Goal: Answer question/provide support: Share knowledge or assist other users

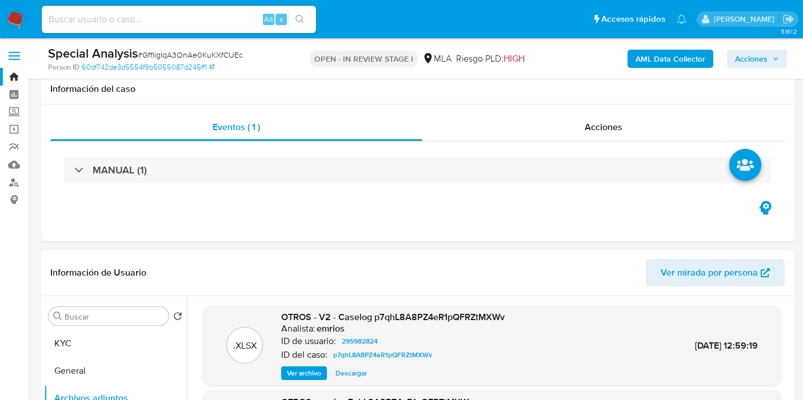
select select "10"
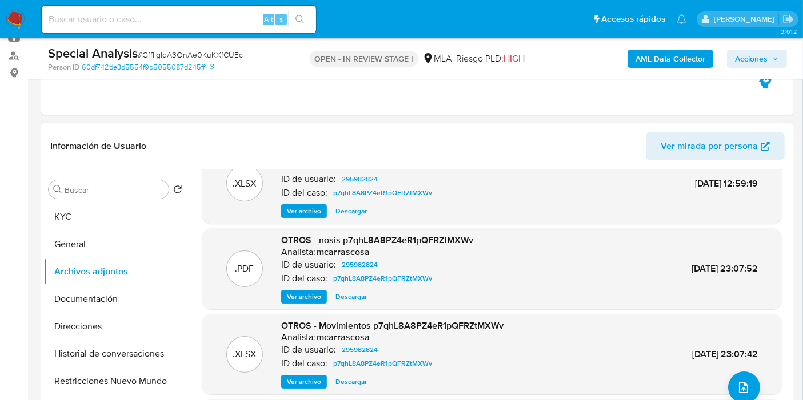
scroll to position [64, 0]
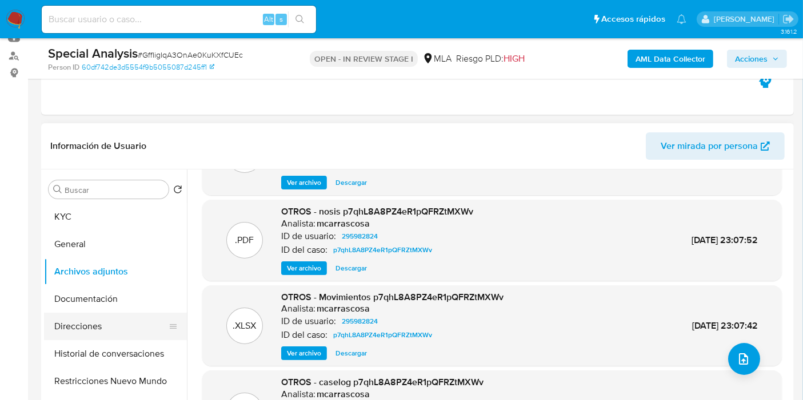
click at [104, 321] on button "Direcciones" at bounding box center [111, 326] width 134 height 27
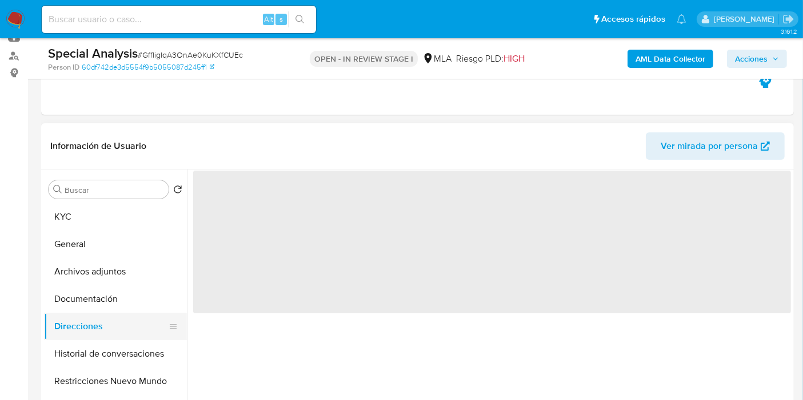
scroll to position [0, 0]
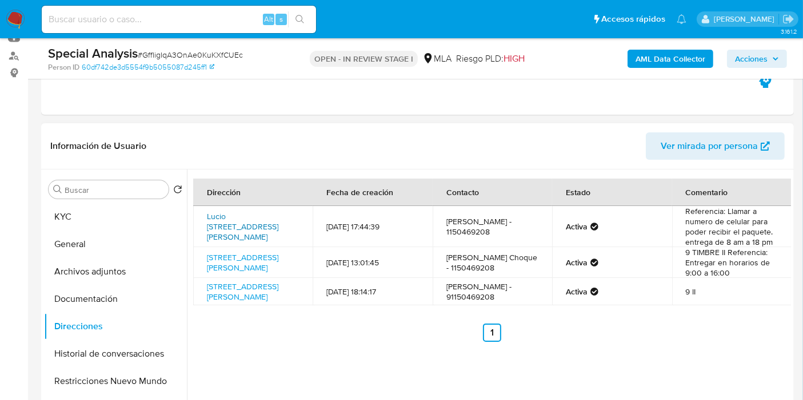
click at [219, 215] on link "Lucio Correa Morales 2667, Villa Soldati, Capital Federal, 1437, Argentina 2667" at bounding box center [242, 227] width 71 height 32
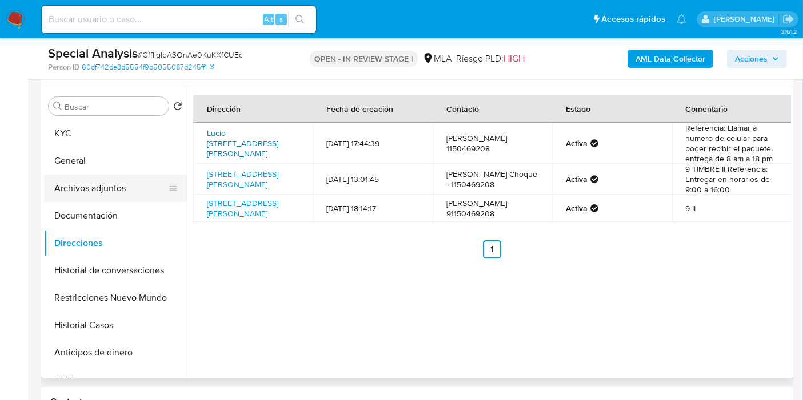
scroll to position [190, 0]
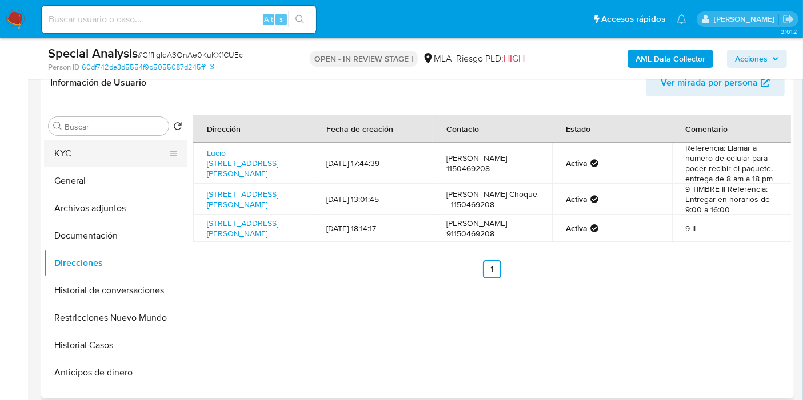
click at [97, 155] on button "KYC" at bounding box center [111, 153] width 134 height 27
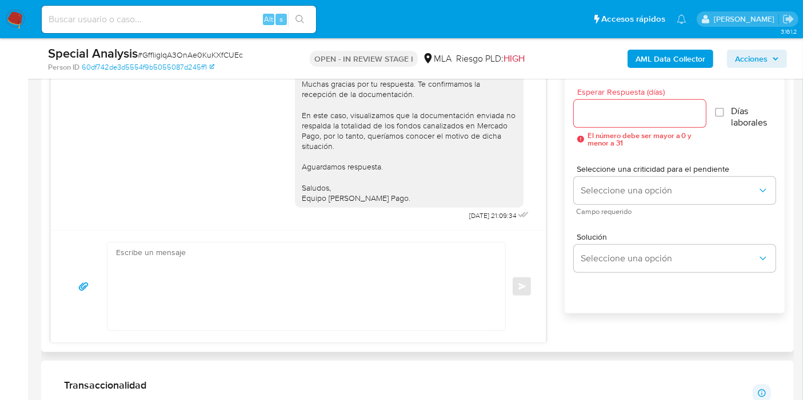
scroll to position [507, 0]
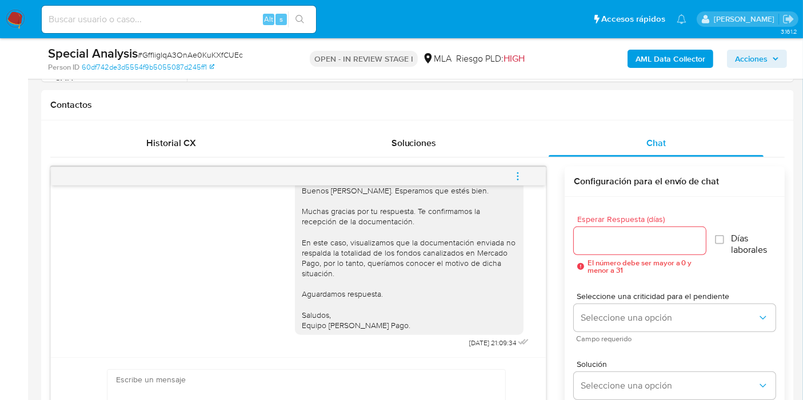
drag, startPoint x: 520, startPoint y: 172, endPoint x: 490, endPoint y: 178, distance: 31.4
click at [515, 175] on icon "menu-action" at bounding box center [517, 176] width 10 height 10
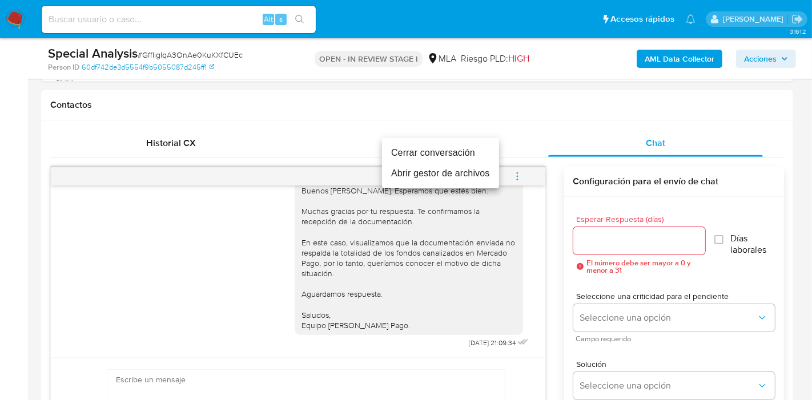
drag, startPoint x: 443, startPoint y: 163, endPoint x: 460, endPoint y: 150, distance: 21.9
click at [460, 150] on ul "Cerrar conversación Abrir gestor de archivos" at bounding box center [440, 163] width 117 height 50
click at [460, 150] on li "Cerrar conversación" at bounding box center [440, 153] width 117 height 21
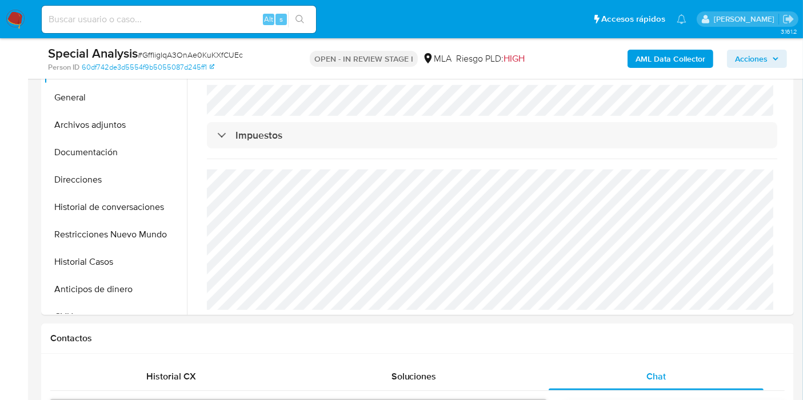
scroll to position [254, 0]
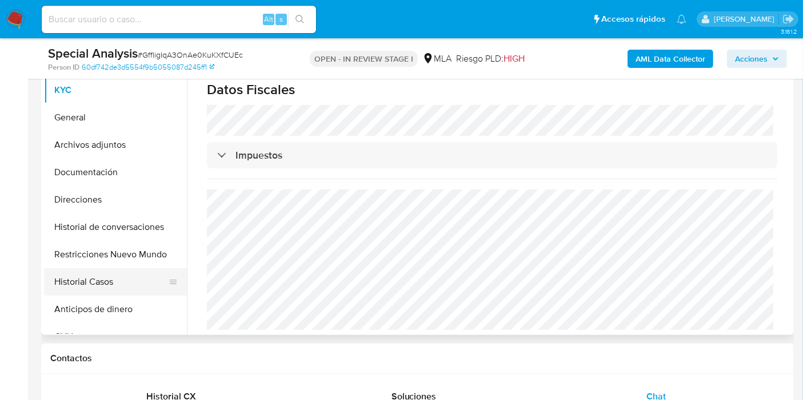
click at [81, 278] on button "Historial Casos" at bounding box center [111, 281] width 134 height 27
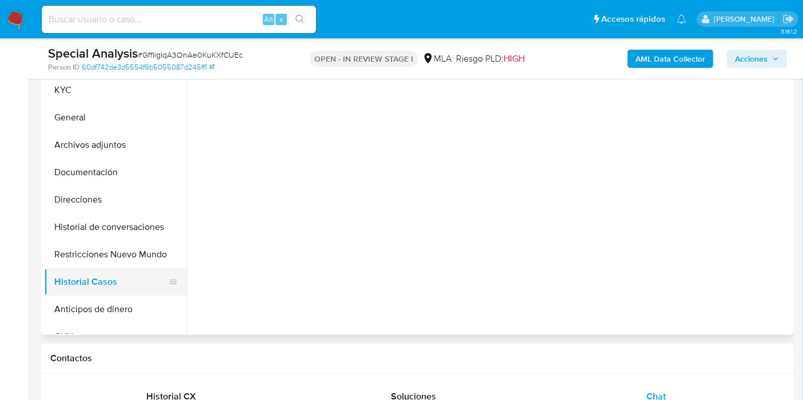
scroll to position [0, 0]
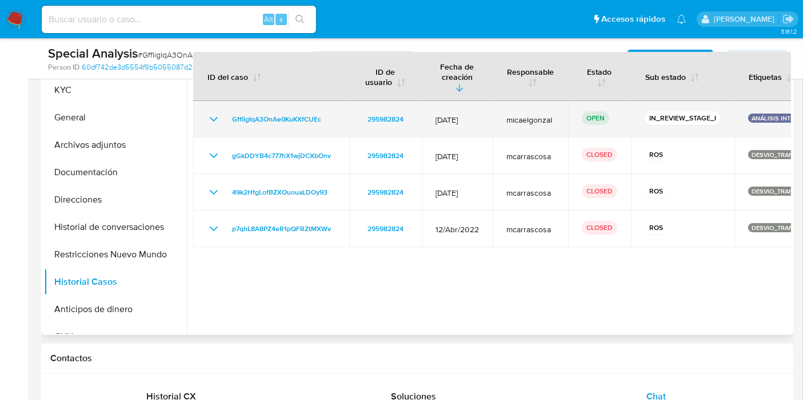
click at [212, 113] on icon "Mostrar/Ocultar" at bounding box center [214, 120] width 14 height 14
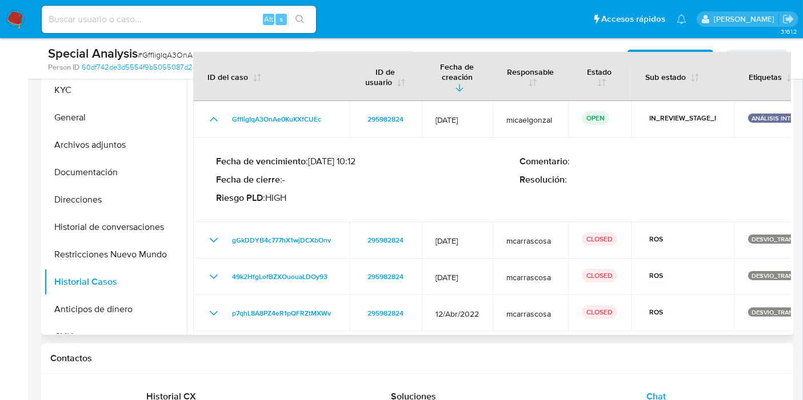
click at [527, 155] on b "Comentario" at bounding box center [543, 161] width 48 height 13
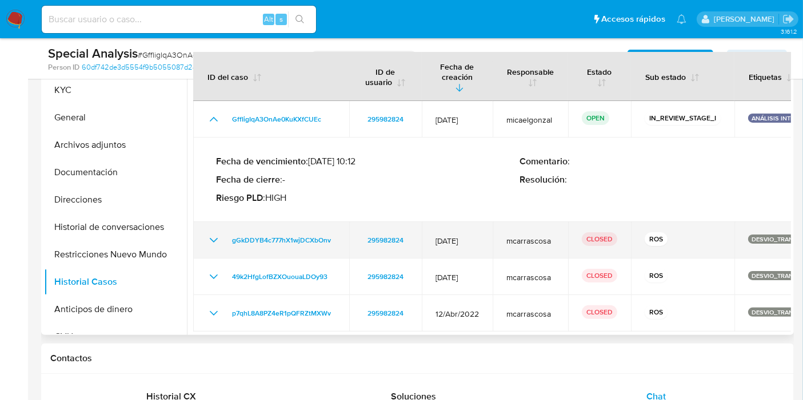
click at [206, 234] on td "gGkDDYB4c777hX1wjDCXbOnv" at bounding box center [271, 240] width 156 height 37
click at [212, 238] on icon "Mostrar/Ocultar" at bounding box center [214, 240] width 8 height 5
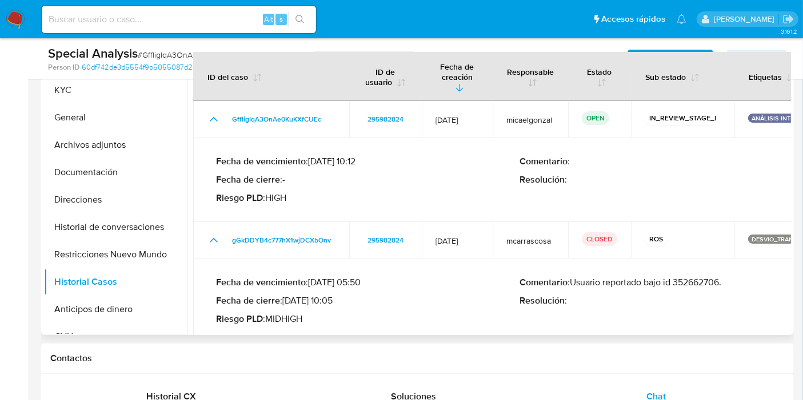
scroll to position [63, 0]
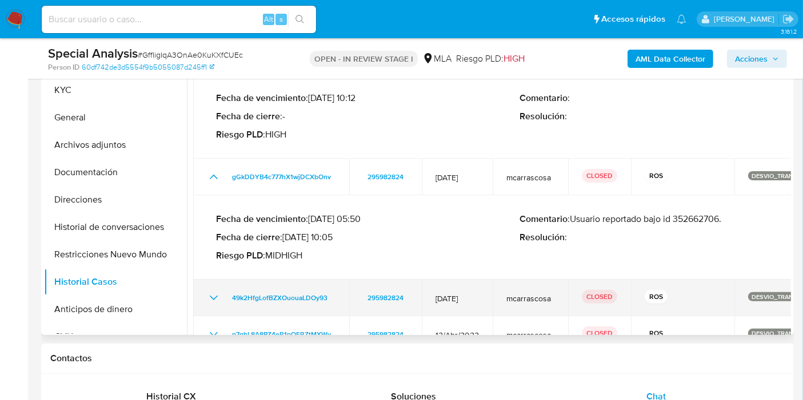
drag, startPoint x: 204, startPoint y: 285, endPoint x: 210, endPoint y: 288, distance: 6.4
click at [204, 286] on td "49k2HfgLofBZXOuouaLDOy93" at bounding box center [271, 298] width 156 height 37
click at [211, 291] on icon "Mostrar/Ocultar" at bounding box center [214, 298] width 14 height 14
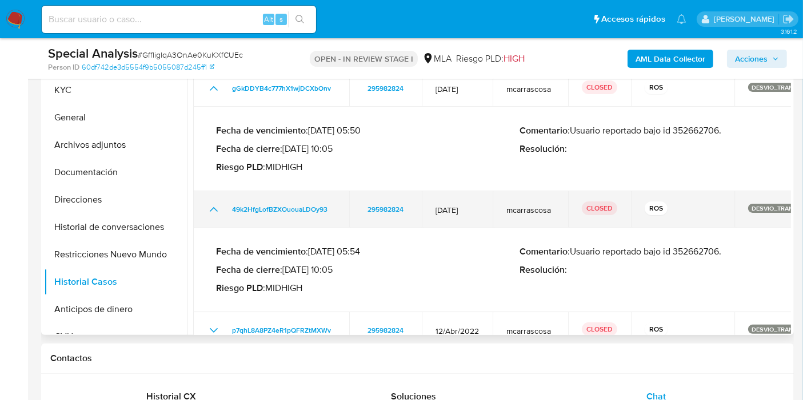
scroll to position [161, 0]
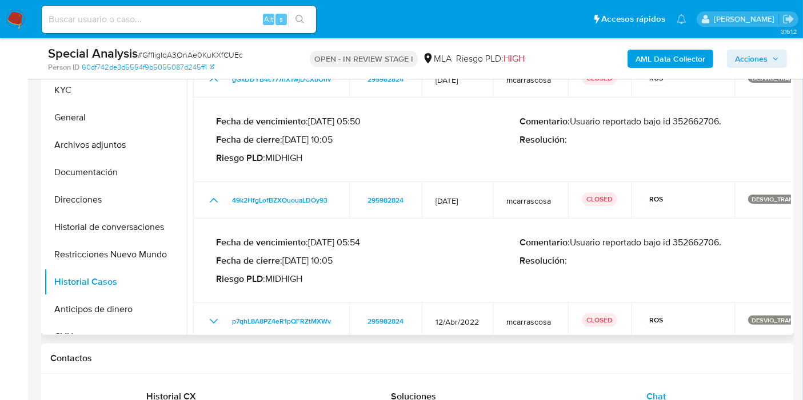
click at [684, 237] on p "Comentario : Usuario reportado bajo id 352662706." at bounding box center [670, 242] width 303 height 11
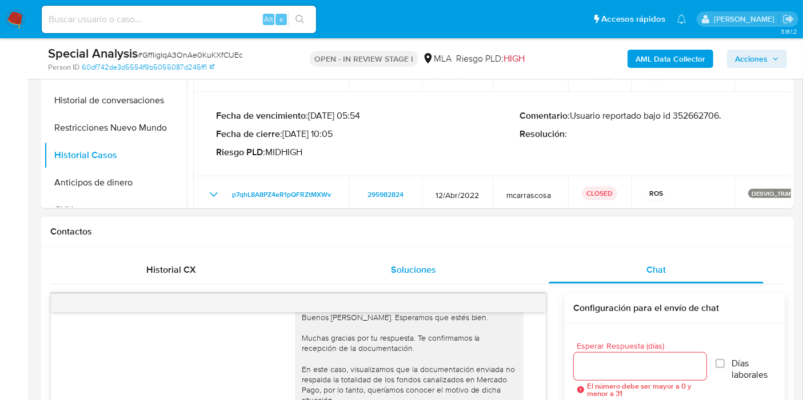
scroll to position [190, 0]
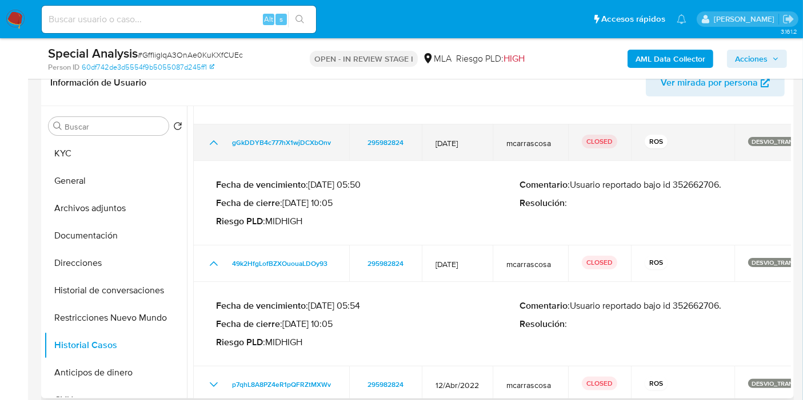
click at [215, 141] on td "gGkDDYB4c777hX1wjDCXbOnv" at bounding box center [271, 143] width 156 height 37
click at [219, 136] on icon "Mostrar/Ocultar" at bounding box center [214, 143] width 14 height 14
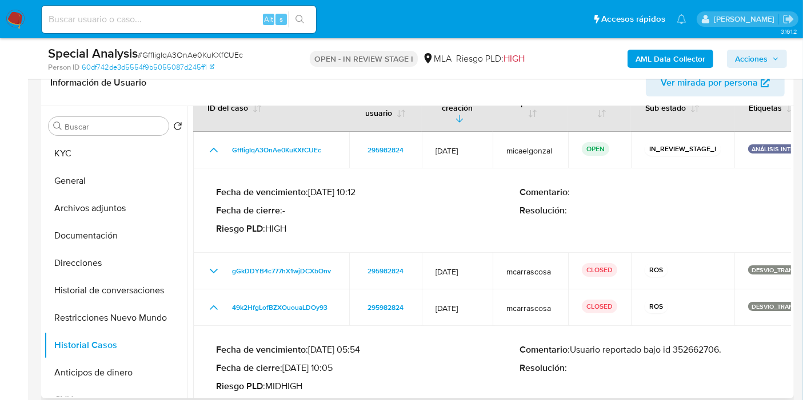
scroll to position [0, 0]
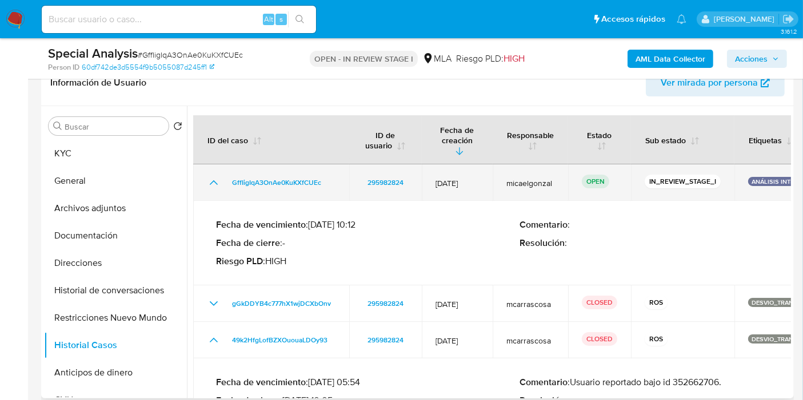
click at [208, 176] on icon "Mostrar/Ocultar" at bounding box center [214, 183] width 14 height 14
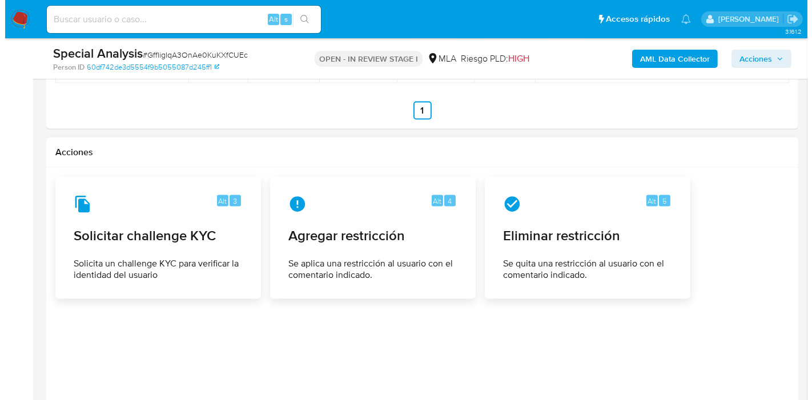
scroll to position [1818, 0]
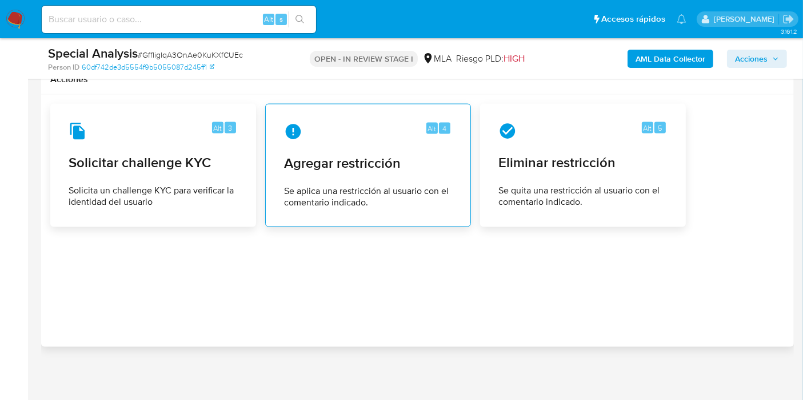
click at [312, 144] on div "Alt 4 Agregar restricción Se aplica una restricción al usuario con el comentari…" at bounding box center [368, 166] width 186 height 104
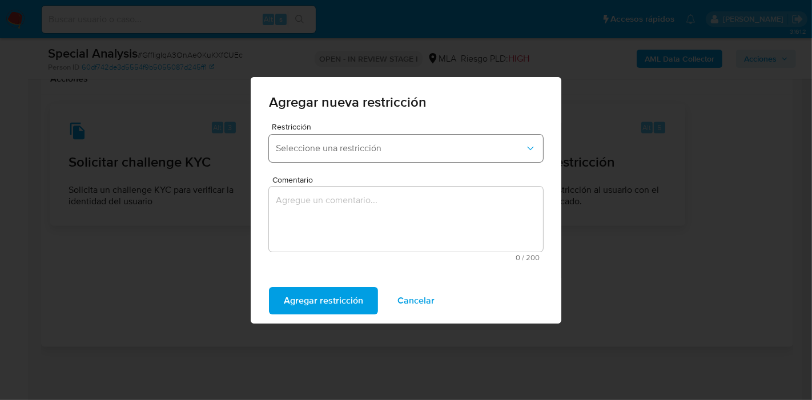
click at [435, 159] on button "Seleccione una restricción" at bounding box center [406, 148] width 274 height 27
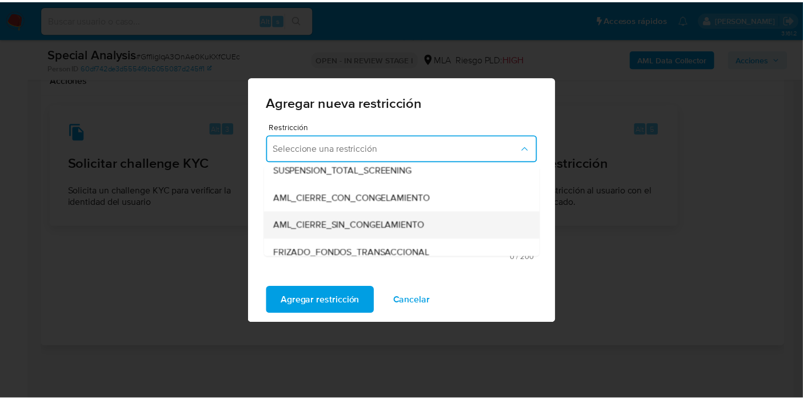
scroll to position [127, 0]
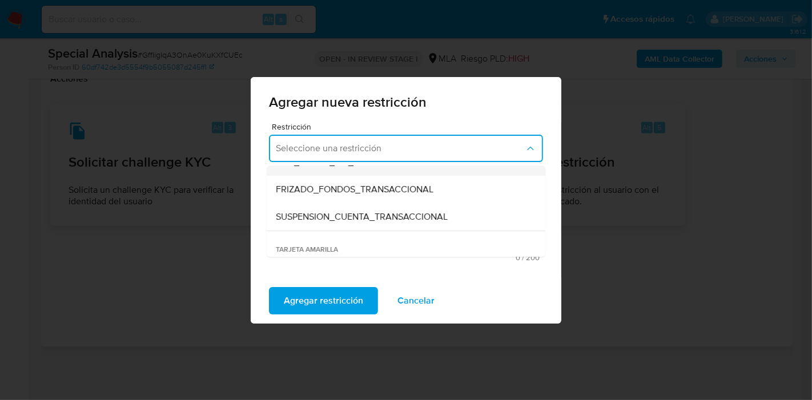
click at [359, 220] on span "SUSPENSION_CUENTA_TRANSACCIONAL" at bounding box center [362, 216] width 172 height 11
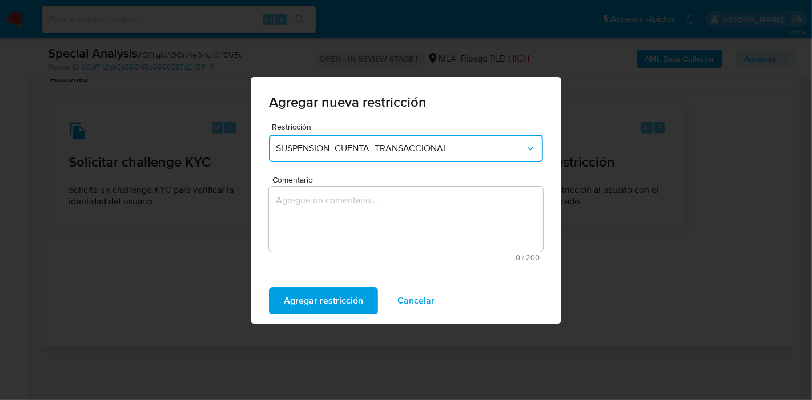
click at [378, 209] on textarea "Comentario" at bounding box center [406, 219] width 274 height 65
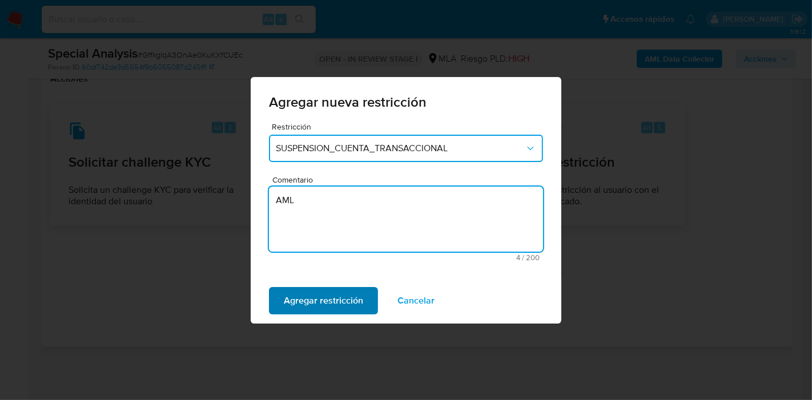
type textarea "AML"
click at [311, 293] on span "Agregar restricción" at bounding box center [323, 300] width 79 height 25
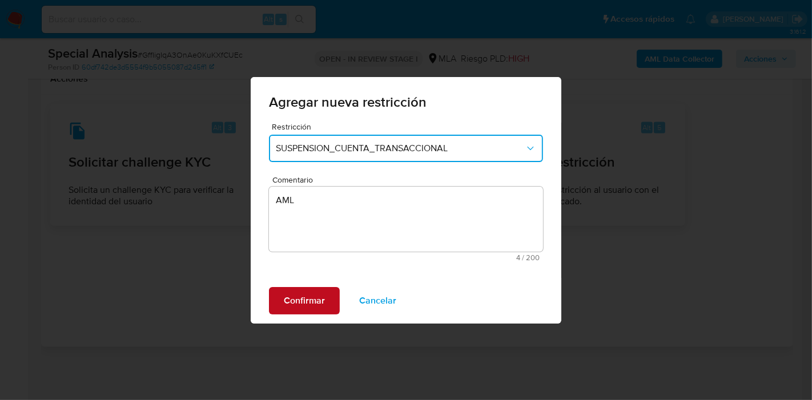
click at [306, 303] on span "Confirmar" at bounding box center [304, 300] width 41 height 25
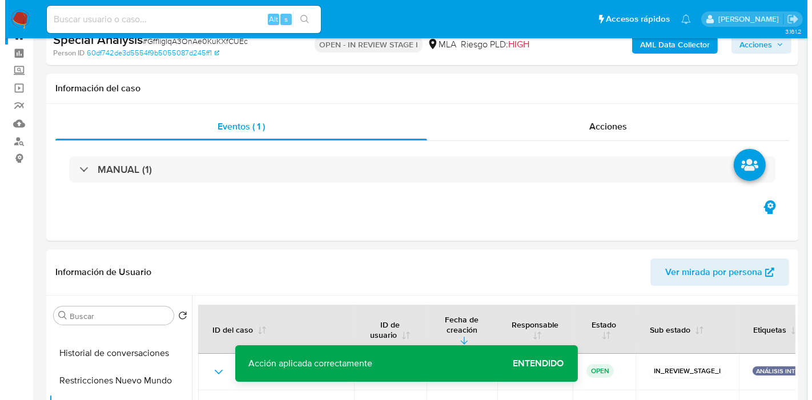
scroll to position [0, 0]
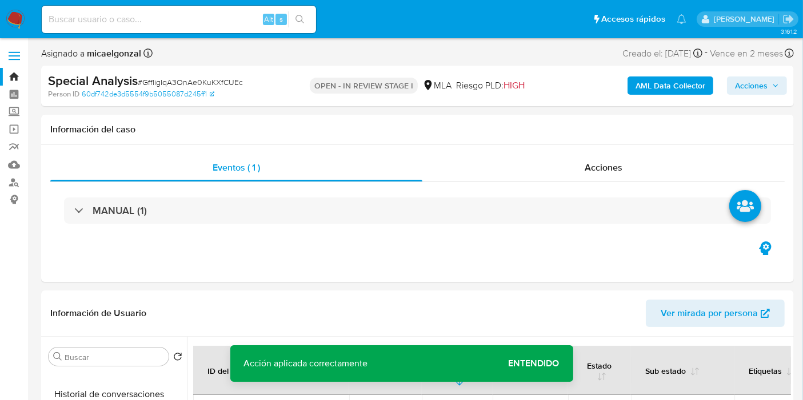
click at [671, 89] on b "AML Data Collector" at bounding box center [670, 86] width 70 height 18
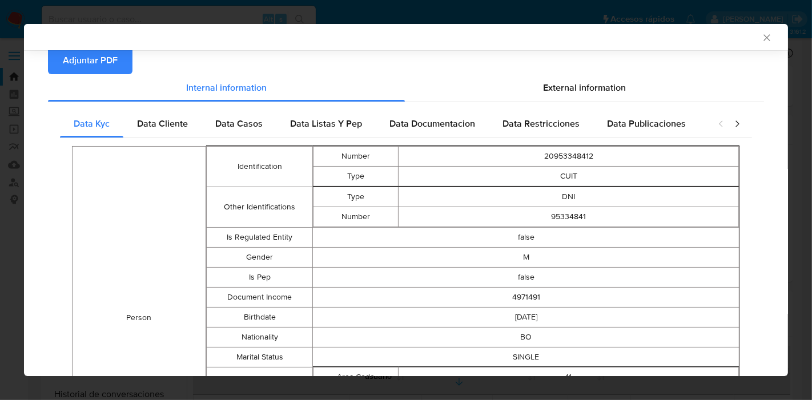
scroll to position [59, 0]
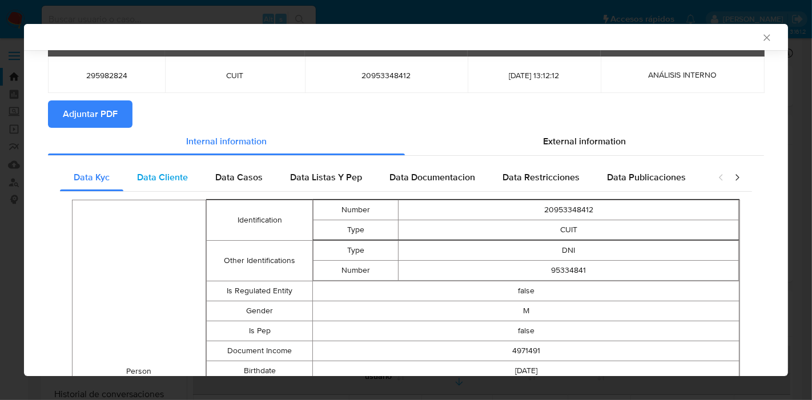
click at [177, 178] on span "Data Cliente" at bounding box center [162, 177] width 51 height 13
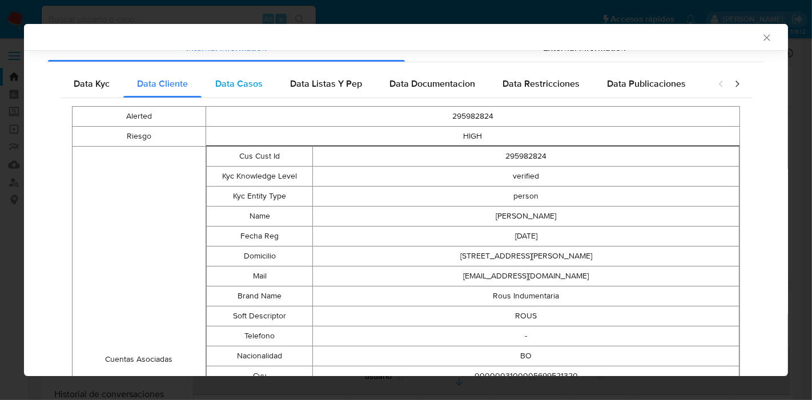
click at [214, 95] on div "Data Casos" at bounding box center [239, 83] width 75 height 27
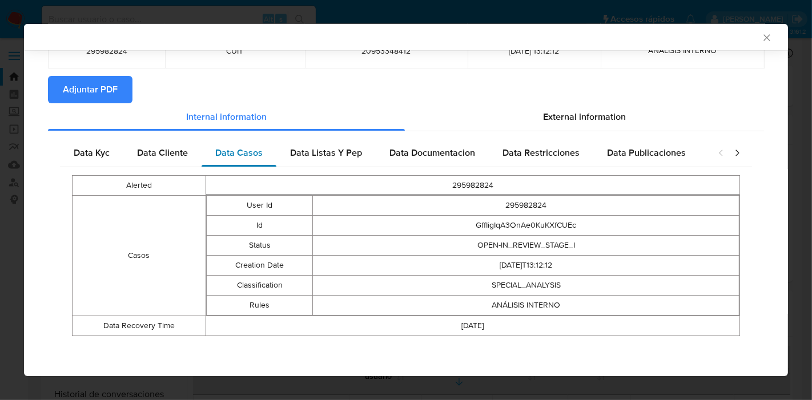
scroll to position [83, 0]
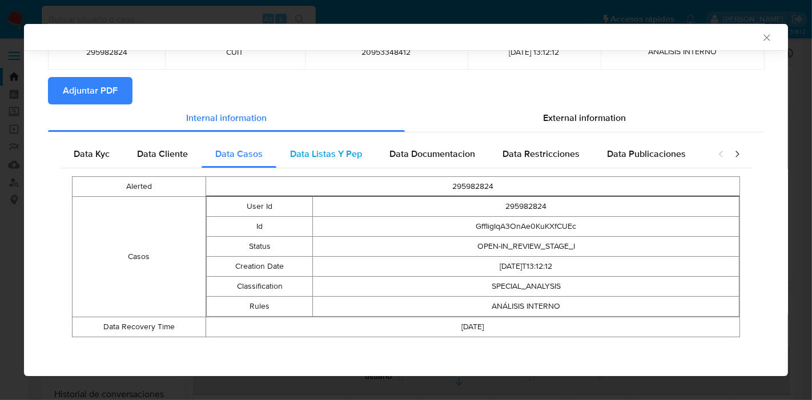
click at [298, 161] on div "Data Listas Y Pep" at bounding box center [325, 154] width 99 height 27
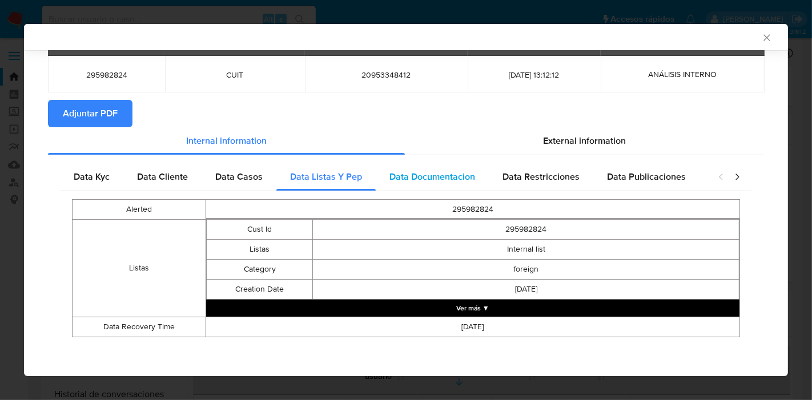
click at [446, 170] on span "Data Documentacion" at bounding box center [433, 176] width 86 height 13
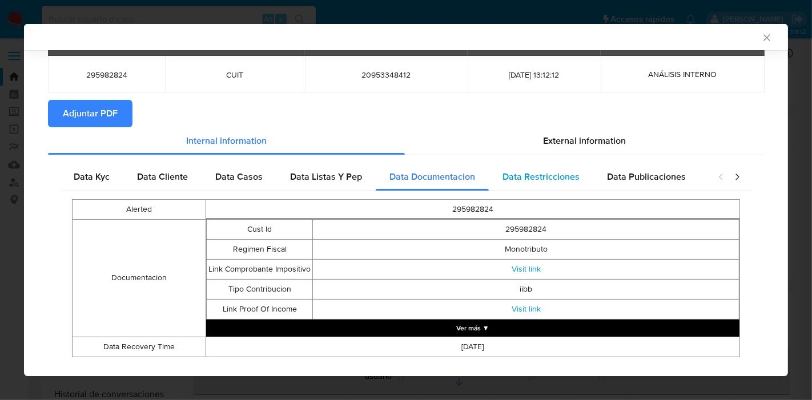
click at [563, 182] on span "Data Restricciones" at bounding box center [541, 176] width 77 height 13
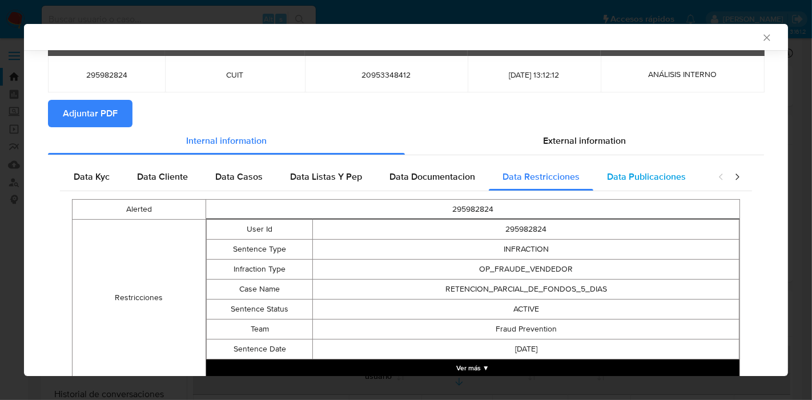
click at [646, 178] on span "Data Publicaciones" at bounding box center [646, 176] width 79 height 13
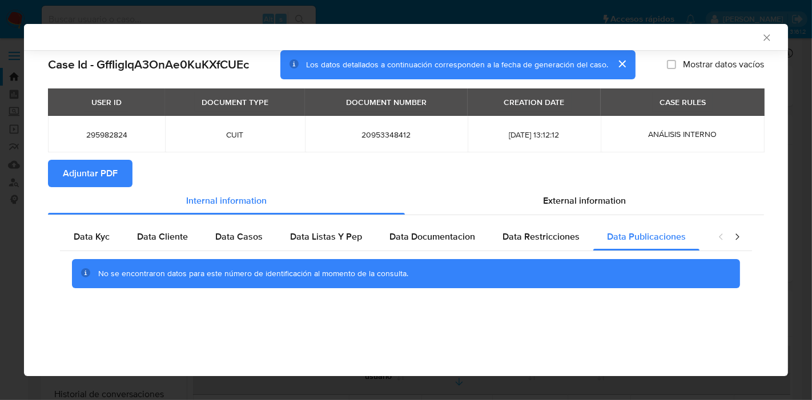
click at [742, 242] on icon "closure-recommendation-modal" at bounding box center [737, 236] width 11 height 11
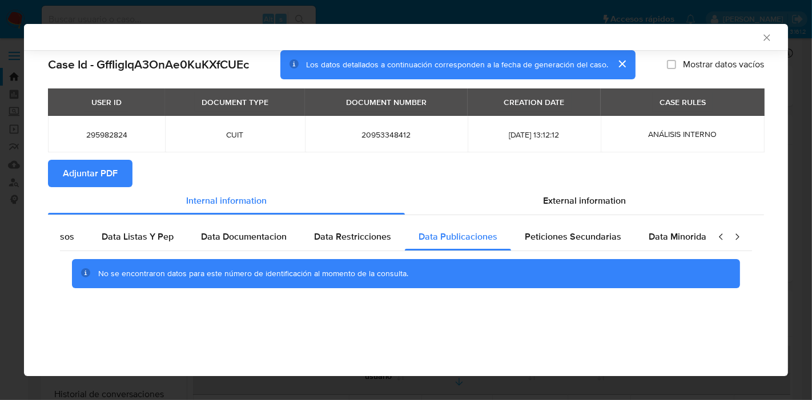
scroll to position [0, 200]
click at [742, 242] on icon "closure-recommendation-modal" at bounding box center [737, 236] width 11 height 11
click at [672, 242] on span "Data Minoridad" at bounding box center [668, 236] width 63 height 13
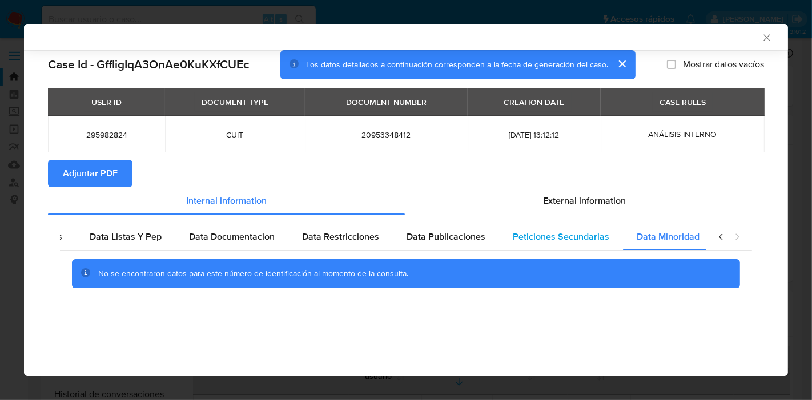
drag, startPoint x: 581, startPoint y: 245, endPoint x: 609, endPoint y: 246, distance: 28.6
click at [595, 244] on div "Peticiones Secundarias" at bounding box center [561, 236] width 124 height 27
click at [716, 234] on icon "closure-recommendation-modal" at bounding box center [721, 236] width 11 height 11
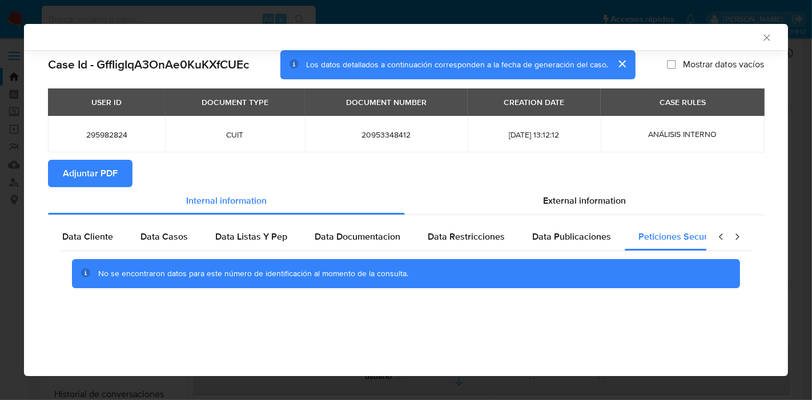
scroll to position [0, 1]
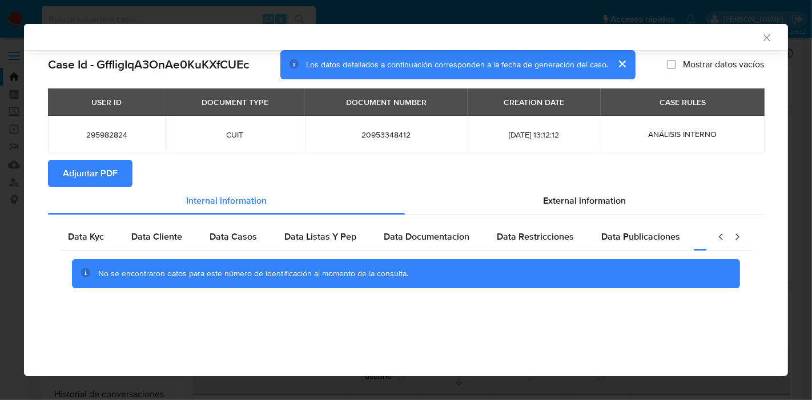
click at [718, 236] on icon "closure-recommendation-modal" at bounding box center [721, 236] width 11 height 11
click at [109, 239] on span "Data Kyc" at bounding box center [92, 236] width 36 height 13
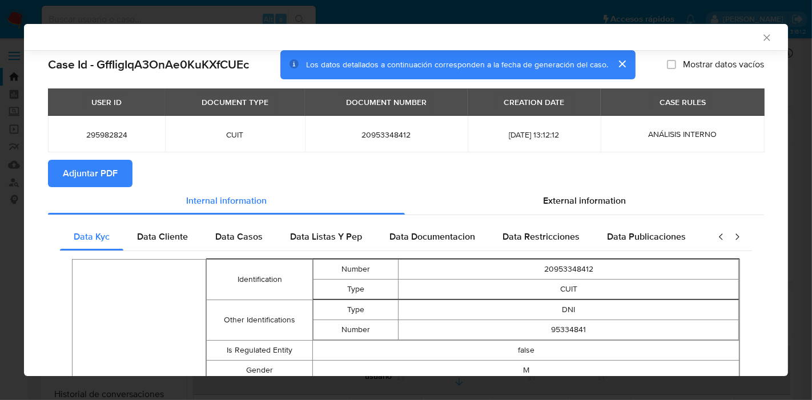
click at [634, 207] on div "External information" at bounding box center [584, 200] width 359 height 27
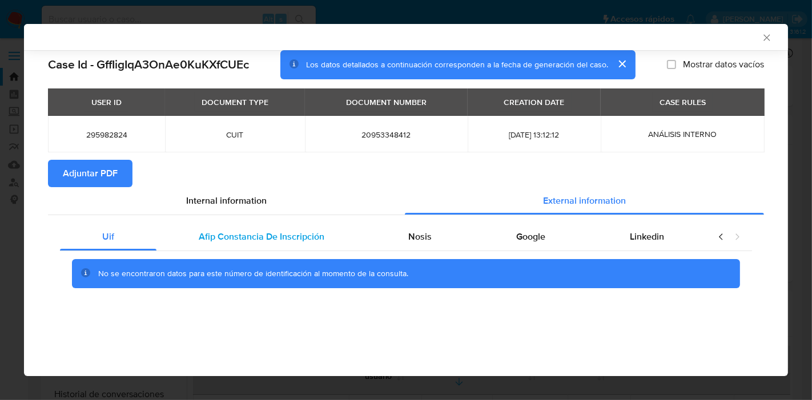
click at [326, 234] on div "Afip Constancia De Inscripción" at bounding box center [262, 236] width 210 height 27
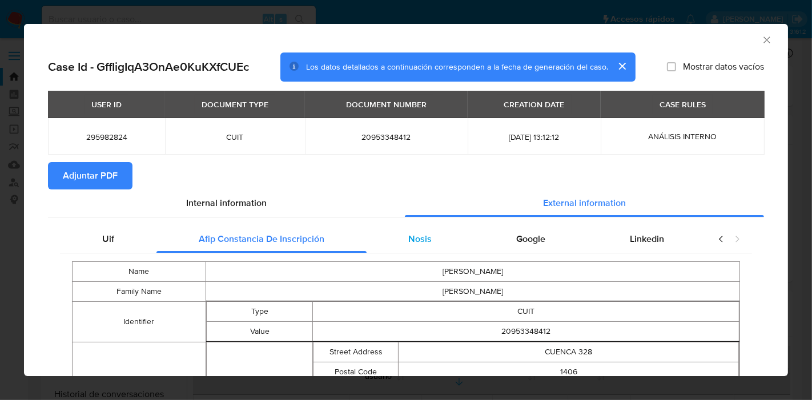
click at [416, 231] on div "Nosis" at bounding box center [421, 239] width 108 height 27
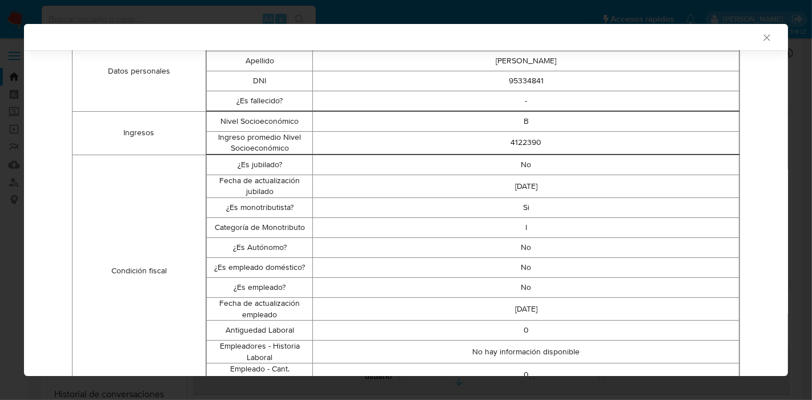
scroll to position [61, 0]
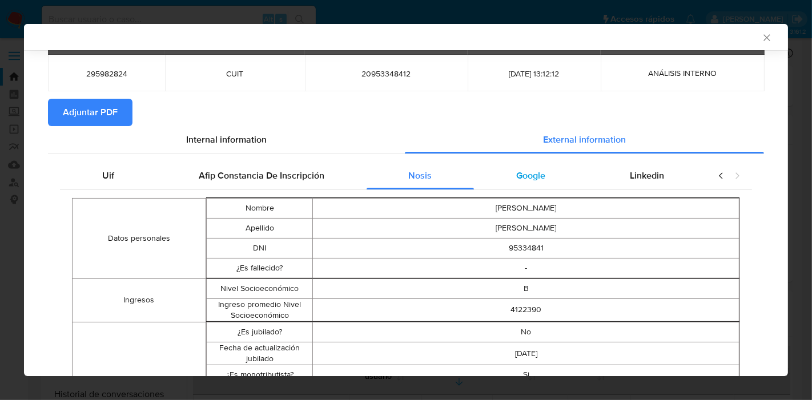
drag, startPoint x: 548, startPoint y: 193, endPoint x: 554, endPoint y: 182, distance: 12.5
click at [553, 179] on div "Google" at bounding box center [531, 175] width 114 height 27
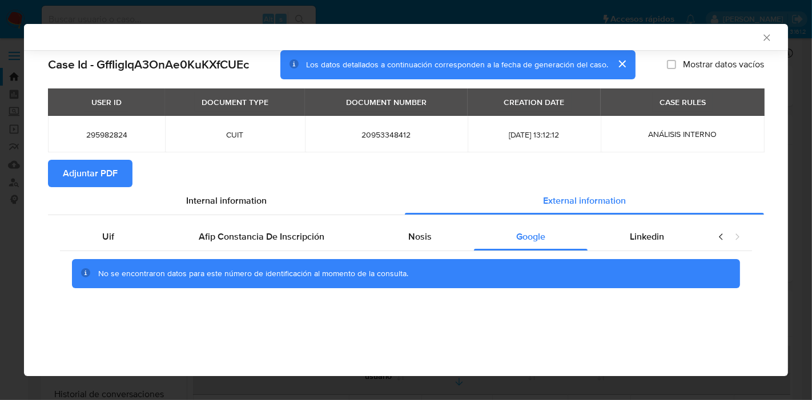
scroll to position [0, 0]
click at [639, 235] on span "Linkedin" at bounding box center [647, 236] width 34 height 13
click at [85, 234] on div "Uif" at bounding box center [108, 236] width 97 height 27
click at [191, 216] on div "Uif Afip Constancia De Inscripción Nosis Google Linkedin No se encontraron dato…" at bounding box center [406, 260] width 716 height 90
click at [202, 208] on div "Internal information" at bounding box center [226, 200] width 357 height 27
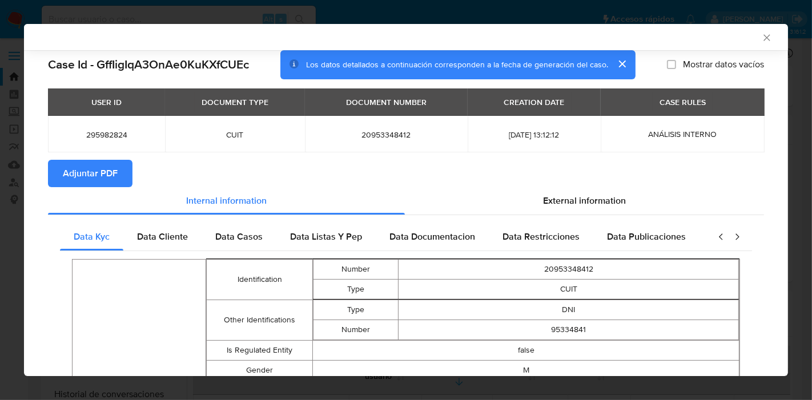
click at [111, 175] on span "Adjuntar PDF" at bounding box center [90, 173] width 55 height 25
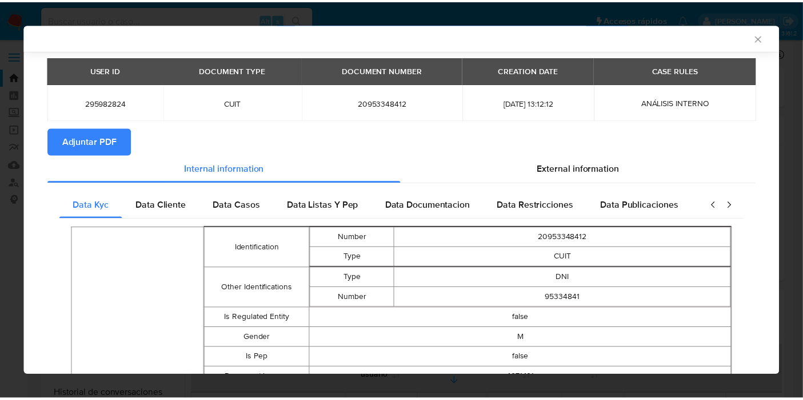
scroll to position [61, 0]
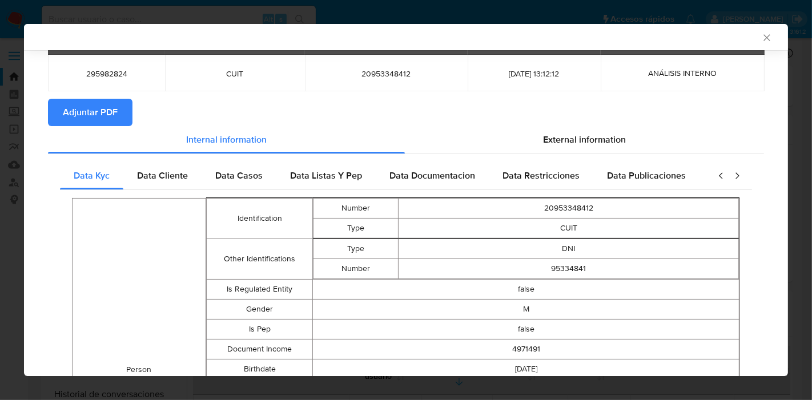
click at [0, 210] on div "AML Data Collector Case Id - GffIigIqA3OnAe0KuKXfCUEc Los datos detallados a co…" at bounding box center [406, 200] width 812 height 400
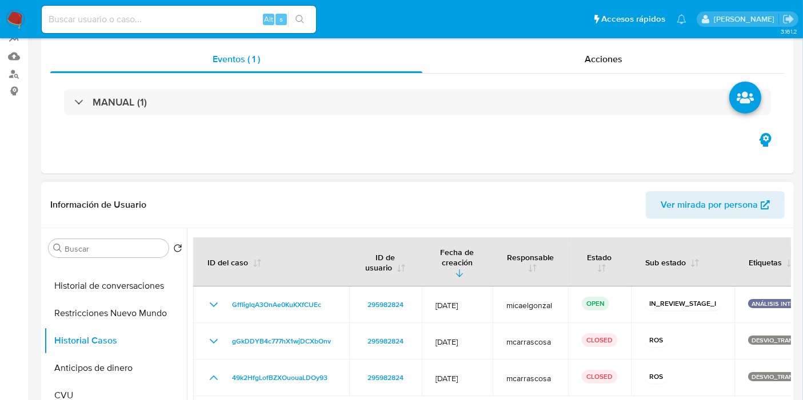
scroll to position [190, 0]
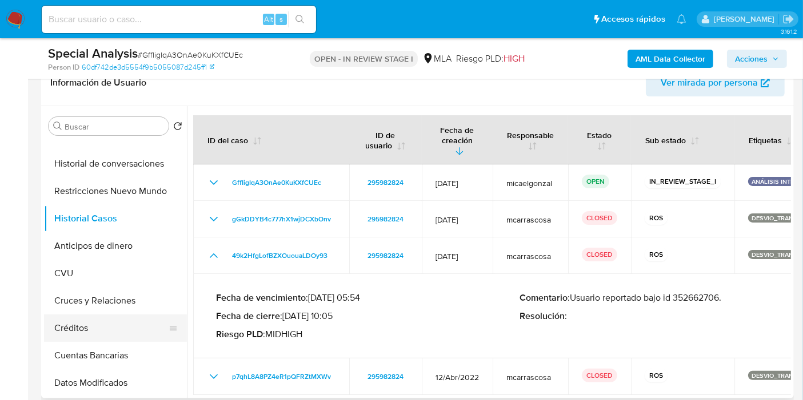
click at [99, 322] on button "Créditos" at bounding box center [111, 328] width 134 height 27
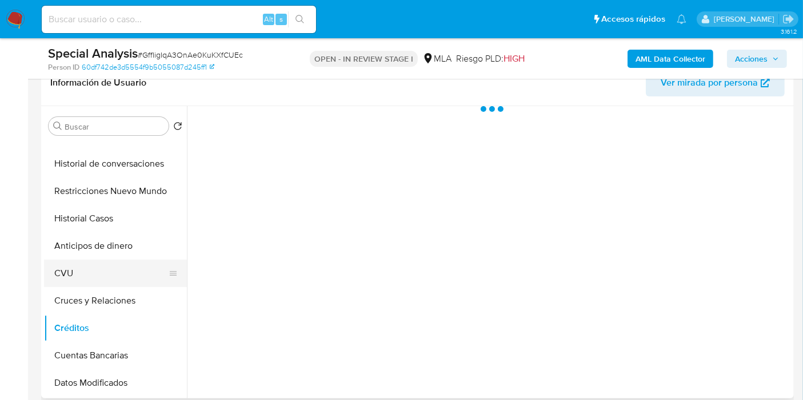
scroll to position [63, 0]
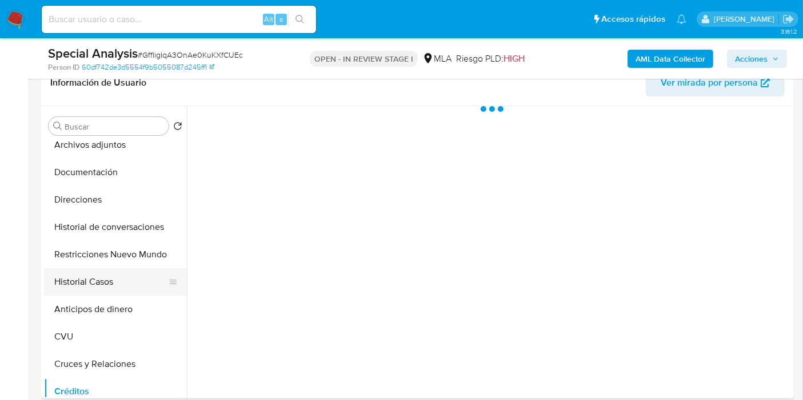
click at [108, 280] on button "Historial Casos" at bounding box center [111, 281] width 134 height 27
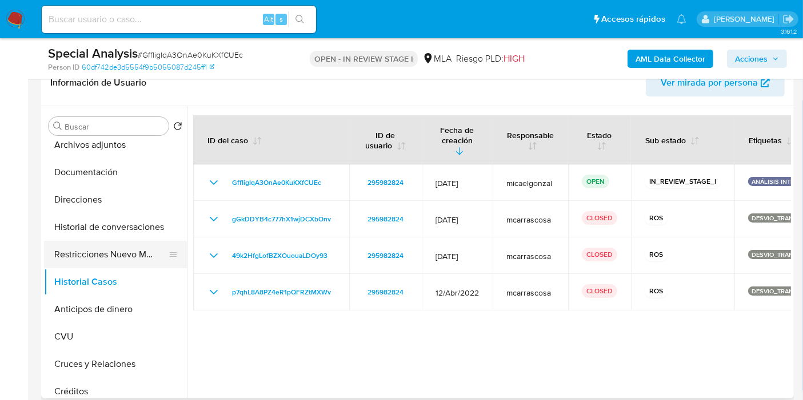
click at [126, 255] on button "Restricciones Nuevo Mundo" at bounding box center [111, 254] width 134 height 27
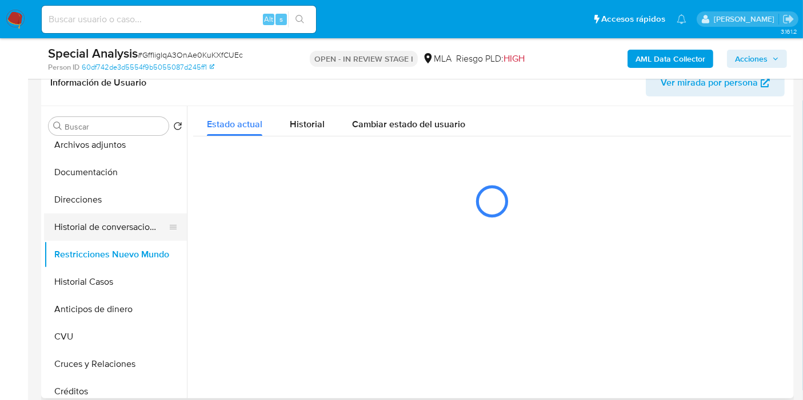
scroll to position [0, 0]
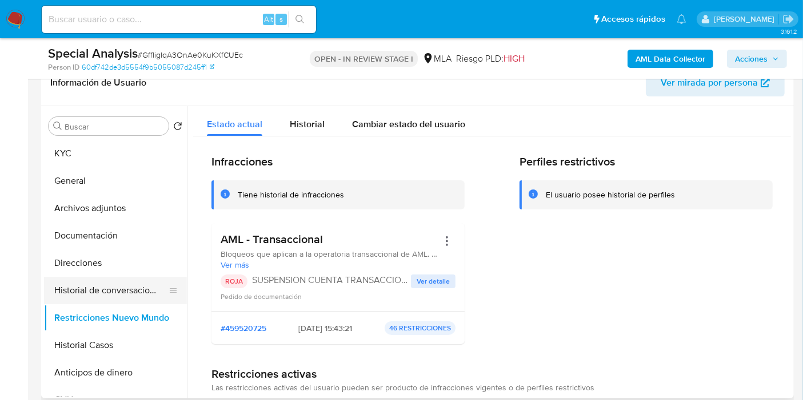
click at [73, 277] on button "Historial de conversaciones" at bounding box center [111, 290] width 134 height 27
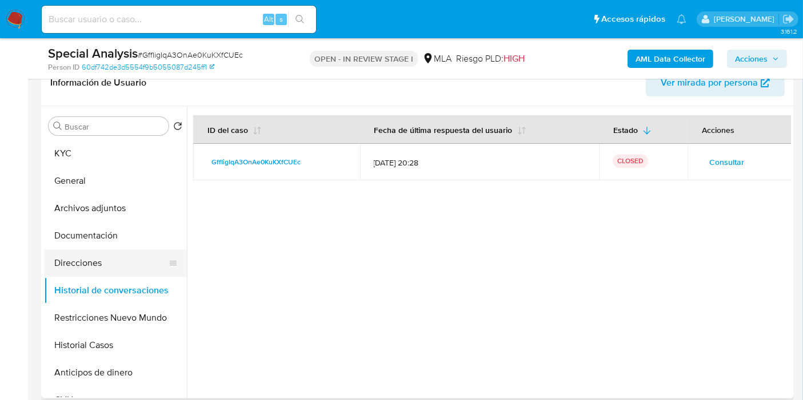
click at [71, 273] on button "Direcciones" at bounding box center [111, 263] width 134 height 27
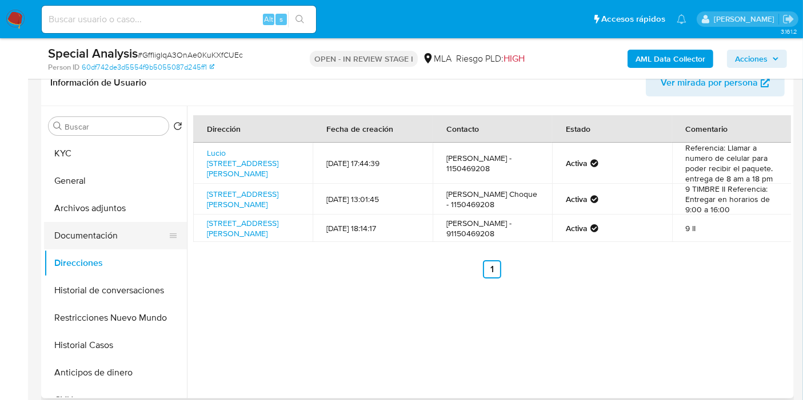
click at [113, 235] on button "Documentación" at bounding box center [111, 235] width 134 height 27
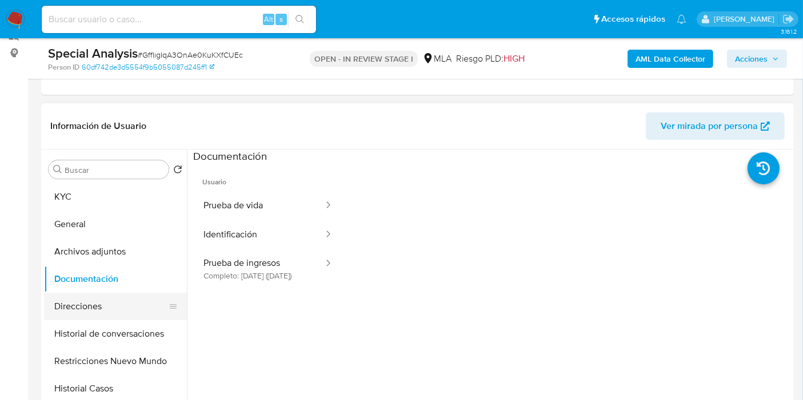
scroll to position [127, 0]
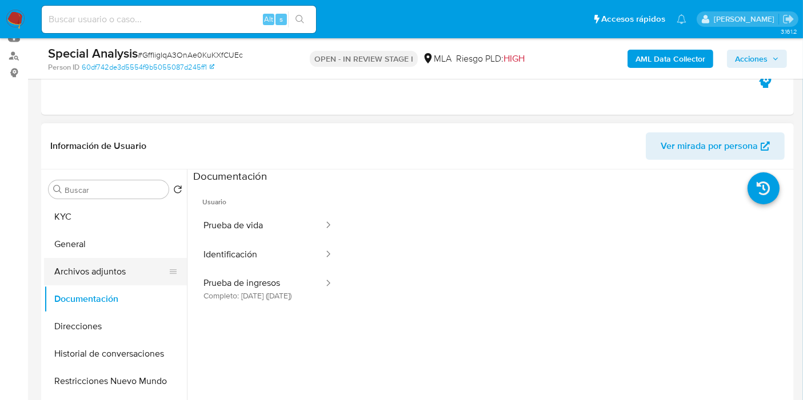
click at [128, 272] on button "Archivos adjuntos" at bounding box center [111, 271] width 134 height 27
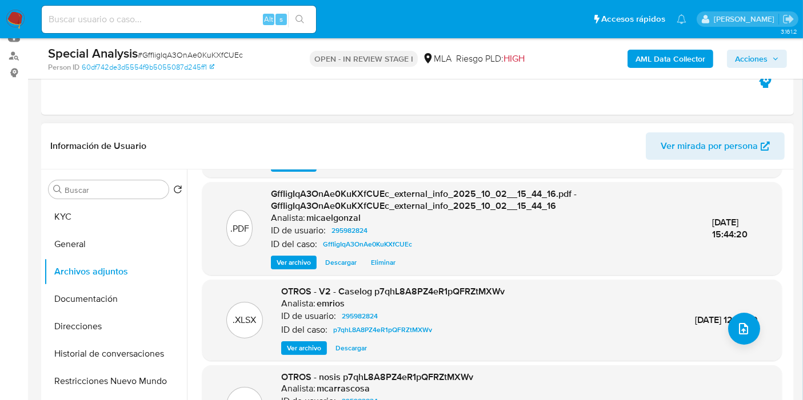
scroll to position [121, 0]
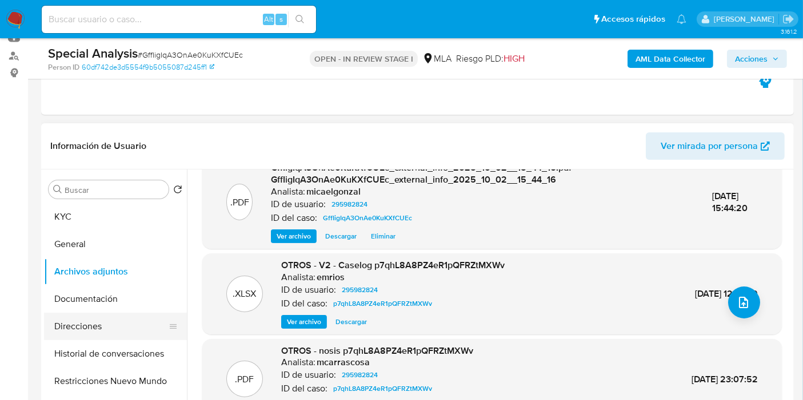
click at [97, 321] on button "Direcciones" at bounding box center [111, 326] width 134 height 27
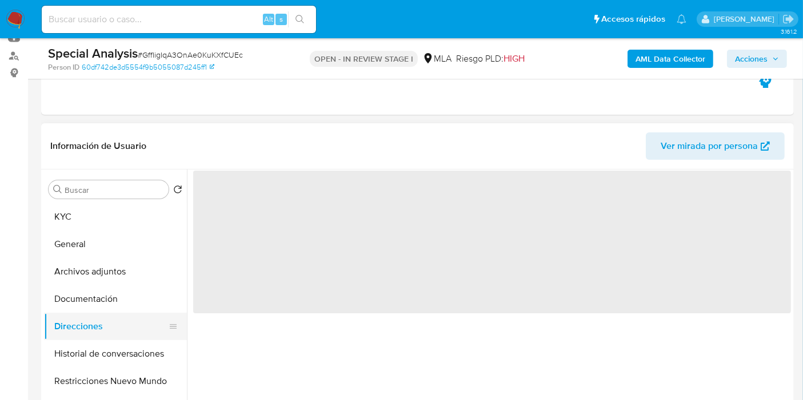
scroll to position [0, 0]
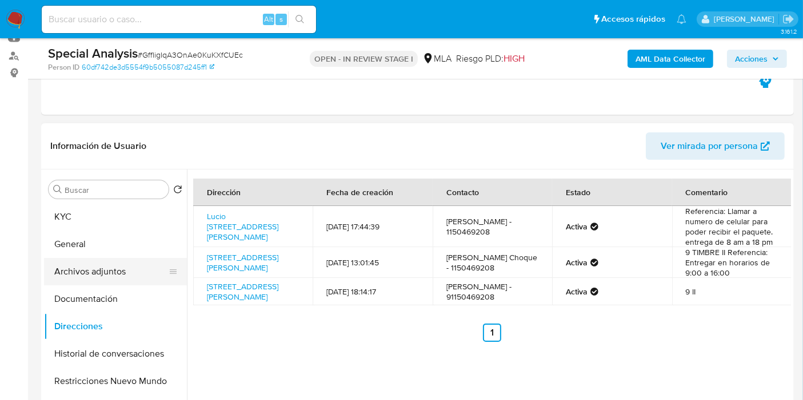
click at [96, 276] on button "Archivos adjuntos" at bounding box center [111, 271] width 134 height 27
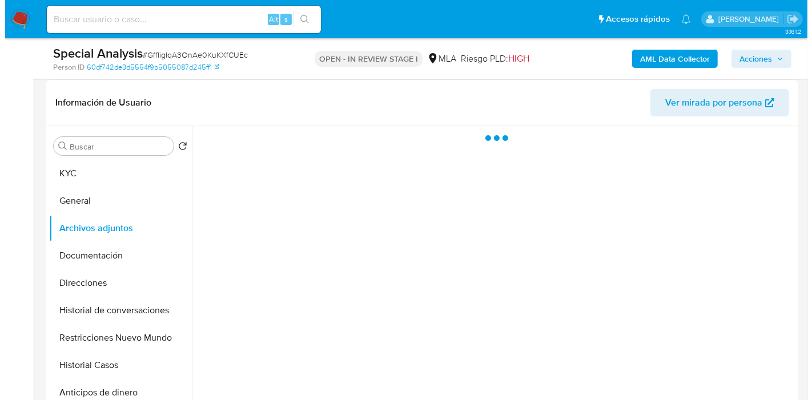
scroll to position [190, 0]
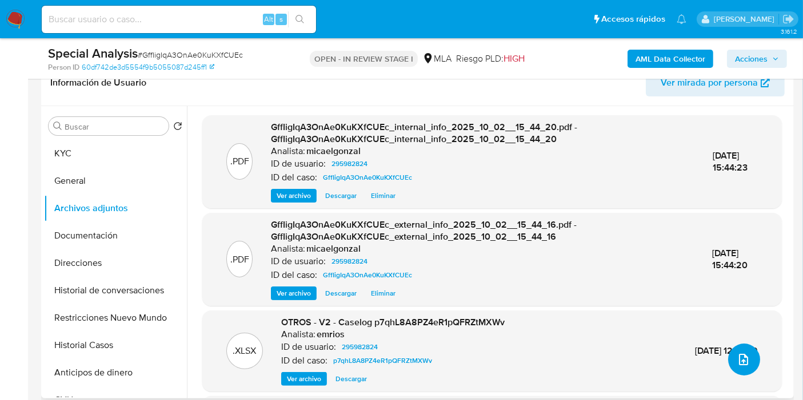
click at [734, 347] on button "upload-file" at bounding box center [744, 360] width 32 height 32
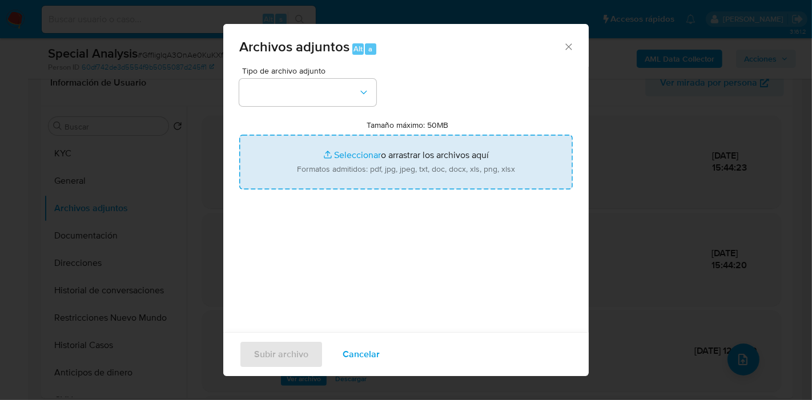
click at [409, 165] on input "Tamaño máximo: 50MB Seleccionar archivos" at bounding box center [406, 162] width 334 height 55
type input "C:\fakepath\Factura - Mayo 2025.pdf"
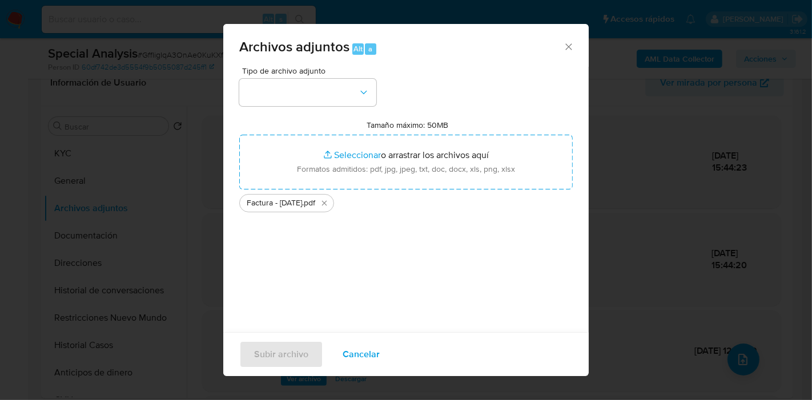
click at [363, 108] on div "Tipo de archivo adjunto Tamaño máximo: 50MB Seleccionar archivos Seleccionar o …" at bounding box center [406, 202] width 334 height 270
click at [356, 96] on button "button" at bounding box center [307, 92] width 137 height 27
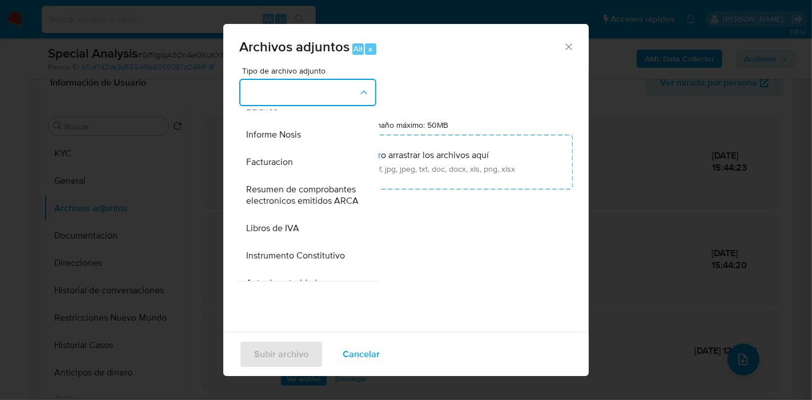
scroll to position [444, 0]
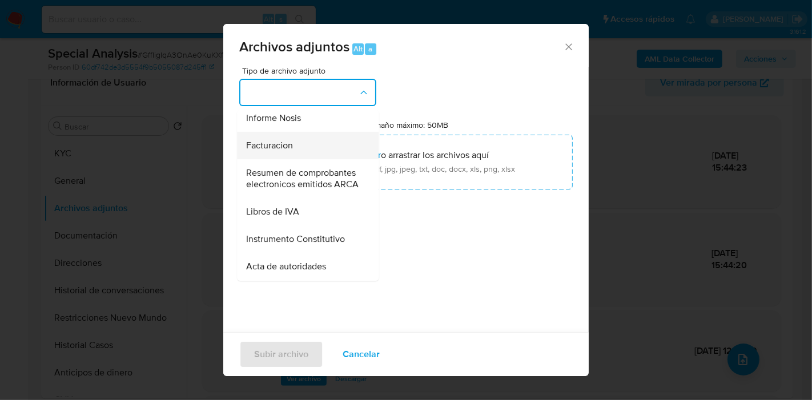
click at [296, 159] on div "Facturacion" at bounding box center [304, 145] width 117 height 27
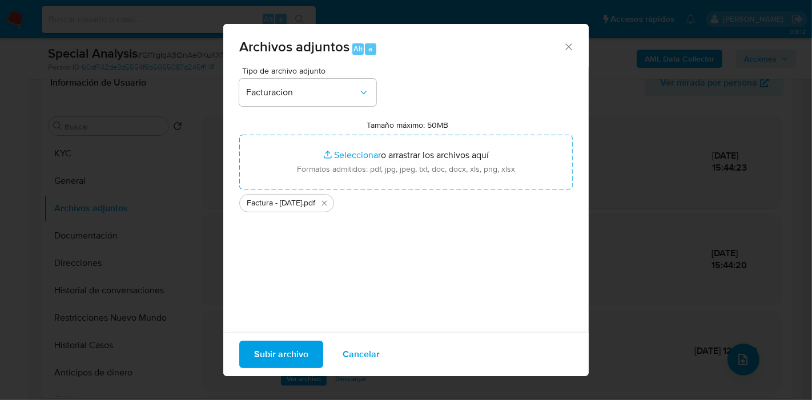
click at [259, 354] on span "Subir archivo" at bounding box center [281, 354] width 54 height 25
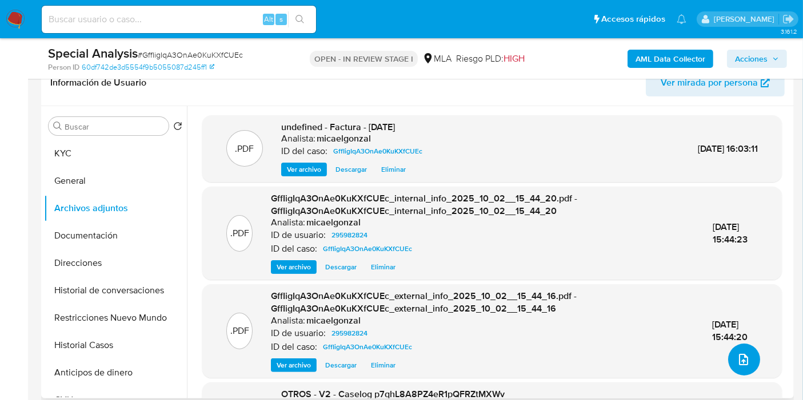
click at [730, 352] on button "upload-file" at bounding box center [744, 360] width 32 height 32
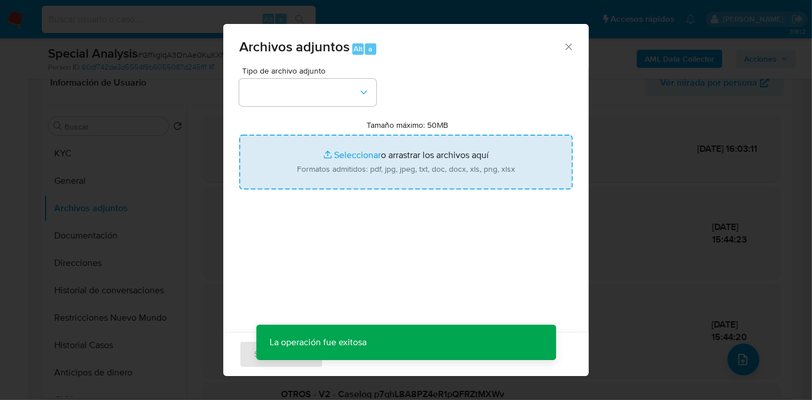
click at [427, 171] on input "Tamaño máximo: 50MB Seleccionar archivos" at bounding box center [406, 162] width 334 height 55
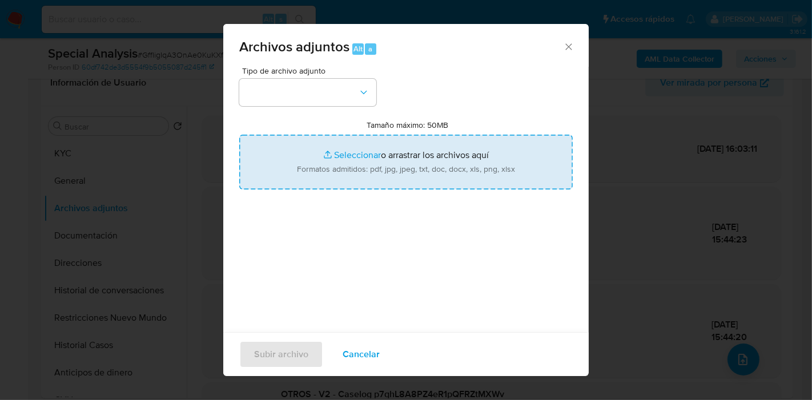
type input "C:\fakepath\Comprobantes Electronicos Emitidos - 2025.pdf"
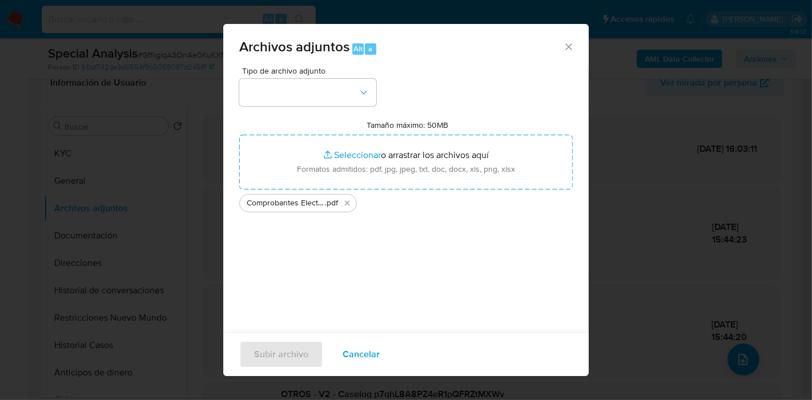
click at [288, 67] on span "Tipo de archivo adjunto" at bounding box center [310, 71] width 137 height 8
click at [287, 84] on button "button" at bounding box center [307, 92] width 137 height 27
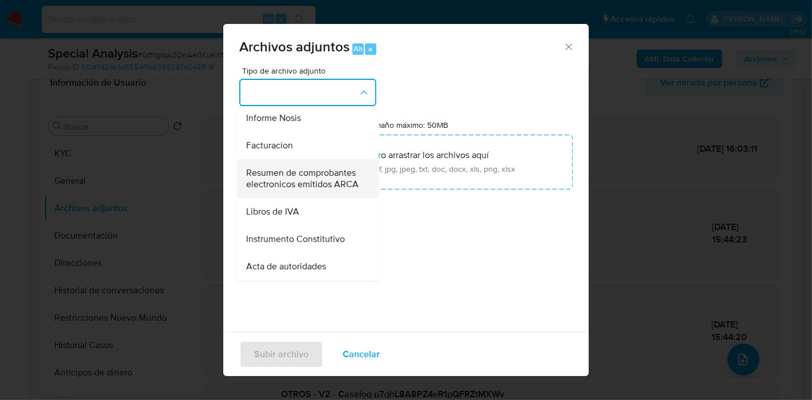
click at [305, 190] on span "Resumen de comprobantes electronicos emitidos ARCA" at bounding box center [304, 178] width 117 height 23
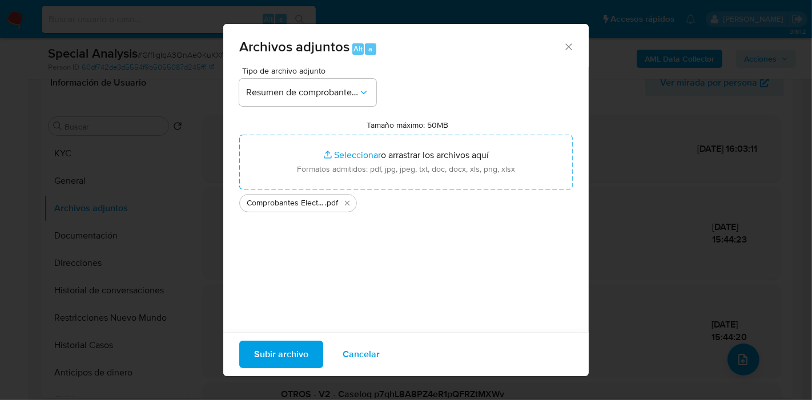
click at [291, 350] on span "Subir archivo" at bounding box center [281, 354] width 54 height 25
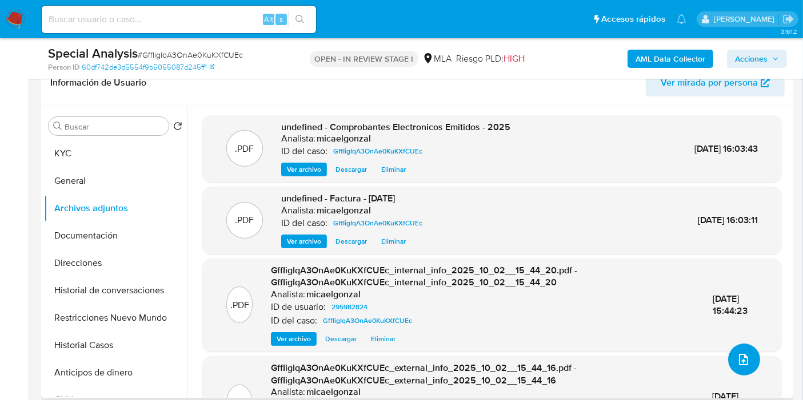
click at [737, 356] on icon "upload-file" at bounding box center [743, 360] width 14 height 14
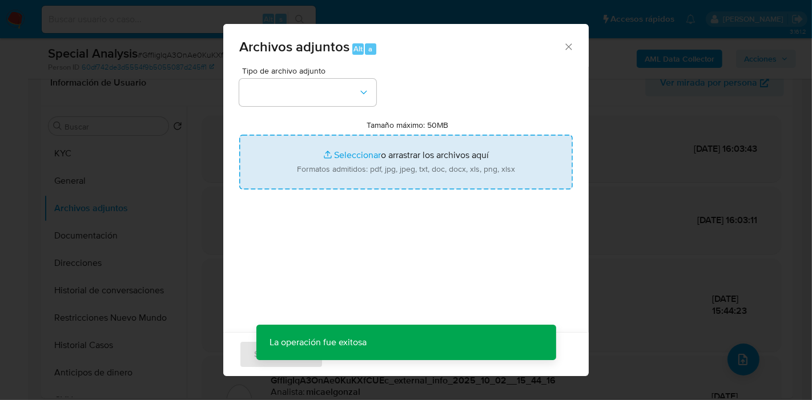
drag, startPoint x: 367, startPoint y: 198, endPoint x: 404, endPoint y: 171, distance: 46.6
click at [377, 190] on div "Tipo de archivo adjunto Tamaño máximo: 50MB Seleccionar archivos Seleccionar o …" at bounding box center [406, 202] width 334 height 270
click at [404, 171] on input "Tamaño máximo: 50MB Seleccionar archivos" at bounding box center [406, 162] width 334 height 55
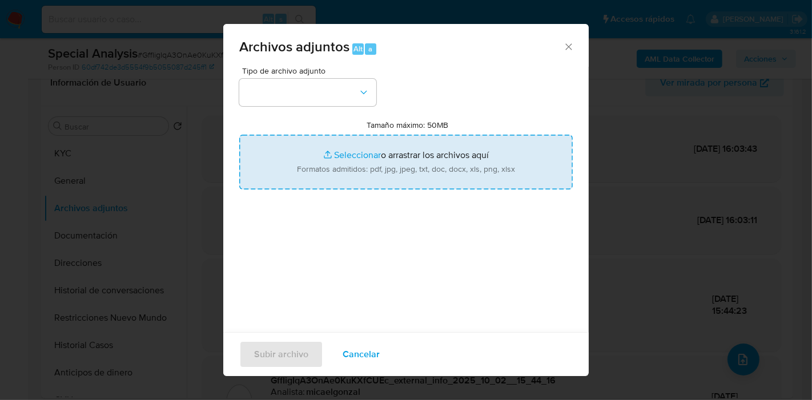
type input "C:\fakepath\Caselog GffIigIqA3OnAe0KuKXfCUEc_2025_09_23_16_48_22.docx"
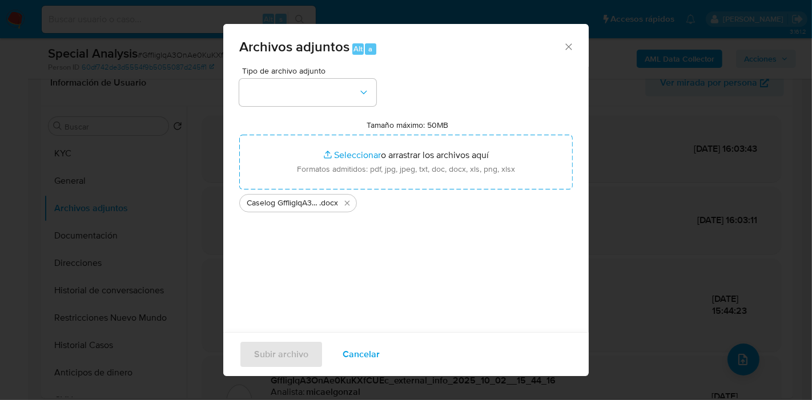
click at [517, 113] on div "Tipo de archivo adjunto Tamaño máximo: 50MB Seleccionar archivos Seleccionar o …" at bounding box center [406, 202] width 334 height 270
click at [334, 98] on button "button" at bounding box center [307, 92] width 137 height 27
click at [567, 41] on div "Archivos adjuntos Alt a" at bounding box center [406, 45] width 366 height 43
click at [565, 44] on icon "Cerrar" at bounding box center [568, 46] width 6 height 6
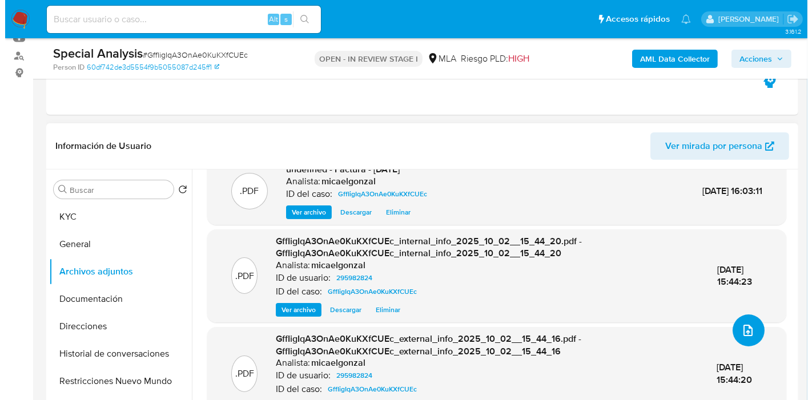
scroll to position [93, 0]
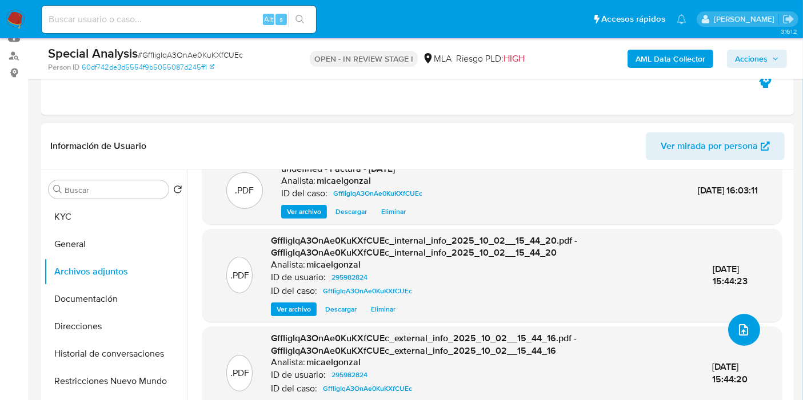
click at [743, 334] on icon "upload-file" at bounding box center [743, 330] width 14 height 14
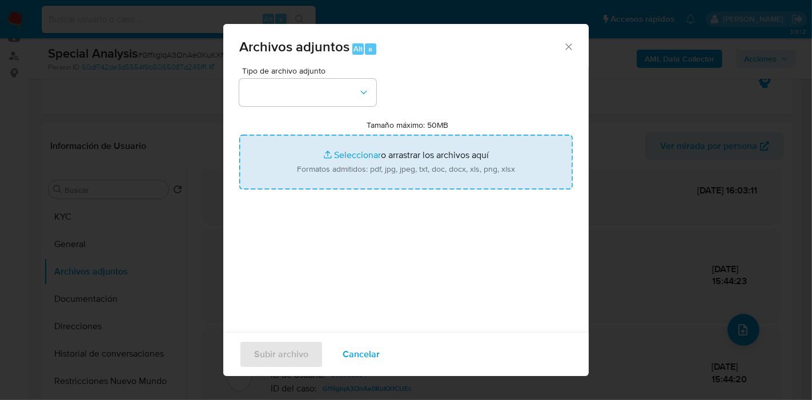
click at [430, 158] on input "Tamaño máximo: 50MB Seleccionar archivos" at bounding box center [406, 162] width 334 height 55
type input "C:\fakepath\Caselog GffIigIqA3OnAe0KuKXfCUEc_2025_09_23_16_48_22.docx"
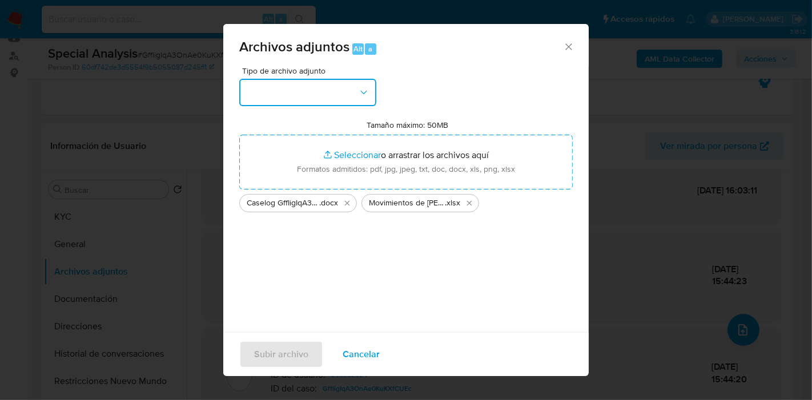
click at [317, 91] on button "button" at bounding box center [307, 92] width 137 height 27
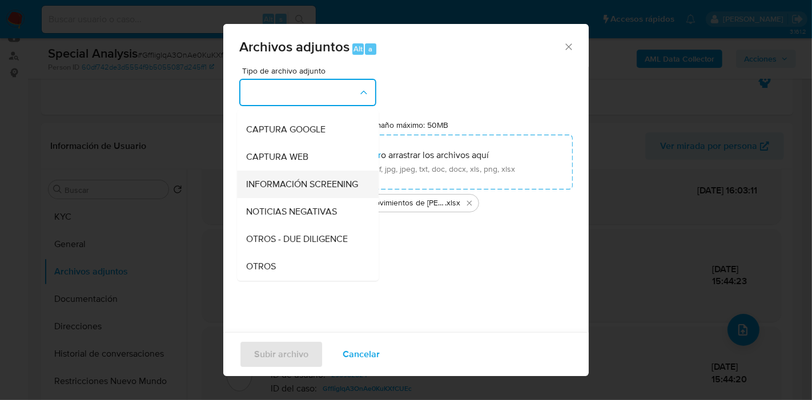
scroll to position [127, 0]
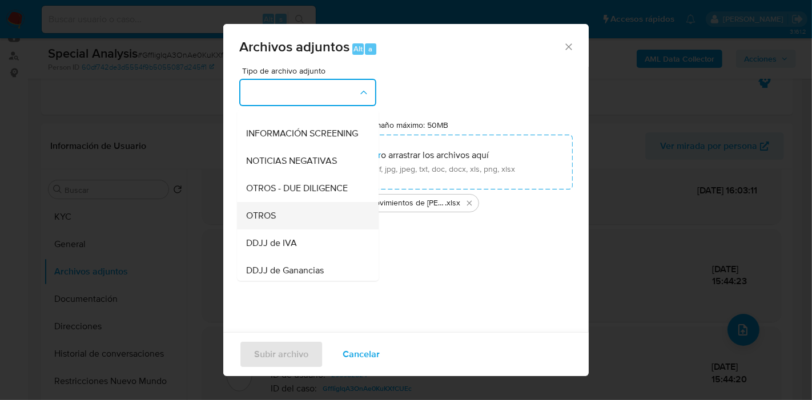
click at [321, 223] on div "OTROS" at bounding box center [304, 215] width 117 height 27
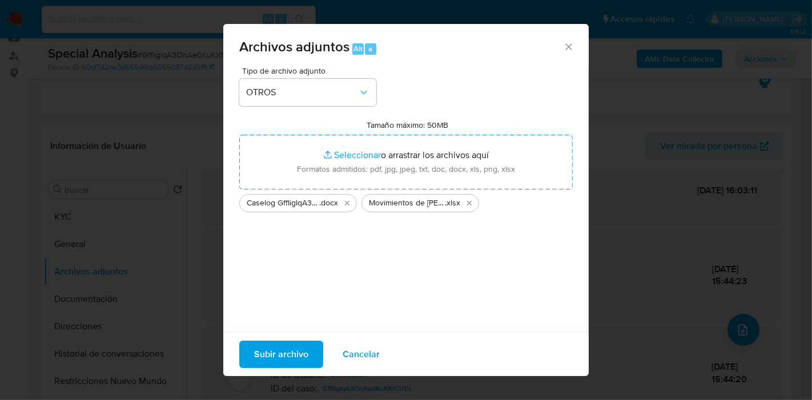
click at [291, 354] on span "Subir archivo" at bounding box center [281, 354] width 54 height 25
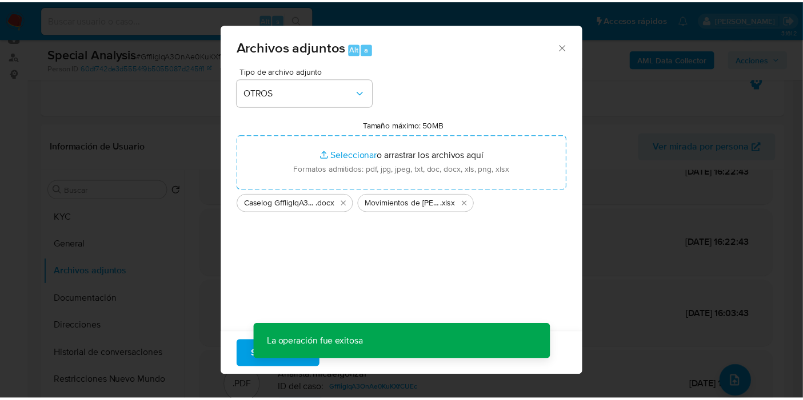
scroll to position [41, 0]
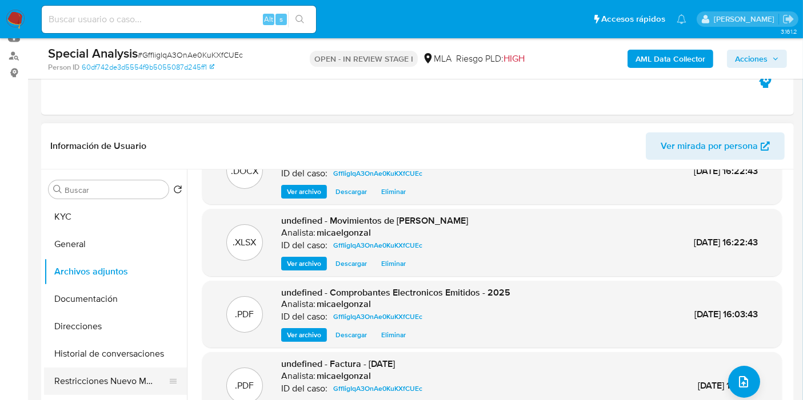
click at [62, 376] on button "Restricciones Nuevo Mundo" at bounding box center [111, 381] width 134 height 27
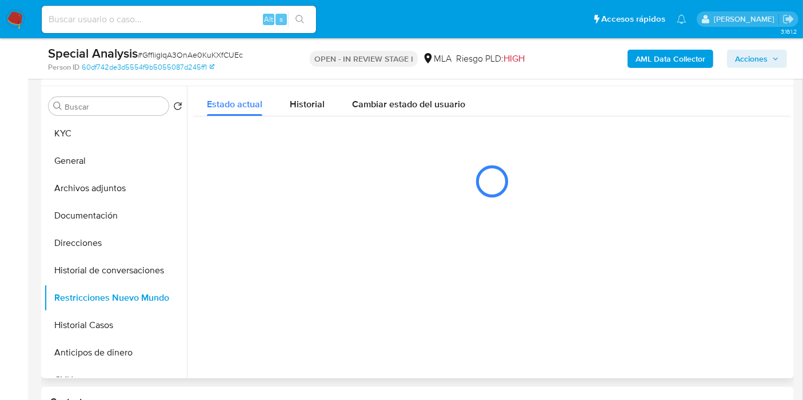
scroll to position [190, 0]
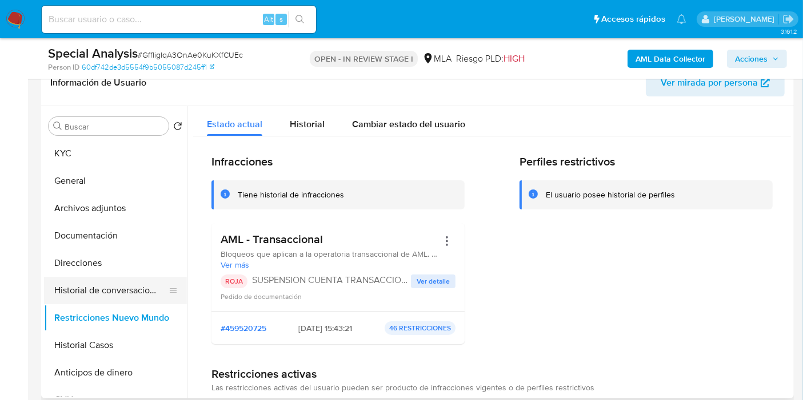
click at [150, 282] on button "Historial de conversaciones" at bounding box center [111, 290] width 134 height 27
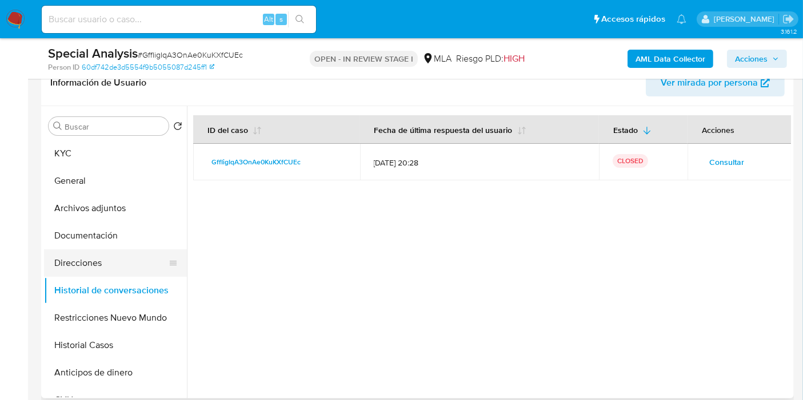
click at [104, 262] on button "Direcciones" at bounding box center [111, 263] width 134 height 27
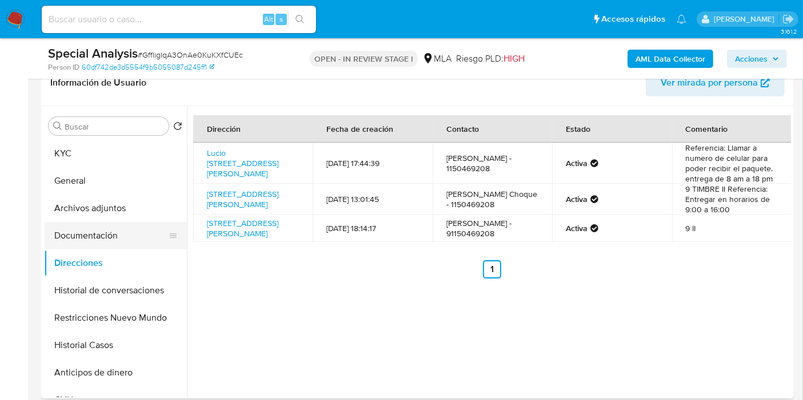
click at [108, 247] on button "Documentación" at bounding box center [111, 235] width 134 height 27
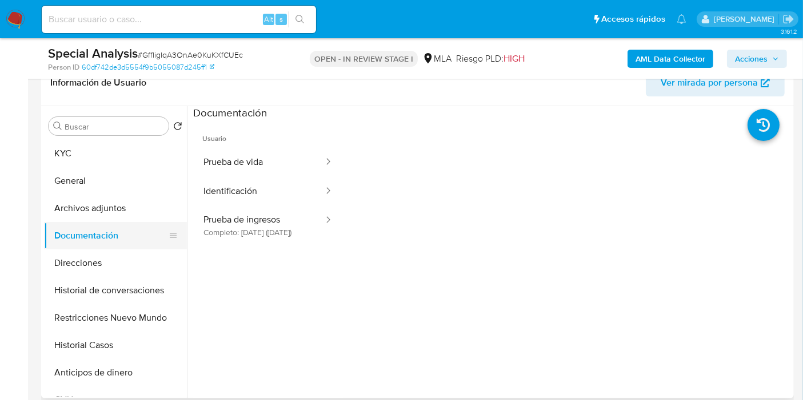
click at [114, 242] on button "Documentación" at bounding box center [111, 235] width 134 height 27
click at [134, 219] on button "Archivos adjuntos" at bounding box center [111, 208] width 134 height 27
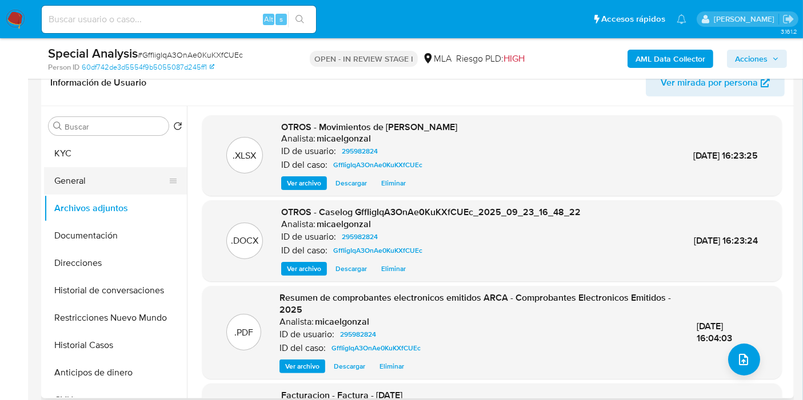
click at [142, 186] on button "General" at bounding box center [111, 180] width 134 height 27
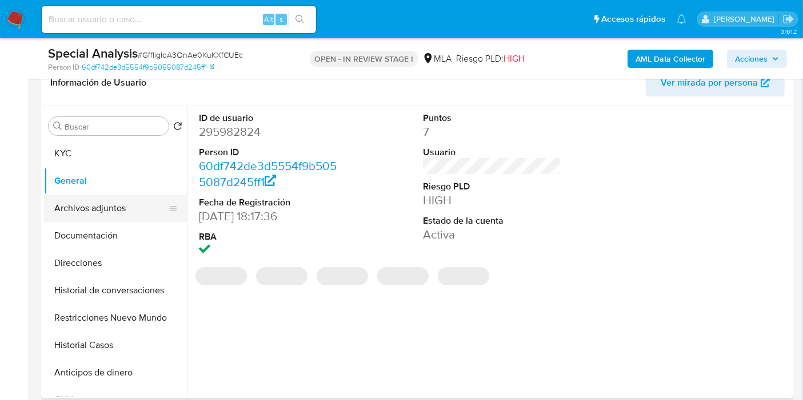
click at [113, 199] on button "Archivos adjuntos" at bounding box center [111, 208] width 134 height 27
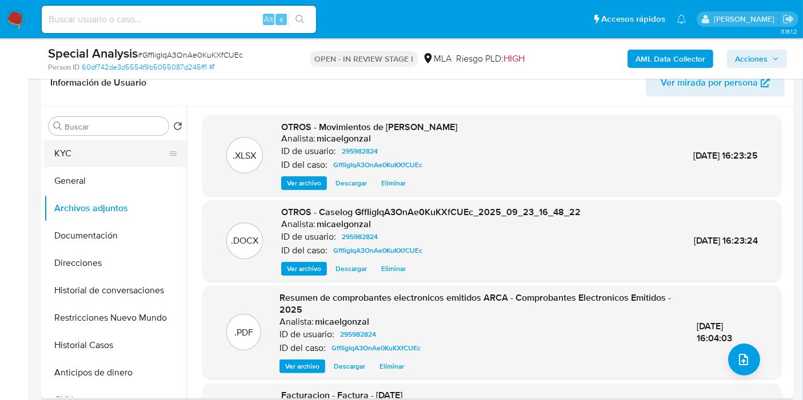
click at [132, 161] on button "KYC" at bounding box center [111, 153] width 134 height 27
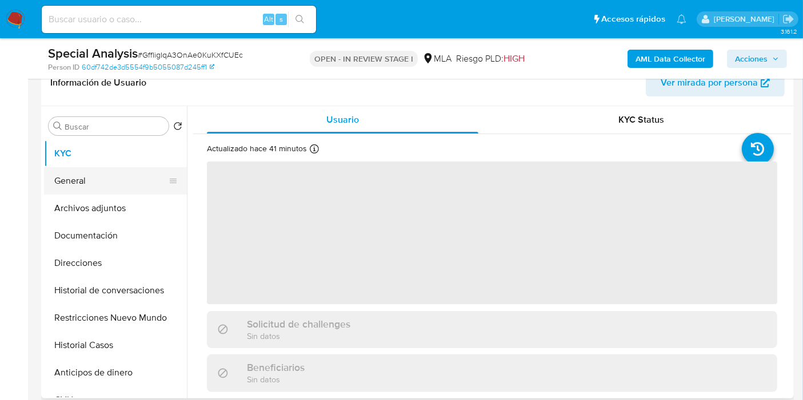
click at [127, 188] on button "General" at bounding box center [111, 180] width 134 height 27
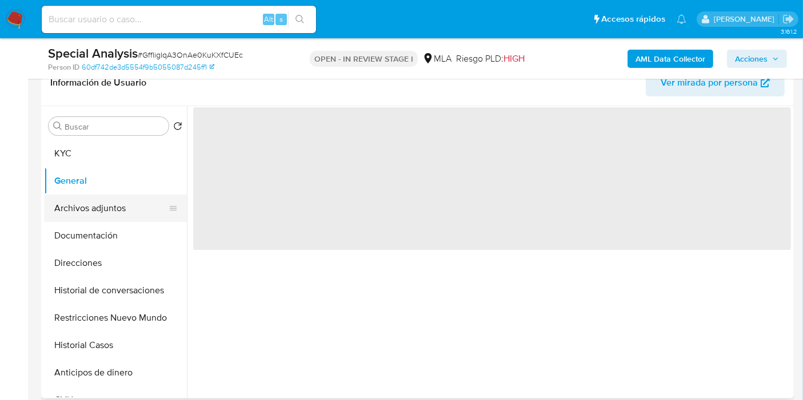
click at [125, 207] on button "Archivos adjuntos" at bounding box center [111, 208] width 134 height 27
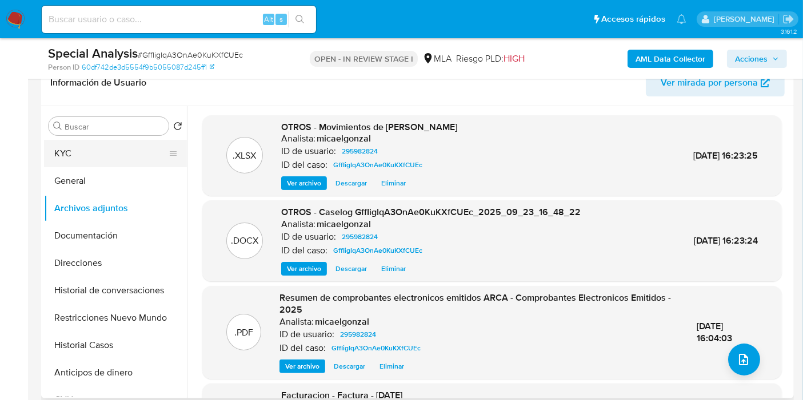
click at [142, 155] on button "KYC" at bounding box center [111, 153] width 134 height 27
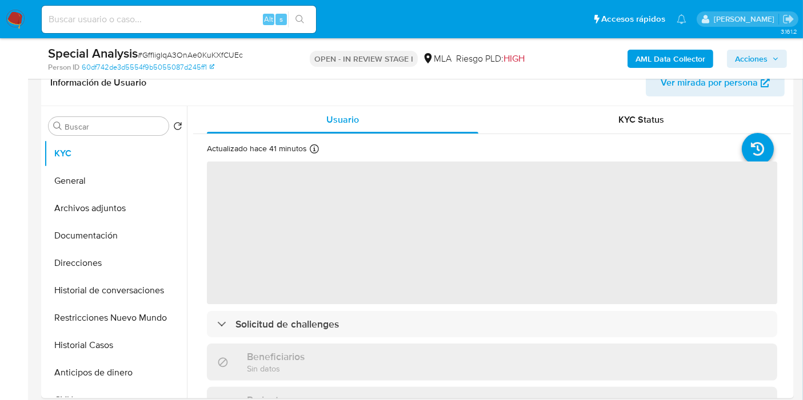
click at [753, 50] on span "Acciones" at bounding box center [751, 59] width 33 height 18
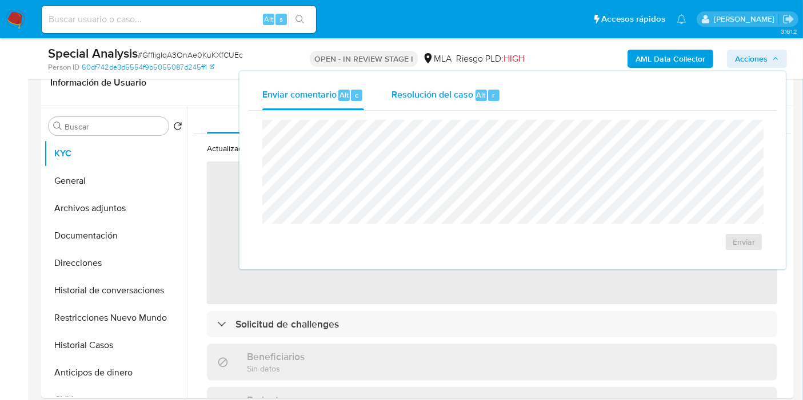
click at [454, 105] on div "Resolución del caso Alt r" at bounding box center [445, 96] width 109 height 30
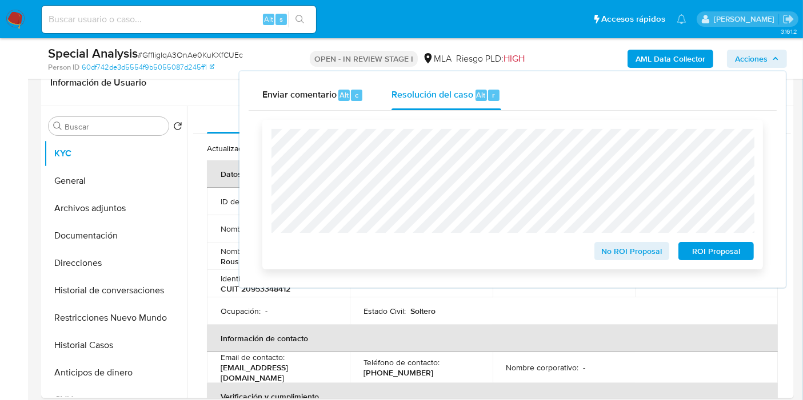
click at [704, 252] on span "ROI Proposal" at bounding box center [715, 251] width 59 height 16
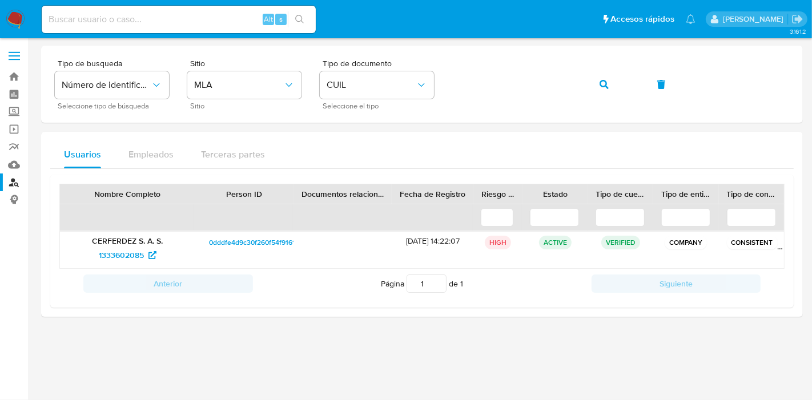
click at [153, 25] on input at bounding box center [179, 19] width 274 height 15
paste input "vvQ2aPSycpQUwD44DKlpXHWA"
type input "vvQ2aPSycpQUwD44DKlpXHWA"
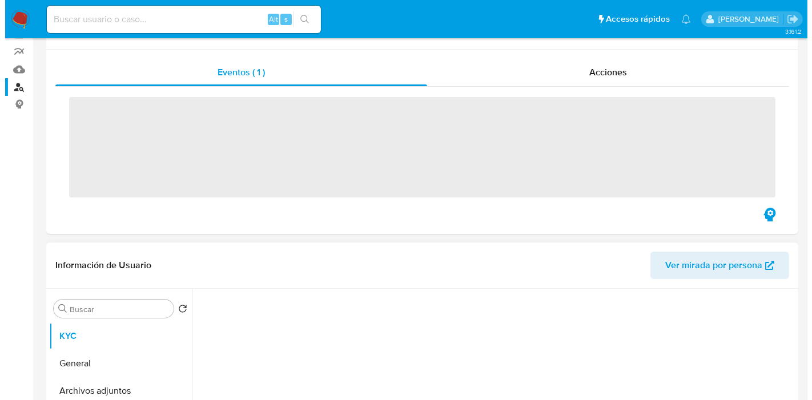
scroll to position [190, 0]
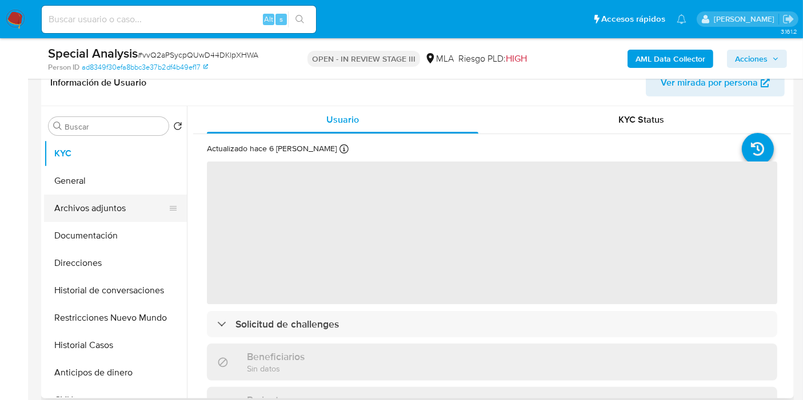
select select "10"
click at [108, 215] on button "Archivos adjuntos" at bounding box center [111, 208] width 134 height 27
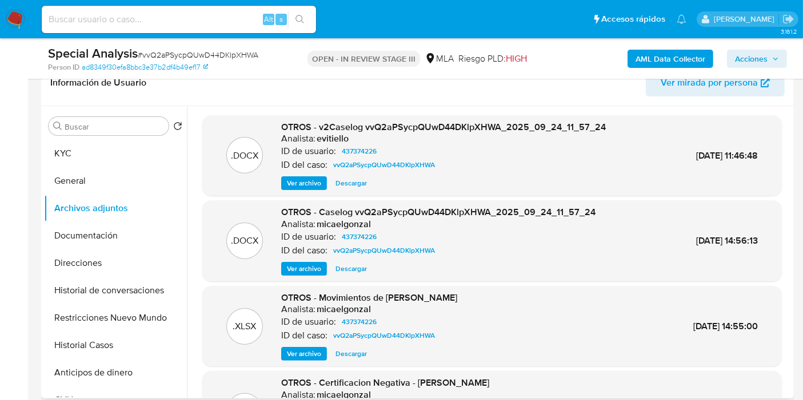
click at [312, 178] on span "Ver archivo" at bounding box center [304, 183] width 34 height 11
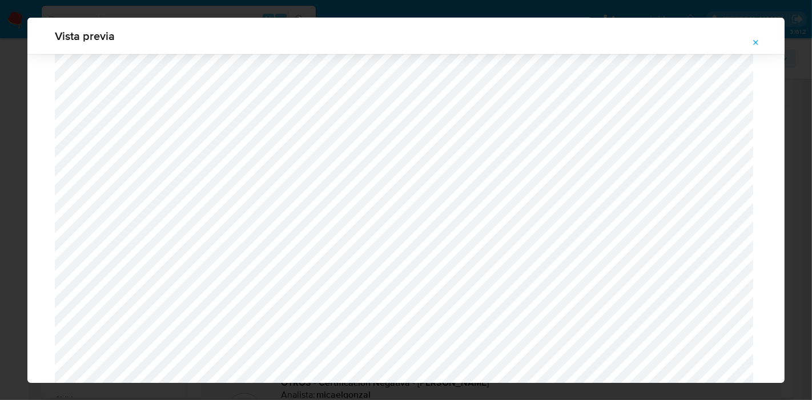
scroll to position [1246, 0]
click at [0, 154] on div "Vista previa" at bounding box center [406, 200] width 812 height 400
click at [760, 37] on span "Attachment preview" at bounding box center [756, 43] width 9 height 16
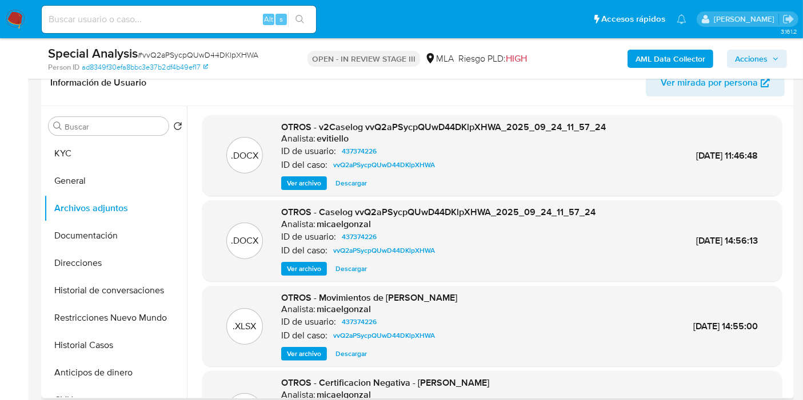
click at [315, 268] on span "Ver archivo" at bounding box center [304, 268] width 34 height 11
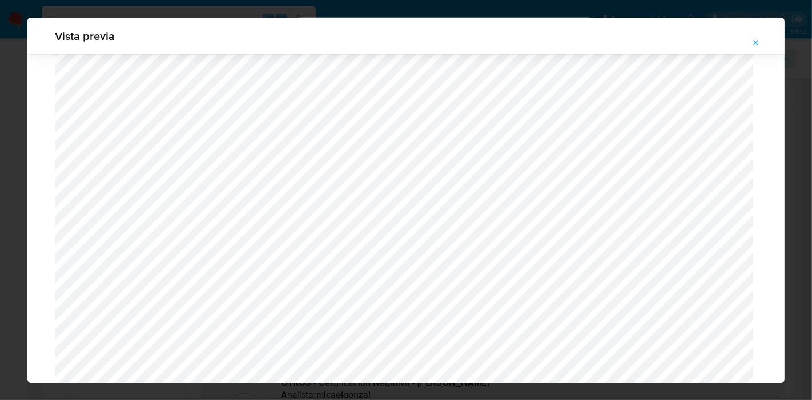
scroll to position [1183, 0]
click at [0, 144] on div "Vista previa" at bounding box center [406, 200] width 812 height 400
click at [755, 43] on icon "Attachment preview" at bounding box center [756, 42] width 5 height 5
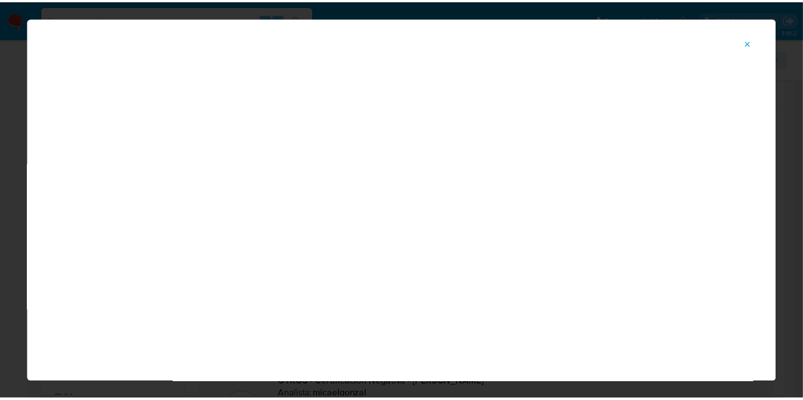
scroll to position [59, 0]
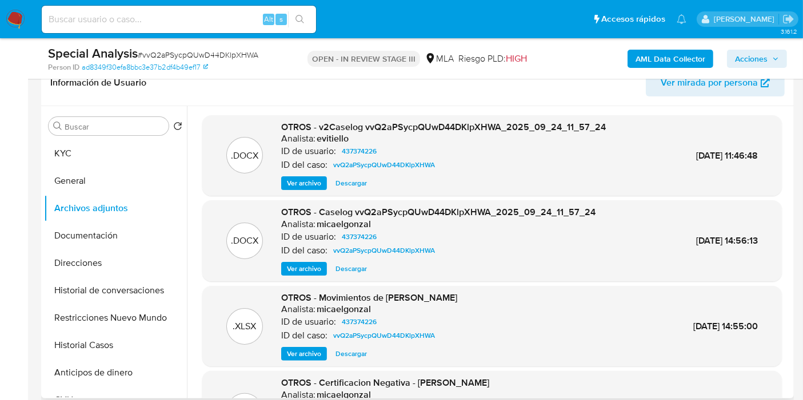
click at [13, 25] on img at bounding box center [15, 19] width 19 height 19
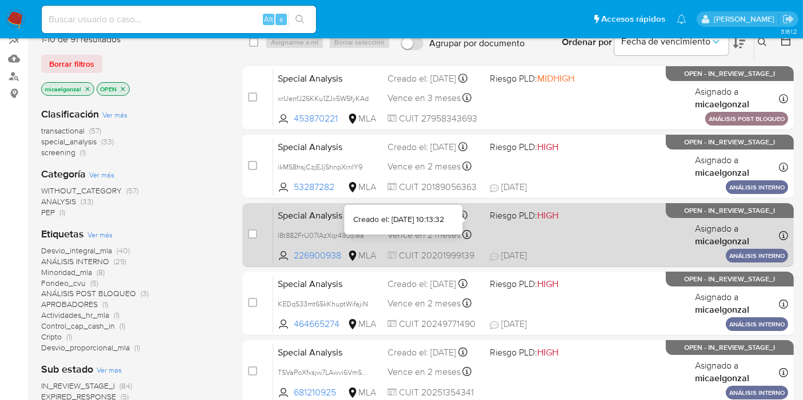
scroll to position [127, 0]
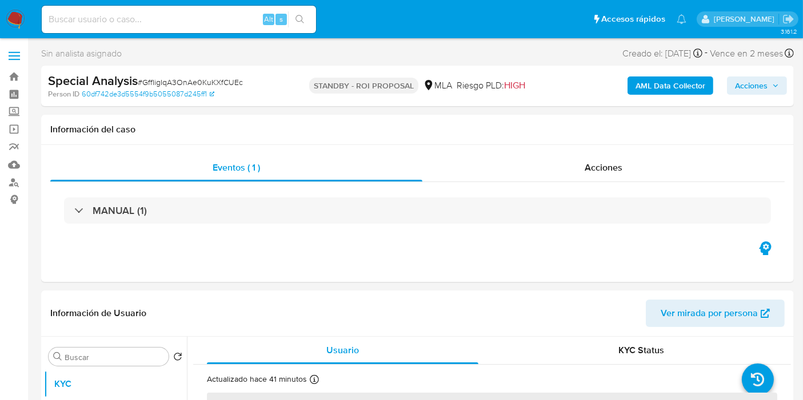
select select "10"
click at [235, 10] on div "Alt s" at bounding box center [179, 19] width 274 height 27
click at [211, 29] on div "Alt s" at bounding box center [179, 19] width 274 height 27
click at [9, 22] on img at bounding box center [15, 19] width 19 height 19
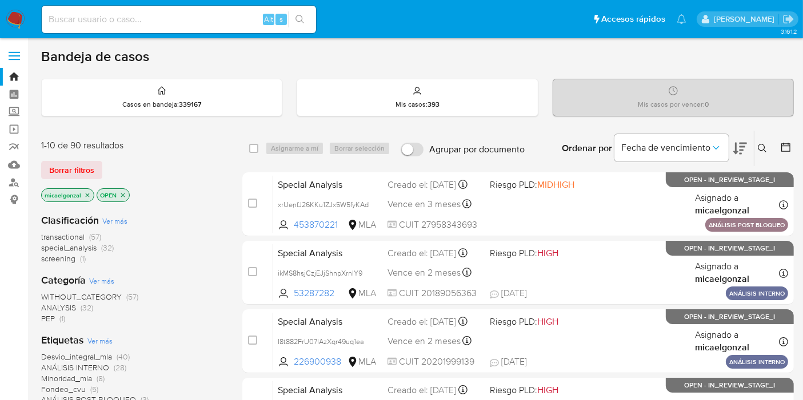
click at [121, 25] on input at bounding box center [179, 19] width 274 height 15
paste input "J9ZEdFHPZ5oWx2ZI0XMQw1ir"
type input "J9ZEdFHPZ5oWx2ZI0XMQw1ir"
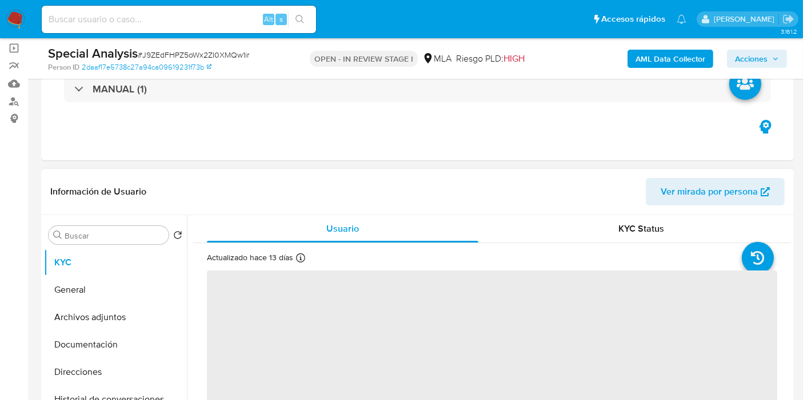
scroll to position [127, 0]
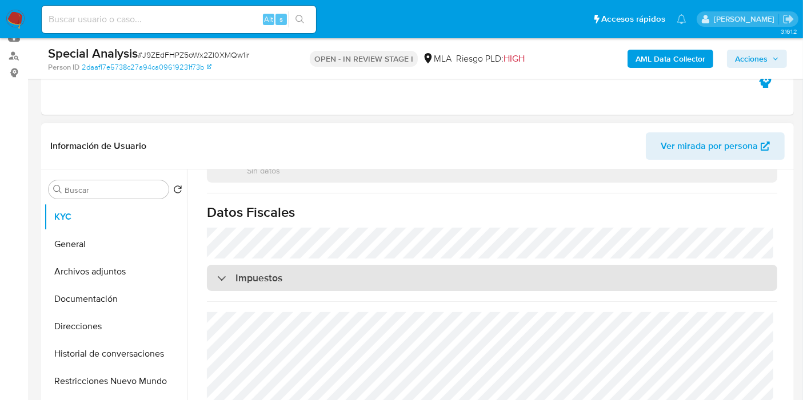
select select "10"
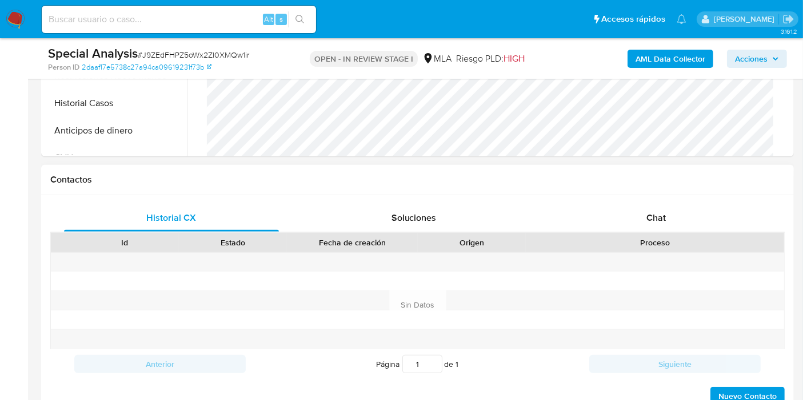
scroll to position [507, 0]
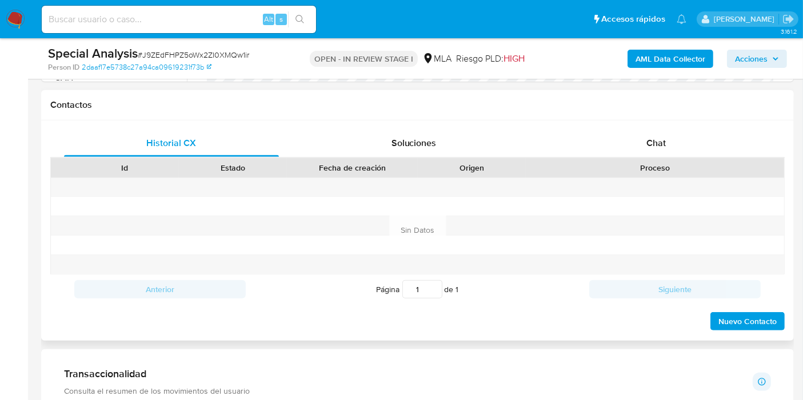
click at [702, 175] on div "Proceso" at bounding box center [655, 167] width 258 height 19
click at [711, 135] on div "Chat" at bounding box center [655, 143] width 215 height 27
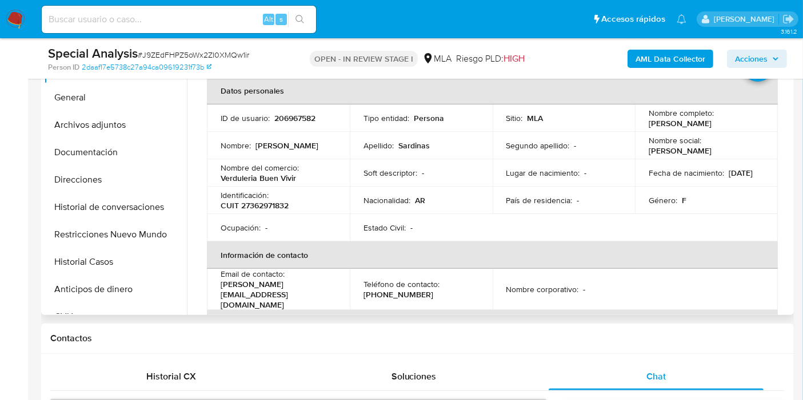
scroll to position [254, 0]
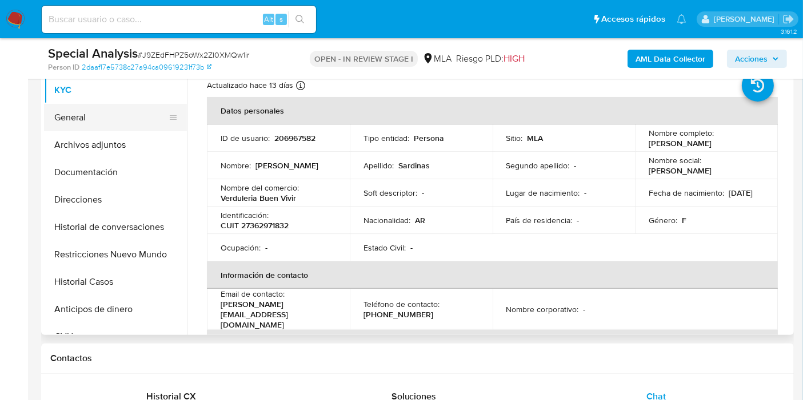
click at [69, 126] on button "General" at bounding box center [111, 117] width 134 height 27
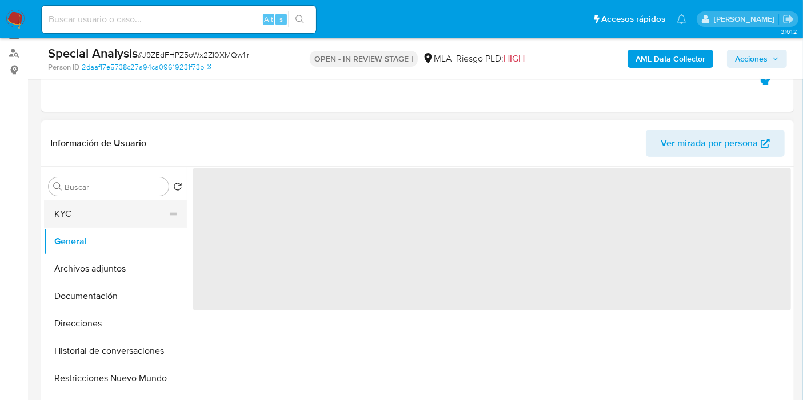
scroll to position [127, 0]
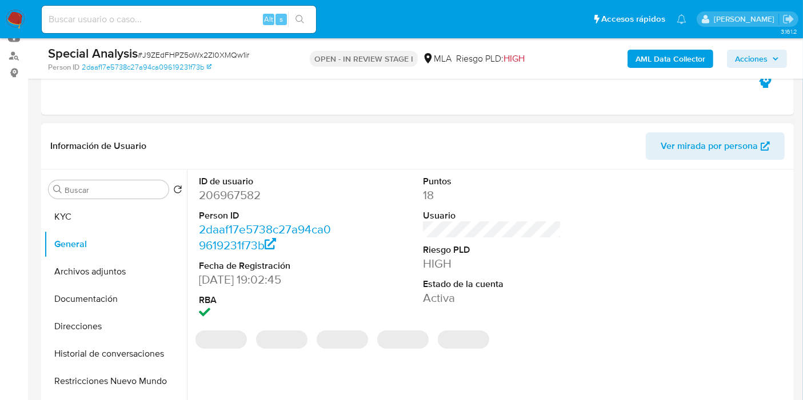
click at [225, 198] on dd "206967582" at bounding box center [268, 195] width 138 height 16
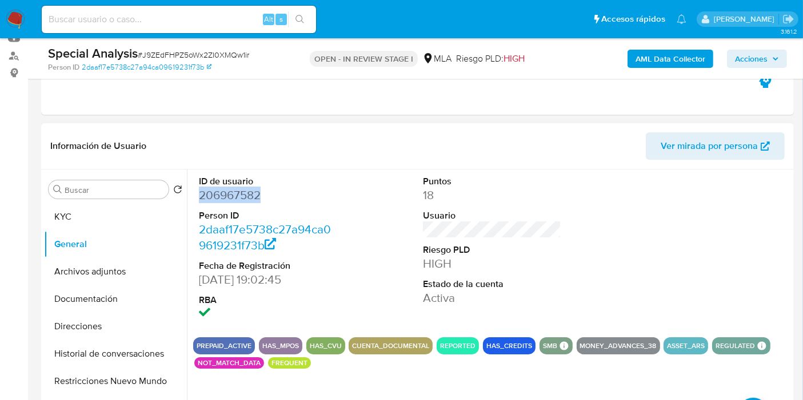
copy dd "206967582"
click at [151, 13] on input at bounding box center [179, 19] width 274 height 15
paste input "ikMS8hsjCzjEJjShnpXrnIY9"
type input "ikMS8hsjCzjEJjShnpXrnIY9"
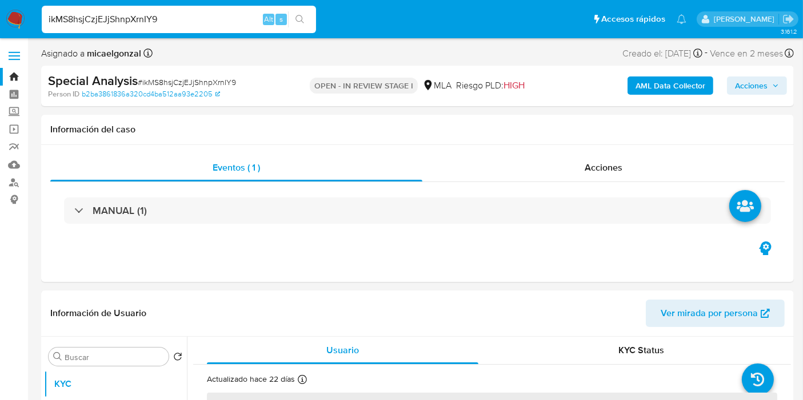
select select "10"
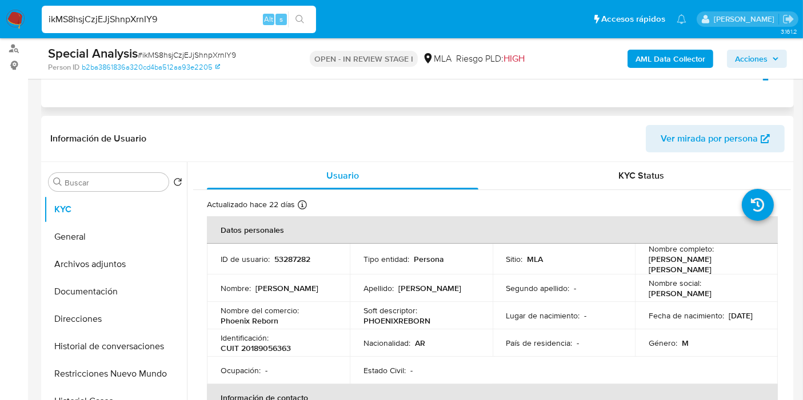
scroll to position [190, 0]
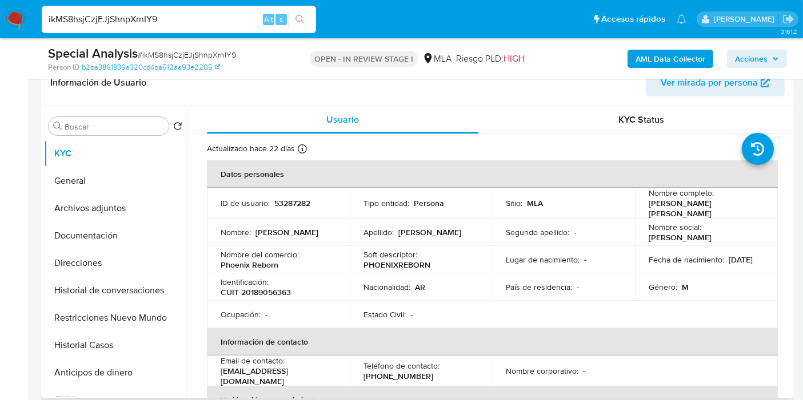
drag, startPoint x: 682, startPoint y: 214, endPoint x: 644, endPoint y: 208, distance: 38.7
click at [644, 208] on td "Nombre completo : Jonathan Damian Alexis Albiaque" at bounding box center [706, 203] width 143 height 31
drag, startPoint x: 644, startPoint y: 208, endPoint x: 652, endPoint y: 212, distance: 9.7
copy p "Jonathan Damian Alexis Albiaque"
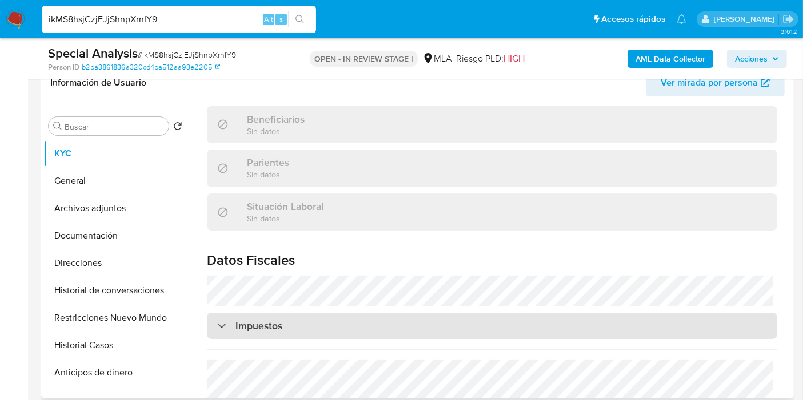
scroll to position [622, 0]
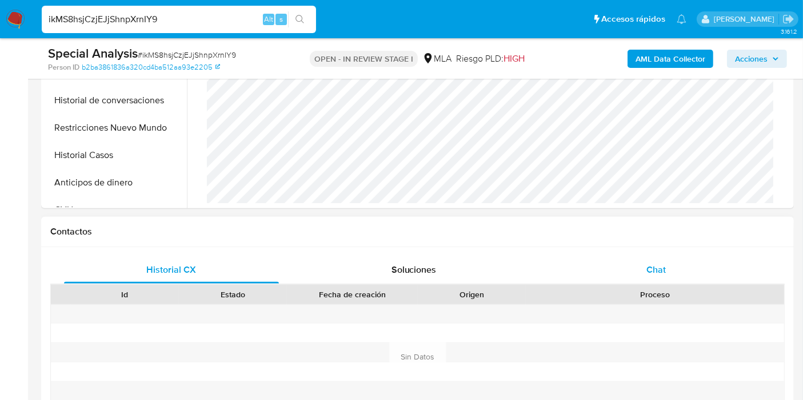
click at [635, 275] on div "Chat" at bounding box center [655, 269] width 215 height 27
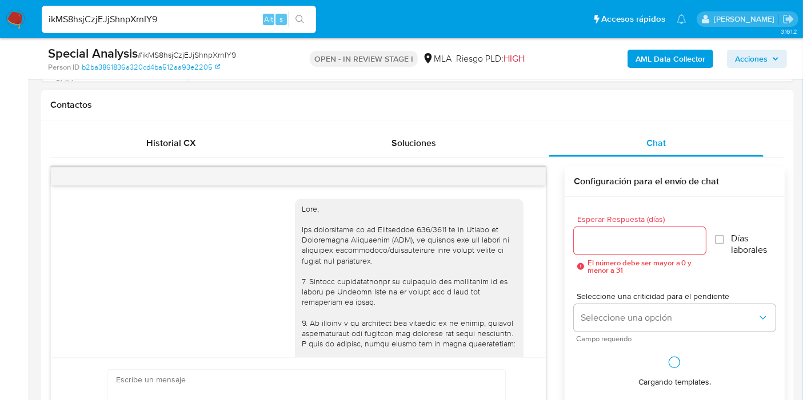
scroll to position [1148, 0]
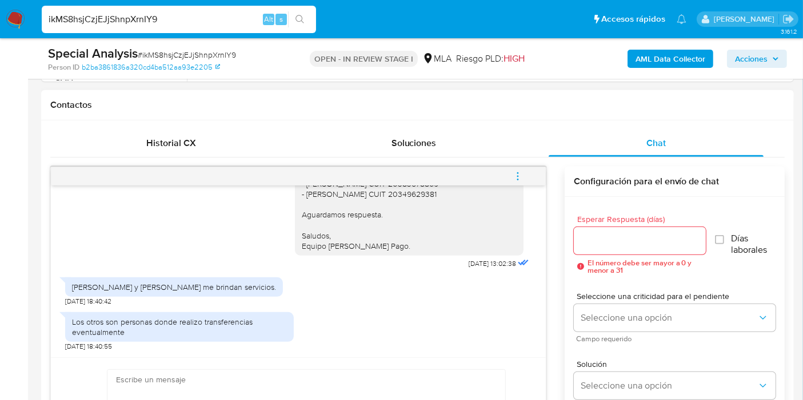
click at [215, 334] on div "Los otros son personas donde realizo transferencias eventualmente" at bounding box center [179, 327] width 215 height 21
click at [234, 324] on div "Los otros son personas donde realizo transferencias eventualmente" at bounding box center [179, 327] width 215 height 21
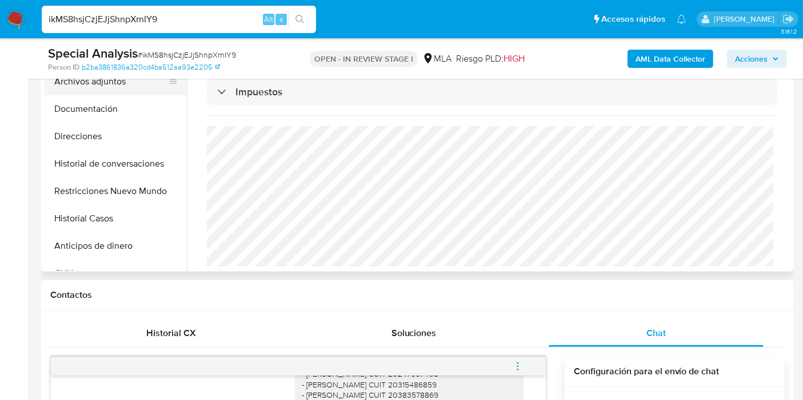
scroll to position [127, 0]
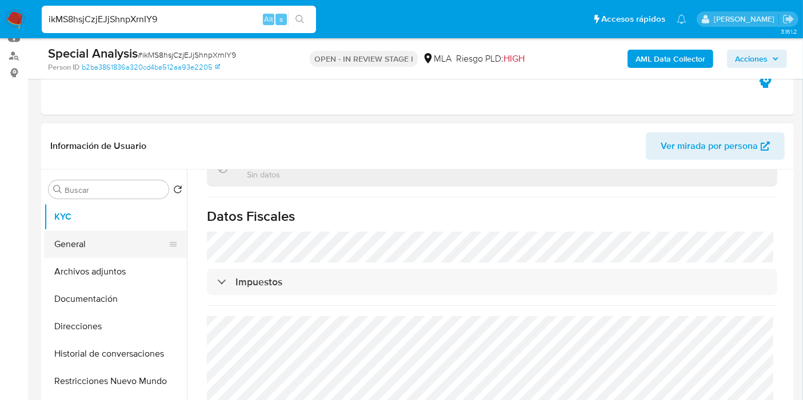
click at [131, 253] on button "General" at bounding box center [111, 244] width 134 height 27
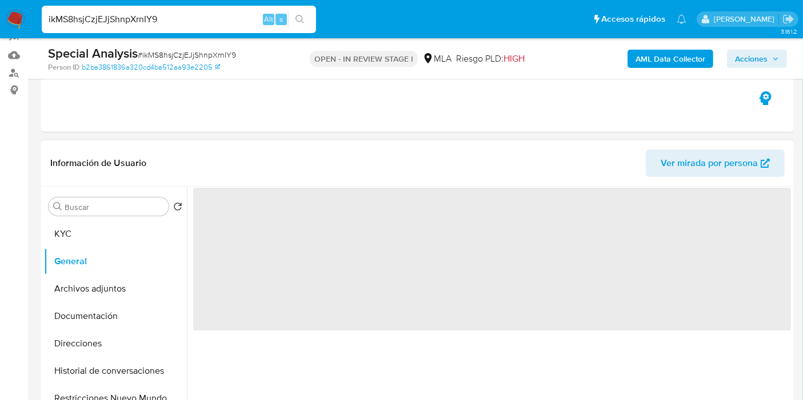
scroll to position [0, 0]
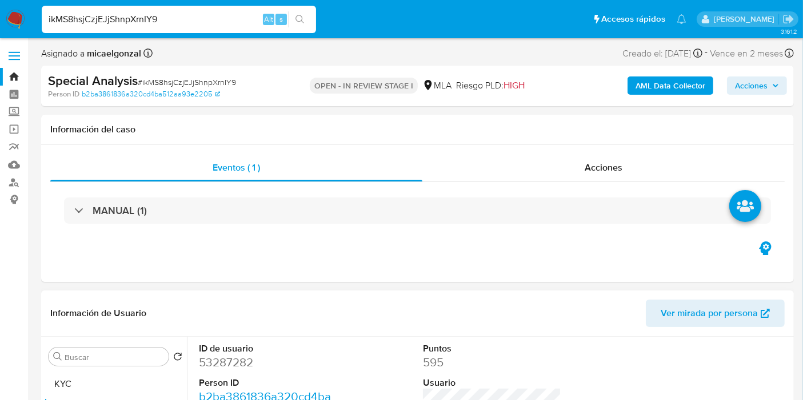
click at [231, 361] on dd "53287282" at bounding box center [268, 363] width 138 height 16
copy dd "53287282"
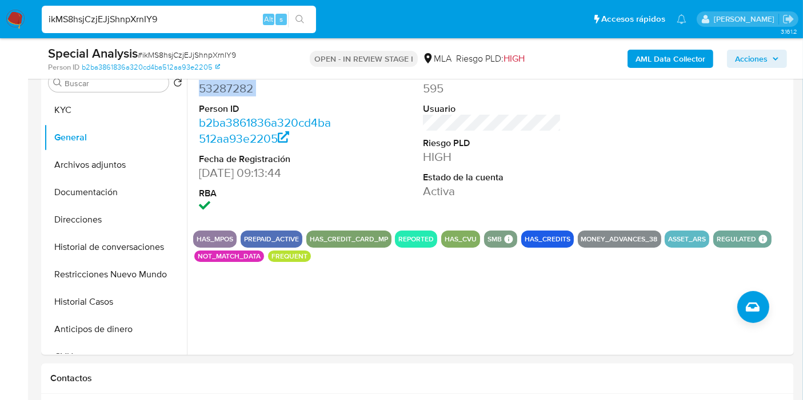
scroll to position [254, 0]
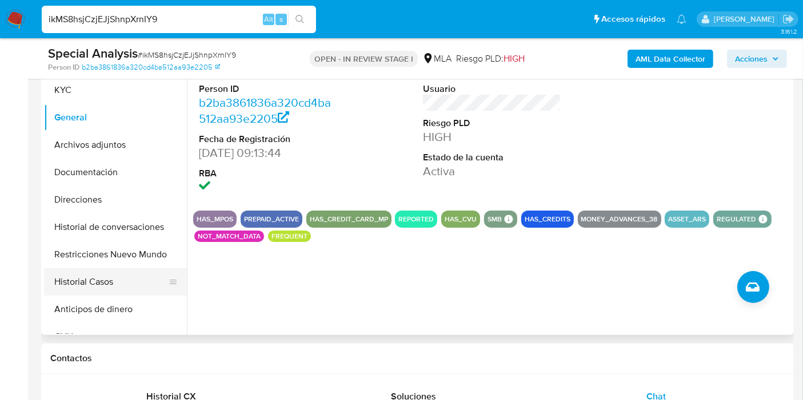
click at [79, 286] on button "Historial Casos" at bounding box center [111, 281] width 134 height 27
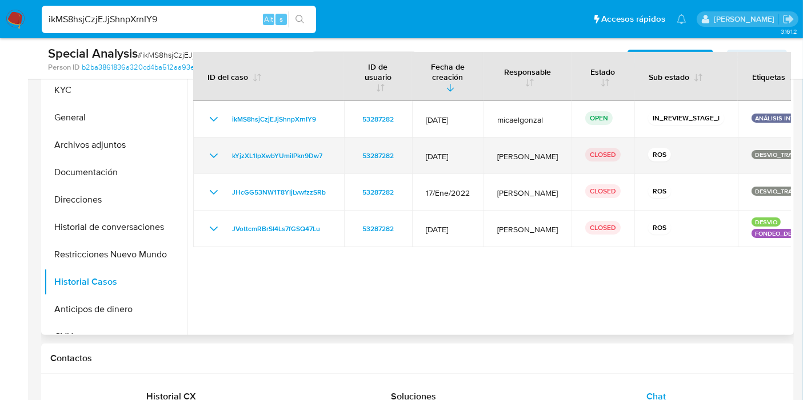
click at [215, 155] on icon "Mostrar/Ocultar" at bounding box center [214, 156] width 14 height 14
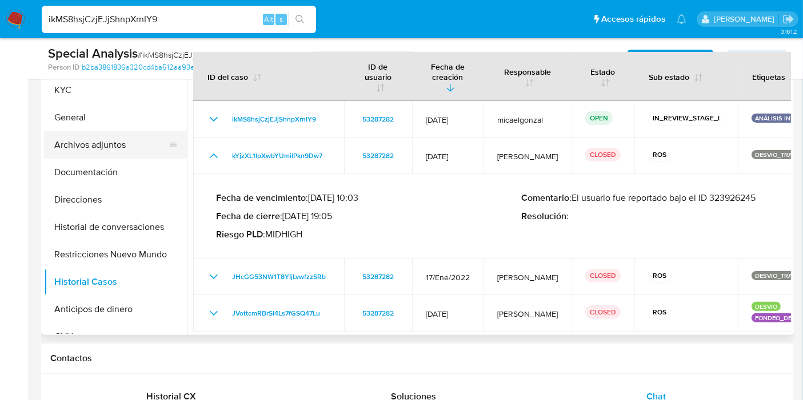
click at [111, 149] on button "Archivos adjuntos" at bounding box center [111, 144] width 134 height 27
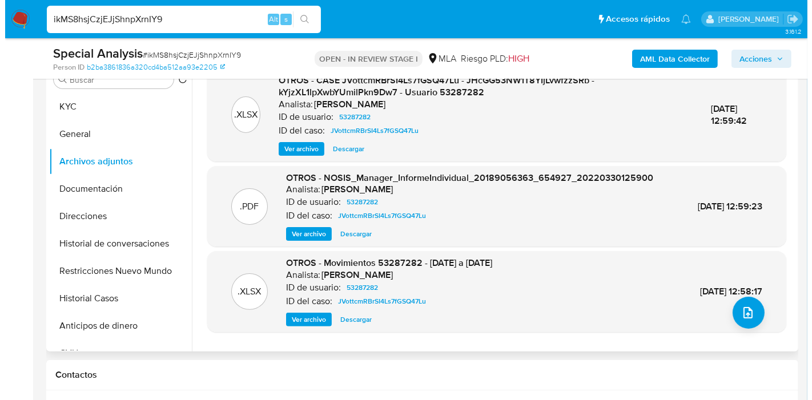
scroll to position [190, 0]
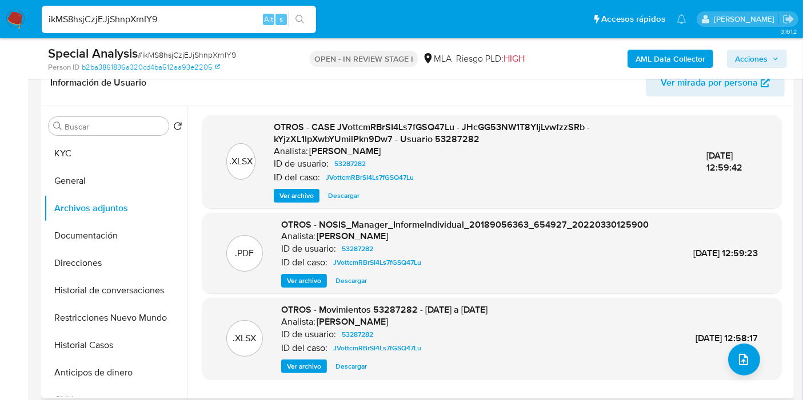
click at [305, 196] on span "Ver archivo" at bounding box center [296, 195] width 34 height 11
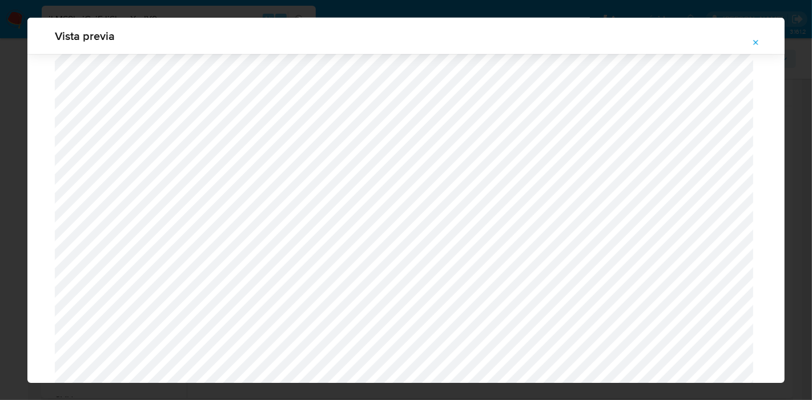
scroll to position [929, 0]
click at [767, 38] on button "Attachment preview" at bounding box center [756, 43] width 25 height 18
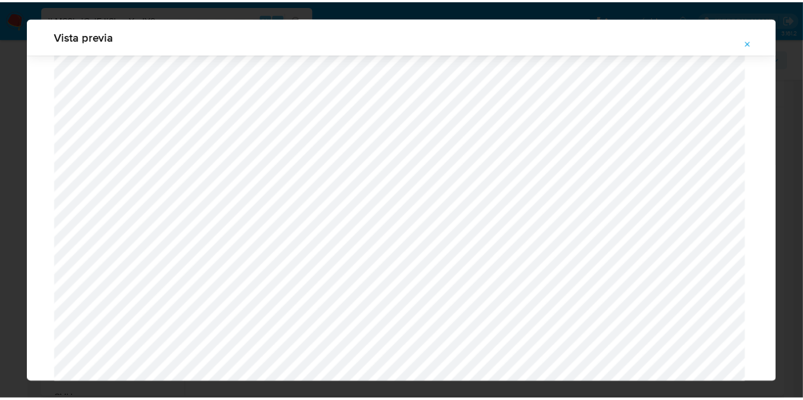
scroll to position [59, 0]
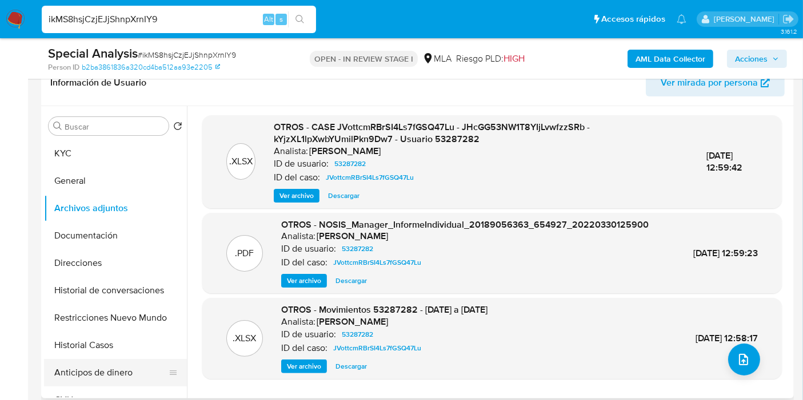
click at [71, 361] on button "Anticipos de dinero" at bounding box center [111, 372] width 134 height 27
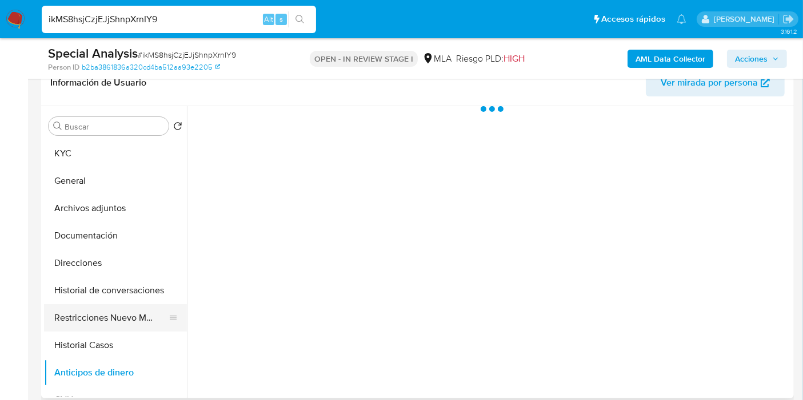
click at [127, 314] on button "Restricciones Nuevo Mundo" at bounding box center [111, 317] width 134 height 27
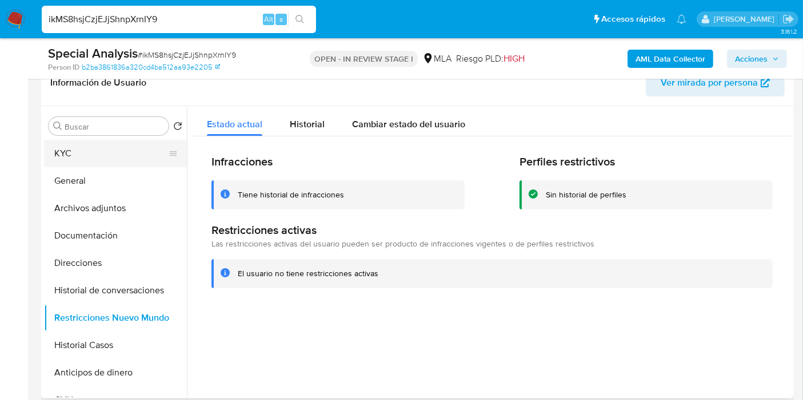
click at [106, 155] on button "KYC" at bounding box center [111, 153] width 134 height 27
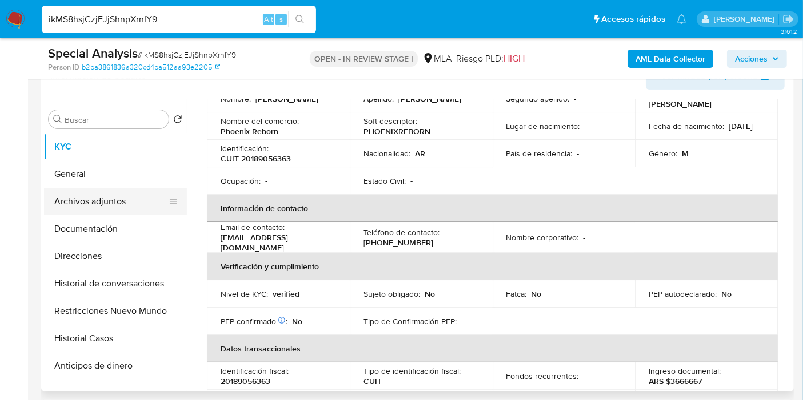
scroll to position [190, 0]
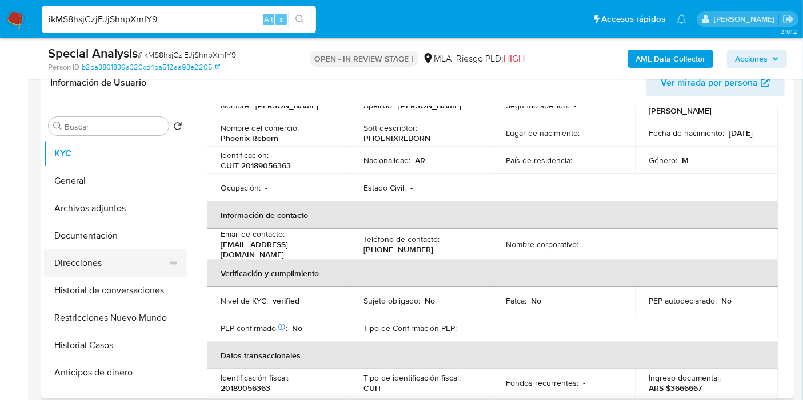
click at [65, 250] on button "Direcciones" at bounding box center [111, 263] width 134 height 27
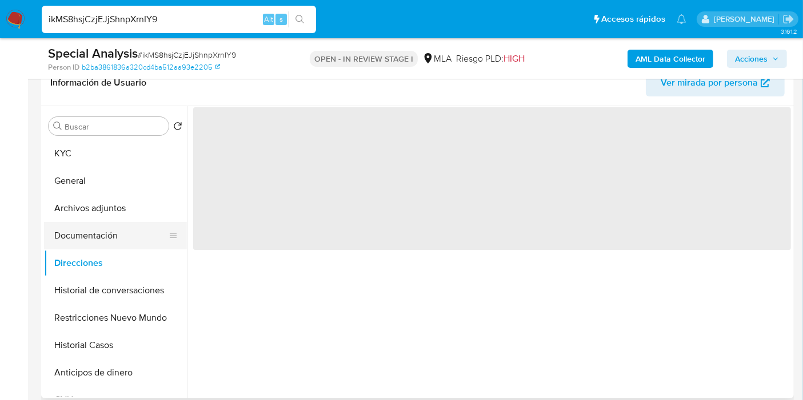
scroll to position [0, 0]
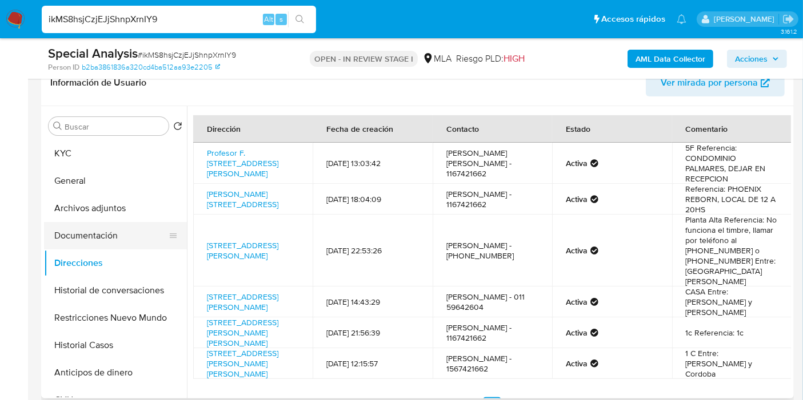
click at [103, 246] on button "Documentación" at bounding box center [111, 235] width 134 height 27
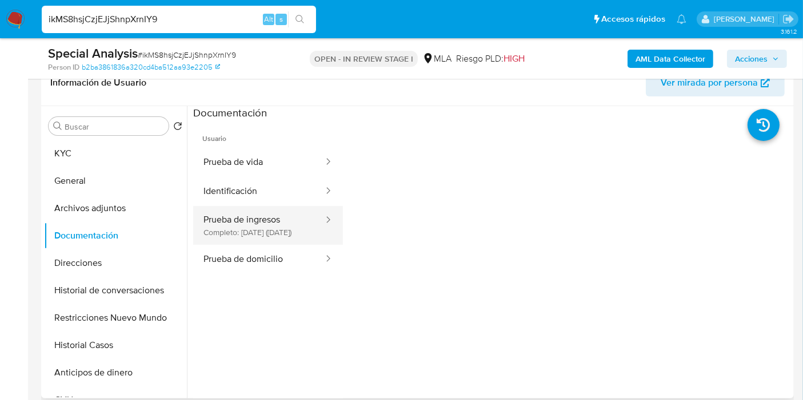
click at [248, 245] on button "Prueba de ingresos Completo: 10/12/2024 (hace 10 meses)" at bounding box center [258, 225] width 131 height 39
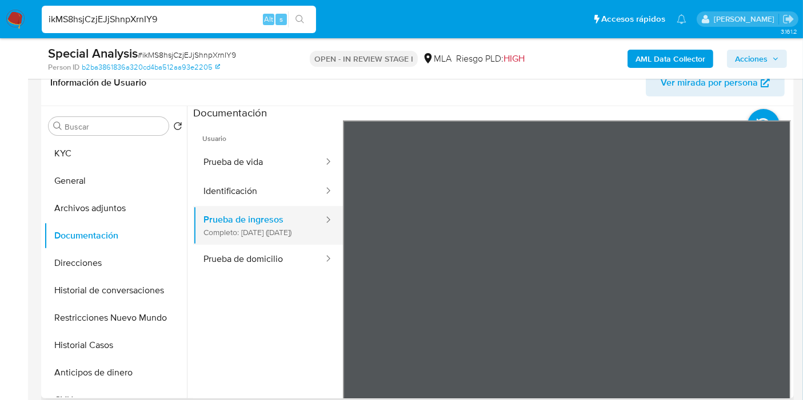
click at [264, 245] on button "Prueba de ingresos Completo: 10/12/2024 (hace 10 meses)" at bounding box center [258, 225] width 131 height 39
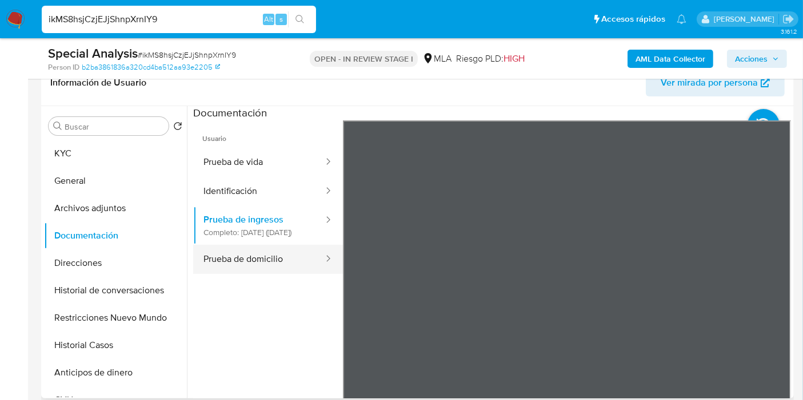
click at [247, 263] on button "Prueba de domicilio" at bounding box center [258, 259] width 131 height 29
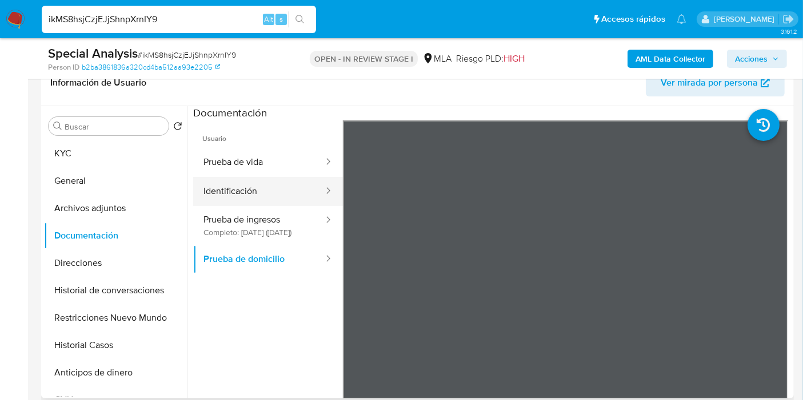
click at [277, 187] on button "Identificación" at bounding box center [258, 191] width 131 height 29
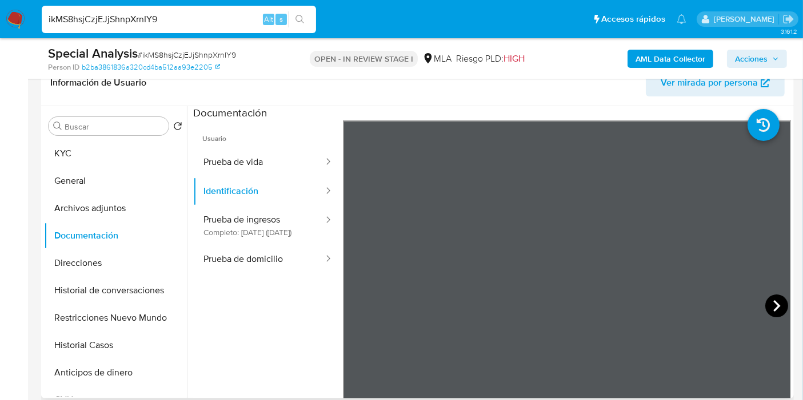
click at [775, 296] on icon at bounding box center [776, 306] width 23 height 23
click at [273, 175] on button "Prueba de vida" at bounding box center [258, 162] width 131 height 29
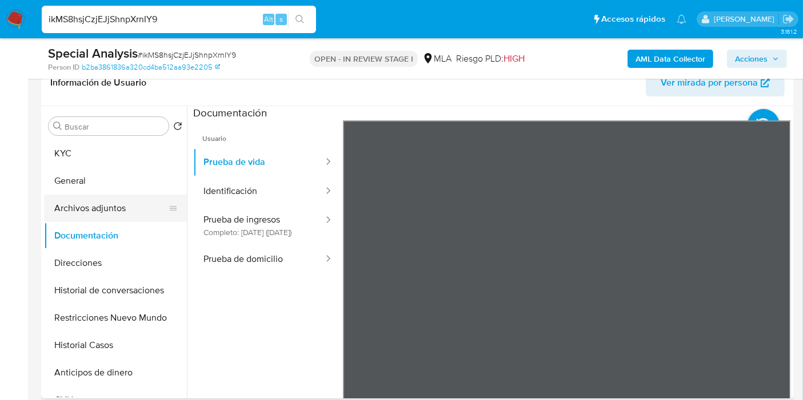
click at [59, 203] on button "Archivos adjuntos" at bounding box center [111, 208] width 134 height 27
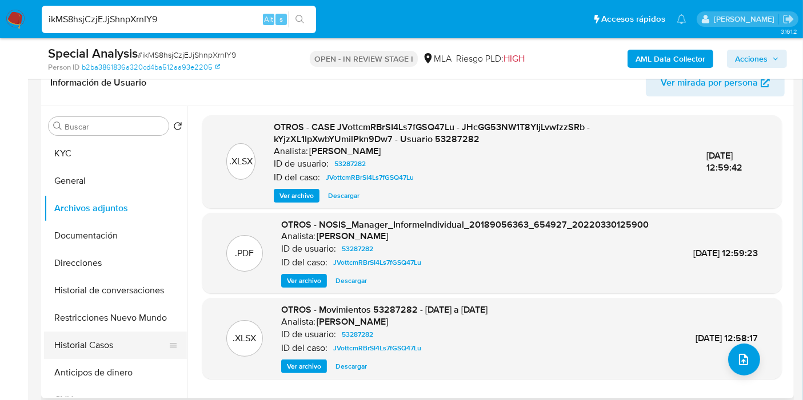
click at [122, 343] on button "Historial Casos" at bounding box center [111, 345] width 134 height 27
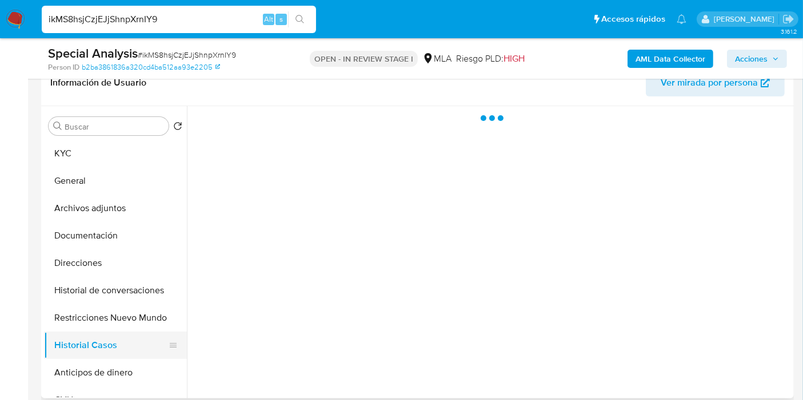
scroll to position [63, 0]
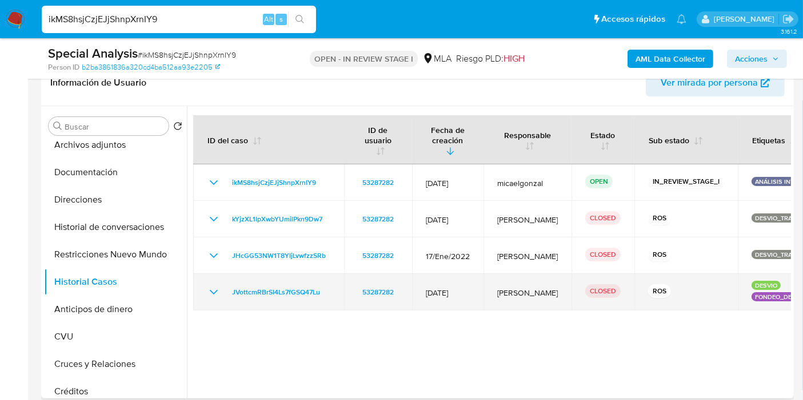
click at [208, 290] on icon "Mostrar/Ocultar" at bounding box center [214, 293] width 14 height 14
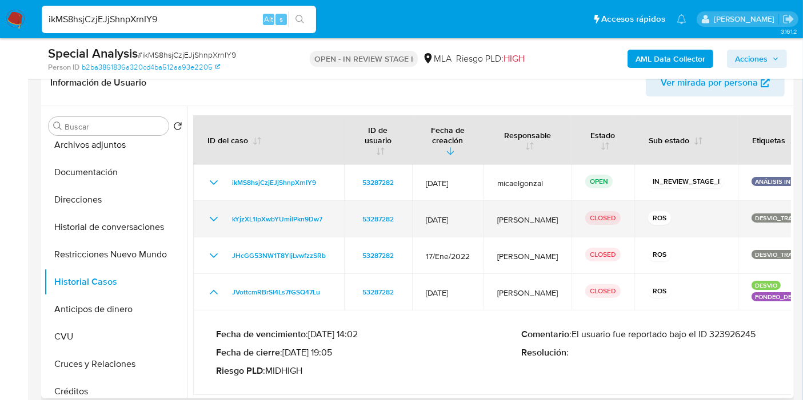
click at [209, 223] on icon "Mostrar/Ocultar" at bounding box center [214, 219] width 14 height 14
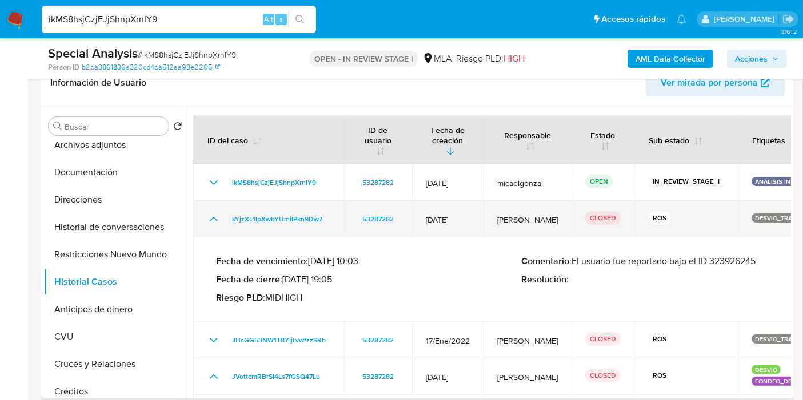
click at [209, 223] on icon "Mostrar/Ocultar" at bounding box center [214, 219] width 14 height 14
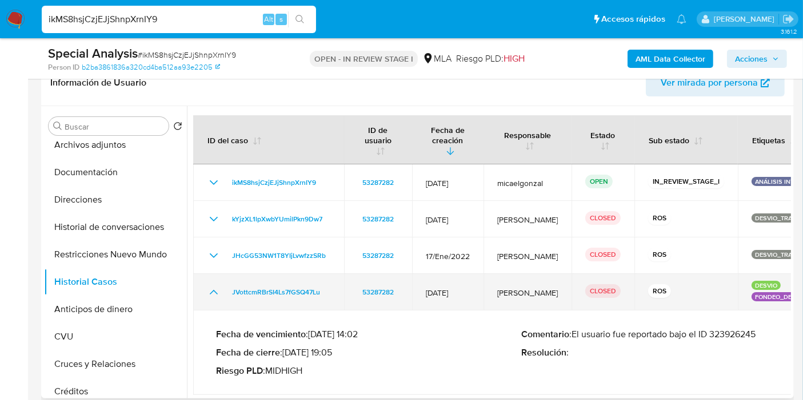
click at [215, 296] on icon "Mostrar/Ocultar" at bounding box center [214, 293] width 14 height 14
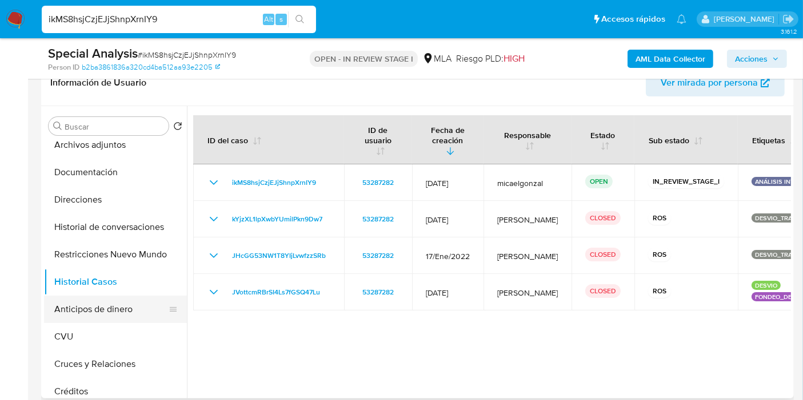
click at [99, 309] on button "Anticipos de dinero" at bounding box center [111, 309] width 134 height 27
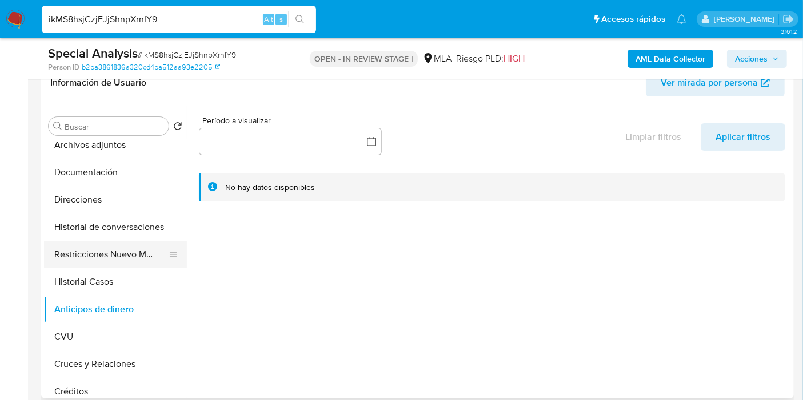
click at [109, 250] on button "Restricciones Nuevo Mundo" at bounding box center [111, 254] width 134 height 27
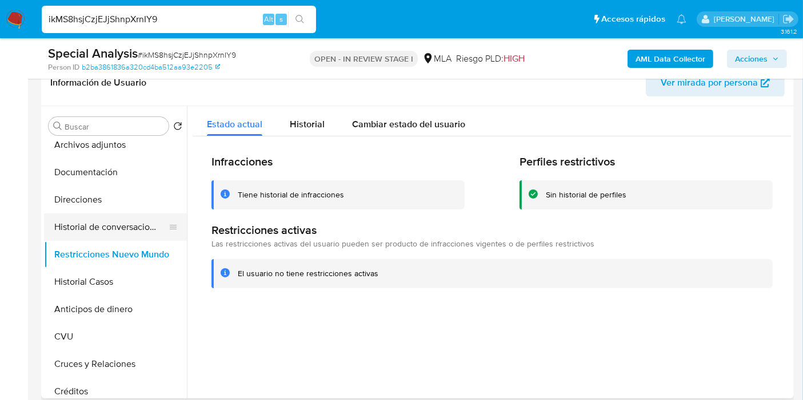
click at [109, 228] on button "Historial de conversaciones" at bounding box center [111, 227] width 134 height 27
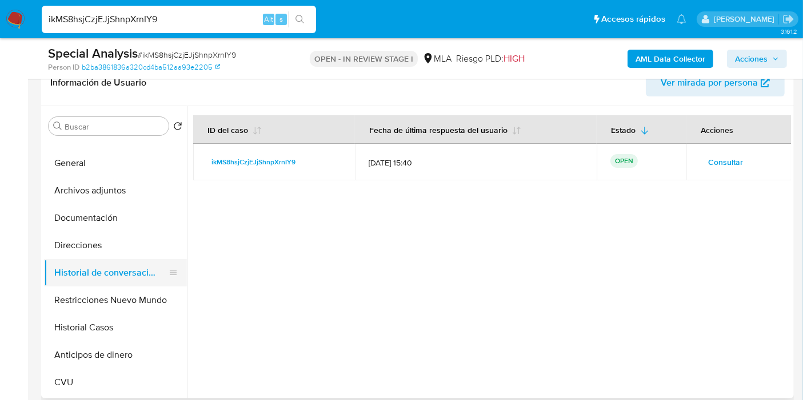
scroll to position [0, 0]
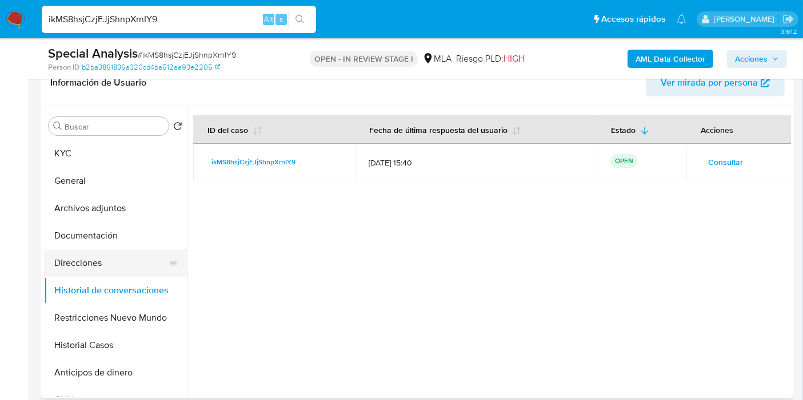
click at [96, 256] on button "Direcciones" at bounding box center [111, 263] width 134 height 27
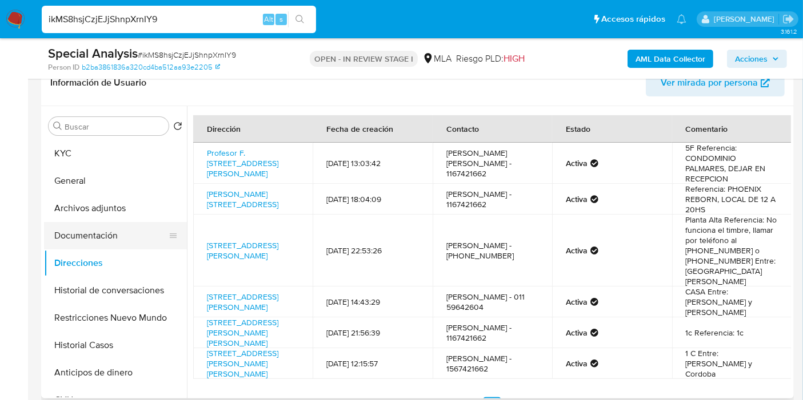
click at [109, 246] on button "Documentación" at bounding box center [111, 235] width 134 height 27
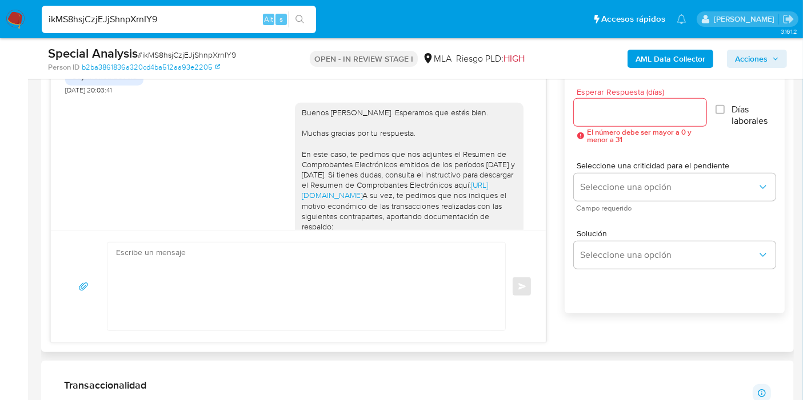
scroll to position [894, 0]
click at [445, 189] on div "Buenos días, Jonathan. Esperamos que estés bien. Muchas gracias por tu respuest…" at bounding box center [409, 221] width 215 height 228
click at [382, 189] on div "Buenos días, Jonathan. Esperamos que estés bien. Muchas gracias por tu respuest…" at bounding box center [409, 221] width 215 height 228
click at [341, 186] on div "Buenos días, Jonathan. Esperamos que estés bien. Muchas gracias por tu respuest…" at bounding box center [409, 221] width 215 height 228
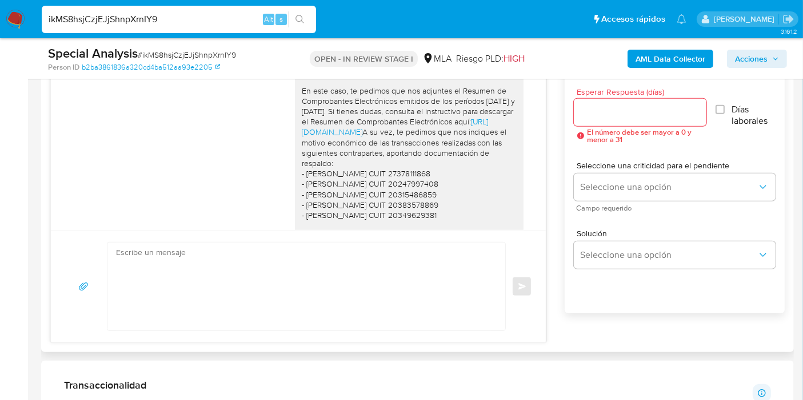
drag, startPoint x: 280, startPoint y: 122, endPoint x: 290, endPoint y: 122, distance: 9.7
click at [280, 122] on div "Buenos días, Jonathan. Esperamos que estés bien. Muchas gracias por tu respuest…" at bounding box center [298, 162] width 466 height 262
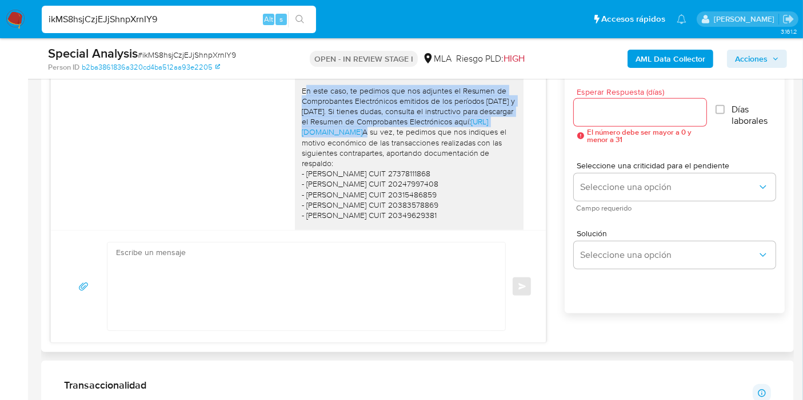
drag, startPoint x: 290, startPoint y: 122, endPoint x: 464, endPoint y: 170, distance: 180.2
click at [464, 170] on div "Buenos días, Jonathan. Esperamos que estés bien. Muchas gracias por tu respuest…" at bounding box center [409, 158] width 228 height 238
copy div "En este caso, te pedimos que nos adjuntes el Resumen de Comprobantes Electrónic…"
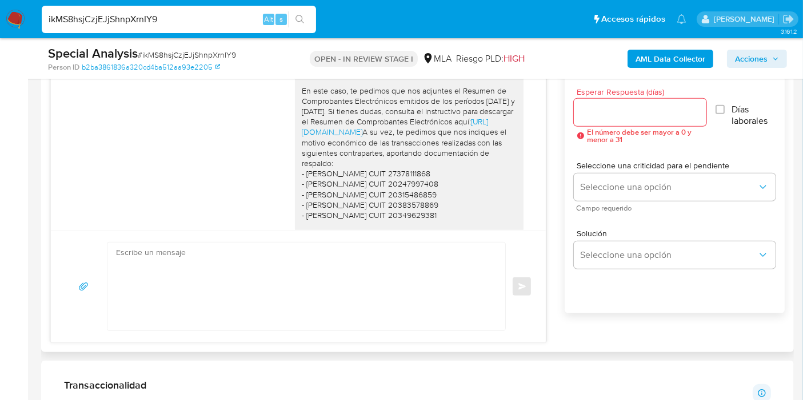
click at [350, 292] on textarea at bounding box center [303, 287] width 375 height 88
click at [312, 200] on div "Buenos días, Jonathan. Esperamos que estés bien. Muchas gracias por tu respuest…" at bounding box center [409, 158] width 215 height 228
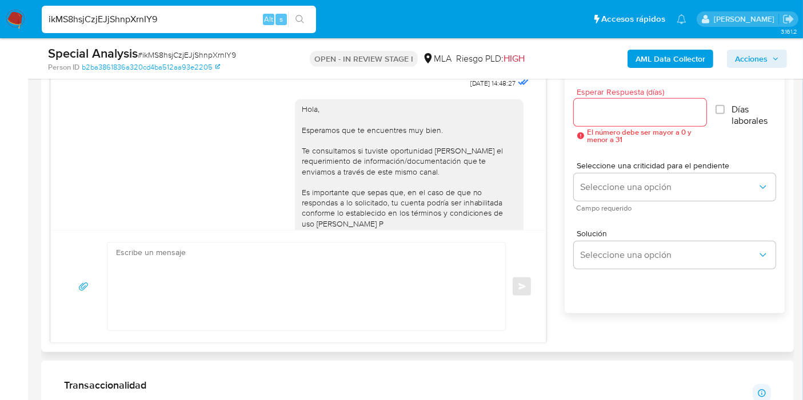
scroll to position [513, 0]
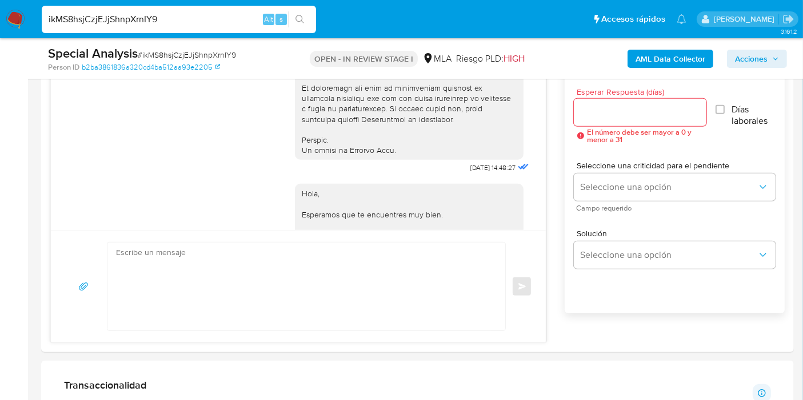
click at [209, 24] on input "ikMS8hsjCzjEJjShnpXrnIY9" at bounding box center [179, 19] width 274 height 15
paste input "kFw6RqXKltqM7lQBPHLyYKHE"
type input "kFw6RqXKltqM7lQBPHLyYKHE"
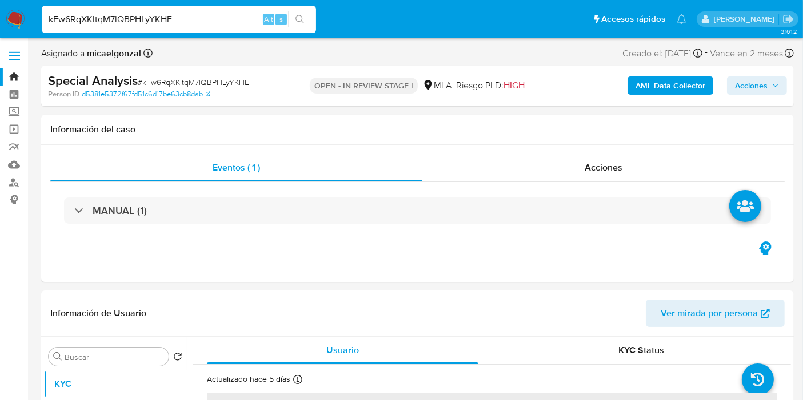
select select "10"
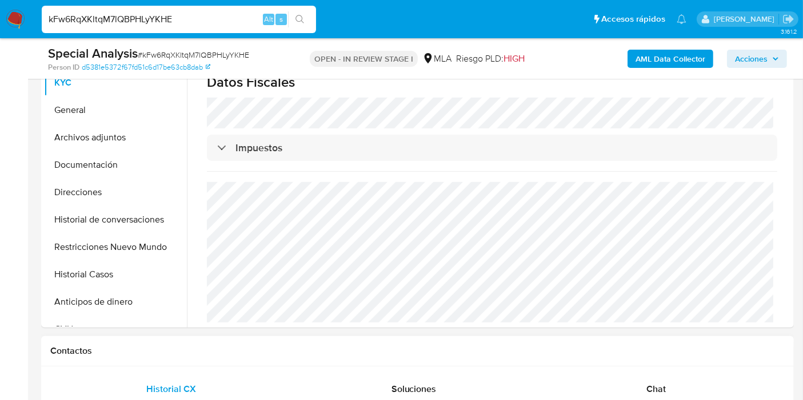
scroll to position [317, 0]
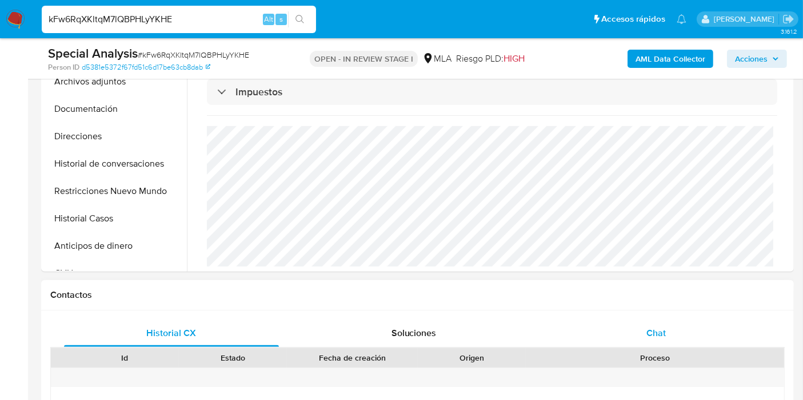
drag, startPoint x: 582, startPoint y: 304, endPoint x: 589, endPoint y: 322, distance: 19.5
click at [585, 312] on div "Contactos Historial CX Soluciones Chat Id Estado Fecha de creación Origen Proce…" at bounding box center [417, 405] width 752 height 251
click at [595, 332] on div "Chat" at bounding box center [655, 333] width 215 height 27
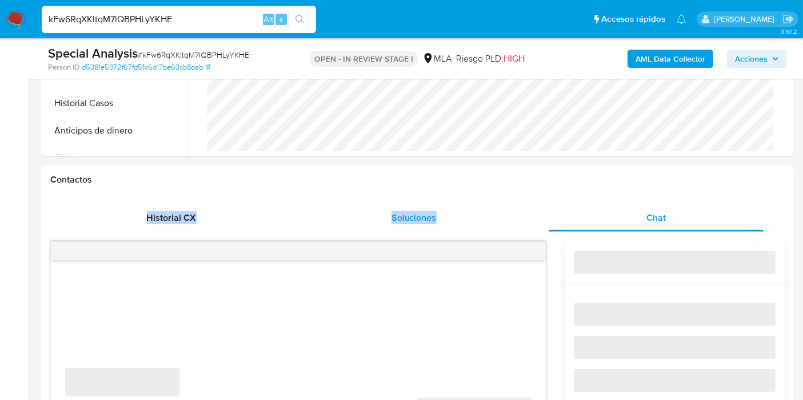
scroll to position [507, 0]
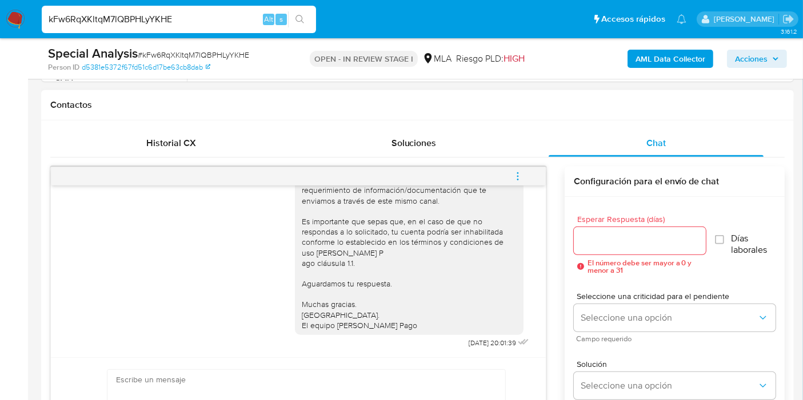
click at [153, 281] on div "Hola, Esperamos que te encuentres muy bien. Te consultamos si tuviste oportunid…" at bounding box center [298, 236] width 466 height 231
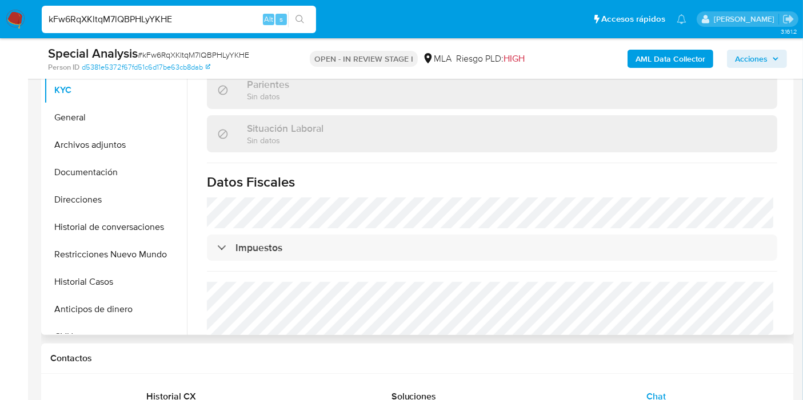
scroll to position [428, 0]
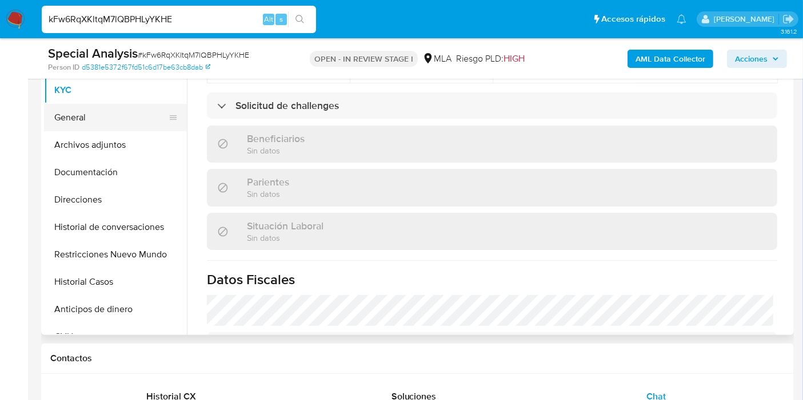
click at [103, 126] on button "General" at bounding box center [111, 117] width 134 height 27
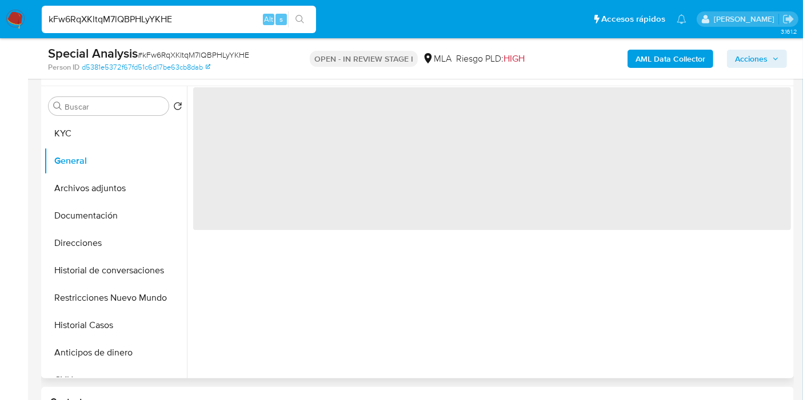
scroll to position [190, 0]
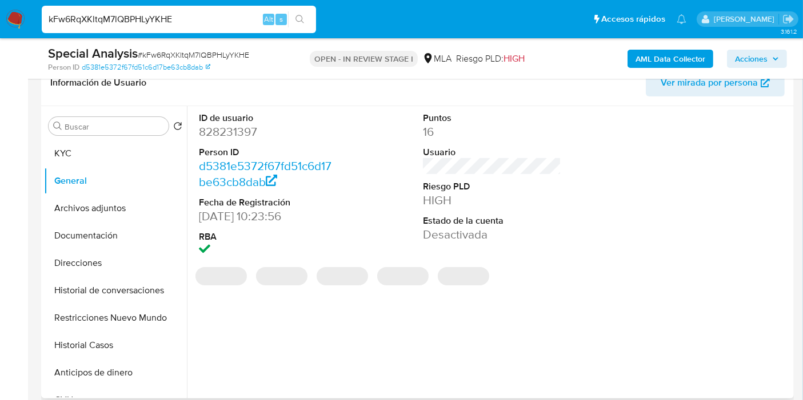
click at [252, 134] on dd "828231397" at bounding box center [268, 132] width 138 height 16
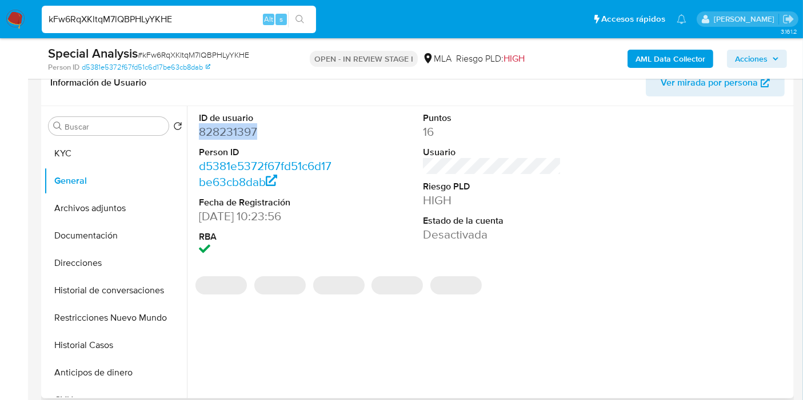
copy dd "828231397"
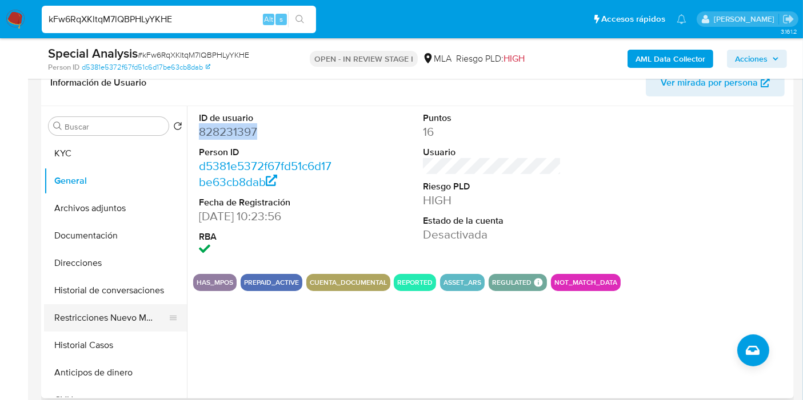
click at [80, 312] on button "Restricciones Nuevo Mundo" at bounding box center [111, 317] width 134 height 27
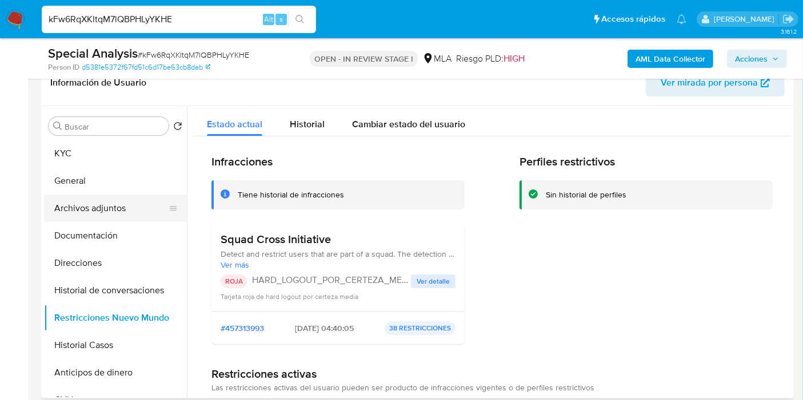
click at [119, 211] on button "Archivos adjuntos" at bounding box center [111, 208] width 134 height 27
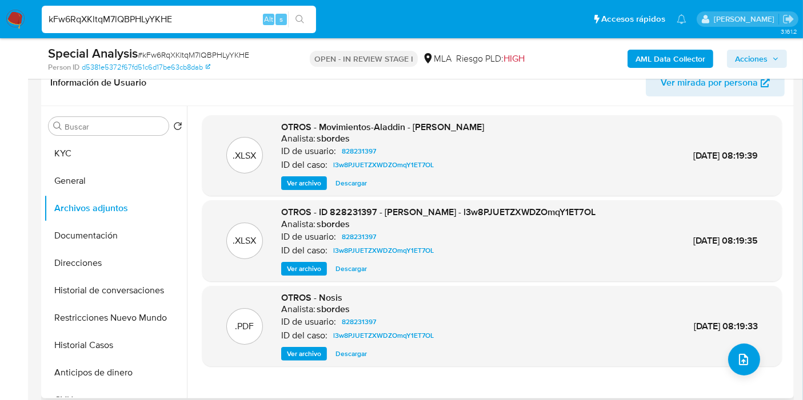
click at [310, 266] on span "Ver archivo" at bounding box center [304, 268] width 34 height 11
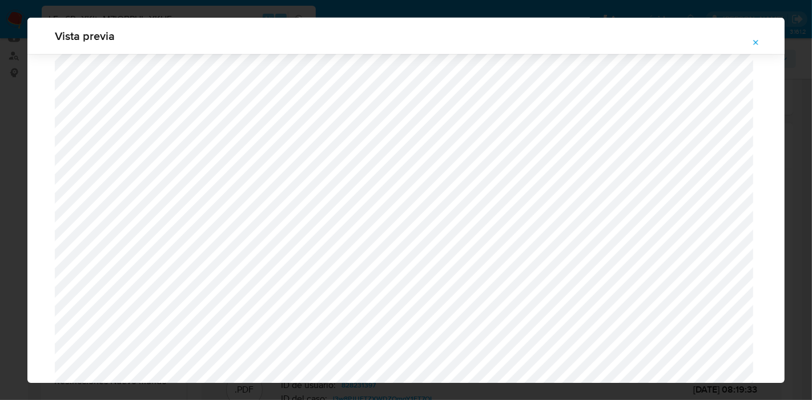
scroll to position [929, 0]
click at [758, 46] on icon "Attachment preview" at bounding box center [756, 42] width 9 height 9
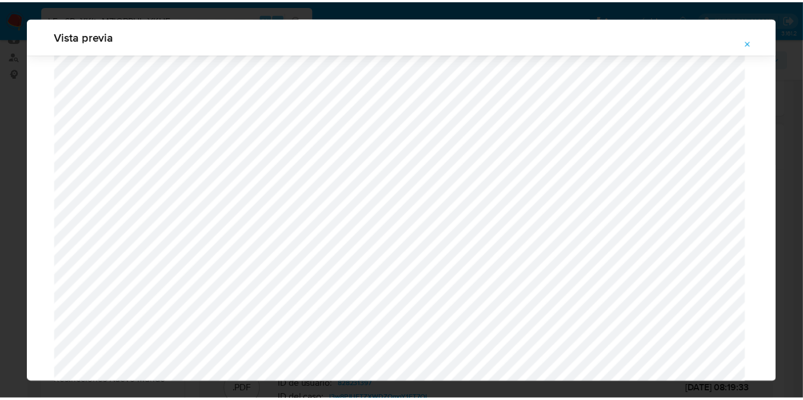
scroll to position [59, 0]
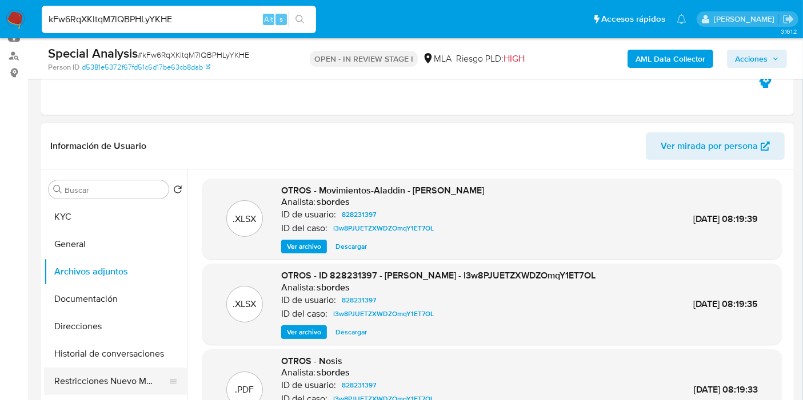
click at [59, 371] on button "Restricciones Nuevo Mundo" at bounding box center [111, 381] width 134 height 27
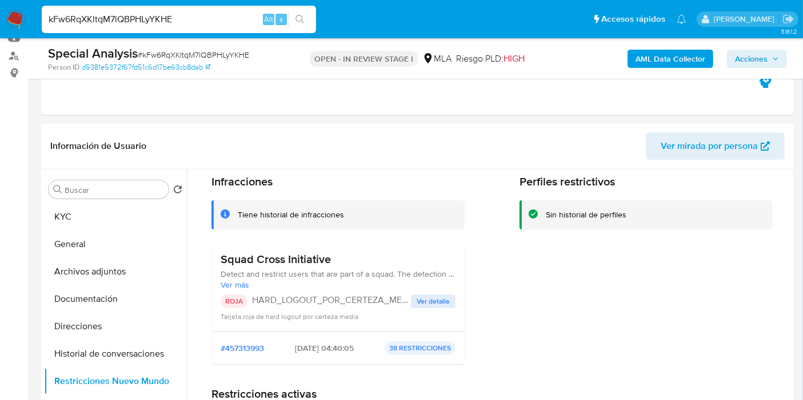
scroll to position [63, 0]
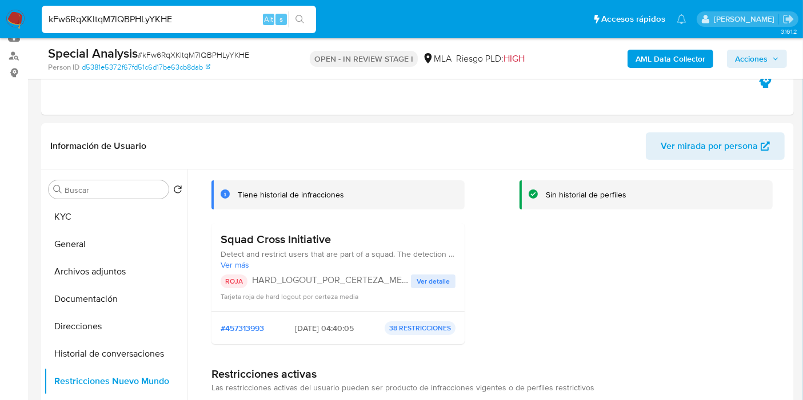
click at [412, 283] on button "Ver detalle" at bounding box center [433, 282] width 45 height 14
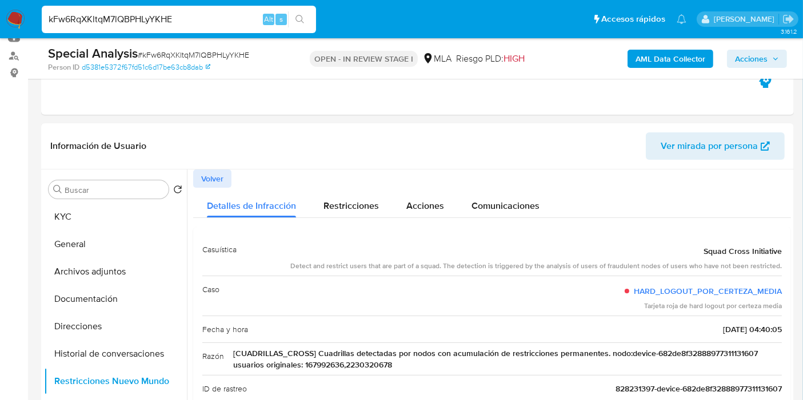
scroll to position [190, 0]
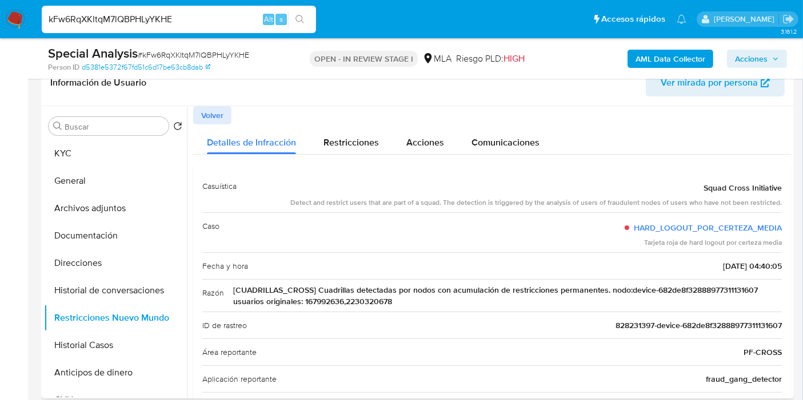
click at [298, 303] on span "[CUADRILLAS_CROSS] Cuadrillas detectadas por nodos con acumulación de restricci…" at bounding box center [507, 295] width 548 height 23
click at [318, 302] on span "[CUADRILLAS_CROSS] Cuadrillas detectadas por nodos con acumulación de restricci…" at bounding box center [507, 295] width 548 height 23
click at [150, 178] on button "General" at bounding box center [111, 180] width 134 height 27
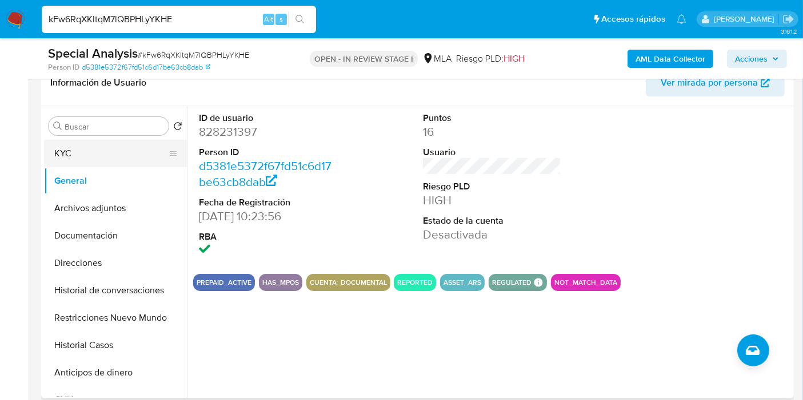
click at [130, 146] on button "KYC" at bounding box center [111, 153] width 134 height 27
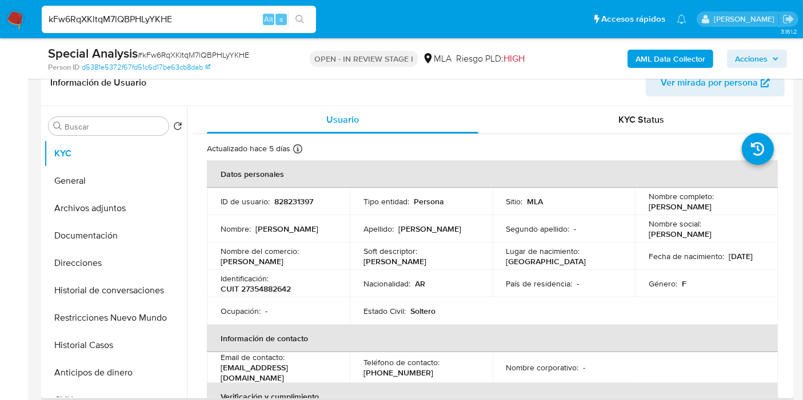
click at [42, 199] on div "Buscar Volver al orden por defecto KYC General Archivos adjuntos Documentación …" at bounding box center [417, 252] width 752 height 292
drag, startPoint x: 69, startPoint y: 178, endPoint x: 103, endPoint y: 40, distance: 142.4
click at [72, 169] on button "General" at bounding box center [115, 180] width 143 height 27
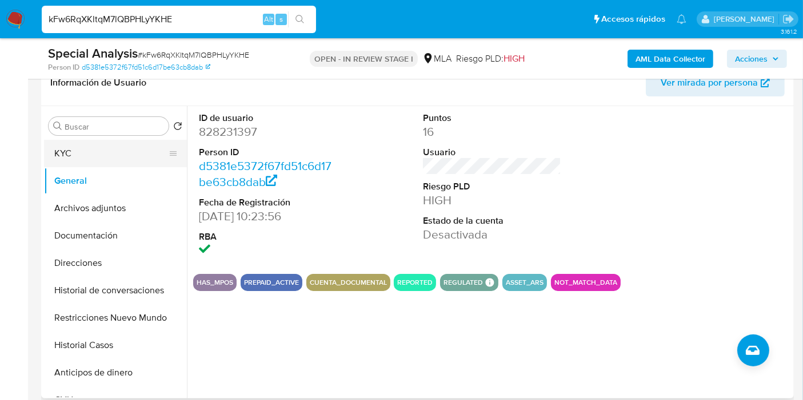
click at [146, 160] on button "KYC" at bounding box center [111, 153] width 134 height 27
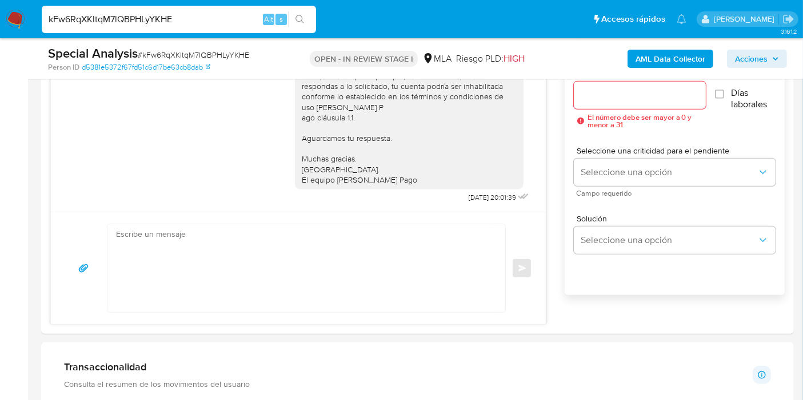
scroll to position [698, 0]
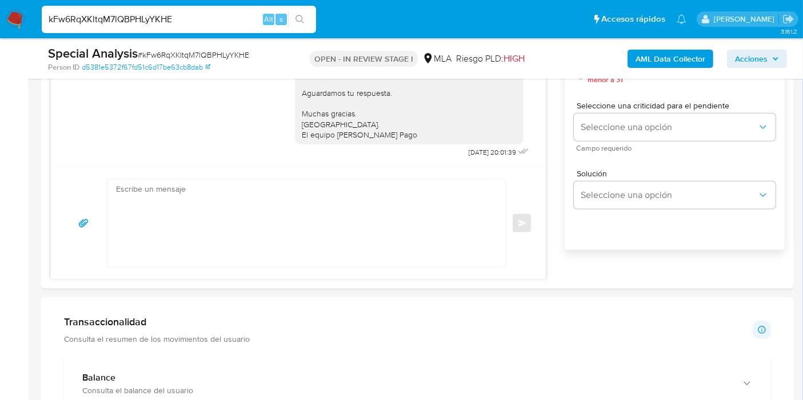
click at [279, 320] on div "Transaccionalidad Consulta el resumen de los movimientos del usuario Informació…" at bounding box center [417, 330] width 707 height 29
click at [318, 179] on textarea at bounding box center [303, 223] width 375 height 88
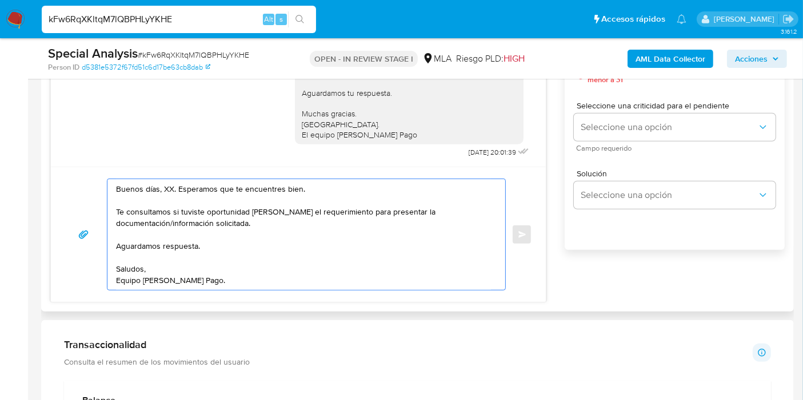
click at [165, 186] on textarea "Buenos días, XX. Esperamos que te encuentres bien. Te consultamos si tuviste op…" at bounding box center [303, 234] width 375 height 111
click at [280, 212] on textarea "Buenos días, Gabriela. Esperamos que te encuentres bien. Te consultamos si tuvi…" at bounding box center [303, 234] width 375 height 111
click at [315, 217] on textarea "Buenos días, Gabriela. Esperamos que te encuentres bien. Te consultamos si tuvi…" at bounding box center [303, 234] width 375 height 111
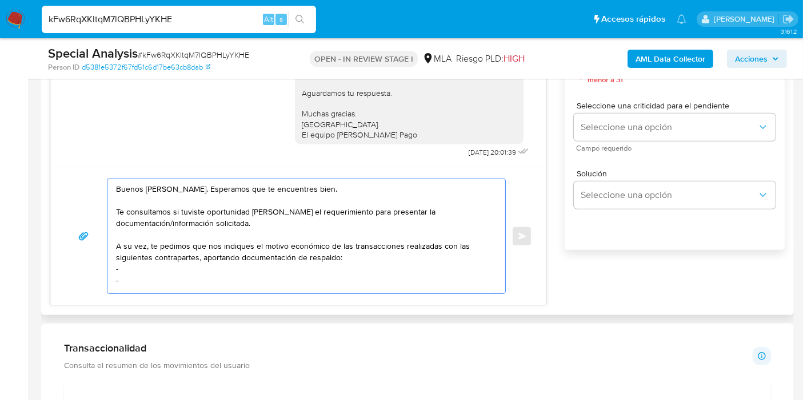
click at [207, 258] on textarea "Buenos días, Gabriela. Esperamos que te encuentres bien. Te consultamos si tuvi…" at bounding box center [303, 236] width 375 height 114
click at [194, 264] on textarea "Buenos días, Gabriela. Esperamos que te encuentres bien. Te consultamos si tuvi…" at bounding box center [303, 236] width 375 height 114
paste textarea "Jesus Antonio Freites Mejias"
paste textarea "27961620762"
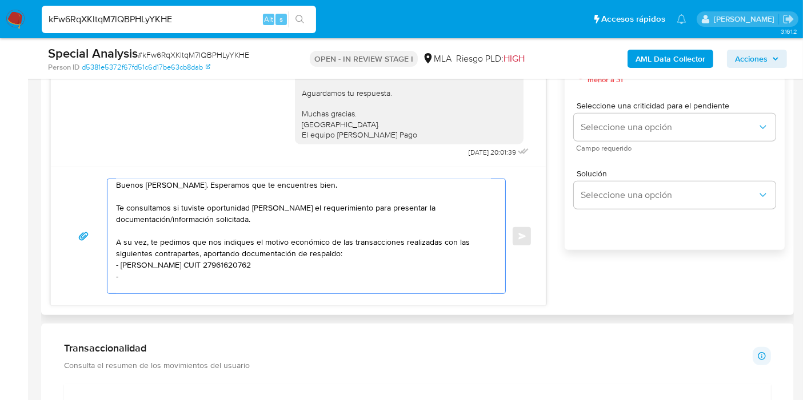
paste textarea "Roberto Esteban Araneda Soto"
paste textarea "20939636782"
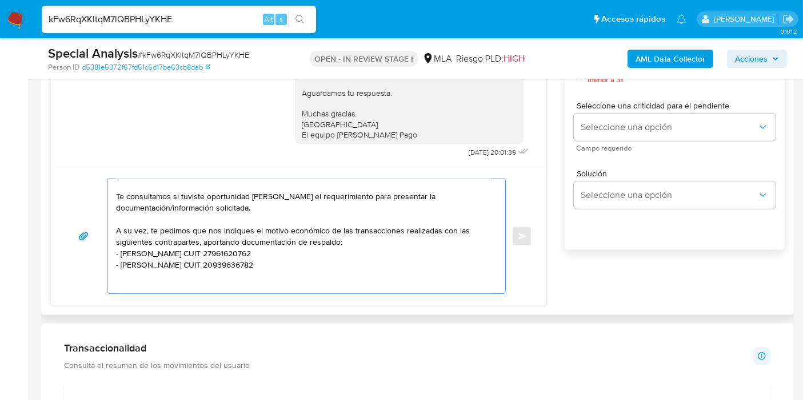
scroll to position [27, 0]
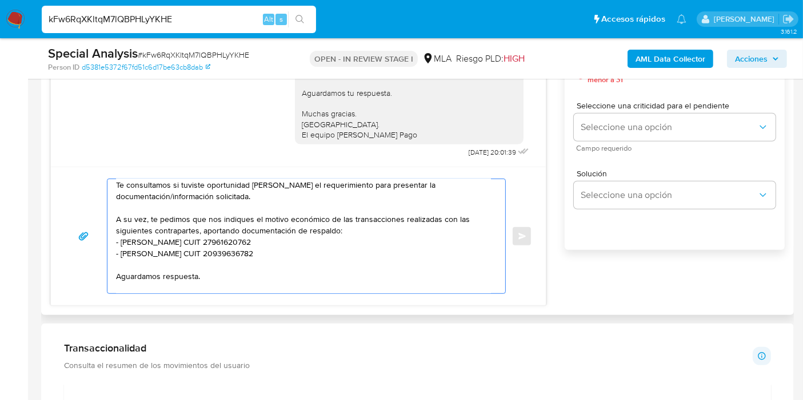
click at [308, 219] on textarea "Buenos días, Gabriela. Esperamos que te encuentres bien. Te consultamos si tuvi…" at bounding box center [303, 236] width 375 height 114
click at [328, 196] on textarea "Buenos días, Gabriela. Esperamos que te encuentres bien. Te consultamos si tuvi…" at bounding box center [303, 236] width 375 height 114
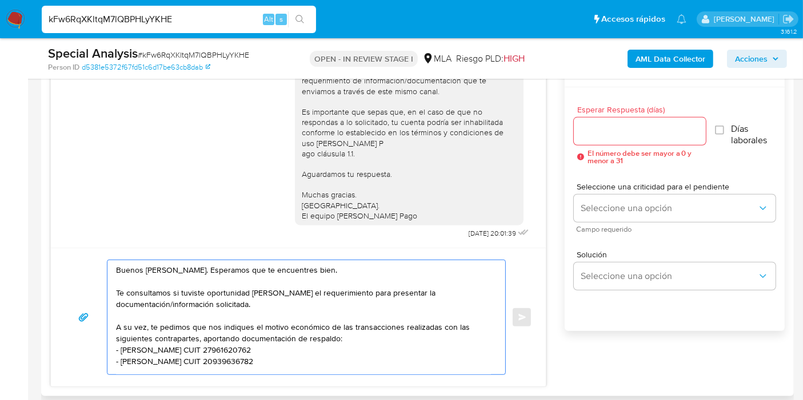
scroll to position [571, 0]
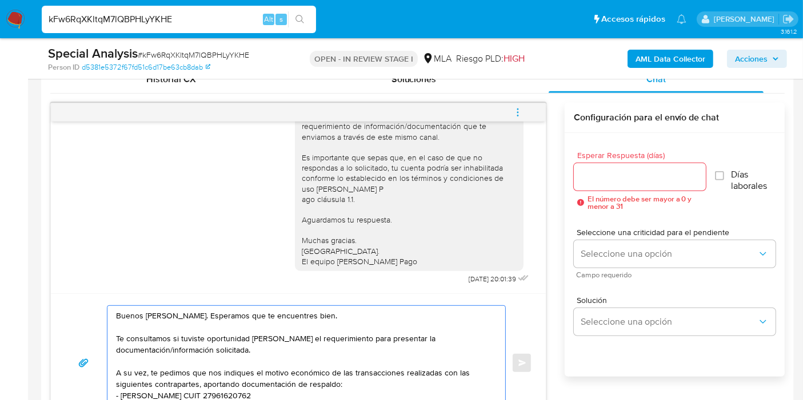
type textarea "Buenos días, Gabriela. Esperamos que te encuentres bien. Te consultamos si tuvi…"
click at [620, 178] on input "Esperar Respuesta (días)" at bounding box center [639, 177] width 132 height 15
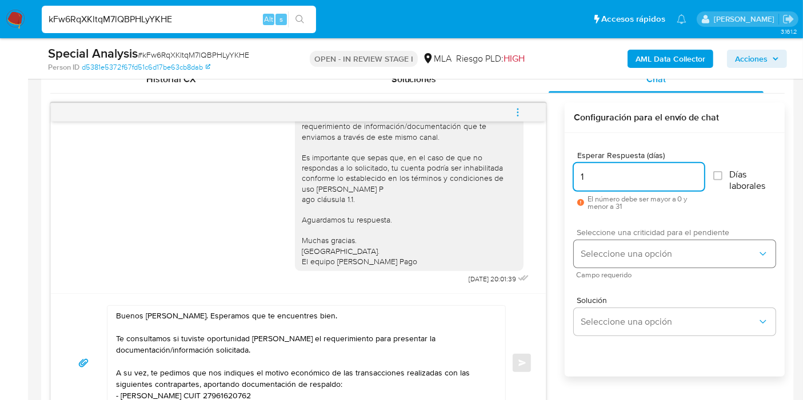
type input "1"
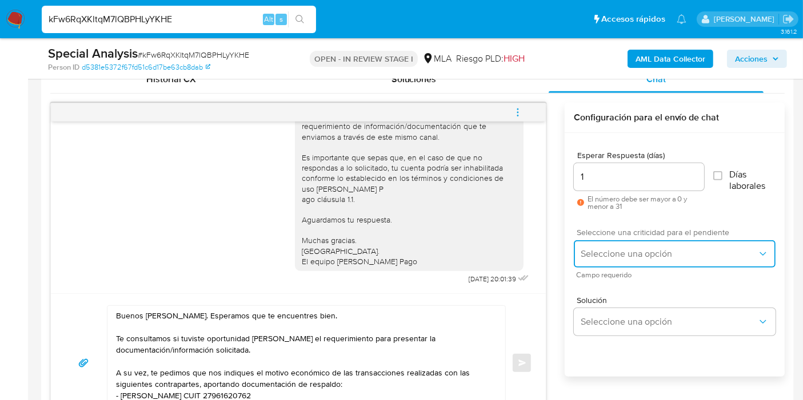
drag, startPoint x: 613, startPoint y: 248, endPoint x: 627, endPoint y: 253, distance: 15.2
click at [614, 248] on span "Seleccione una opción" at bounding box center [668, 253] width 177 height 11
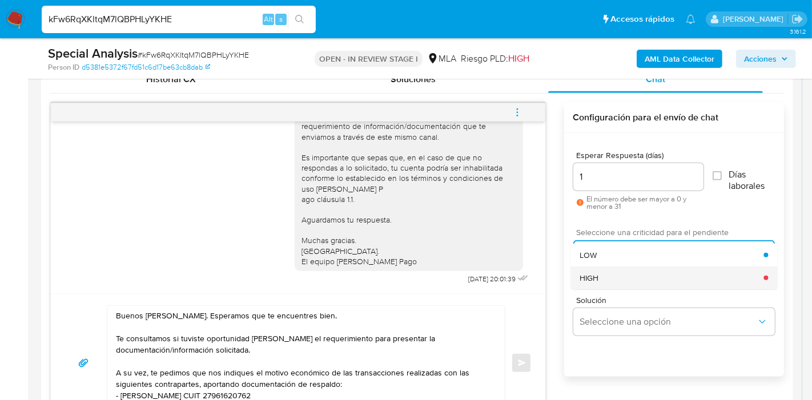
click at [647, 275] on div "HIGH" at bounding box center [672, 278] width 184 height 23
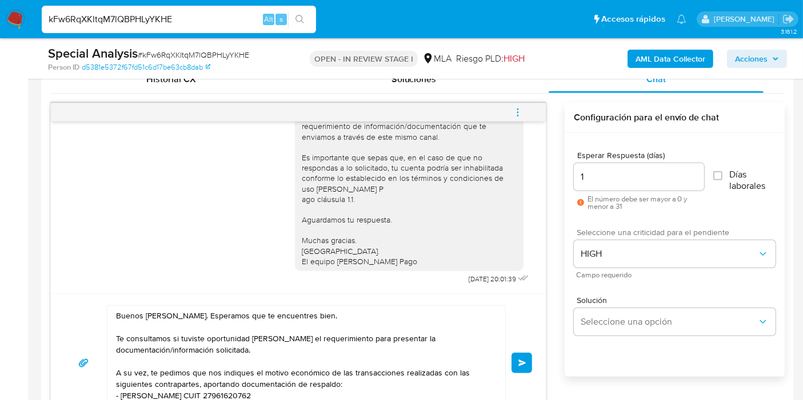
click at [542, 343] on div "Buenos días, Gabriela. Esperamos que te encuentres bien. Te consultamos si tuvi…" at bounding box center [298, 363] width 495 height 139
click at [530, 351] on div "Buenos días, Gabriela. Esperamos que te encuentres bien. Te consultamos si tuvi…" at bounding box center [298, 363] width 467 height 115
click at [520, 361] on span "Enviar" at bounding box center [522, 363] width 8 height 7
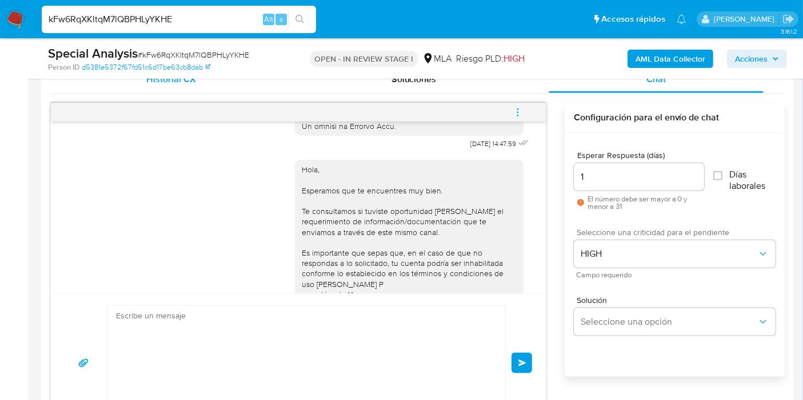
scroll to position [927, 0]
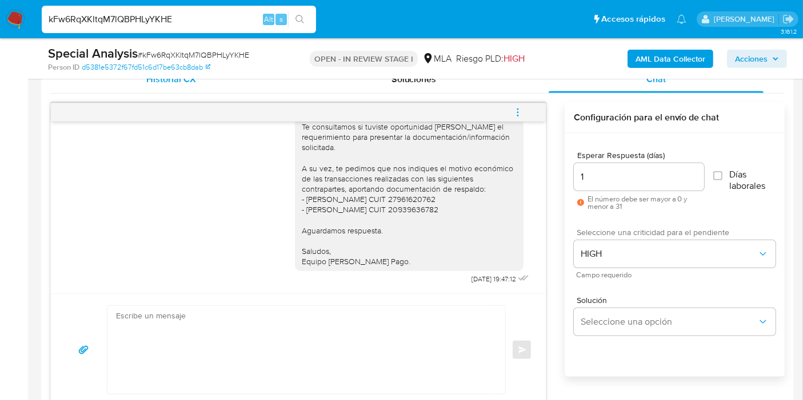
click at [198, 79] on div "Historial CX" at bounding box center [171, 79] width 215 height 27
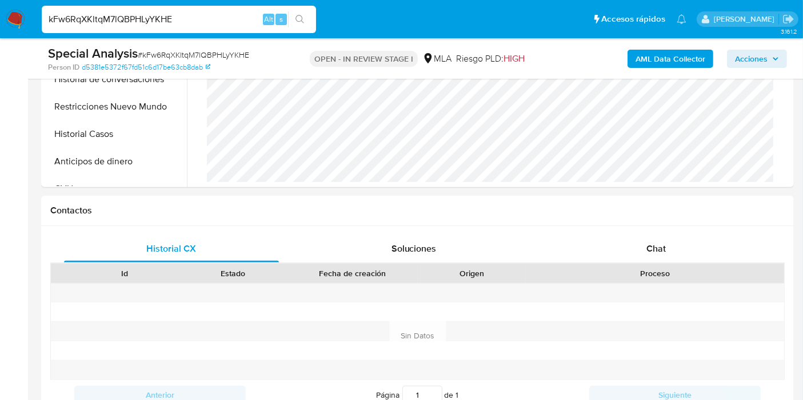
scroll to position [380, 0]
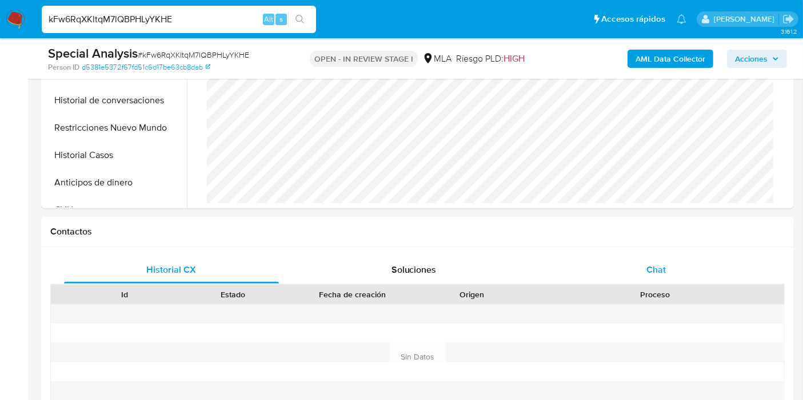
click at [629, 262] on div "Chat" at bounding box center [655, 269] width 215 height 27
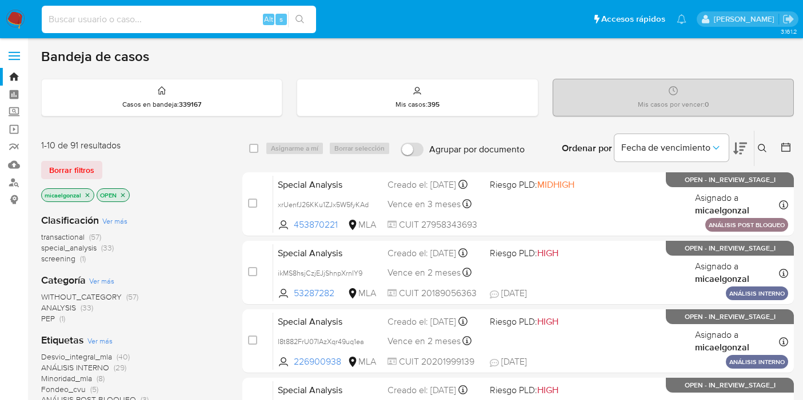
scroll to position [127, 0]
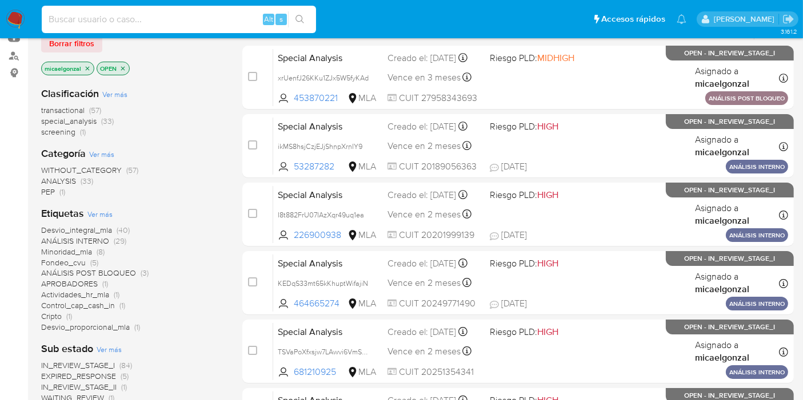
click at [132, 24] on input at bounding box center [179, 19] width 274 height 15
type input "167992636"
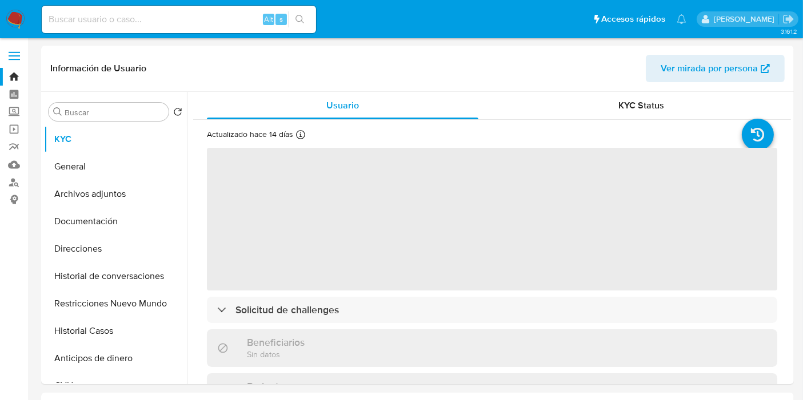
select select "10"
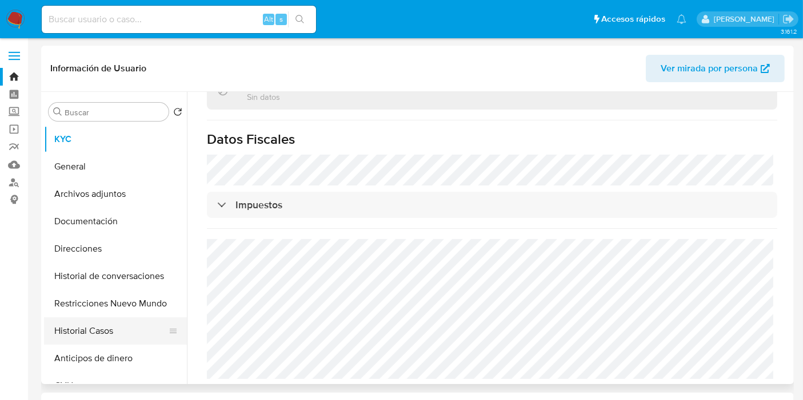
click at [95, 331] on button "Historial Casos" at bounding box center [111, 331] width 134 height 27
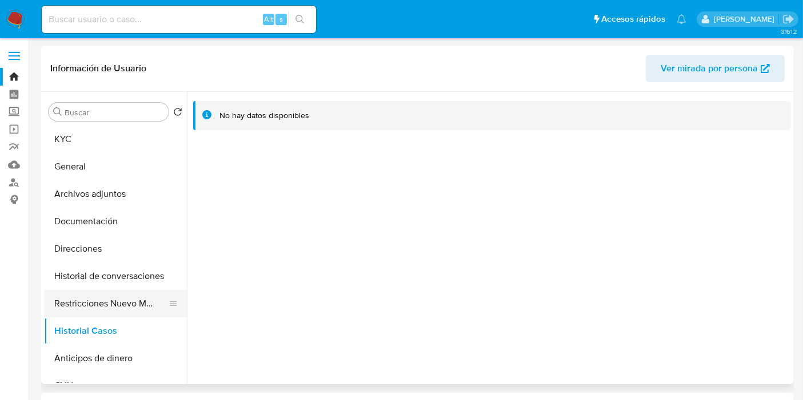
click at [79, 301] on button "Restricciones Nuevo Mundo" at bounding box center [111, 303] width 134 height 27
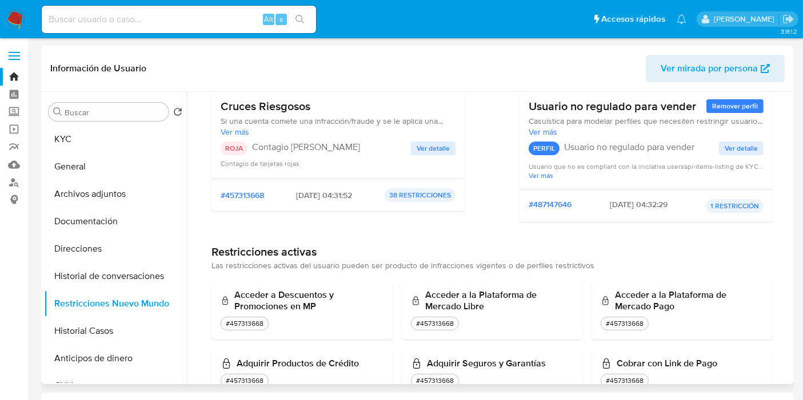
scroll to position [63, 0]
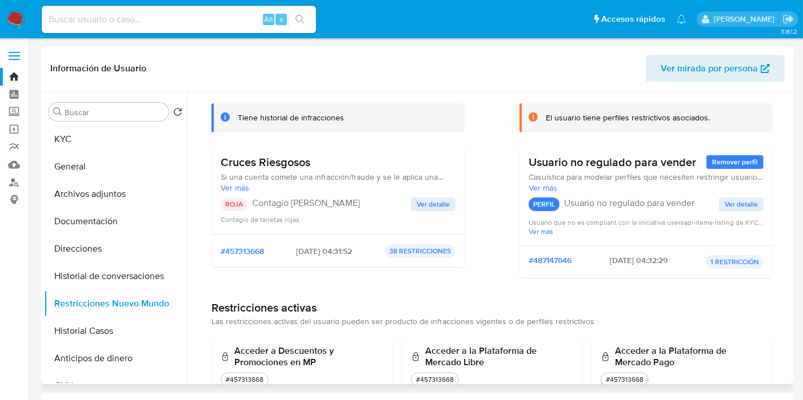
click at [421, 200] on span "Ver detalle" at bounding box center [432, 204] width 33 height 11
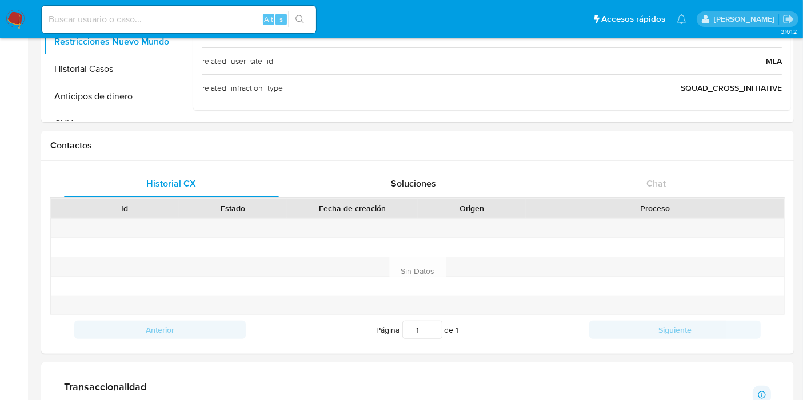
scroll to position [317, 0]
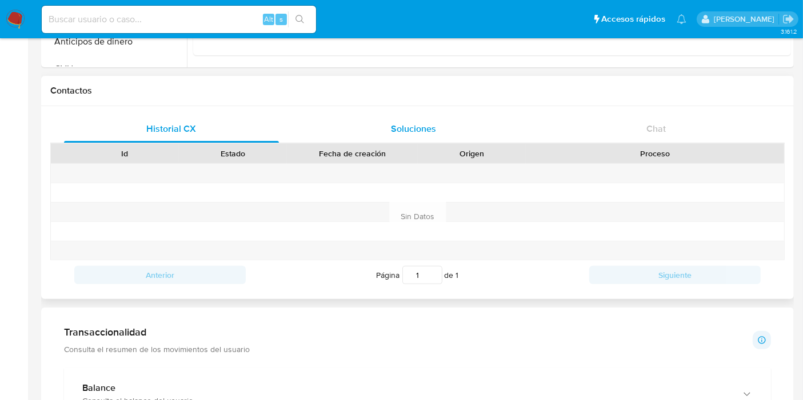
click at [388, 126] on div "Soluciones" at bounding box center [413, 128] width 215 height 27
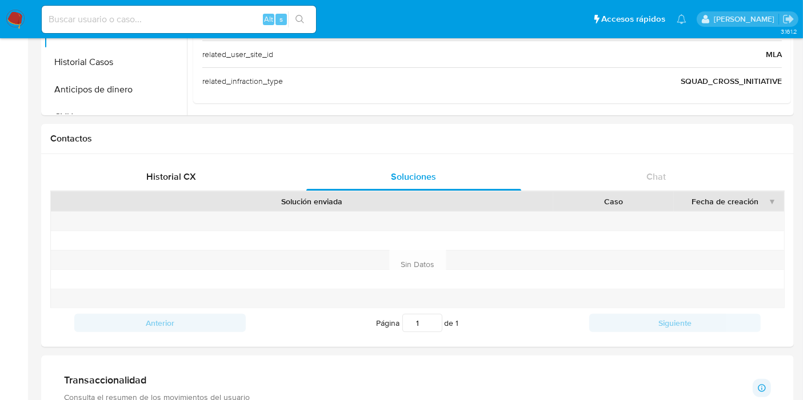
scroll to position [190, 0]
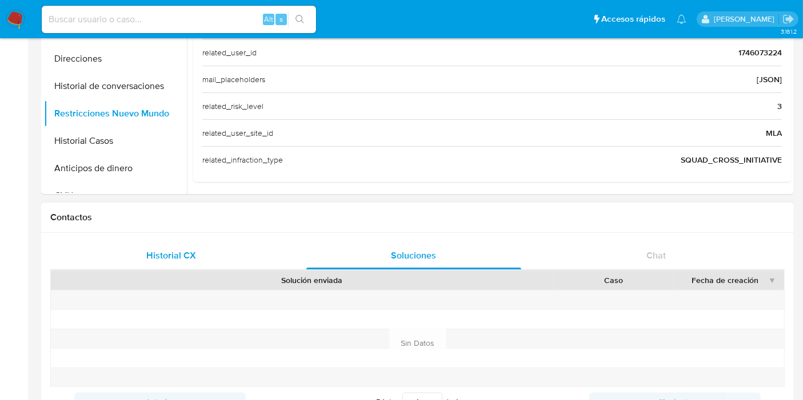
click at [228, 253] on div "Historial CX" at bounding box center [171, 255] width 215 height 27
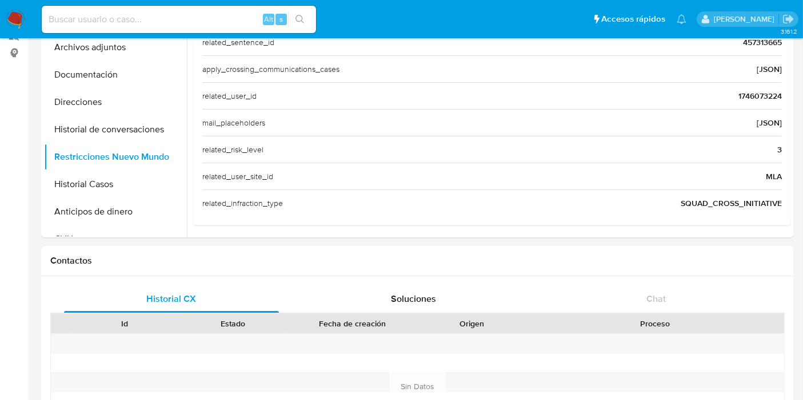
scroll to position [127, 0]
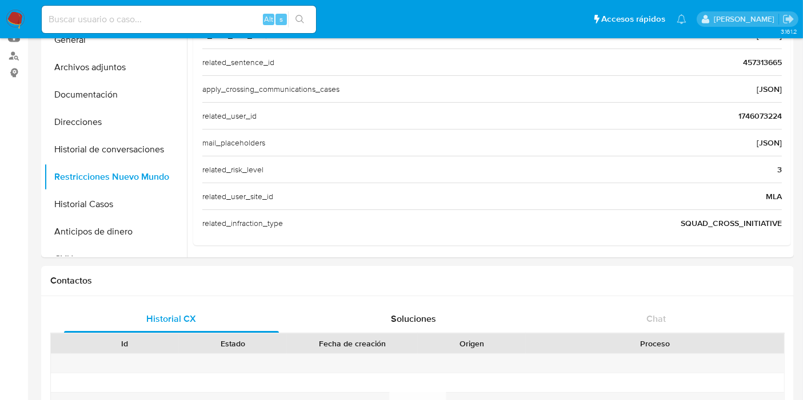
click at [211, 17] on input at bounding box center [179, 19] width 274 height 15
paste input "2230320678"
type input "2230320678"
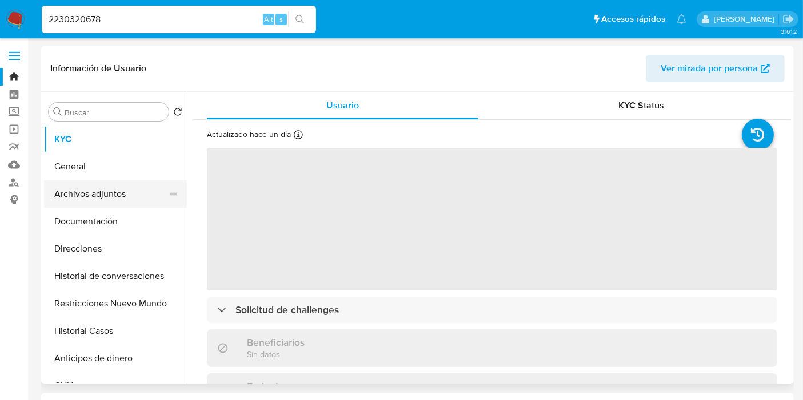
select select "10"
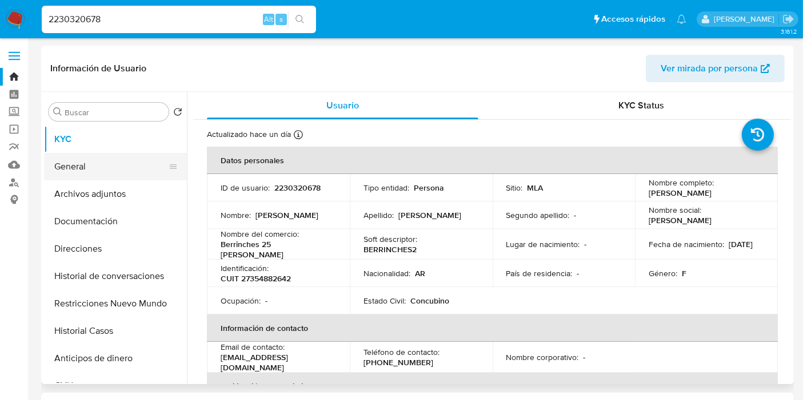
drag, startPoint x: 79, startPoint y: 160, endPoint x: 72, endPoint y: 3, distance: 157.3
click at [79, 159] on button "General" at bounding box center [115, 166] width 143 height 27
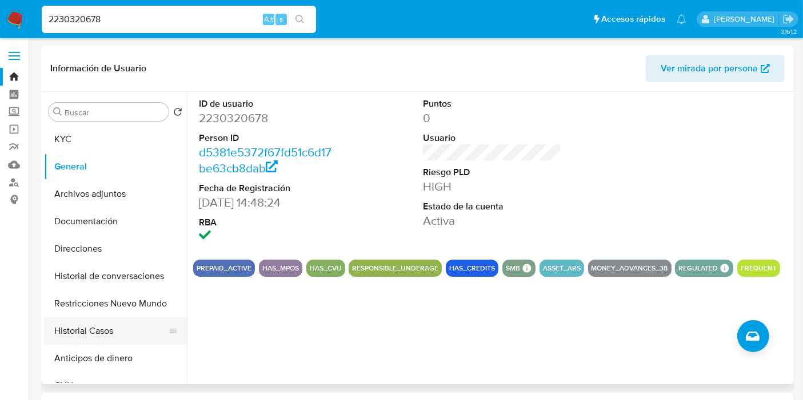
click at [98, 334] on button "Historial Casos" at bounding box center [111, 331] width 134 height 27
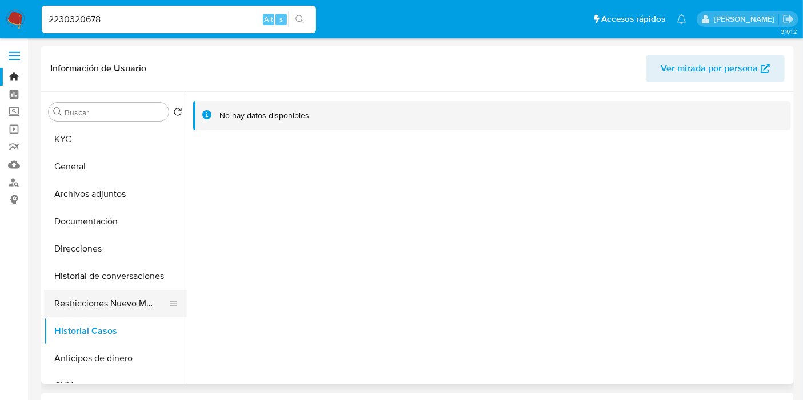
click at [95, 291] on button "Restricciones Nuevo Mundo" at bounding box center [111, 303] width 134 height 27
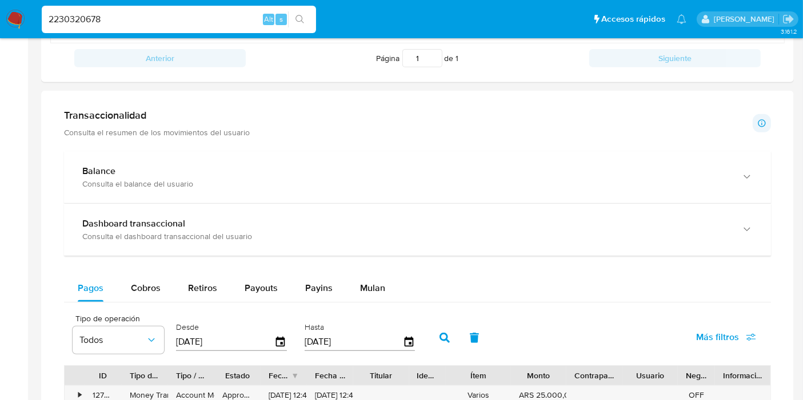
scroll to position [317, 0]
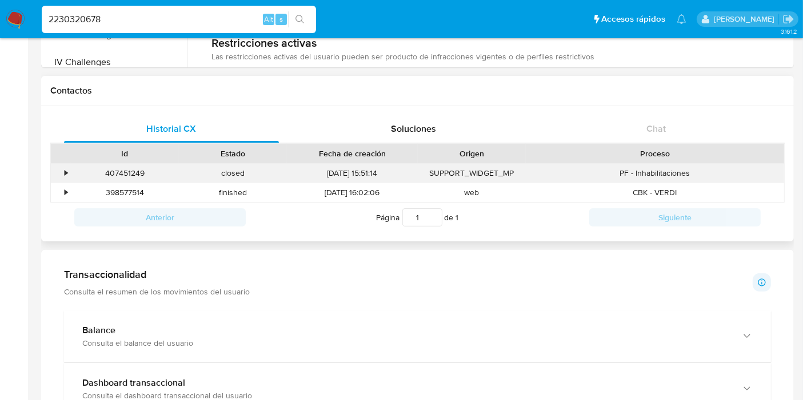
click at [54, 174] on div "•" at bounding box center [61, 173] width 20 height 19
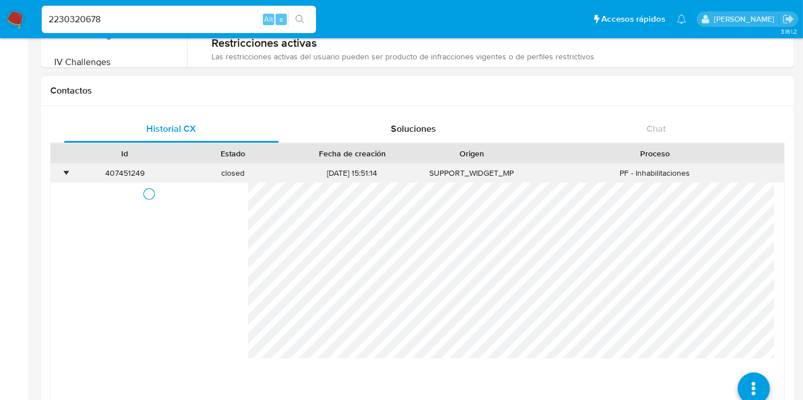
click at [60, 172] on div "•" at bounding box center [61, 173] width 20 height 19
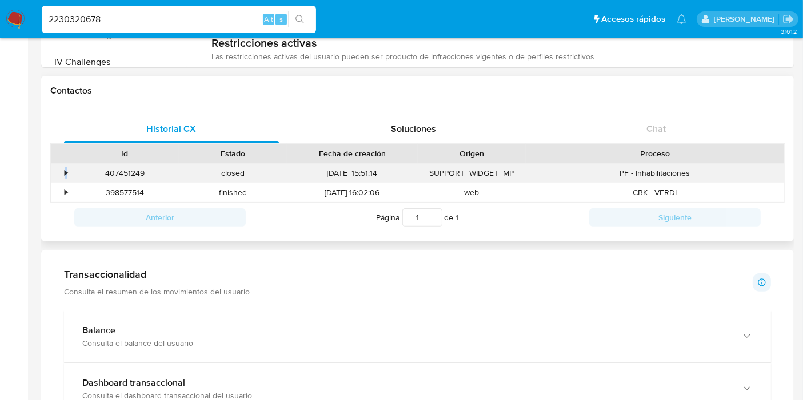
click at [60, 172] on div "•" at bounding box center [61, 173] width 20 height 19
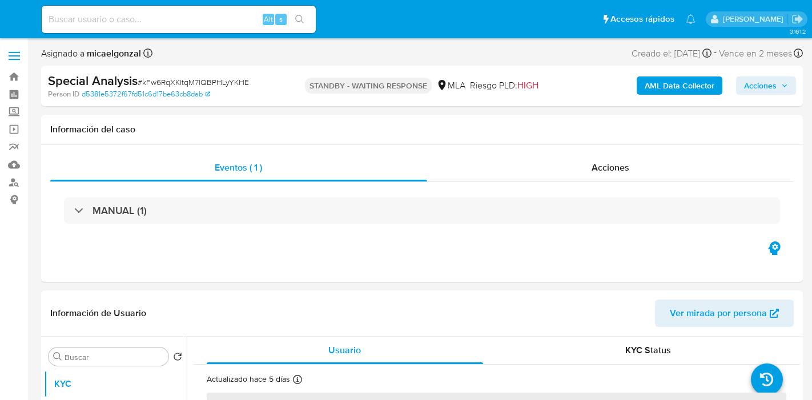
select select "10"
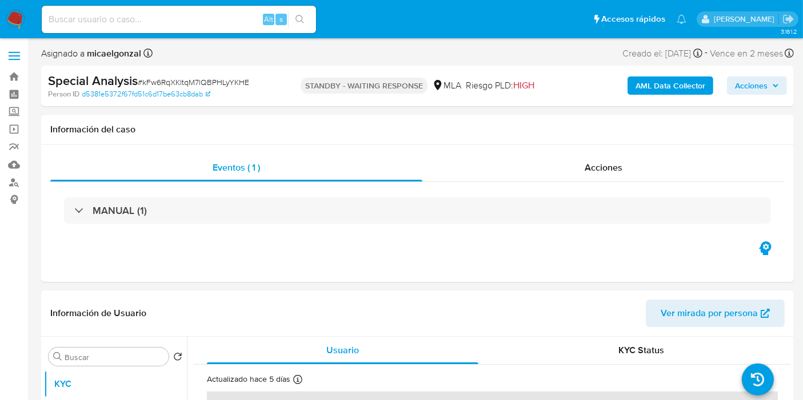
click at [125, 19] on input at bounding box center [179, 19] width 274 height 15
paste input "dA1ukSrsJtuYLV31olOAGRJb"
type input "dA1ukSrsJtuYLV31olOAGRJb"
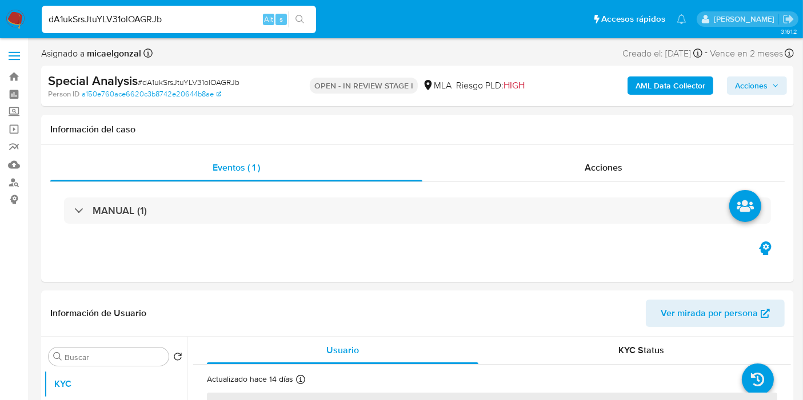
select select "10"
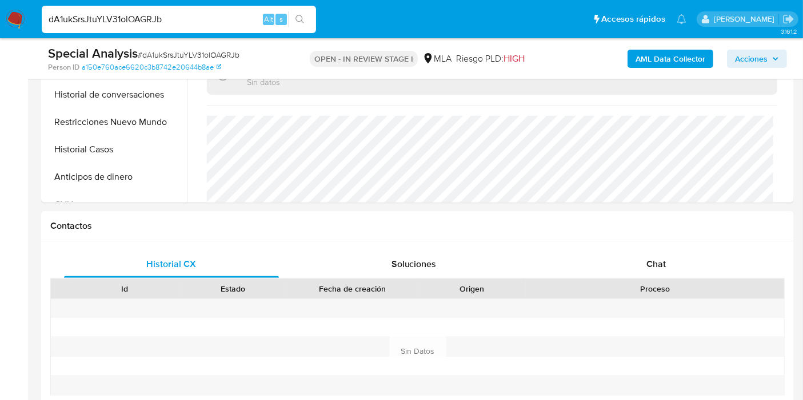
scroll to position [507, 0]
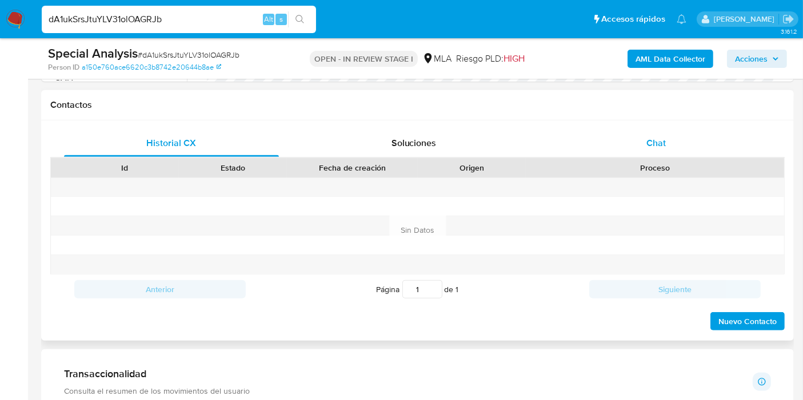
click at [628, 135] on div "Chat" at bounding box center [655, 143] width 215 height 27
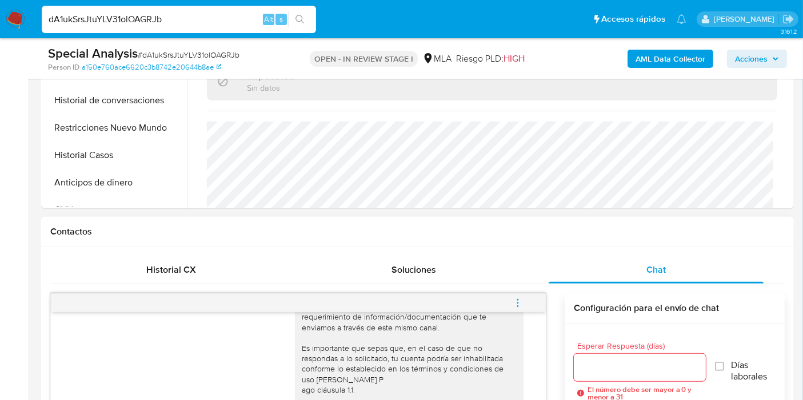
scroll to position [190, 0]
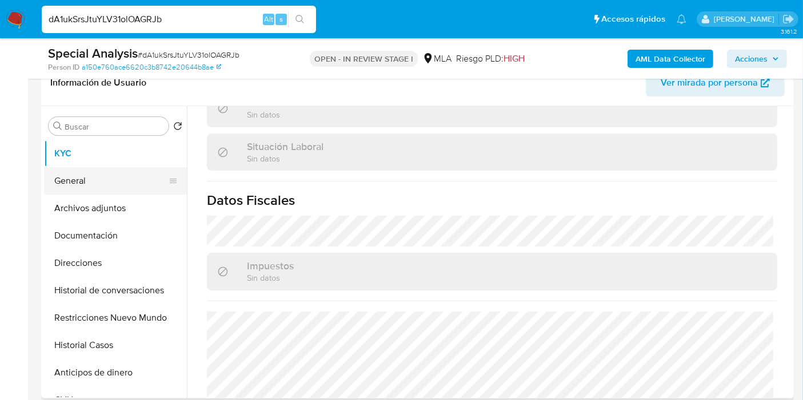
click at [74, 191] on button "General" at bounding box center [111, 180] width 134 height 27
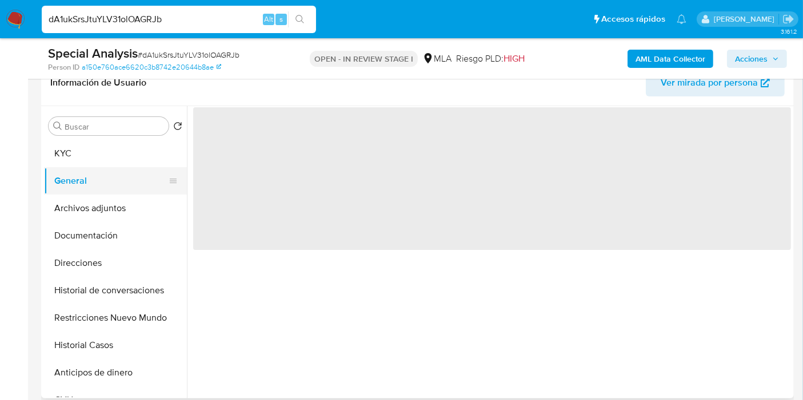
scroll to position [0, 0]
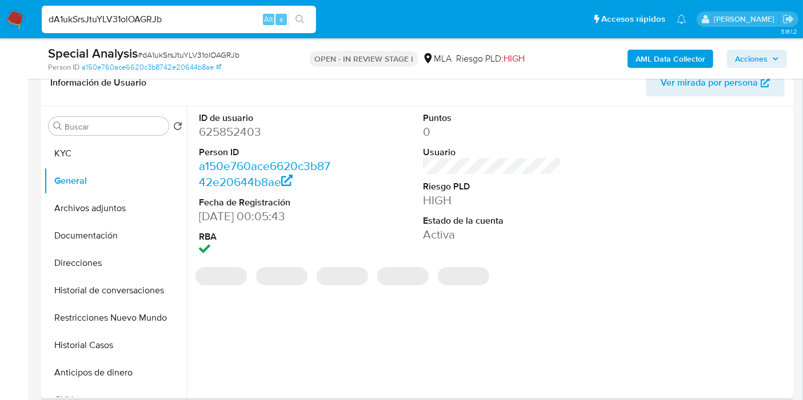
click at [252, 147] on dt "Person ID" at bounding box center [268, 152] width 138 height 13
click at [248, 133] on dd "625852403" at bounding box center [268, 132] width 138 height 16
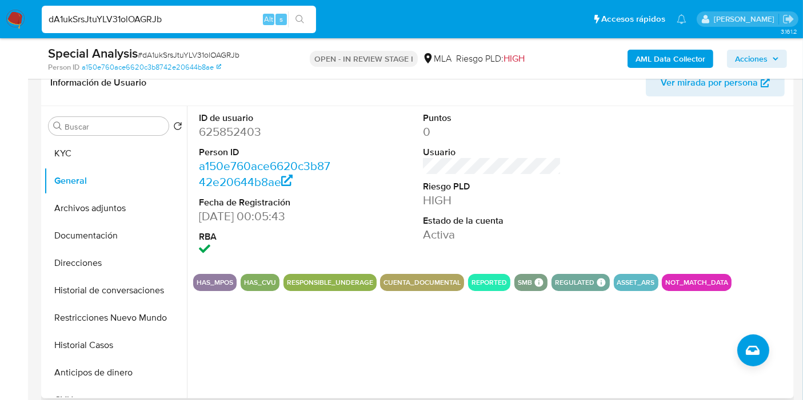
drag, startPoint x: 248, startPoint y: 133, endPoint x: 231, endPoint y: 130, distance: 17.4
click at [231, 130] on dd "625852403" at bounding box center [268, 132] width 138 height 16
copy dd "625852403"
click at [121, 172] on button "General" at bounding box center [111, 180] width 134 height 27
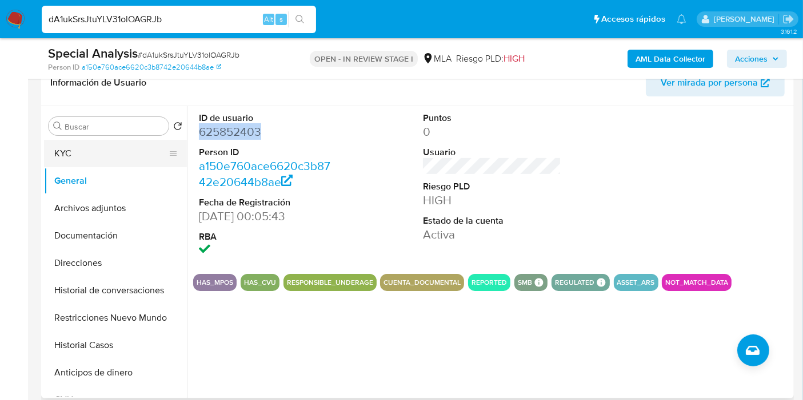
click at [136, 161] on button "KYC" at bounding box center [111, 153] width 134 height 27
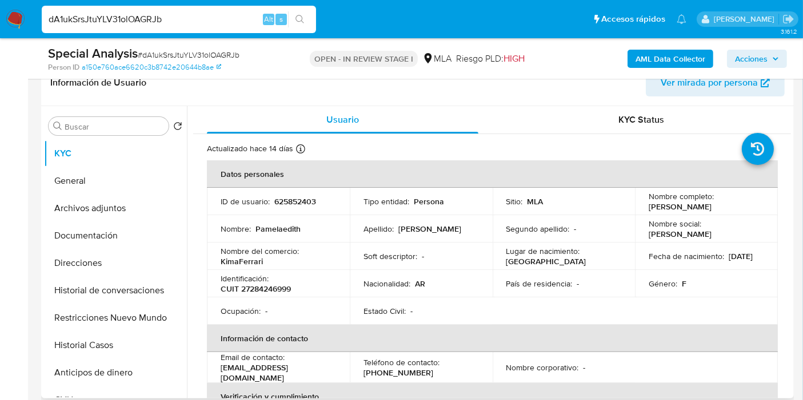
click at [250, 263] on p "KimaFerrari" at bounding box center [241, 261] width 42 height 10
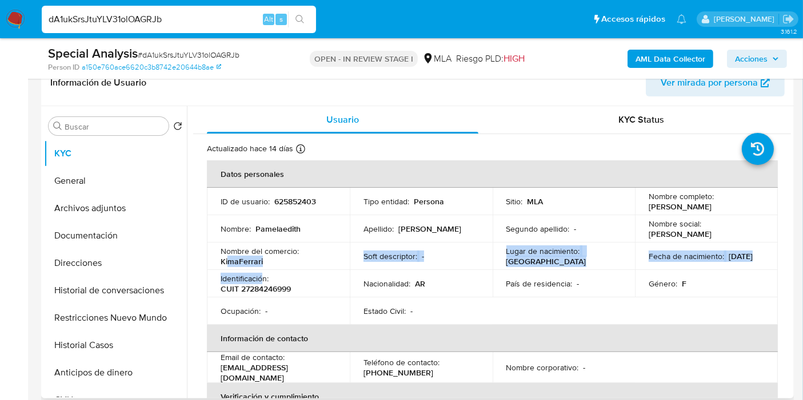
drag, startPoint x: 260, startPoint y: 272, endPoint x: 227, endPoint y: 262, distance: 34.1
click at [227, 262] on tbody "ID de usuario : 625852403 Tipo entidad : Persona Sitio : MLA Nombre completo : …" at bounding box center [492, 256] width 571 height 137
click at [227, 262] on p "KimaFerrari" at bounding box center [241, 261] width 42 height 10
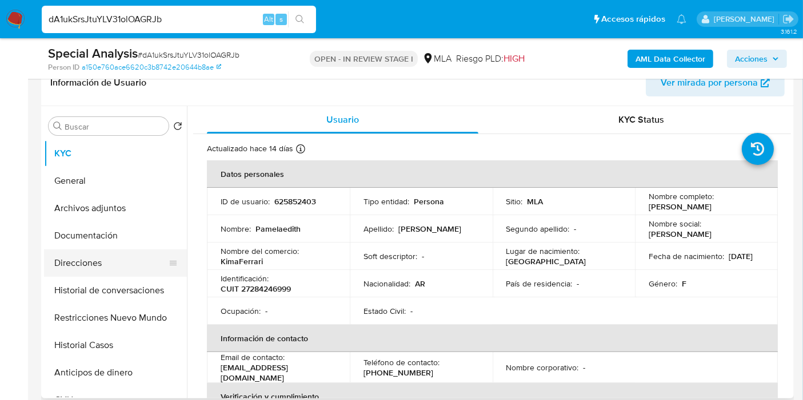
click at [69, 265] on button "Direcciones" at bounding box center [111, 263] width 134 height 27
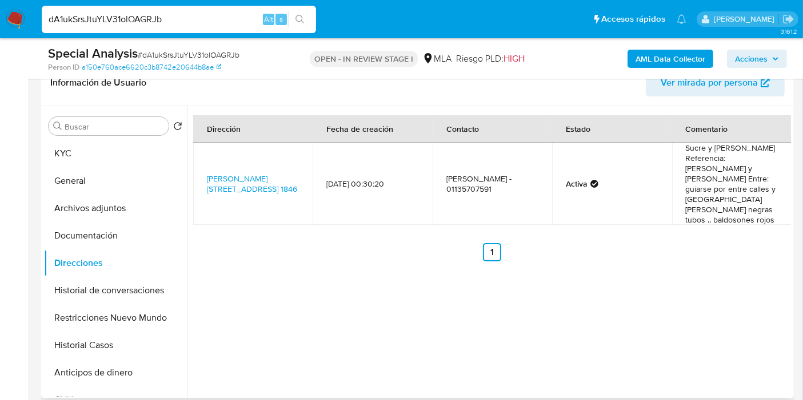
drag, startPoint x: 283, startPoint y: 180, endPoint x: 268, endPoint y: 179, distance: 14.9
click at [279, 180] on td "Calle Beruti 1846, Merlo, Buenos Aires, 1722, Argentina 1846" at bounding box center [252, 184] width 119 height 82
click at [267, 179] on td "Calle Beruti 1846, Merlo, Buenos Aires, 1722, Argentina 1846" at bounding box center [252, 184] width 119 height 82
click at [245, 173] on link "Calle Beruti 1846, Merlo, Buenos Aires, 1722, Argentina 1846" at bounding box center [252, 184] width 90 height 22
click at [113, 151] on button "KYC" at bounding box center [111, 153] width 134 height 27
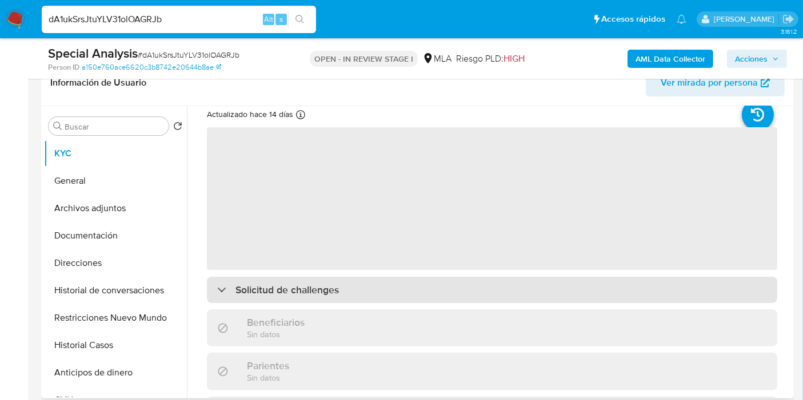
scroll to position [63, 0]
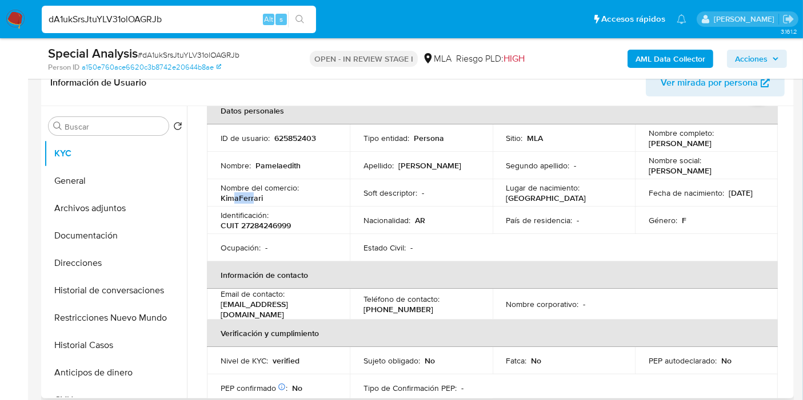
drag, startPoint x: 254, startPoint y: 200, endPoint x: 231, endPoint y: 194, distance: 23.1
click at [232, 194] on p "KimaFerrari" at bounding box center [241, 198] width 42 height 10
click at [226, 196] on p "KimaFerrari" at bounding box center [241, 198] width 42 height 10
drag, startPoint x: 220, startPoint y: 195, endPoint x: 282, endPoint y: 199, distance: 61.9
click at [283, 199] on div "Nombre del comercio : KimaFerrari" at bounding box center [277, 193] width 115 height 21
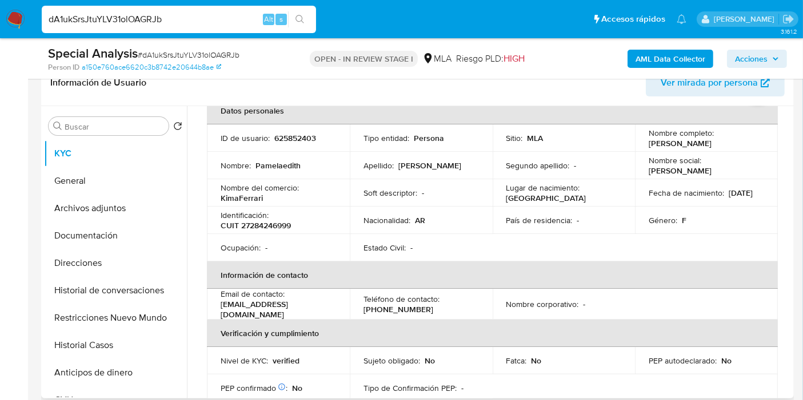
drag, startPoint x: 266, startPoint y: 196, endPoint x: 215, endPoint y: 167, distance: 58.4
click at [215, 167] on td "Nombre : Pamelaedith" at bounding box center [278, 165] width 143 height 27
click at [246, 204] on td "Nombre del comercio : KimaFerrari" at bounding box center [278, 192] width 143 height 27
drag, startPoint x: 260, startPoint y: 198, endPoint x: 218, endPoint y: 198, distance: 42.8
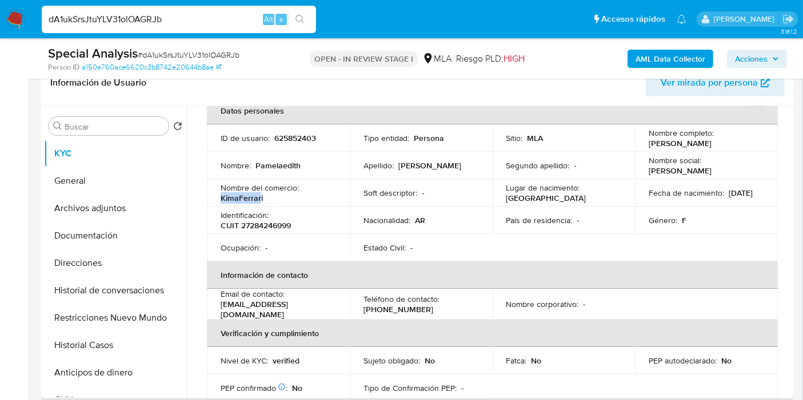
click at [218, 198] on td "Nombre del comercio : KimaFerrari" at bounding box center [278, 192] width 143 height 27
click at [243, 200] on p "KimaFerrari" at bounding box center [241, 198] width 42 height 10
click at [227, 196] on p "KimaFerrari" at bounding box center [241, 198] width 42 height 10
drag, startPoint x: 221, startPoint y: 196, endPoint x: 291, endPoint y: 196, distance: 70.3
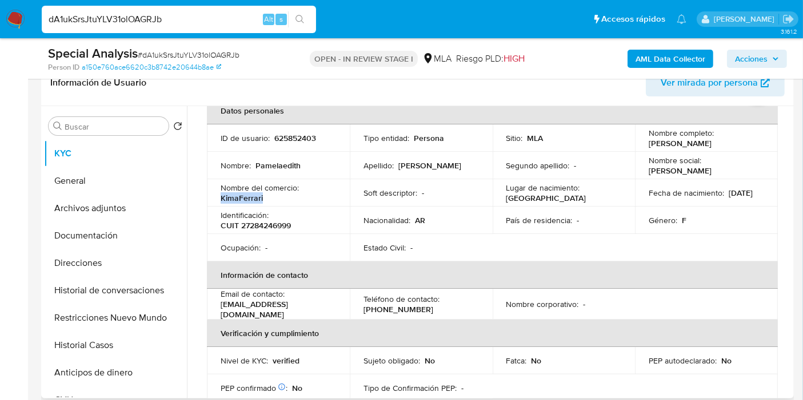
click at [291, 196] on div "Nombre del comercio : KimaFerrari" at bounding box center [277, 193] width 115 height 21
copy p "KimaFerrari"
click at [103, 262] on button "Direcciones" at bounding box center [111, 263] width 134 height 27
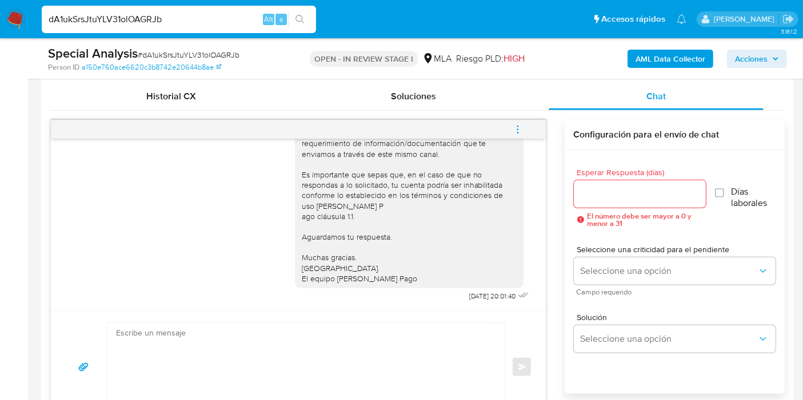
scroll to position [635, 0]
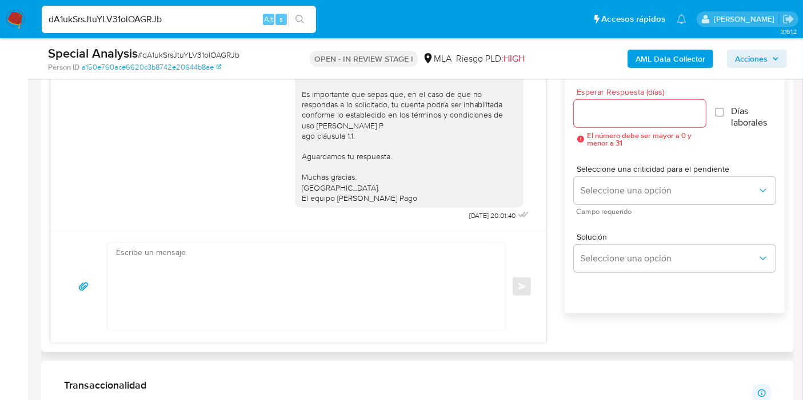
click at [312, 294] on textarea at bounding box center [303, 287] width 375 height 88
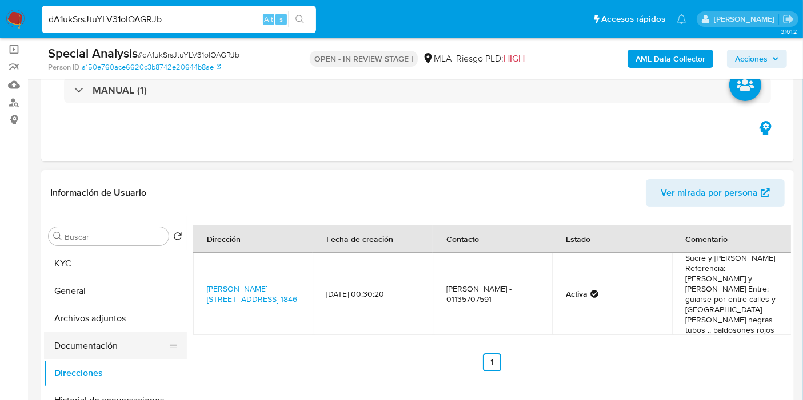
scroll to position [127, 0]
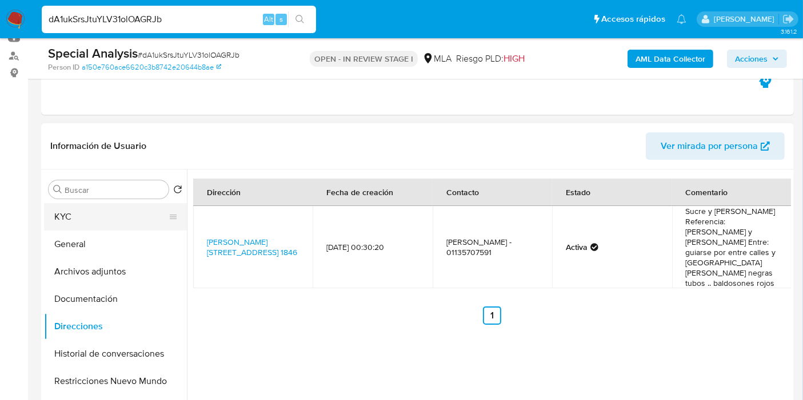
drag, startPoint x: 113, startPoint y: 228, endPoint x: 122, endPoint y: 218, distance: 14.6
click at [114, 227] on button "KYC" at bounding box center [111, 216] width 134 height 27
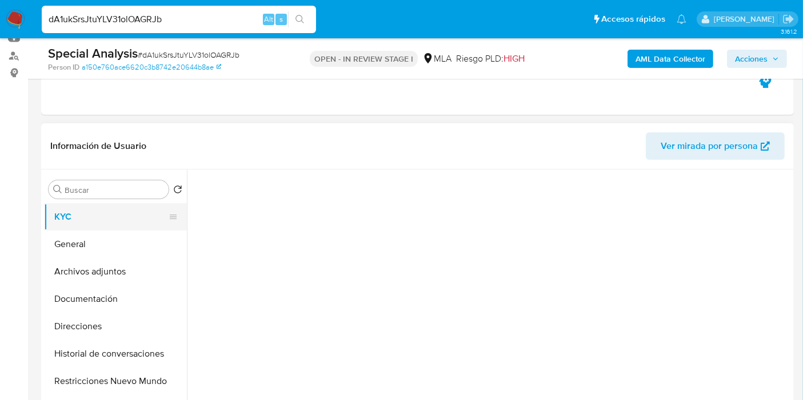
click at [129, 210] on button "KYC" at bounding box center [111, 216] width 134 height 27
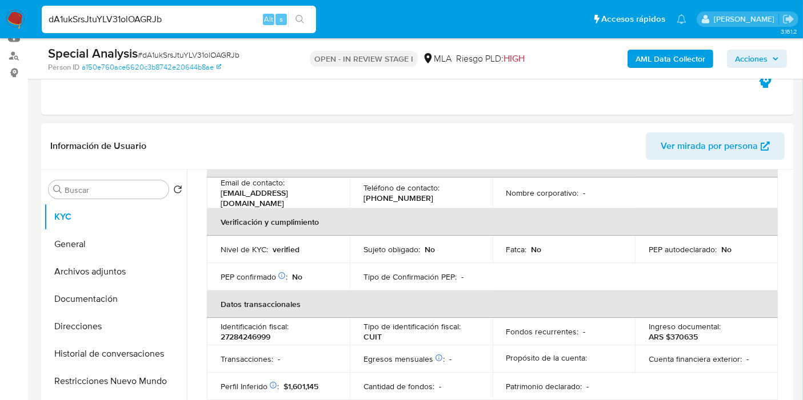
scroll to position [317, 0]
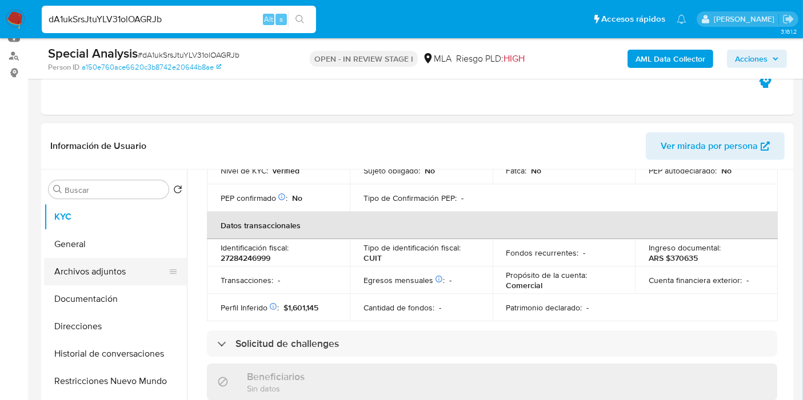
click at [115, 281] on button "Archivos adjuntos" at bounding box center [111, 271] width 134 height 27
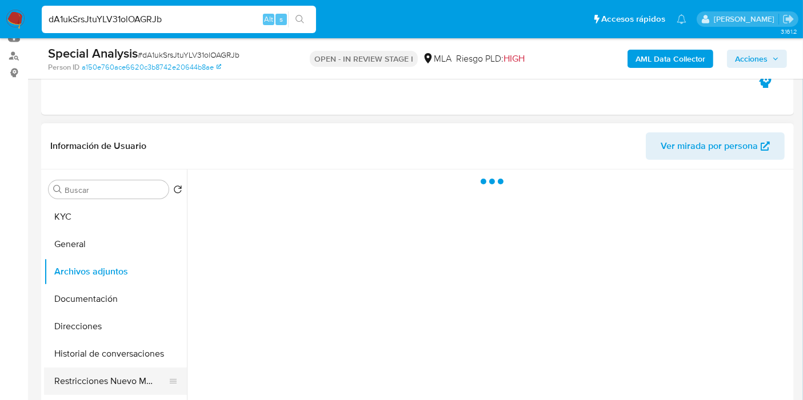
click at [113, 370] on button "Restricciones Nuevo Mundo" at bounding box center [111, 381] width 134 height 27
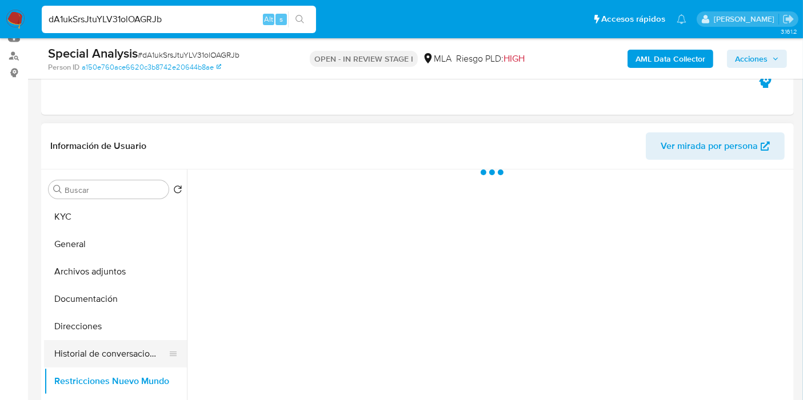
click at [115, 363] on button "Historial de conversaciones" at bounding box center [111, 353] width 134 height 27
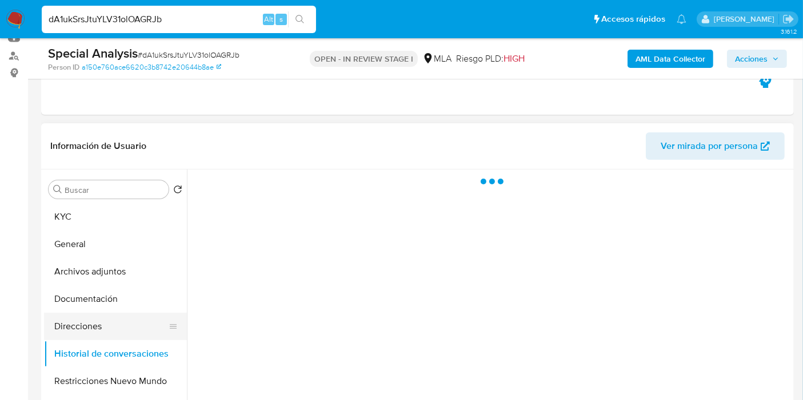
click at [113, 320] on button "Direcciones" at bounding box center [111, 326] width 134 height 27
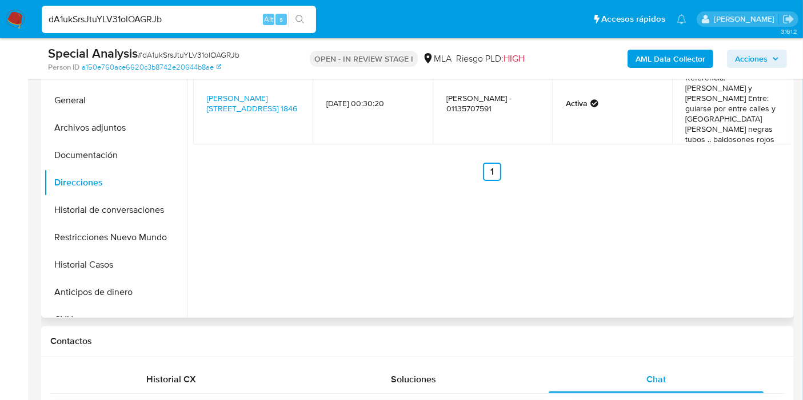
scroll to position [190, 0]
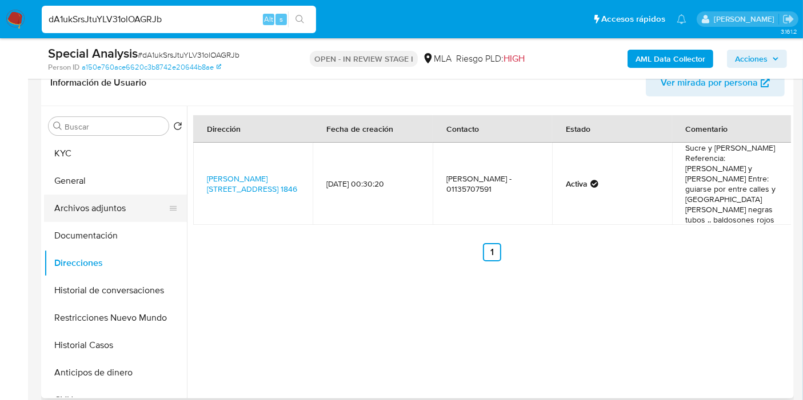
click at [115, 212] on button "Archivos adjuntos" at bounding box center [111, 208] width 134 height 27
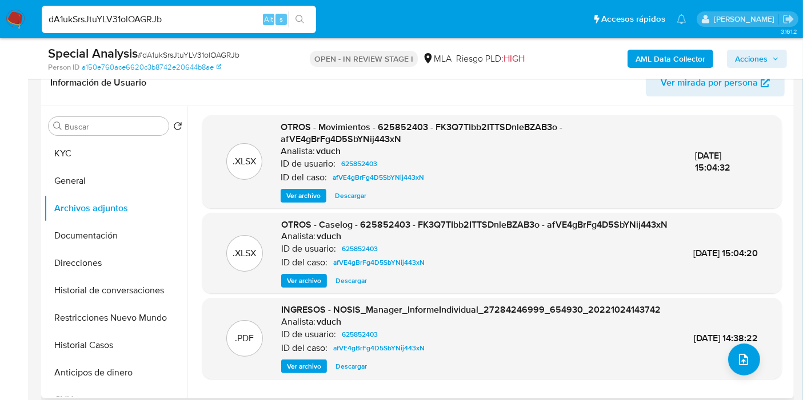
click at [314, 287] on span "Ver archivo" at bounding box center [304, 280] width 34 height 11
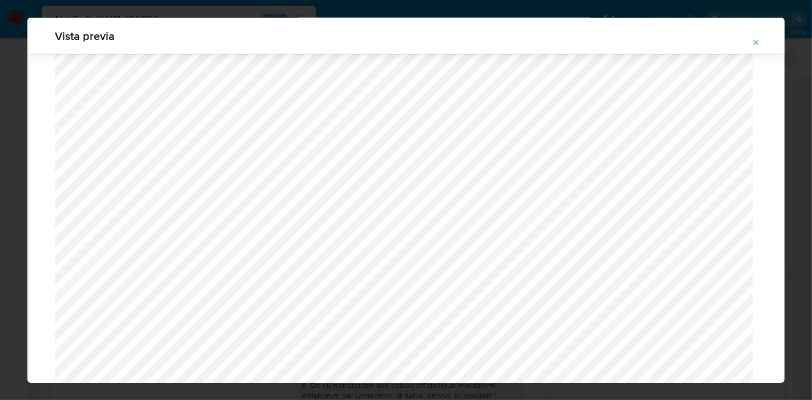
scroll to position [884, 0]
click at [756, 41] on icon "Attachment preview" at bounding box center [756, 42] width 9 height 9
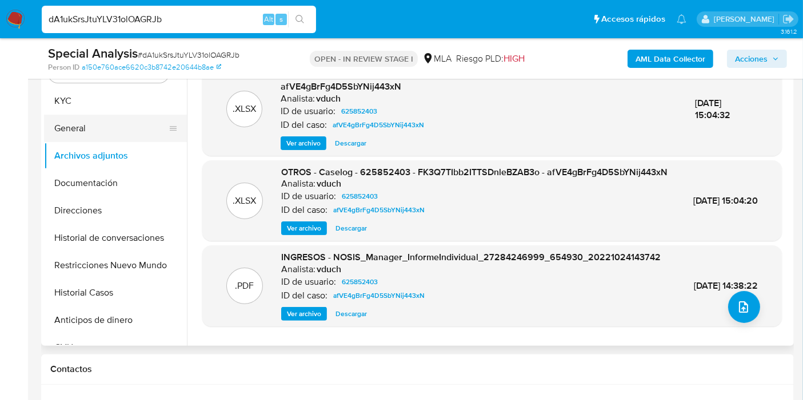
scroll to position [190, 0]
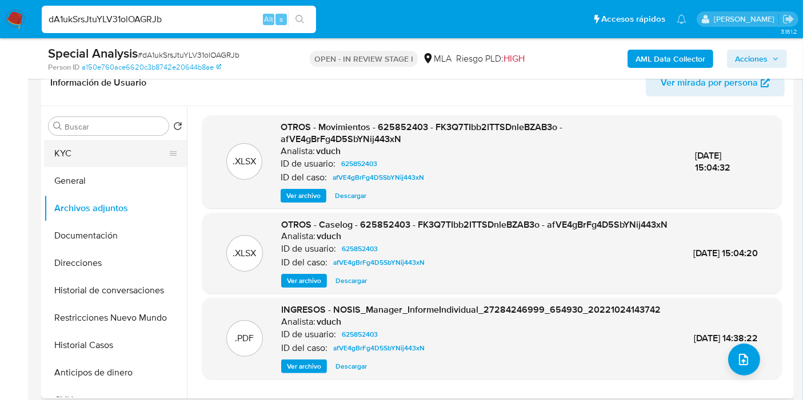
click at [114, 162] on button "KYC" at bounding box center [111, 153] width 134 height 27
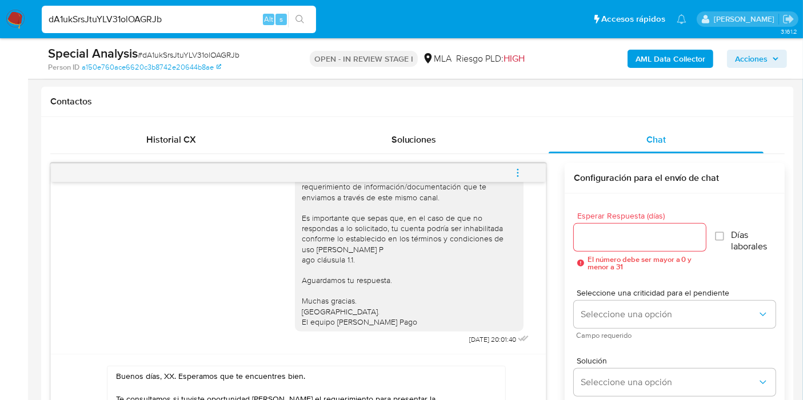
scroll to position [635, 0]
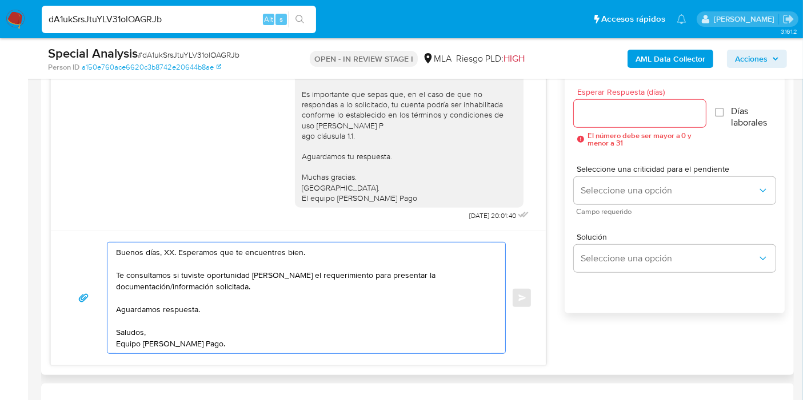
click at [169, 248] on textarea "Buenos días, XX. Esperamos que te encuentres bien. Te consultamos si tuviste op…" at bounding box center [303, 298] width 375 height 111
click at [216, 324] on textarea "Buenos días, Pamela. Esperamos que te encuentres bien. Te consultamos si tuvist…" at bounding box center [303, 298] width 375 height 111
click at [236, 301] on textarea "Buenos días, Pamela. Esperamos que te encuentres bien. Te consultamos si tuvist…" at bounding box center [303, 298] width 375 height 111
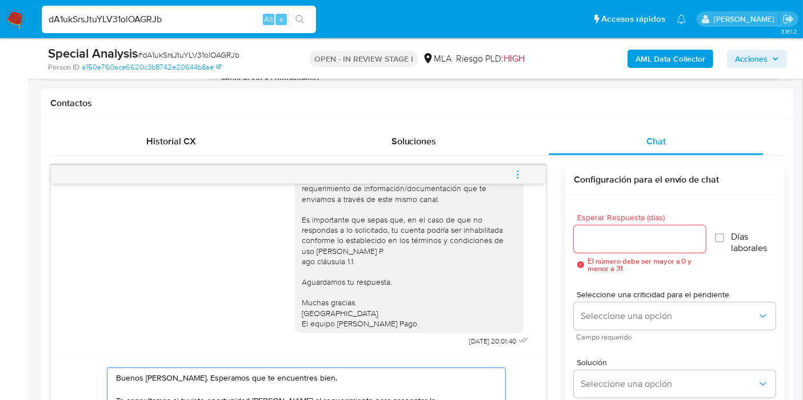
scroll to position [507, 0]
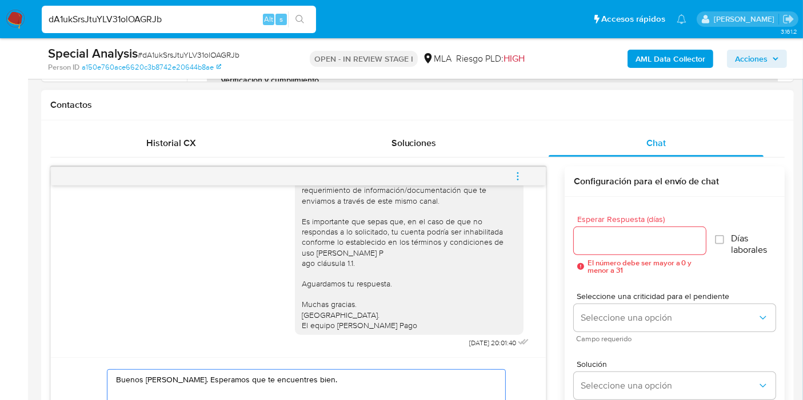
type textarea "Buenos días, Pamela. Esperamos que te encuentres bien. Te consultamos si tuvist…"
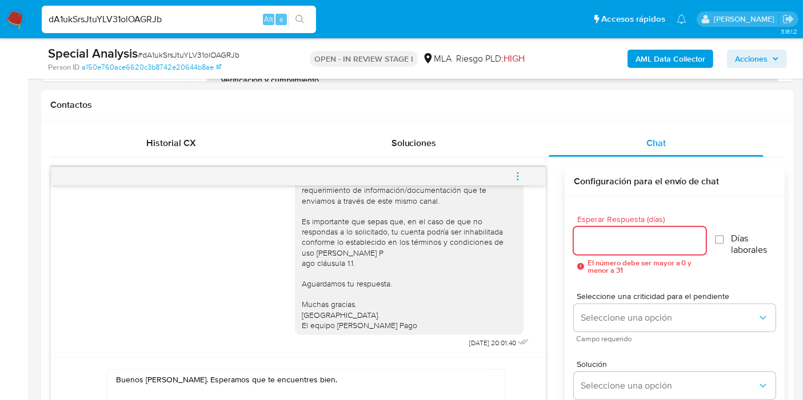
click at [585, 234] on input "Esperar Respuesta (días)" at bounding box center [639, 241] width 132 height 15
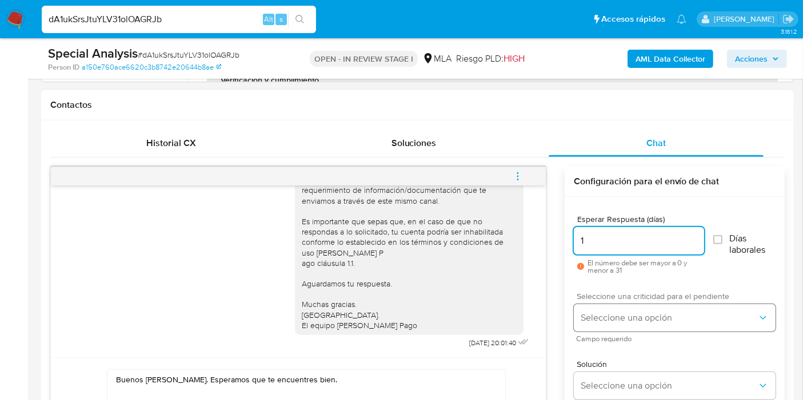
type input "1"
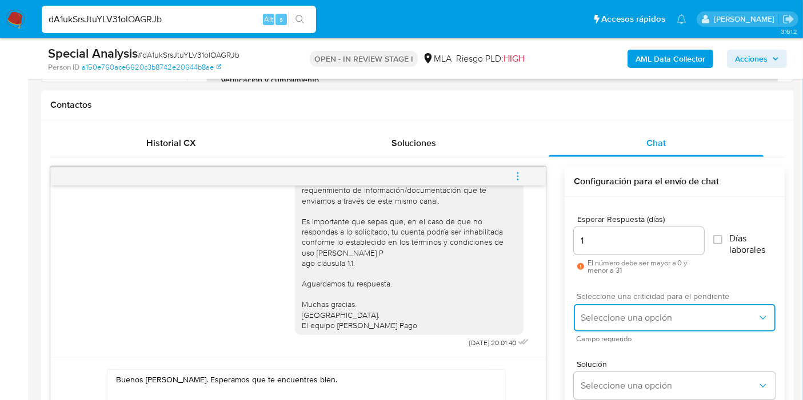
click at [598, 312] on span "Seleccione una opción" at bounding box center [668, 317] width 177 height 11
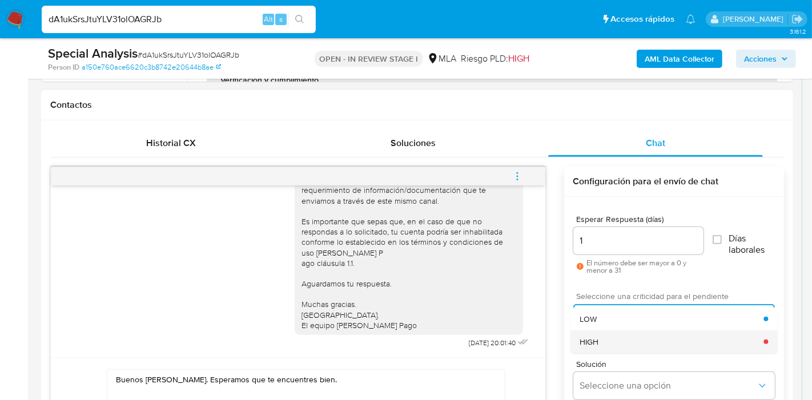
click at [613, 336] on div "HIGH" at bounding box center [672, 342] width 184 height 23
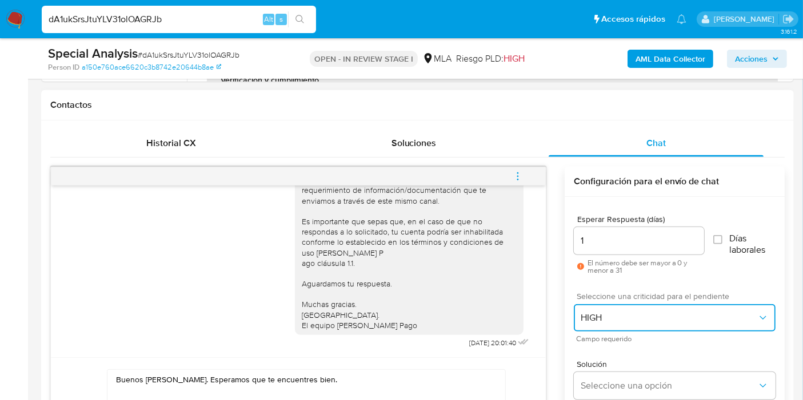
scroll to position [635, 0]
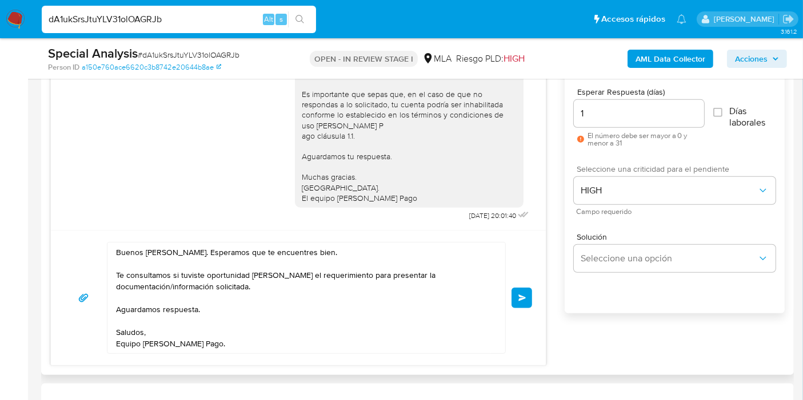
click at [523, 296] on span "Enviar" at bounding box center [522, 298] width 8 height 7
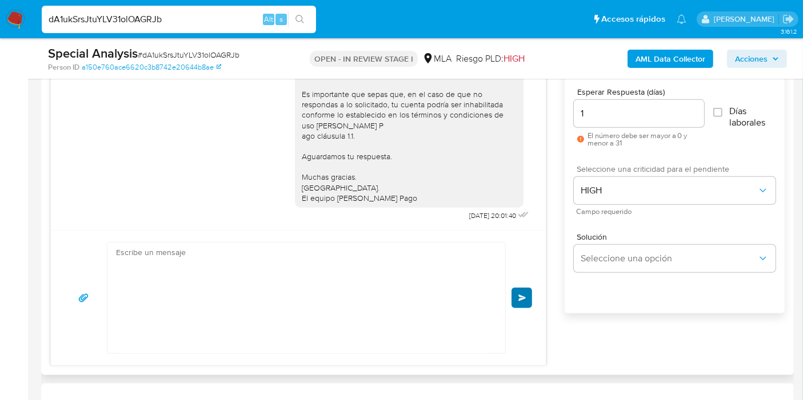
scroll to position [865, 0]
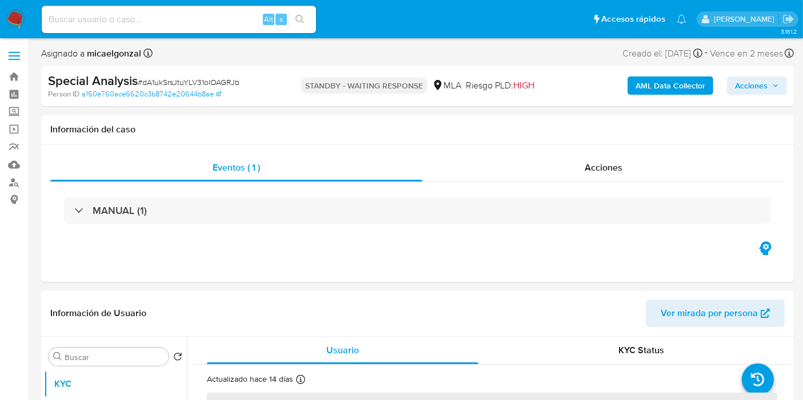
select select "10"
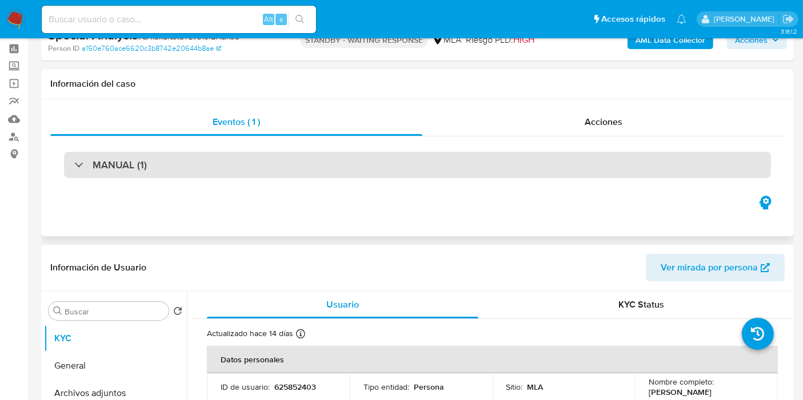
scroll to position [127, 0]
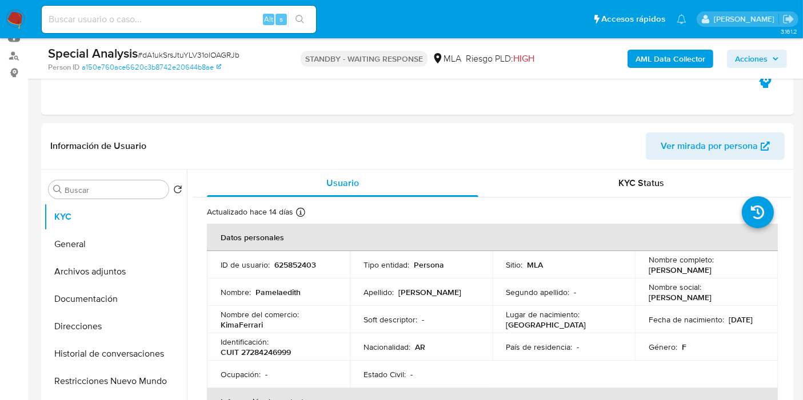
click at [135, 30] on div "Alt s" at bounding box center [179, 19] width 274 height 27
click at [149, 26] on input at bounding box center [179, 19] width 274 height 15
paste input "SGSdAfpGt9fIiRNLPRNxFG2w"
type input "SGSdAfpGt9fIiRNLPRNxFG2w"
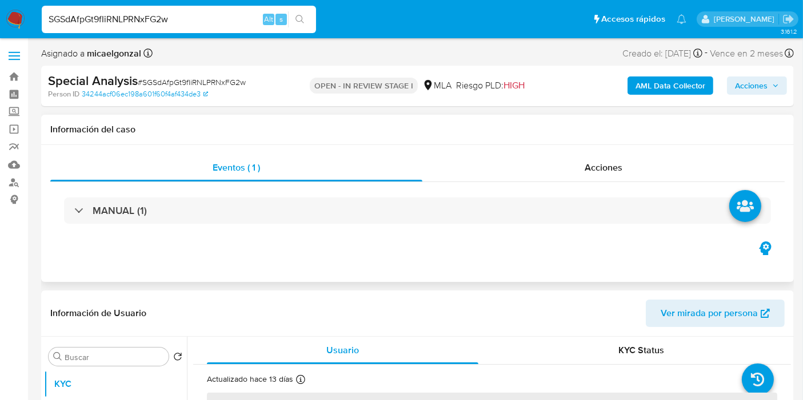
scroll to position [254, 0]
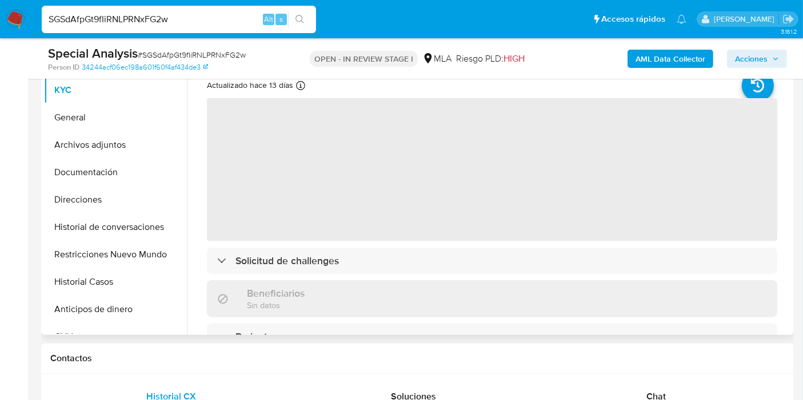
select select "10"
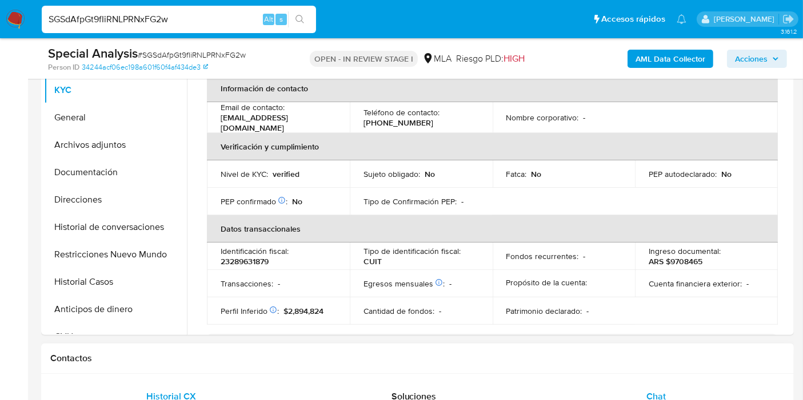
click at [674, 389] on div "Chat" at bounding box center [655, 396] width 215 height 27
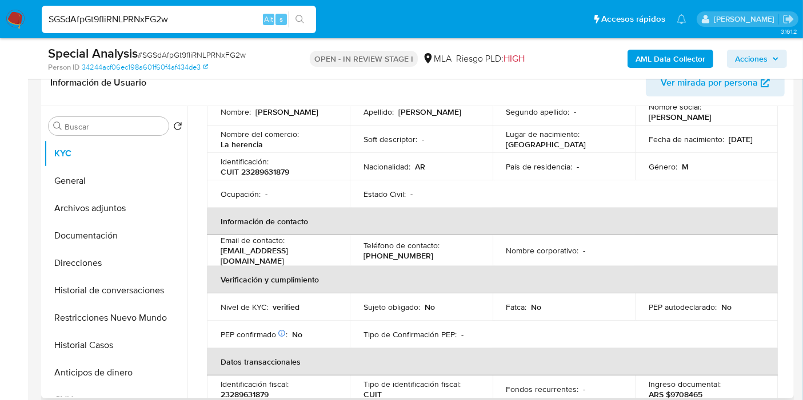
scroll to position [63, 0]
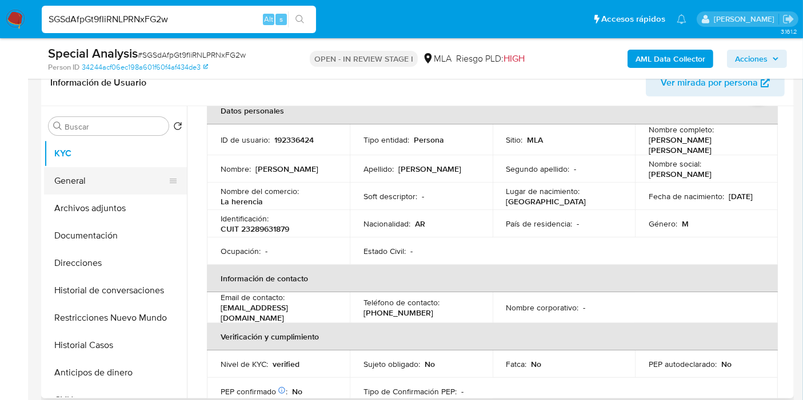
click at [87, 174] on button "General" at bounding box center [111, 180] width 134 height 27
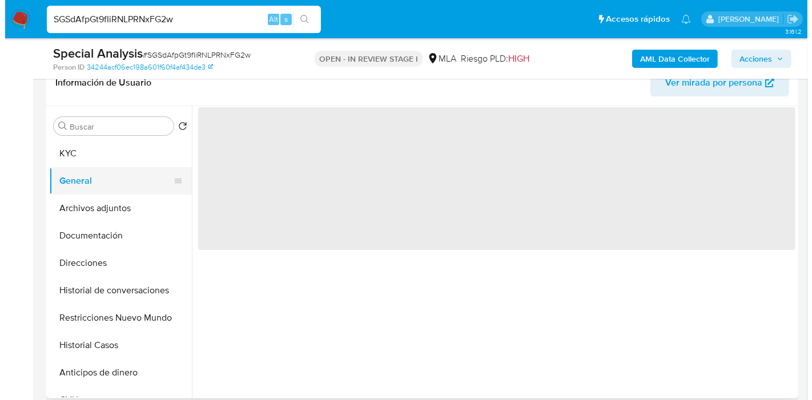
scroll to position [0, 0]
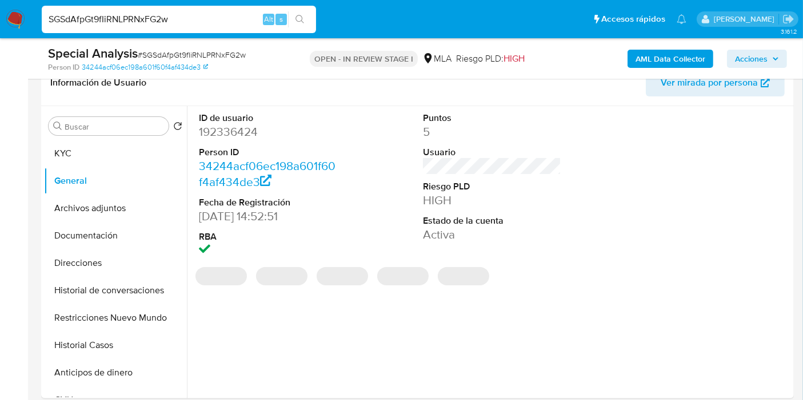
click at [231, 129] on dd "192336424" at bounding box center [268, 132] width 138 height 16
copy dd "192336424"
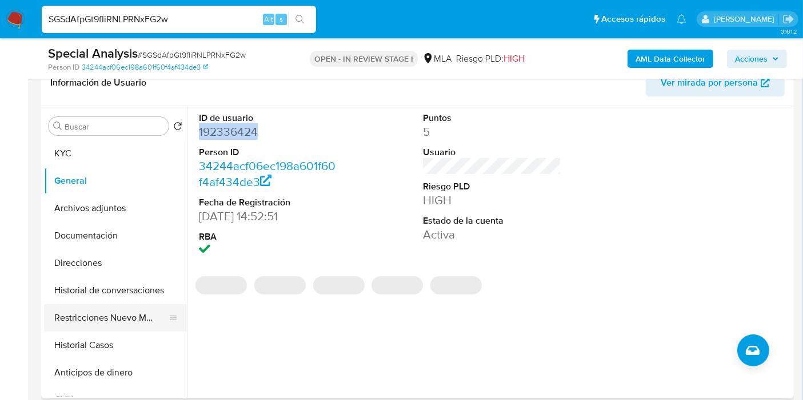
drag, startPoint x: 134, startPoint y: 302, endPoint x: 129, endPoint y: 312, distance: 11.8
click at [134, 302] on button "Historial de conversaciones" at bounding box center [115, 290] width 143 height 27
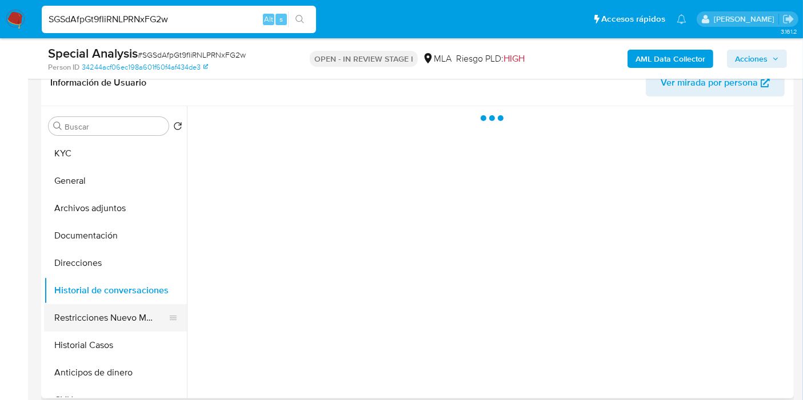
click at [125, 324] on button "Restricciones Nuevo Mundo" at bounding box center [111, 317] width 134 height 27
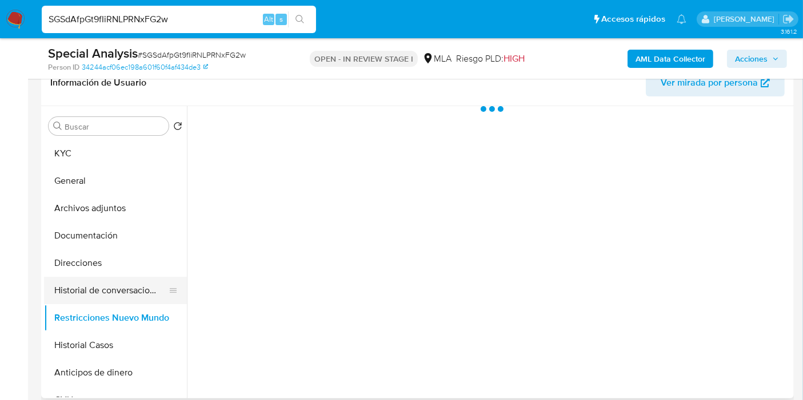
click at [130, 280] on button "Historial de conversaciones" at bounding box center [111, 290] width 134 height 27
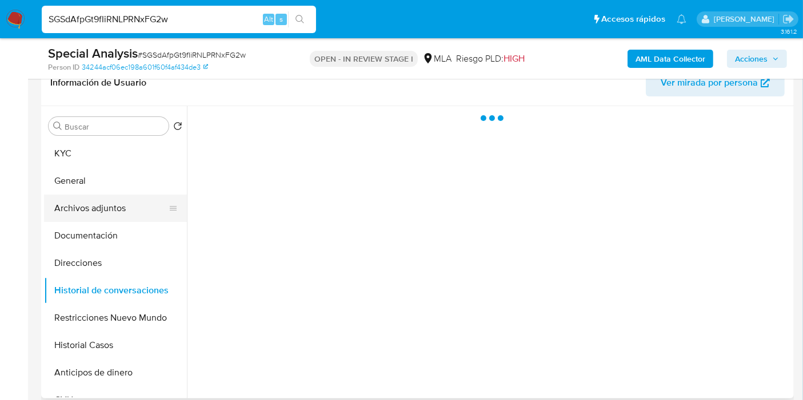
click at [139, 211] on button "Archivos adjuntos" at bounding box center [111, 208] width 134 height 27
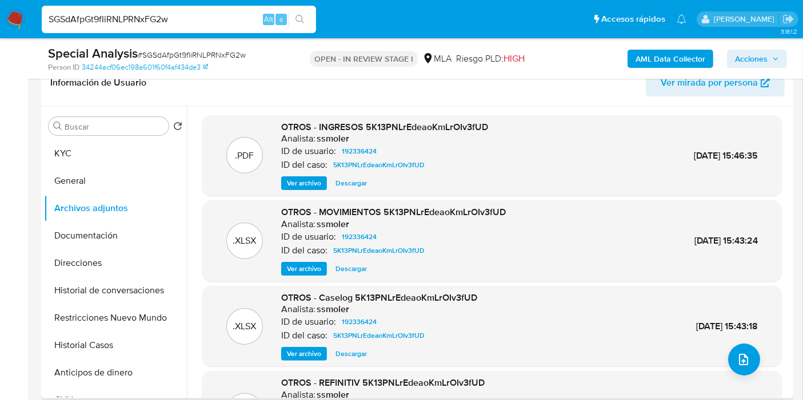
click at [307, 352] on span "Ver archivo" at bounding box center [304, 353] width 34 height 11
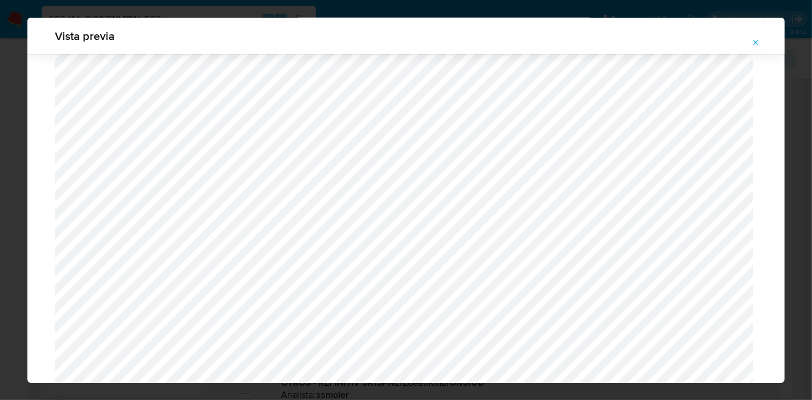
scroll to position [1057, 0]
click at [755, 46] on icon "Attachment preview" at bounding box center [756, 42] width 9 height 9
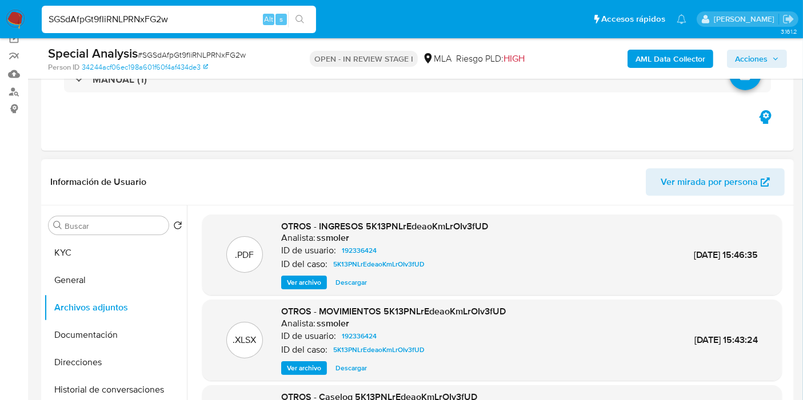
scroll to position [63, 0]
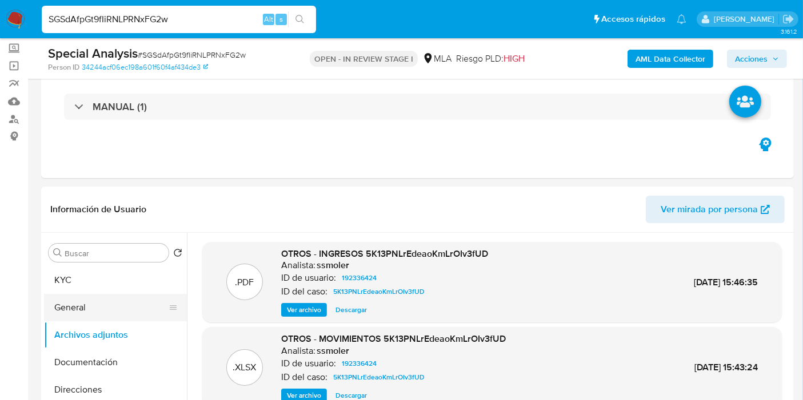
click at [58, 301] on button "General" at bounding box center [111, 307] width 134 height 27
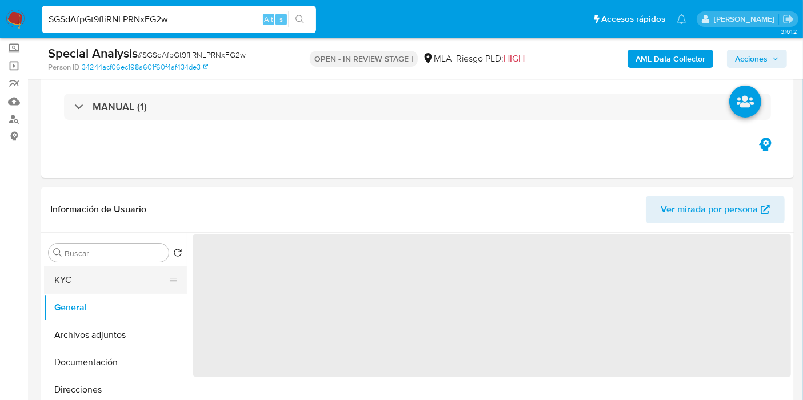
click at [83, 273] on button "KYC" at bounding box center [111, 280] width 134 height 27
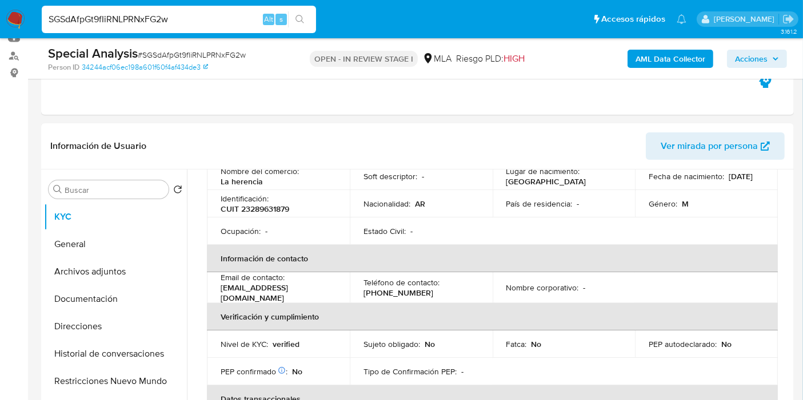
scroll to position [190, 0]
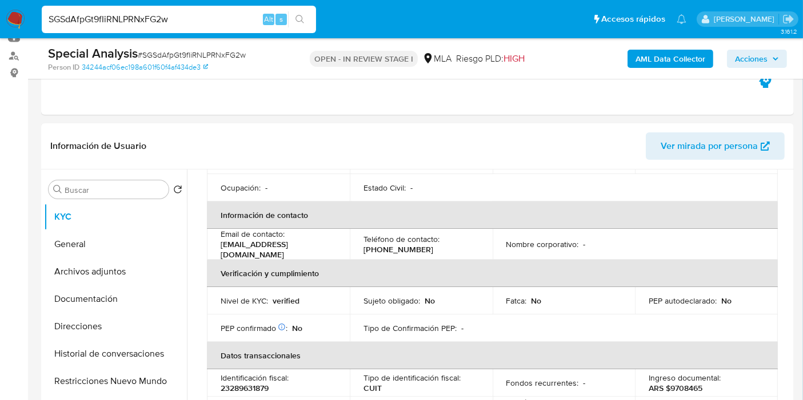
click at [112, 10] on div "SGSdAfpGt9fIiRNLPRNxFG2w Alt s" at bounding box center [179, 19] width 274 height 27
click at [117, 34] on div "SGSdAfpGt9fIiRNLPRNxFG2w Alt s" at bounding box center [179, 19] width 274 height 32
click at [122, 23] on input "SGSdAfpGt9fIiRNLPRNxFG2w" at bounding box center [179, 19] width 274 height 15
paste input "kXq0lCnKxsOmYDFVl4tsaz2u"
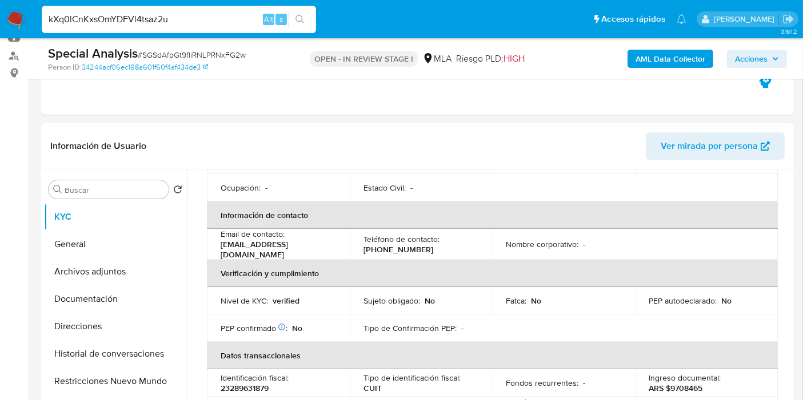
type input "kXq0lCnKxsOmYDFVl4tsaz2u"
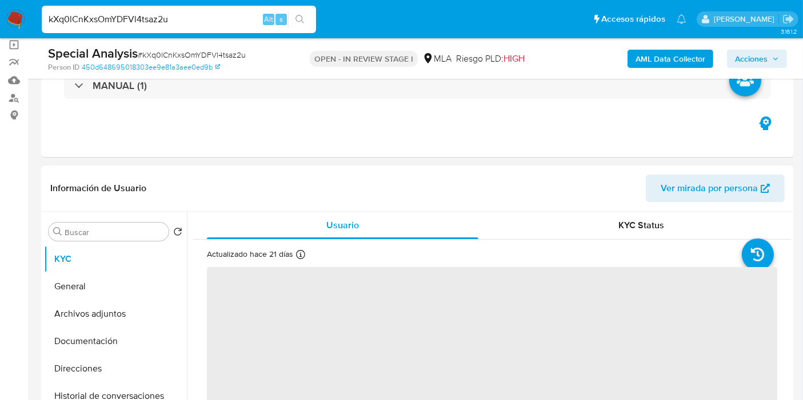
scroll to position [190, 0]
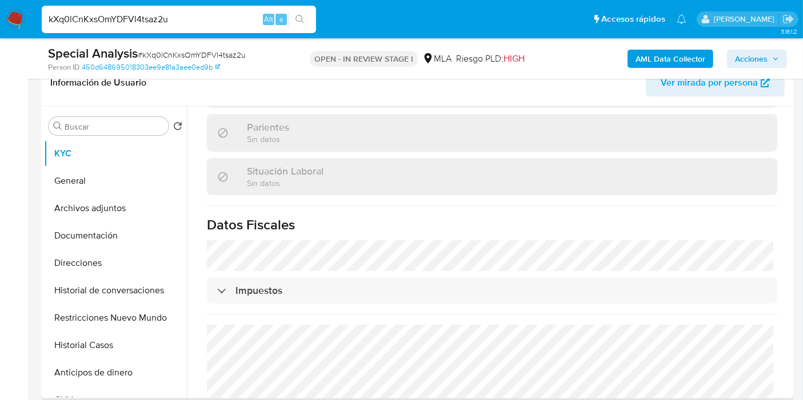
select select "10"
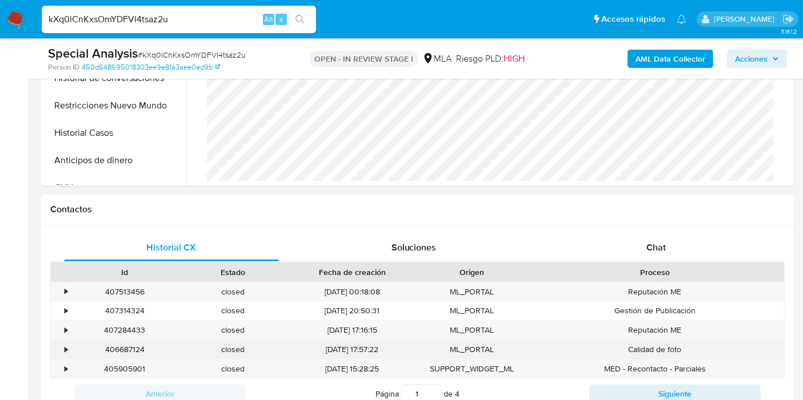
scroll to position [507, 0]
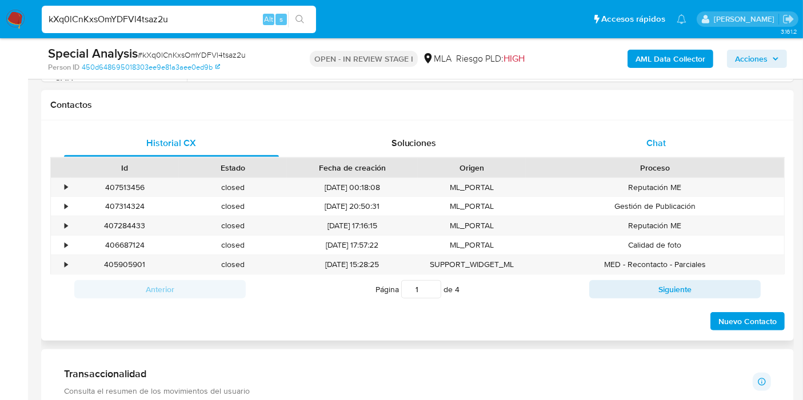
click at [672, 147] on div "Chat" at bounding box center [655, 143] width 215 height 27
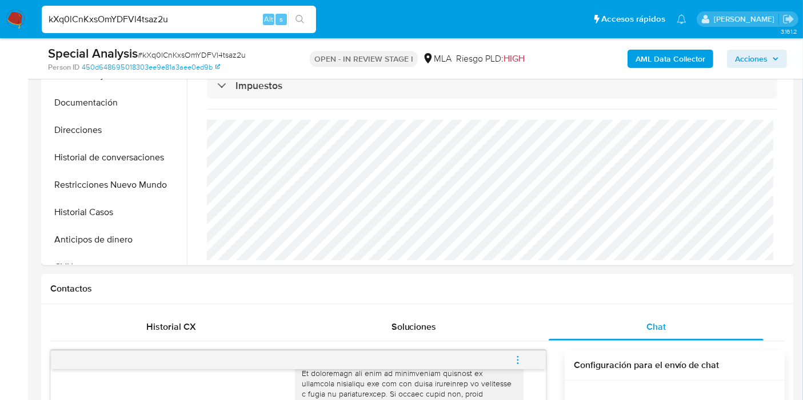
scroll to position [190, 0]
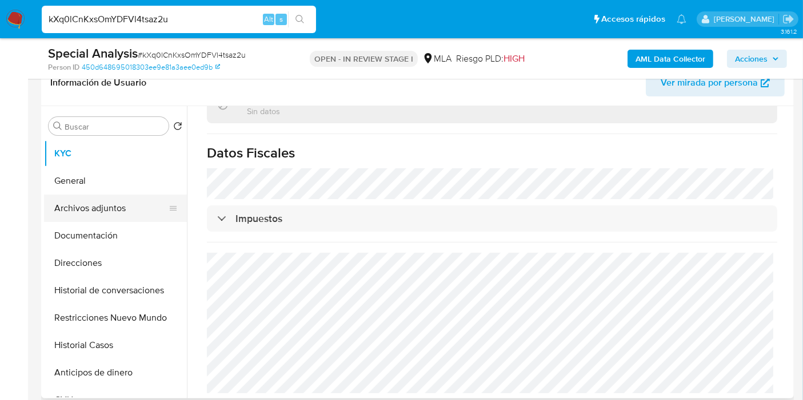
click at [115, 206] on button "Archivos adjuntos" at bounding box center [111, 208] width 134 height 27
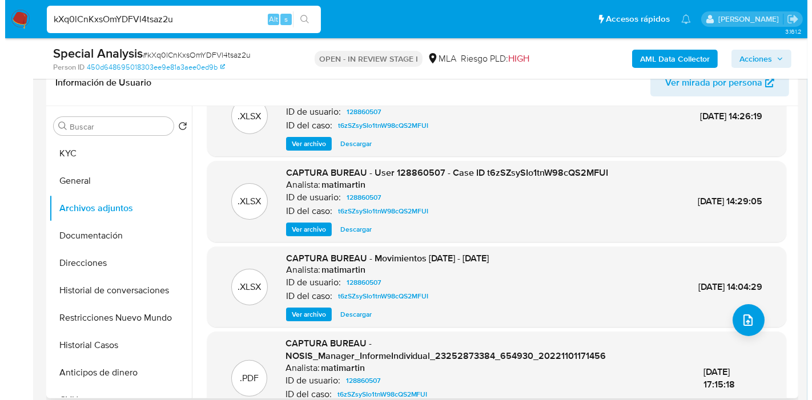
scroll to position [77, 0]
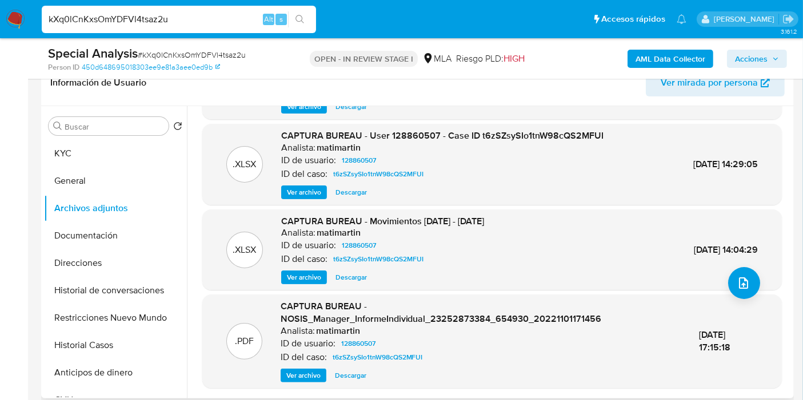
click at [315, 189] on span "Ver archivo" at bounding box center [304, 192] width 34 height 11
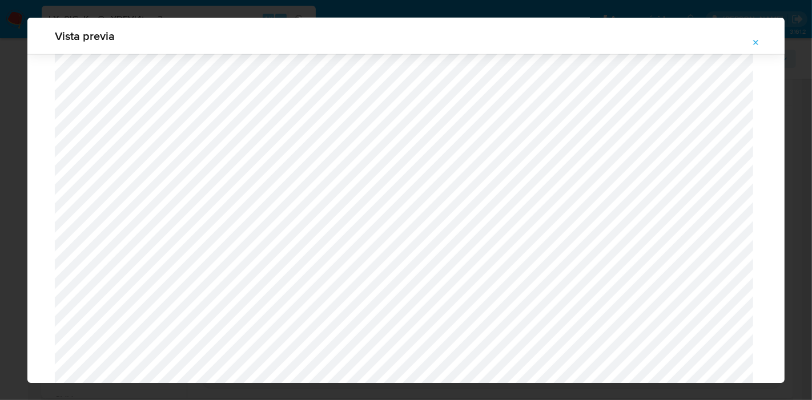
scroll to position [813, 0]
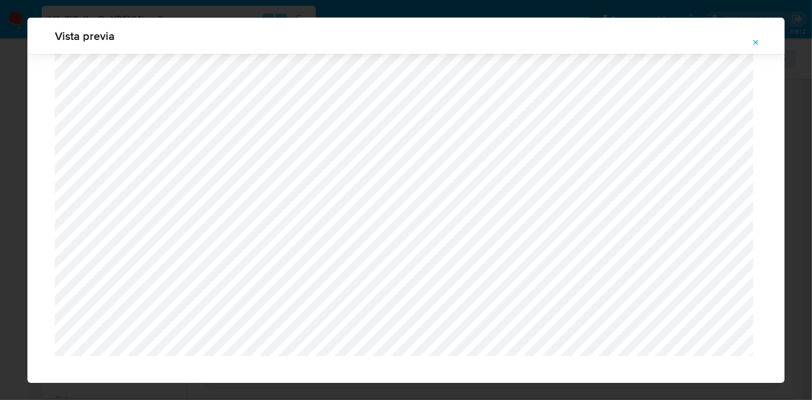
click at [750, 50] on button "Attachment preview" at bounding box center [756, 43] width 25 height 18
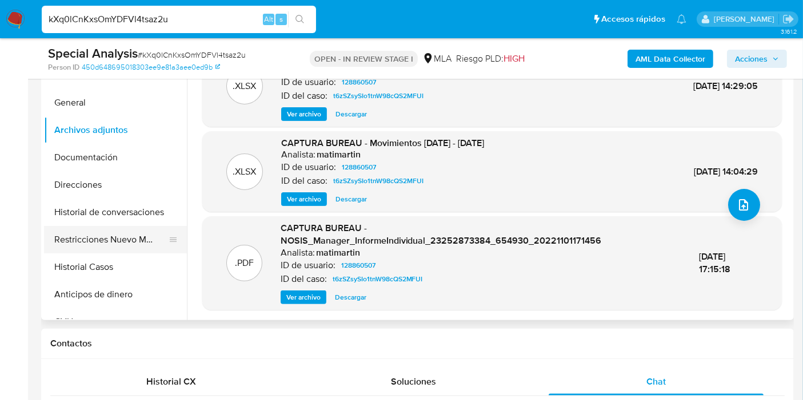
scroll to position [142, 0]
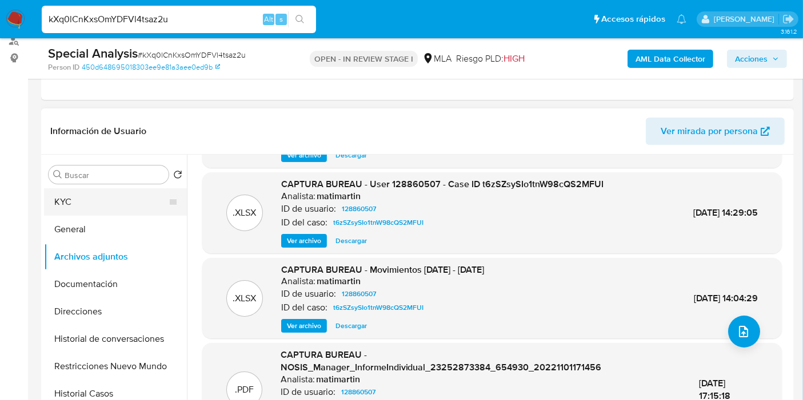
click at [107, 212] on button "KYC" at bounding box center [111, 201] width 134 height 27
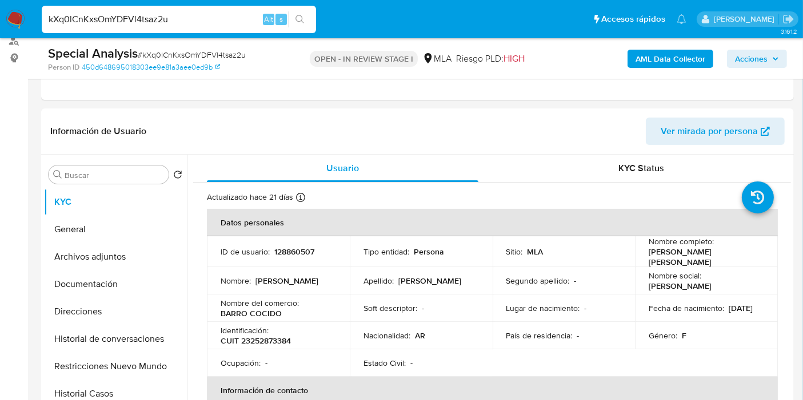
click at [14, 24] on img at bounding box center [15, 19] width 19 height 19
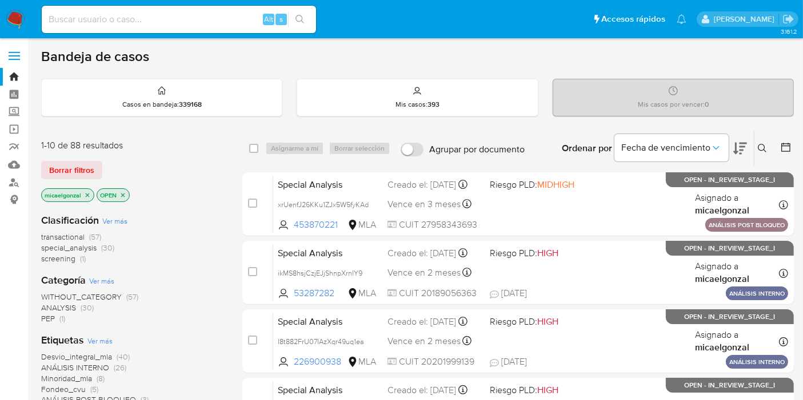
click at [155, 3] on div "Alt s" at bounding box center [179, 19] width 274 height 32
click at [144, 27] on div "Alt s" at bounding box center [179, 19] width 274 height 27
click at [125, 22] on input at bounding box center [179, 19] width 274 height 15
paste input "Ac9n2zcgub7i8LQv47gdnRLR"
type input "Ac9n2zcgub7i8LQv47gdnRLR"
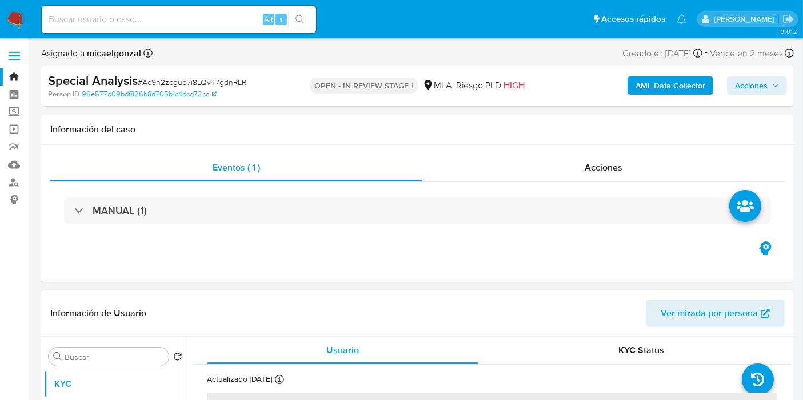
select select "10"
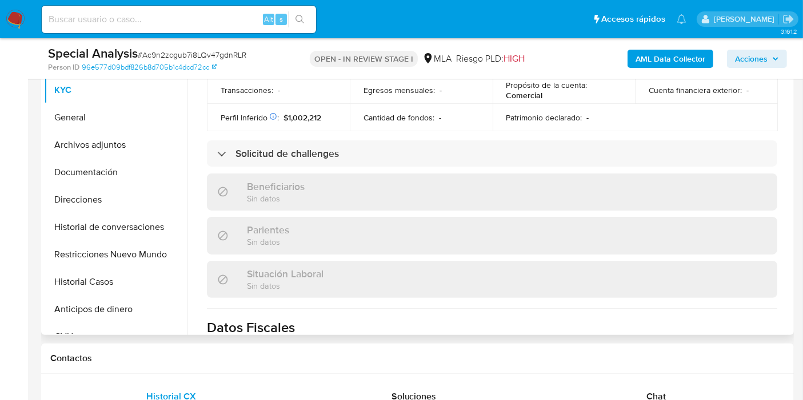
scroll to position [629, 0]
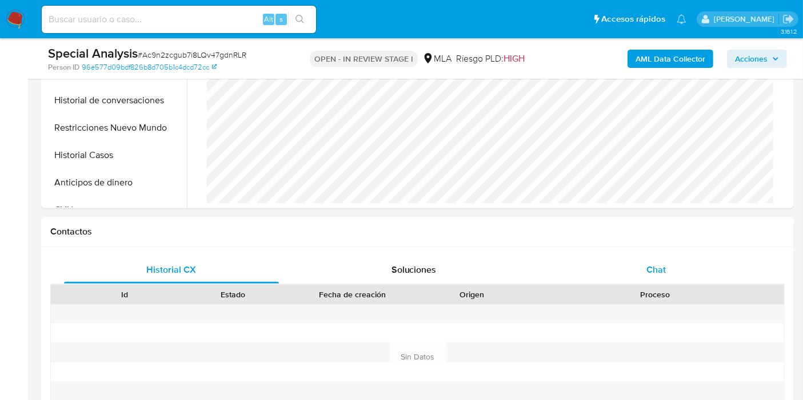
click at [648, 278] on div "Chat" at bounding box center [655, 269] width 215 height 27
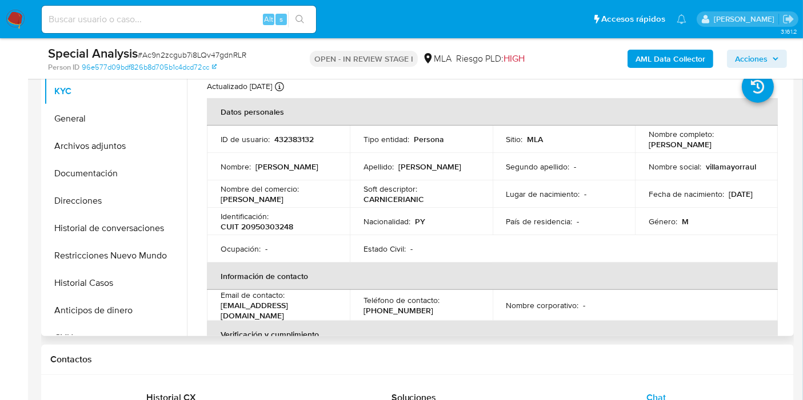
scroll to position [190, 0]
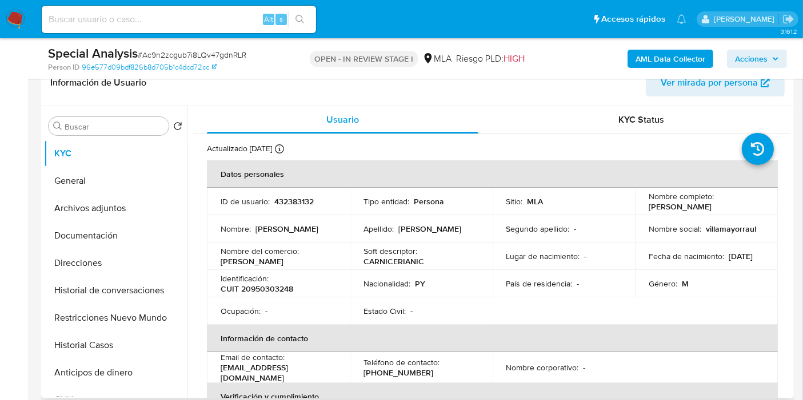
click at [414, 313] on div "Estado Civil : -" at bounding box center [420, 311] width 115 height 10
click at [78, 257] on button "Direcciones" at bounding box center [111, 263] width 134 height 27
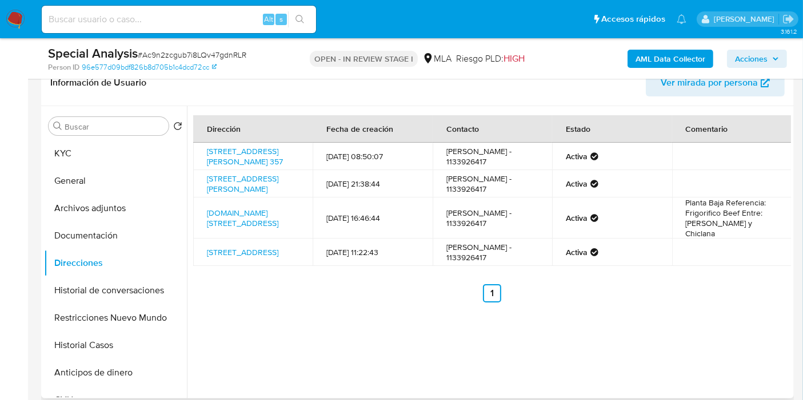
click at [122, 135] on div "Buscar Volver al orden por defecto KYC General Archivos adjuntos Documentación …" at bounding box center [115, 253] width 143 height 291
click at [111, 145] on button "KYC" at bounding box center [111, 153] width 134 height 27
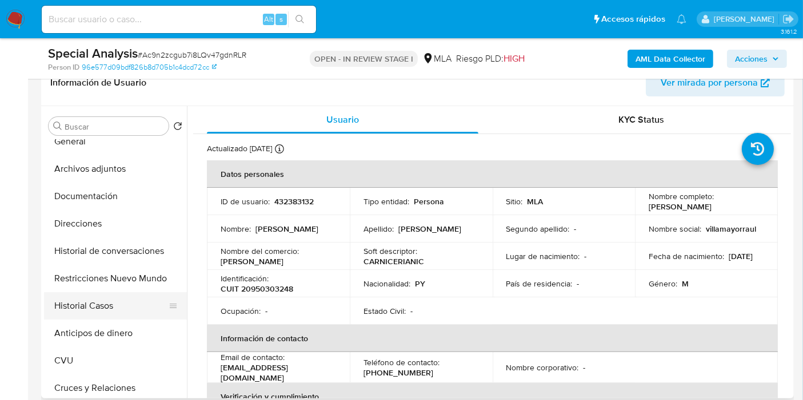
scroll to position [0, 0]
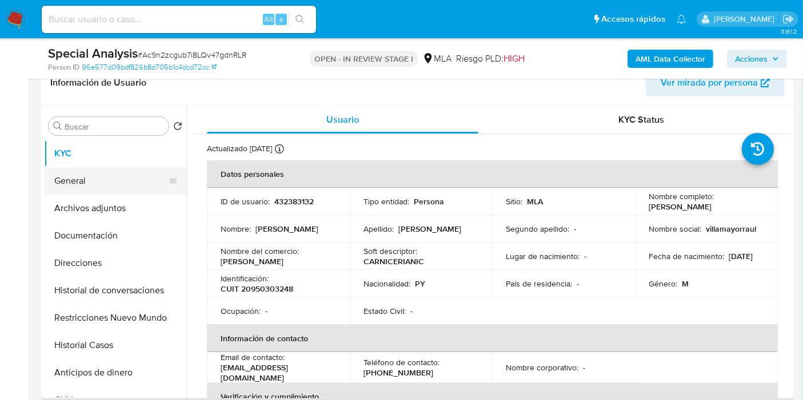
click at [107, 184] on button "General" at bounding box center [111, 180] width 134 height 27
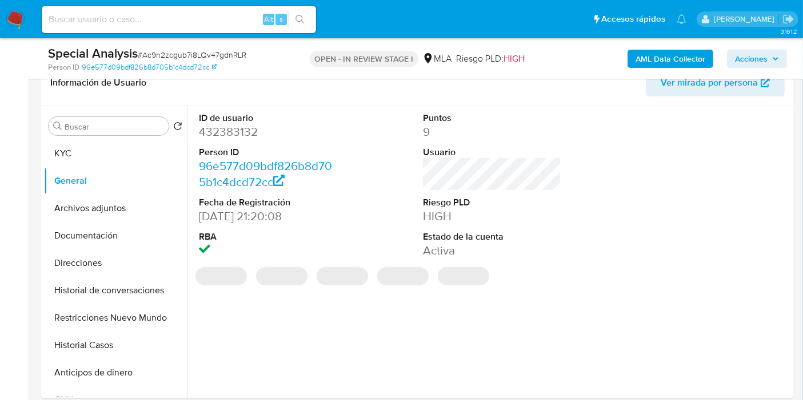
click at [236, 138] on dd "432383132" at bounding box center [268, 132] width 138 height 16
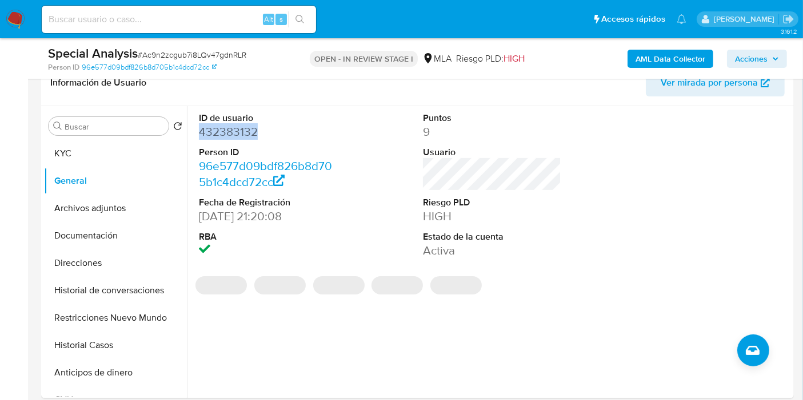
copy dd "432383132"
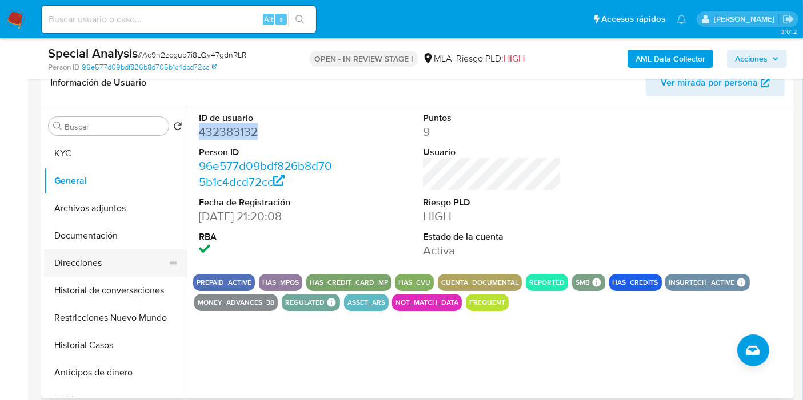
click at [151, 250] on button "Direcciones" at bounding box center [111, 263] width 134 height 27
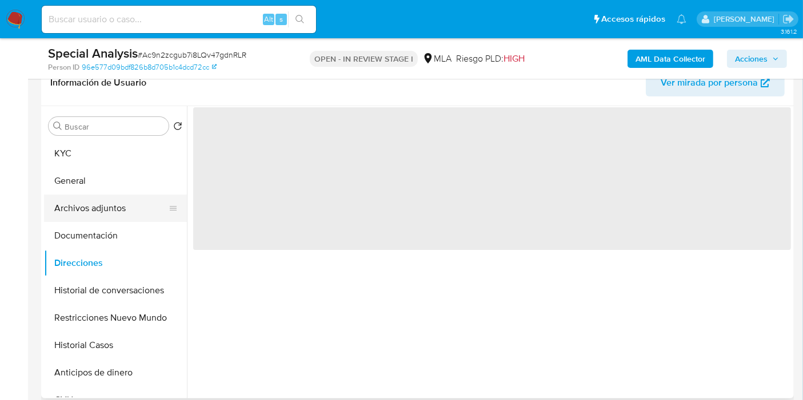
click at [126, 218] on button "Archivos adjuntos" at bounding box center [111, 208] width 134 height 27
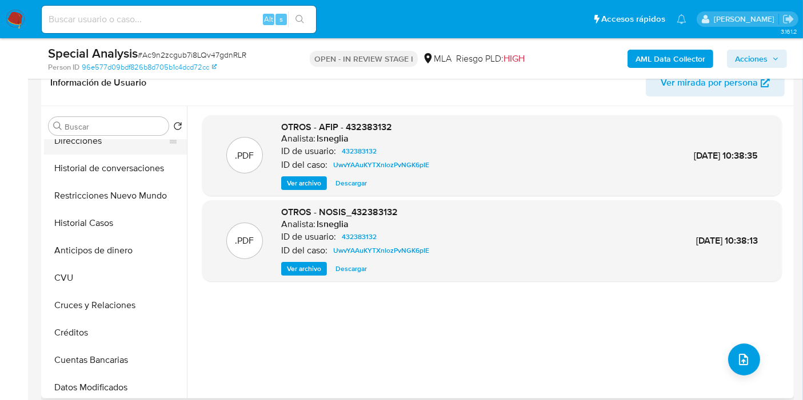
scroll to position [127, 0]
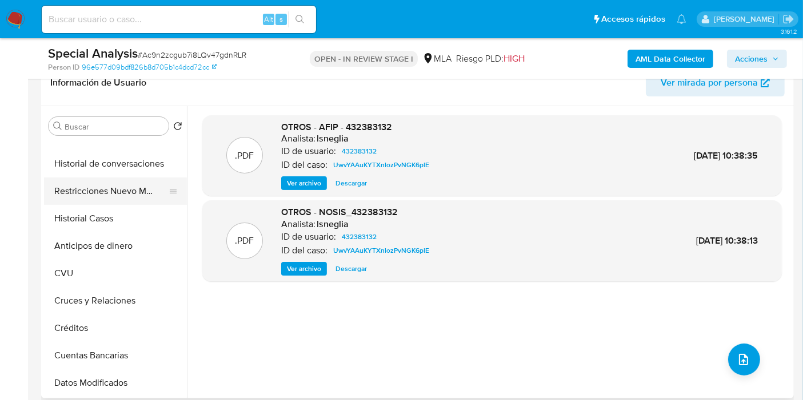
click at [131, 187] on button "Restricciones Nuevo Mundo" at bounding box center [111, 191] width 134 height 27
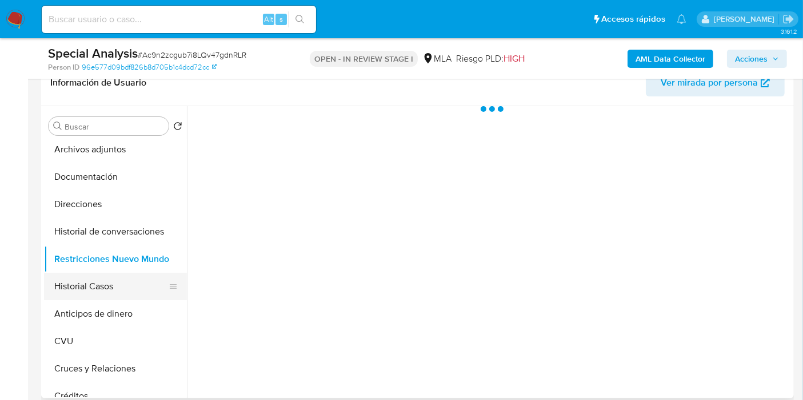
scroll to position [0, 0]
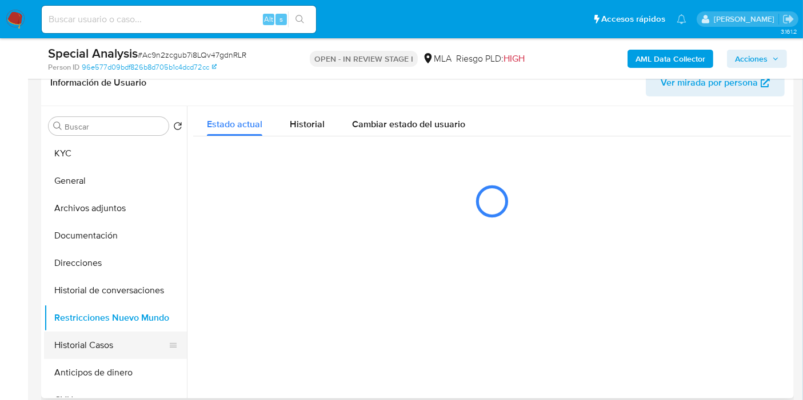
click at [128, 338] on button "Historial Casos" at bounding box center [111, 345] width 134 height 27
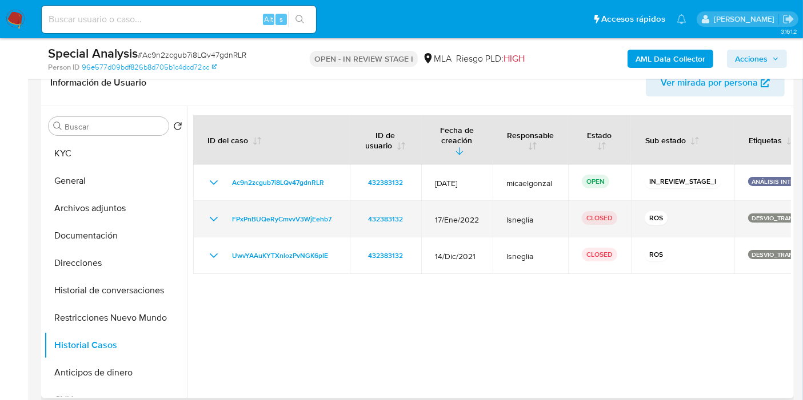
click at [200, 207] on td "FPxPnBUQeRyCmvvV3WjEehb7" at bounding box center [271, 219] width 157 height 37
click at [223, 215] on td "FPxPnBUQeRyCmvvV3WjEehb7" at bounding box center [271, 219] width 157 height 37
click at [215, 212] on icon "Mostrar/Ocultar" at bounding box center [214, 219] width 14 height 14
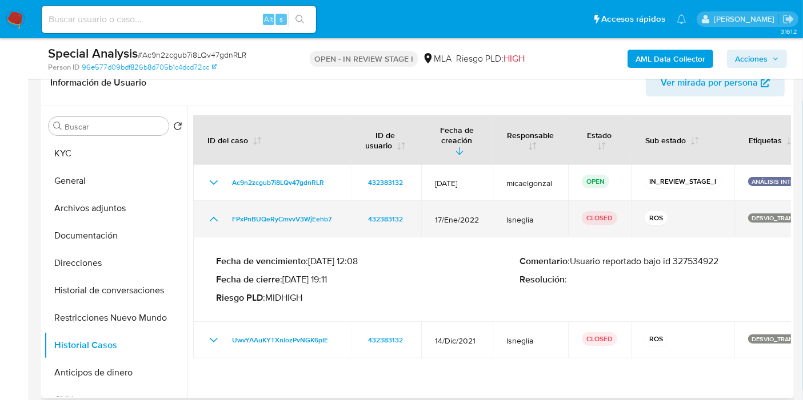
click at [215, 212] on icon "Mostrar/Ocultar" at bounding box center [214, 219] width 14 height 14
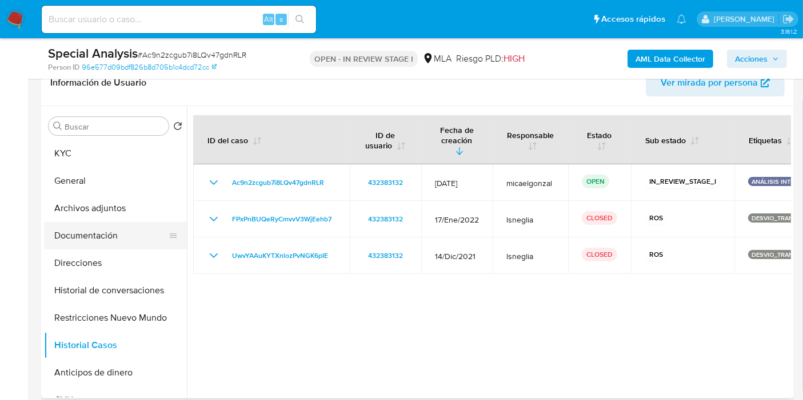
click at [63, 235] on button "Documentación" at bounding box center [111, 235] width 134 height 27
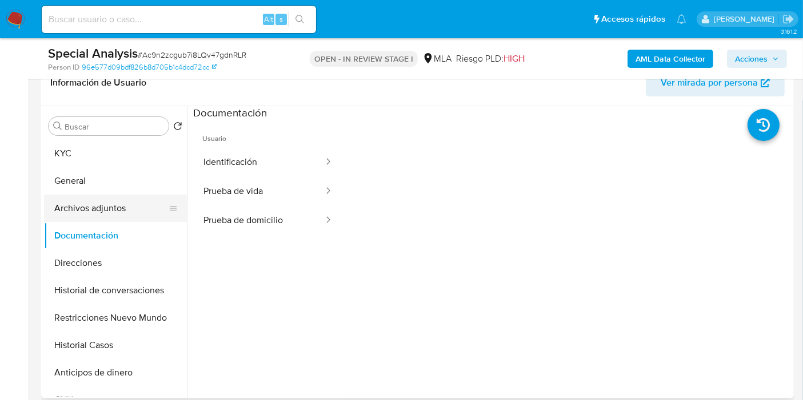
click at [105, 196] on button "Archivos adjuntos" at bounding box center [111, 208] width 134 height 27
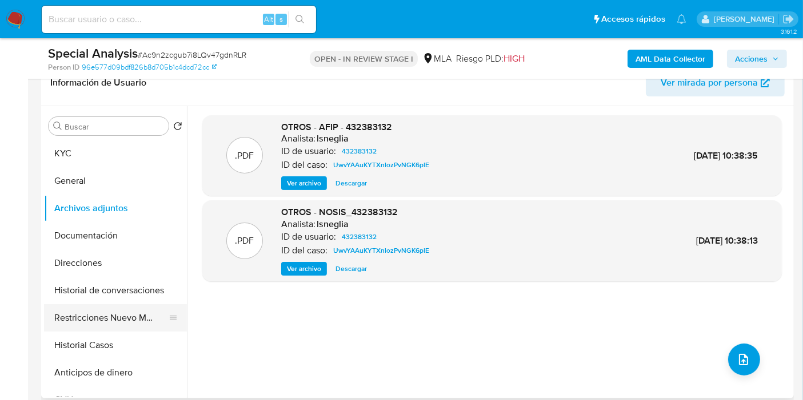
click at [122, 304] on button "Restricciones Nuevo Mundo" at bounding box center [111, 317] width 134 height 27
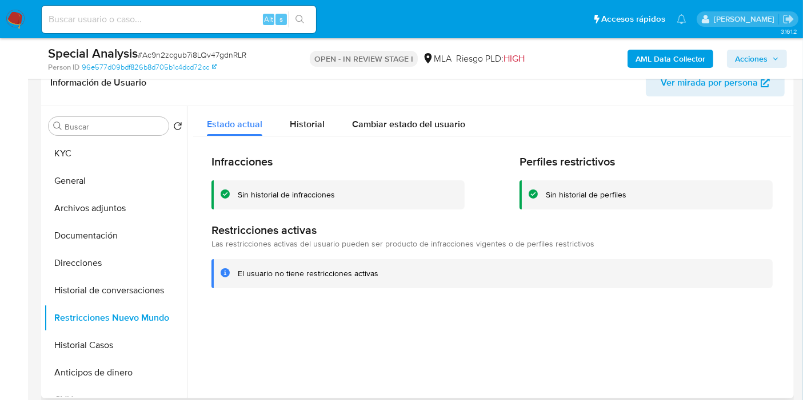
click at [114, 304] on button "Restricciones Nuevo Mundo" at bounding box center [115, 317] width 143 height 27
click at [107, 339] on button "Historial Casos" at bounding box center [111, 345] width 134 height 27
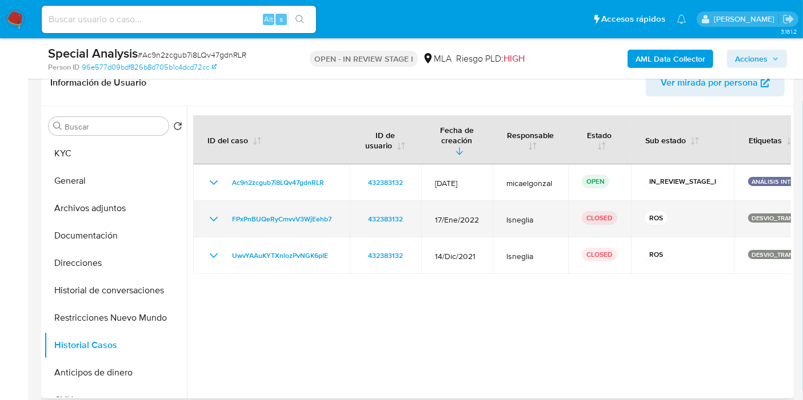
click at [303, 222] on td "FPxPnBUQeRyCmvvV3WjEehb7" at bounding box center [271, 219] width 157 height 37
click at [295, 219] on td "FPxPnBUQeRyCmvvV3WjEehb7" at bounding box center [271, 219] width 157 height 37
click at [295, 212] on span "FPxPnBUQeRyCmvvV3WjEehb7" at bounding box center [281, 219] width 99 height 14
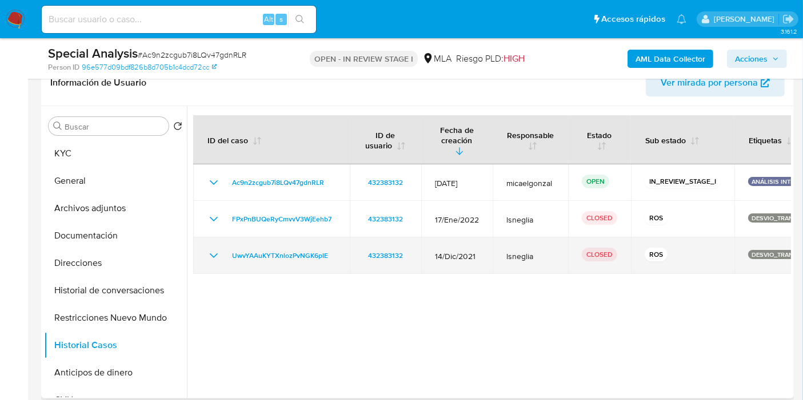
click at [302, 238] on td "UwvYAAuKYTXnlozPvNGK6pIE" at bounding box center [271, 256] width 157 height 37
click at [298, 249] on span "UwvYAAuKYTXnlozPvNGK6pIE" at bounding box center [280, 256] width 96 height 14
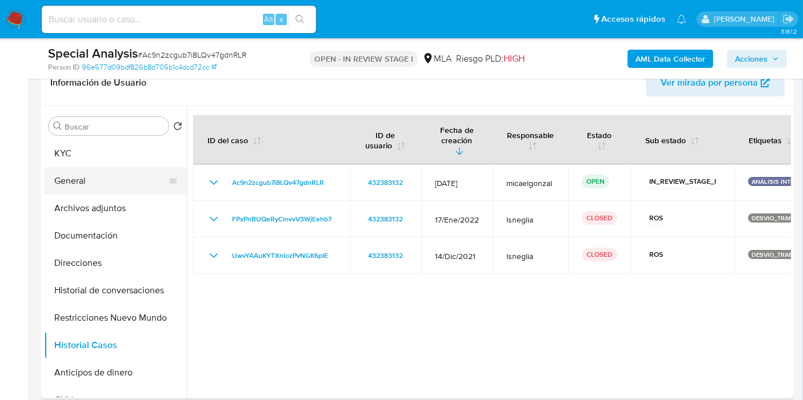
click at [113, 167] on button "General" at bounding box center [111, 180] width 134 height 27
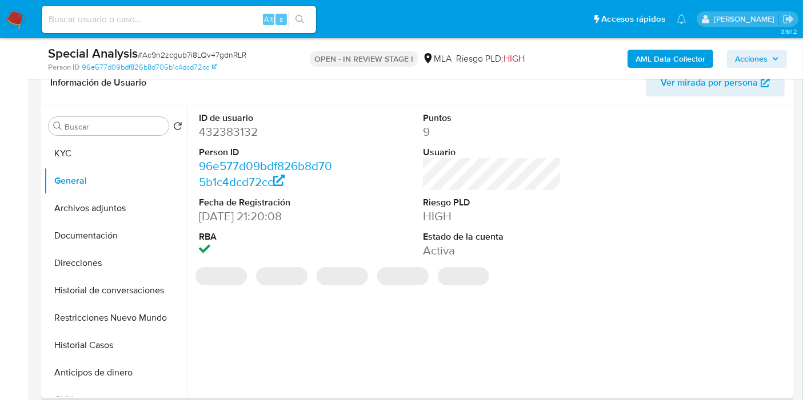
click at [228, 126] on dd "432383132" at bounding box center [268, 132] width 138 height 16
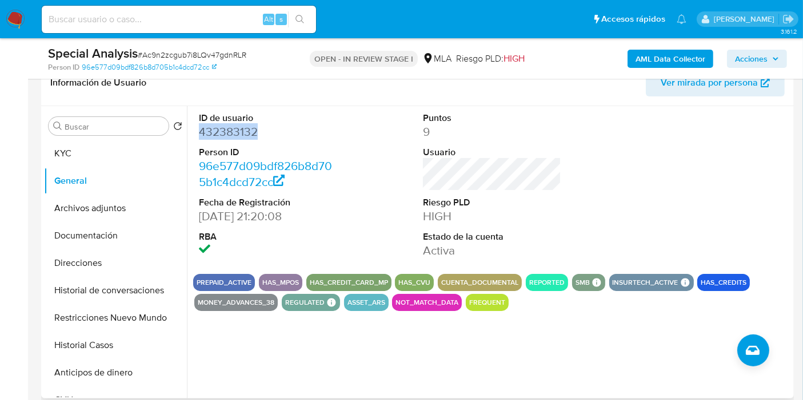
copy dd "432383132"
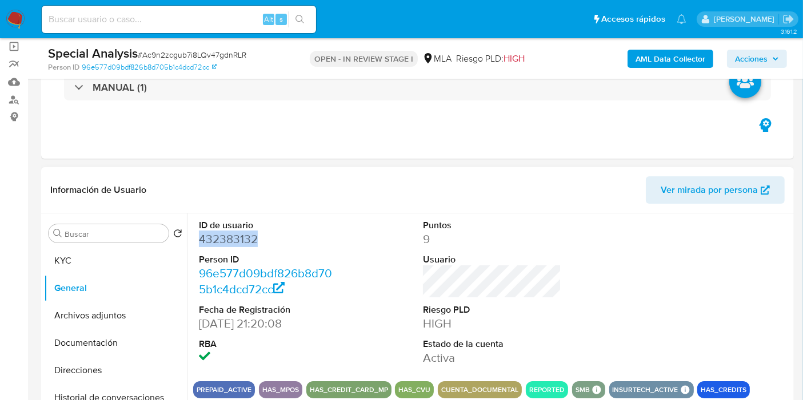
scroll to position [63, 0]
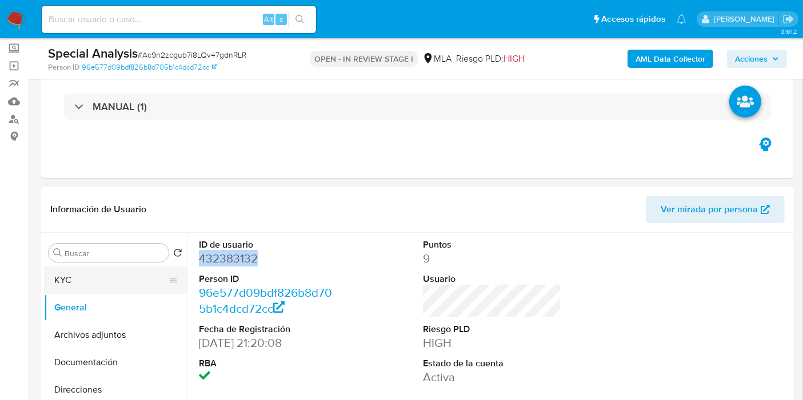
click at [136, 290] on button "KYC" at bounding box center [111, 280] width 134 height 27
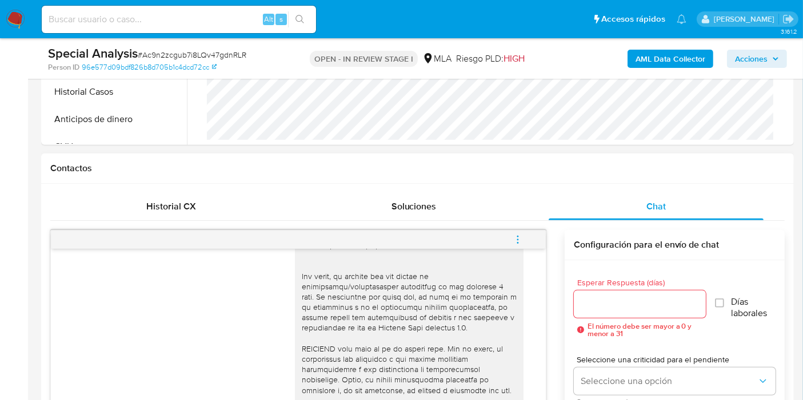
scroll to position [520, 0]
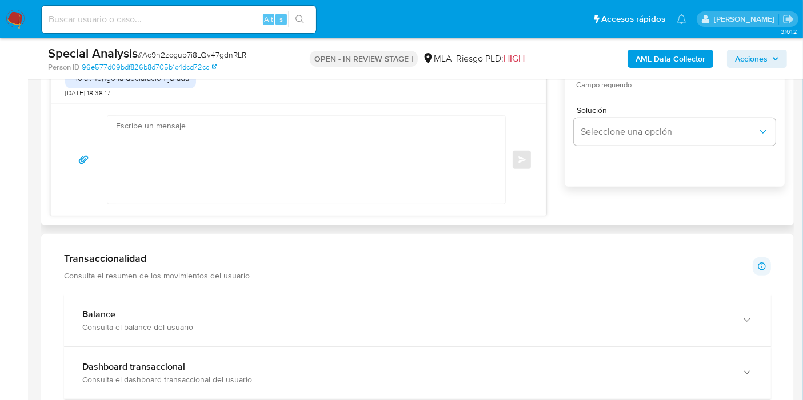
click at [256, 145] on textarea at bounding box center [303, 160] width 375 height 88
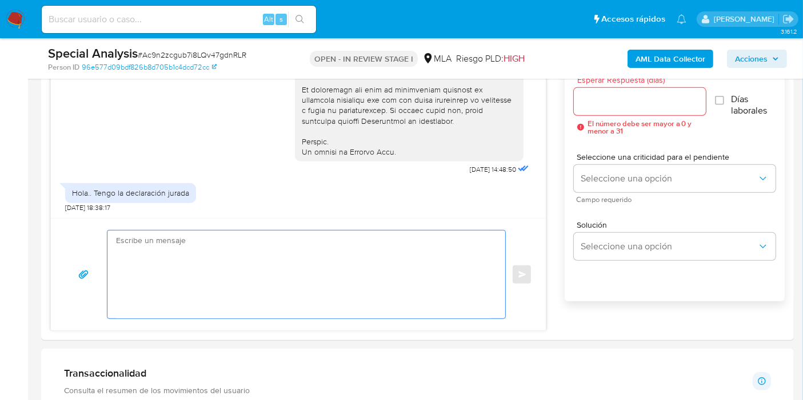
scroll to position [761, 0]
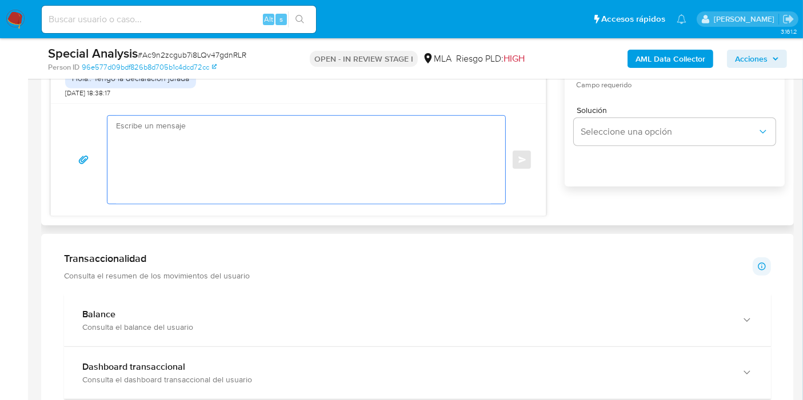
click at [347, 177] on textarea at bounding box center [303, 160] width 375 height 88
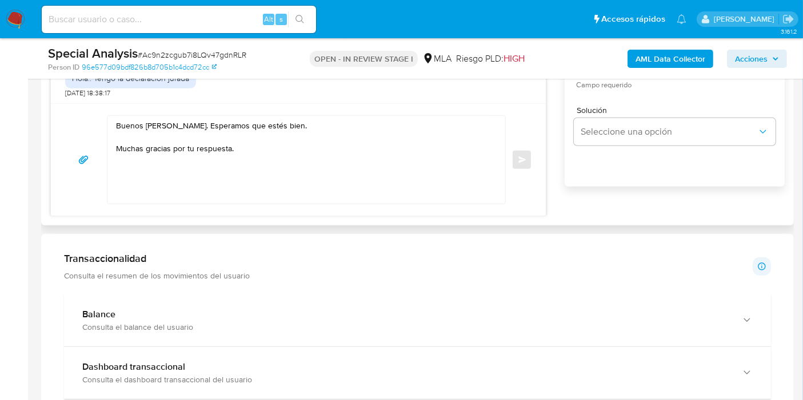
click at [173, 115] on div "Buenos días, Raul. Esperamos que estés bien. Muchas gracias por tu respuesta." at bounding box center [306, 159] width 399 height 89
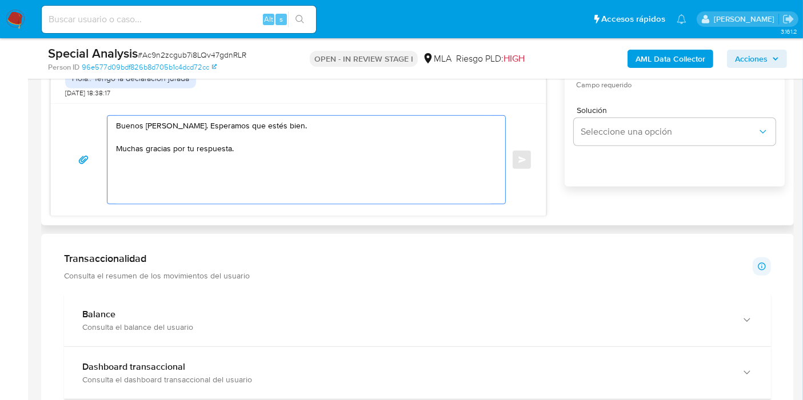
click at [168, 127] on textarea "Buenos días, Raul. Esperamos que estés bien. Muchas gracias por tu respuesta." at bounding box center [303, 160] width 375 height 88
click at [0, 0] on lt-span "Raúl" at bounding box center [0, 0] width 0 height 0
click at [187, 163] on textarea "Buenos días, Raúl. Esperamos que estés bien. Muchas gracias por tu respuesta." at bounding box center [303, 160] width 375 height 88
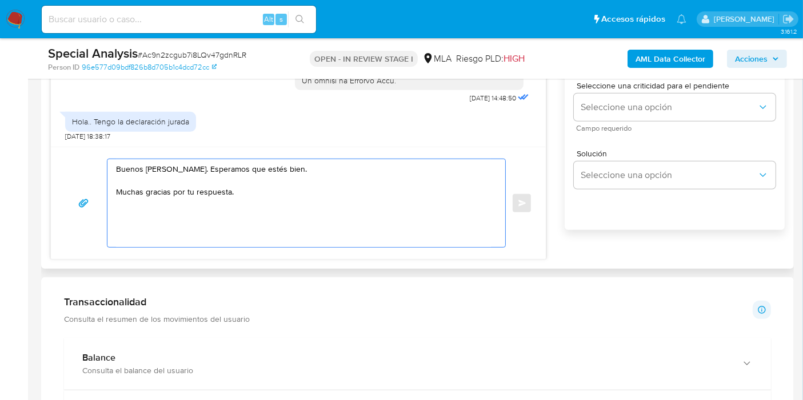
scroll to position [698, 0]
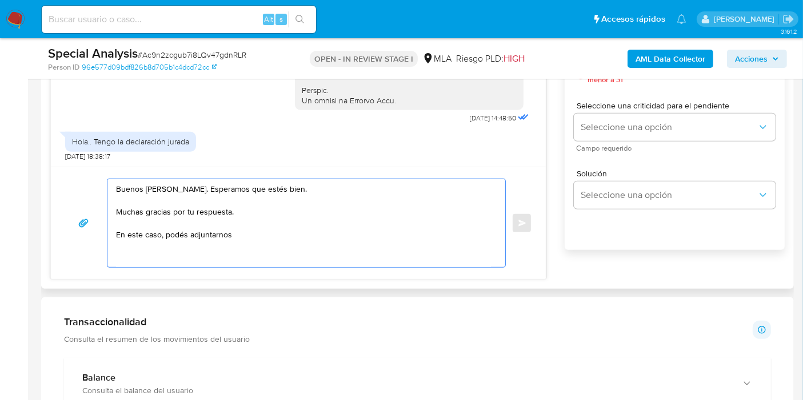
paste textarea "- Últimas 6 Declaraciones Juradas de Ingresos Brutos (donde se visualice la bas…"
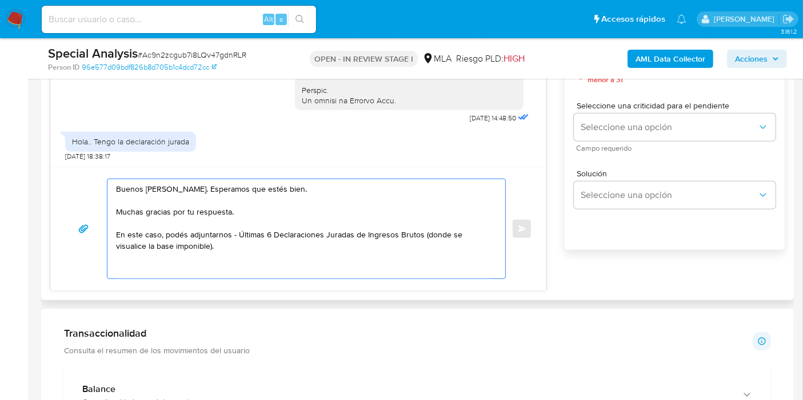
click at [236, 229] on textarea "Buenos días, Raúl. Esperamos que estés bien. Muchas gracias por tu respuesta. E…" at bounding box center [303, 228] width 375 height 99
click at [241, 229] on textarea "Buenos días, Raúl. Esperamos que estés bien. Muchas gracias por tu respuesta. E…" at bounding box center [303, 228] width 375 height 99
click at [207, 235] on textarea "Buenos días, Raúl. Esperamos que estés bien. Muchas gracias por tu respuesta. E…" at bounding box center [303, 228] width 375 height 99
click at [231, 244] on textarea "Buenos días, Raúl. Esperamos que estés bien. Muchas gracias por tu respuesta. E…" at bounding box center [303, 228] width 375 height 99
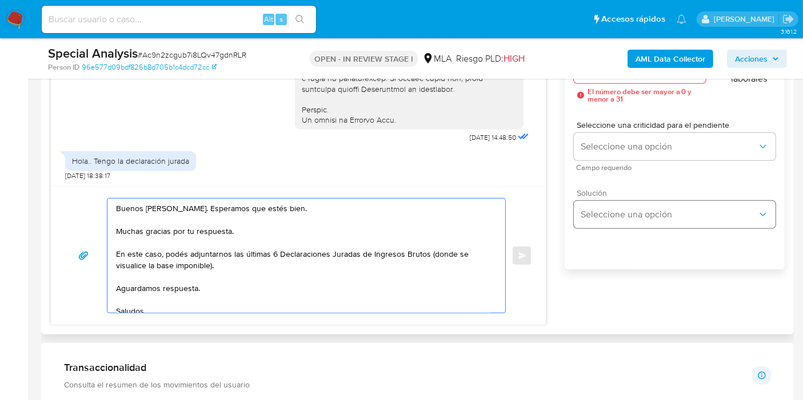
scroll to position [571, 0]
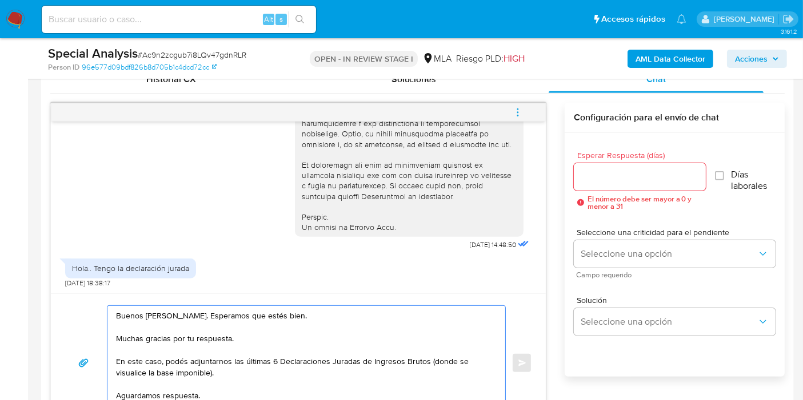
type textarea "Buenos días, Raúl. Esperamos que estés bien. Muchas gracias por tu respuesta. E…"
click at [661, 167] on div at bounding box center [639, 176] width 132 height 27
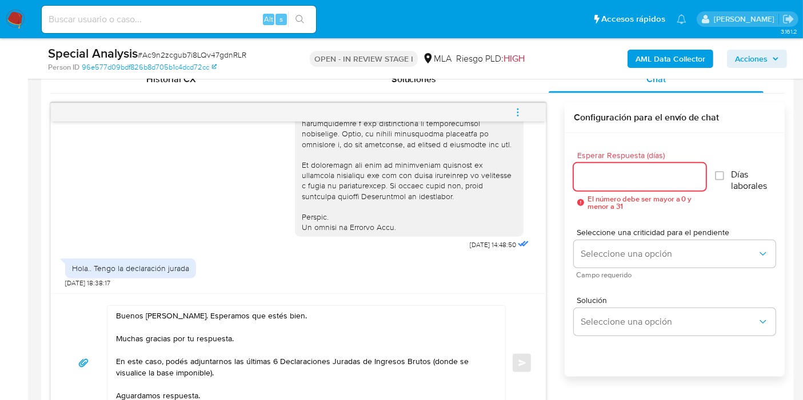
click at [641, 182] on input "Esperar Respuesta (días)" at bounding box center [639, 177] width 132 height 15
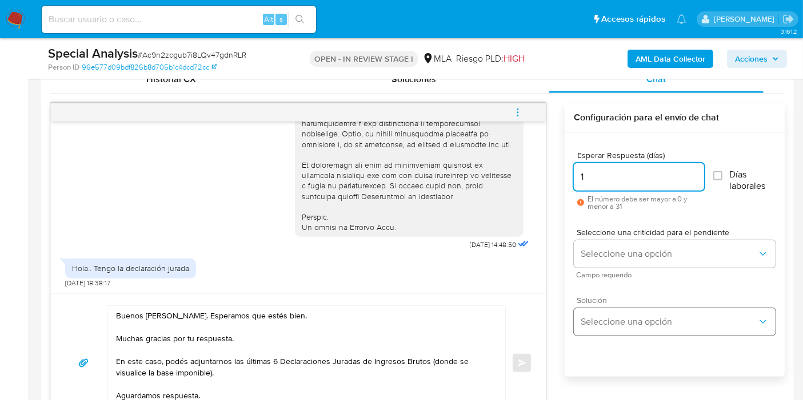
scroll to position [698, 0]
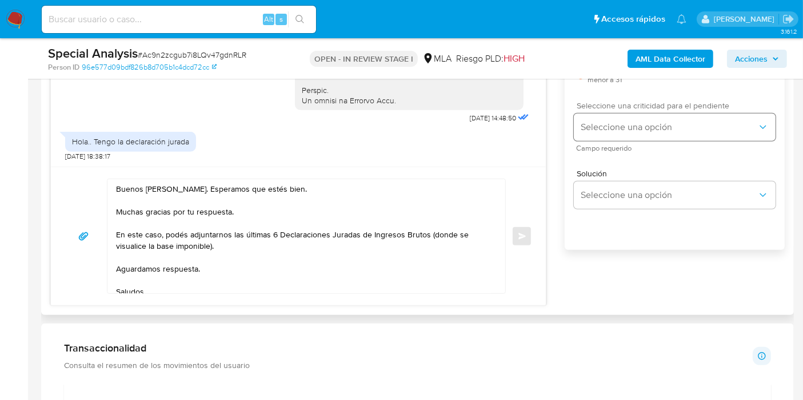
type input "1"
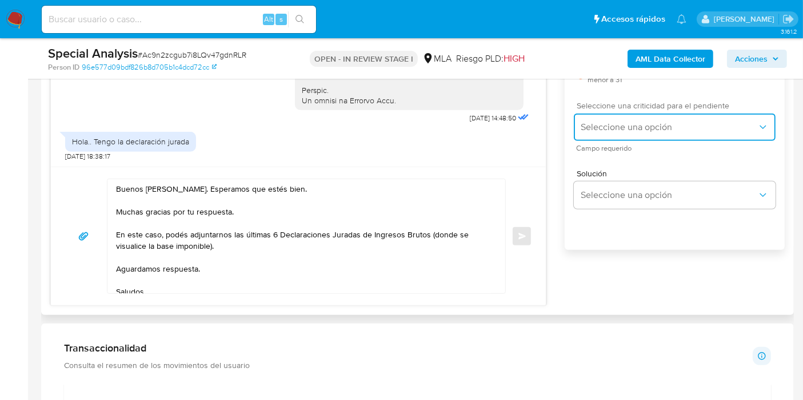
click at [662, 133] on button "Seleccione una opción" at bounding box center [674, 127] width 202 height 27
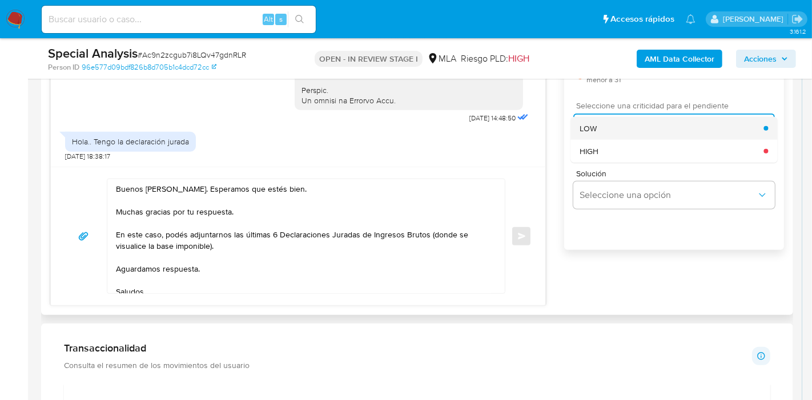
drag, startPoint x: 643, startPoint y: 149, endPoint x: 660, endPoint y: 131, distance: 25.0
click at [660, 131] on ul "LOW HIGH" at bounding box center [674, 140] width 207 height 46
click at [660, 131] on div "LOW" at bounding box center [672, 128] width 184 height 23
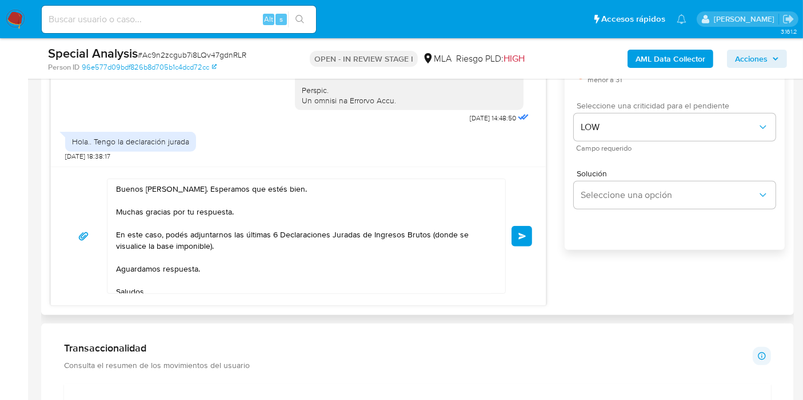
click at [496, 256] on div "Buenos días, Raúl. Esperamos que estés bien. Muchas gracias por tu respuesta. E…" at bounding box center [303, 236] width 392 height 114
click at [530, 235] on button "Enviar" at bounding box center [521, 236] width 21 height 21
click at [532, 232] on div "Buenos días, Raúl. Esperamos que estés bien. Muchas gracias por tu respuesta. E…" at bounding box center [298, 236] width 495 height 139
click at [529, 232] on button "Enviar" at bounding box center [521, 236] width 21 height 21
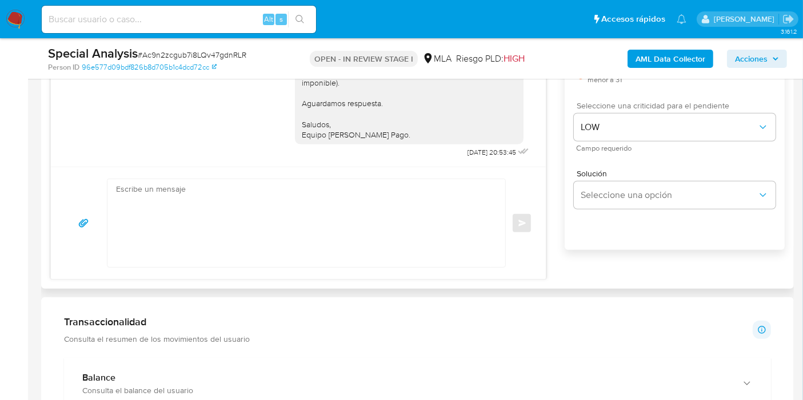
scroll to position [644, 0]
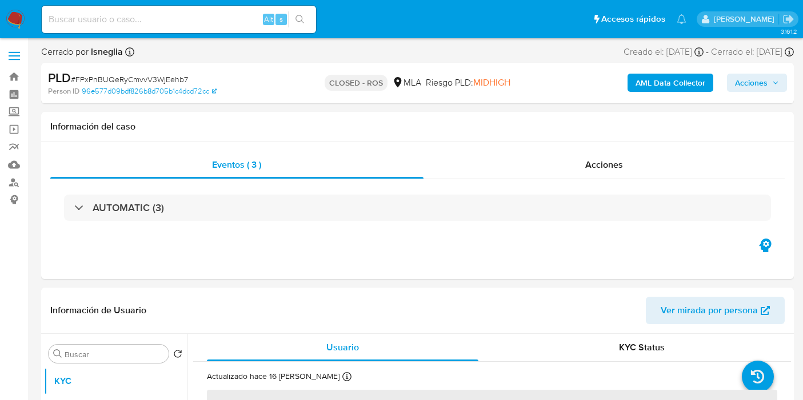
select select "10"
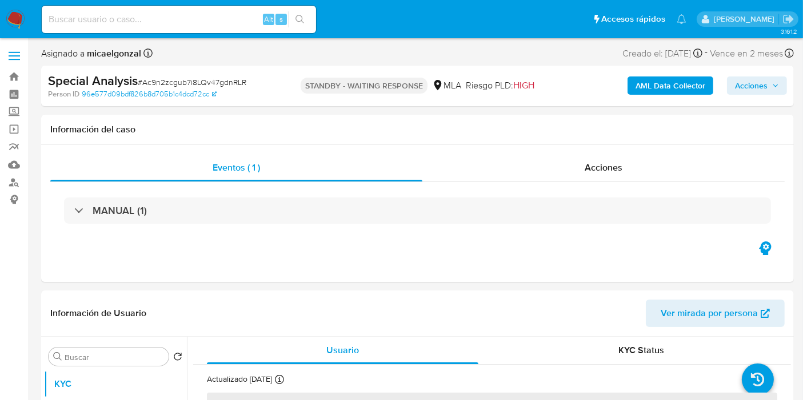
select select "10"
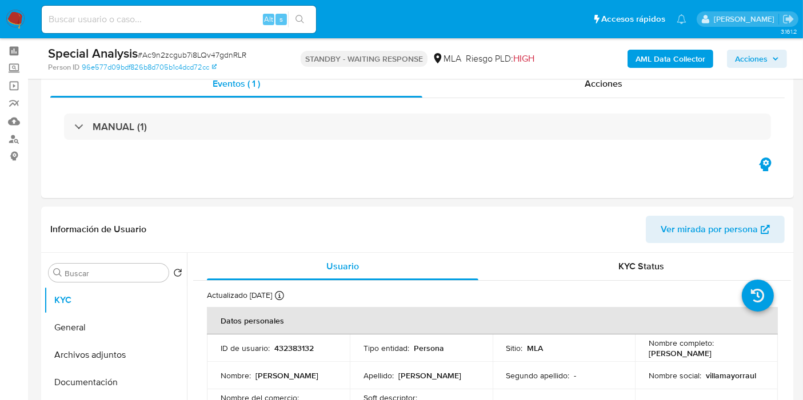
scroll to position [63, 0]
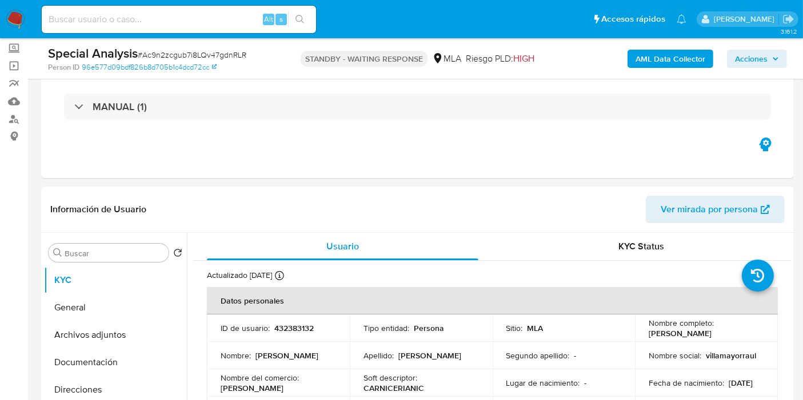
click at [199, 16] on input at bounding box center [179, 19] width 274 height 15
paste input "VPS2d2avYtPiTwbafull9L0b"
type input "VPS2d2avYtPiTwbafull9L0b"
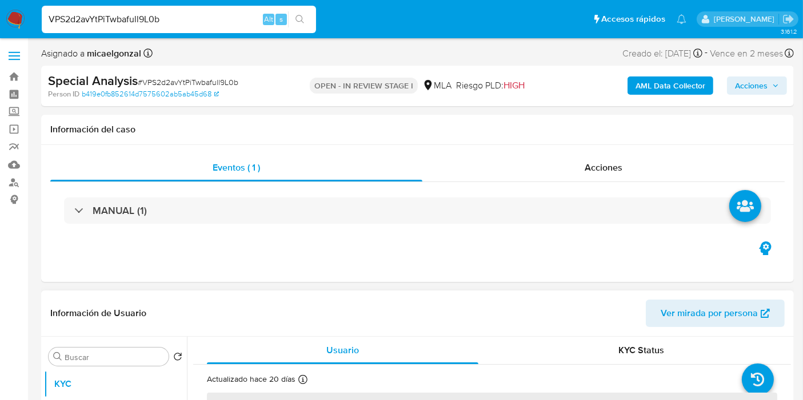
select select "10"
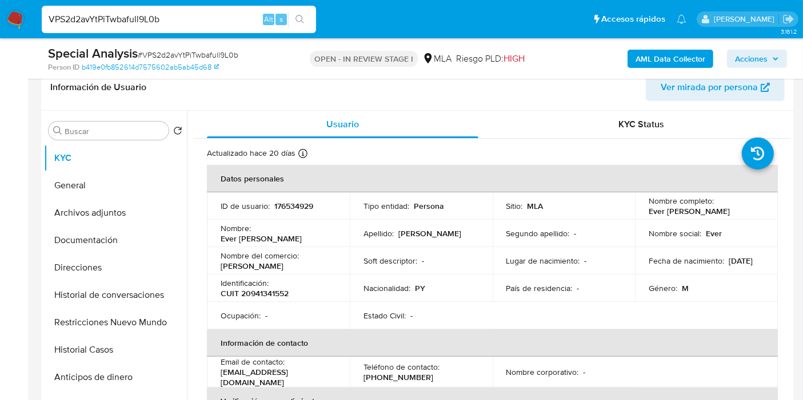
scroll to position [190, 0]
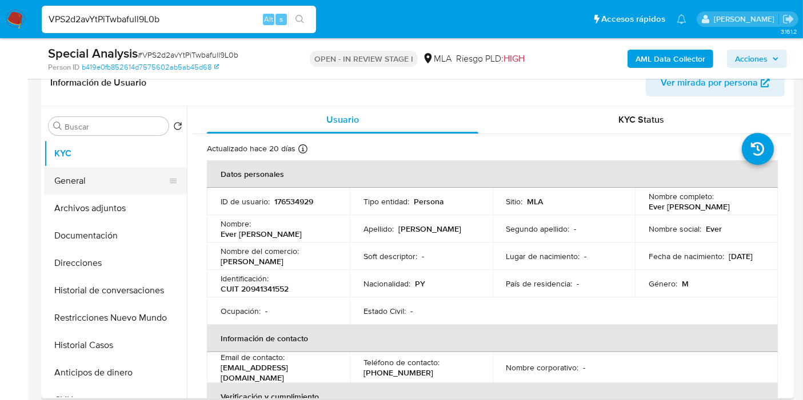
click at [101, 187] on button "General" at bounding box center [111, 180] width 134 height 27
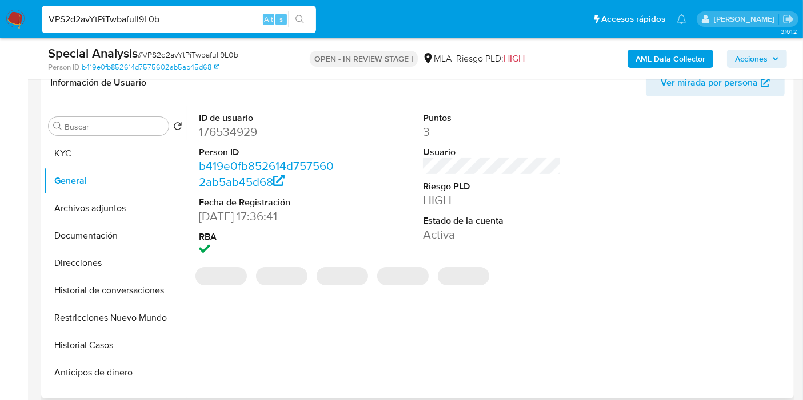
click at [248, 146] on dt "Person ID" at bounding box center [268, 152] width 138 height 13
click at [234, 136] on dd "176534929" at bounding box center [268, 132] width 138 height 16
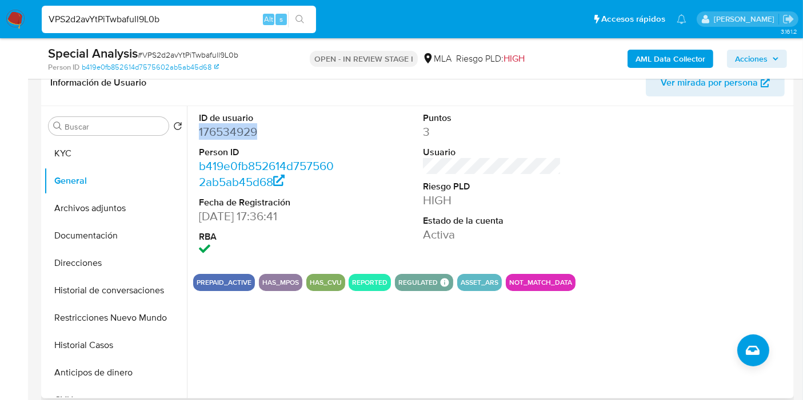
copy dd "176534929"
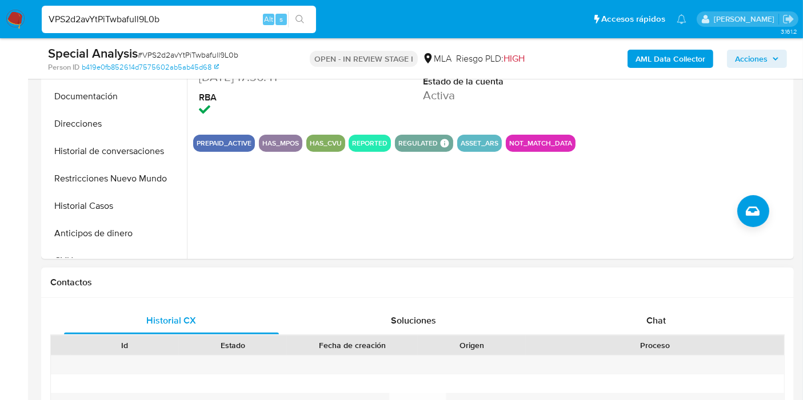
scroll to position [444, 0]
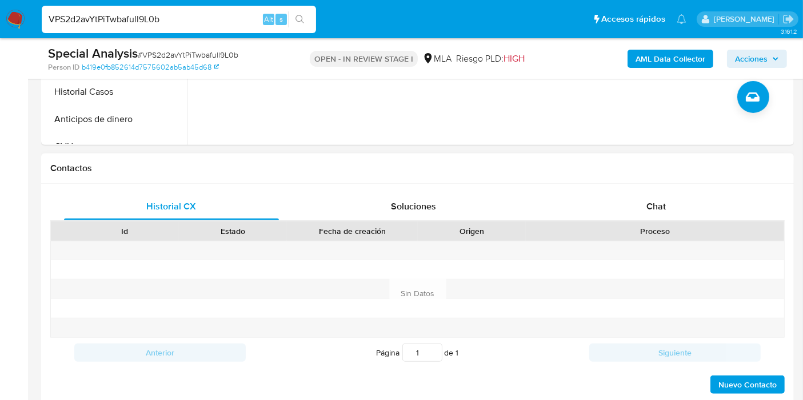
click at [641, 222] on div "Proceso" at bounding box center [655, 231] width 258 height 19
click at [649, 201] on span "Chat" at bounding box center [655, 206] width 19 height 13
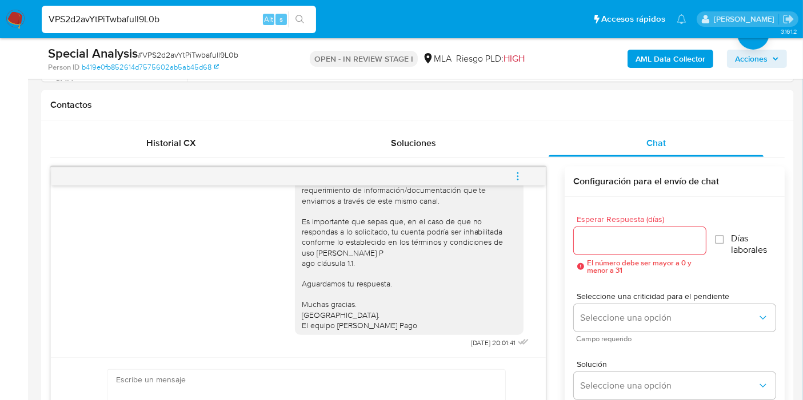
scroll to position [254, 0]
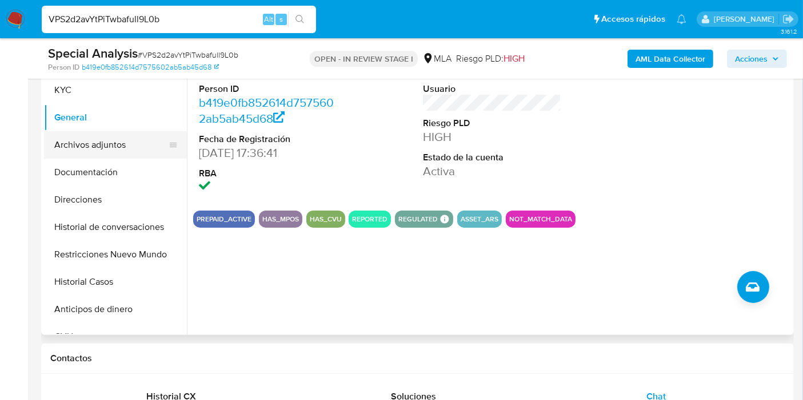
click at [138, 138] on button "Archivos adjuntos" at bounding box center [111, 144] width 134 height 27
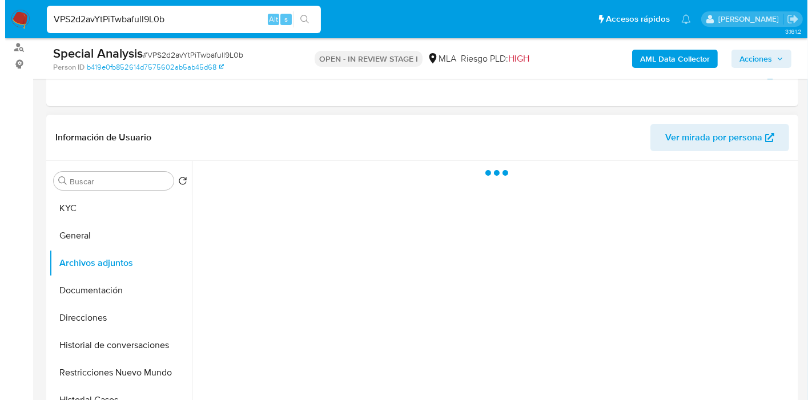
scroll to position [127, 0]
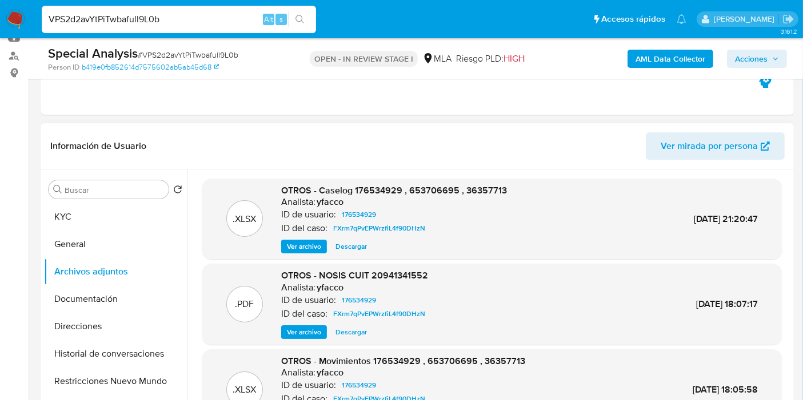
click at [314, 252] on span "Ver archivo" at bounding box center [304, 246] width 34 height 11
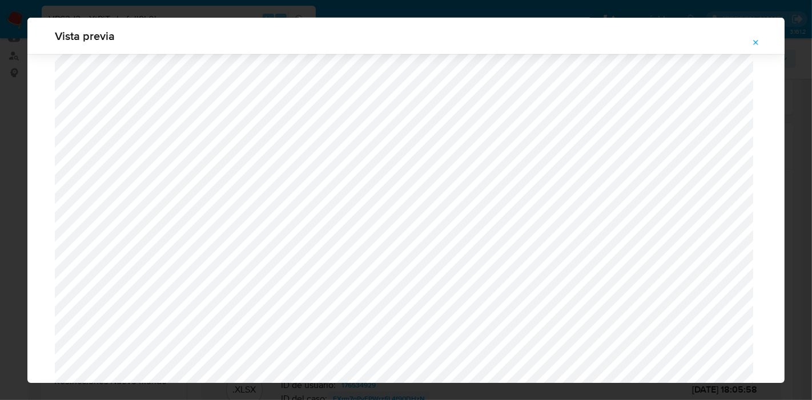
scroll to position [811, 0]
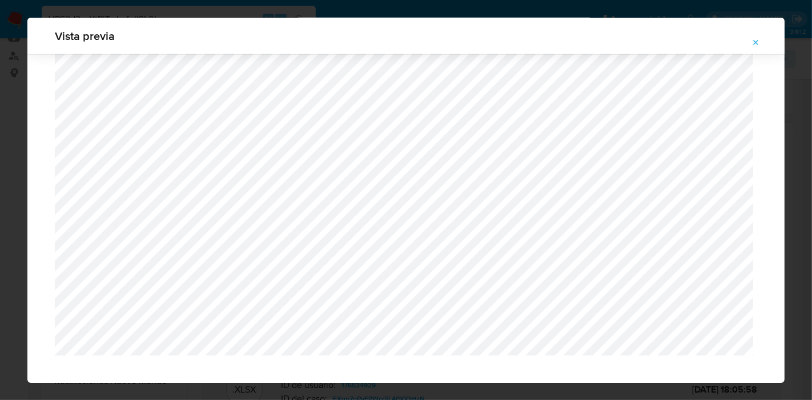
click at [755, 48] on span "Attachment preview" at bounding box center [756, 43] width 9 height 16
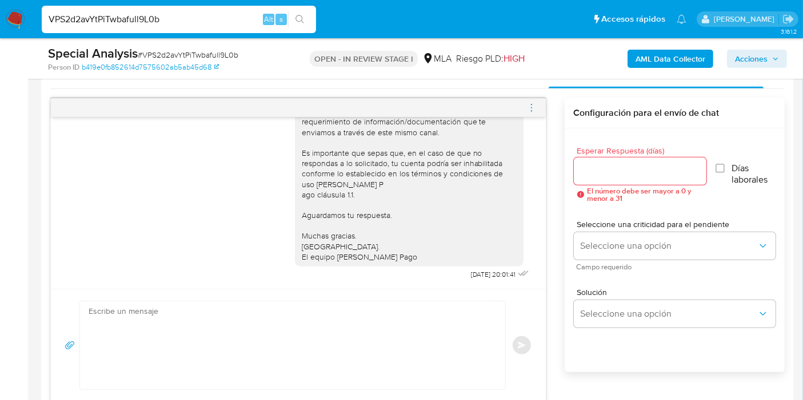
scroll to position [635, 0]
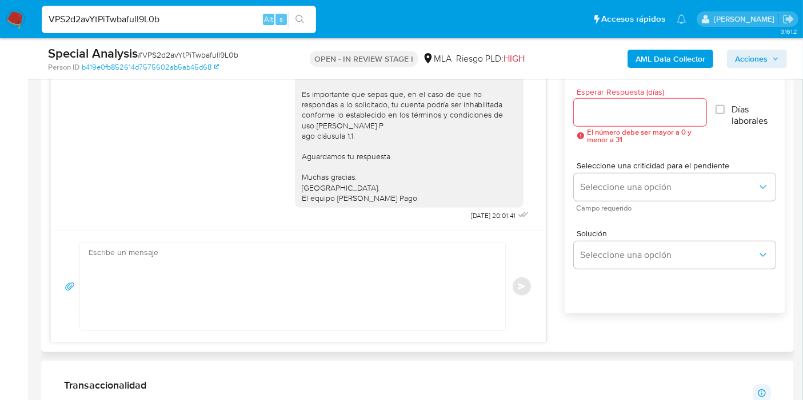
click at [326, 234] on div "Enviar" at bounding box center [298, 286] width 495 height 113
click at [286, 295] on textarea at bounding box center [290, 287] width 402 height 88
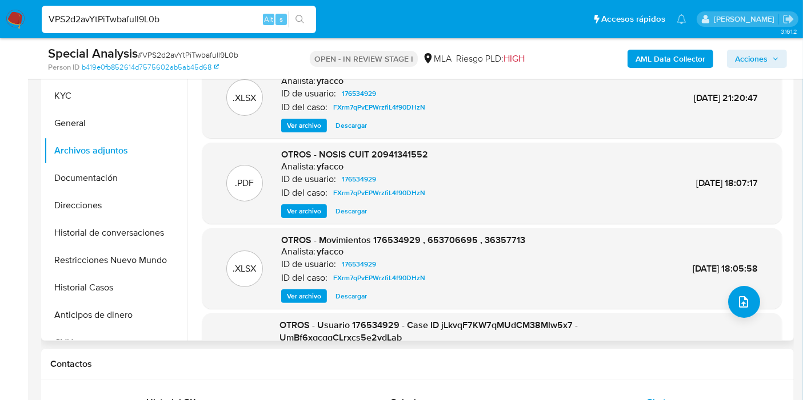
scroll to position [190, 0]
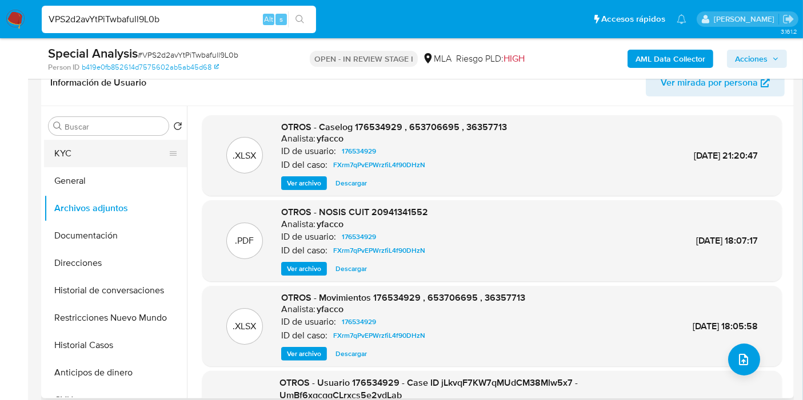
click at [74, 160] on button "KYC" at bounding box center [111, 153] width 134 height 27
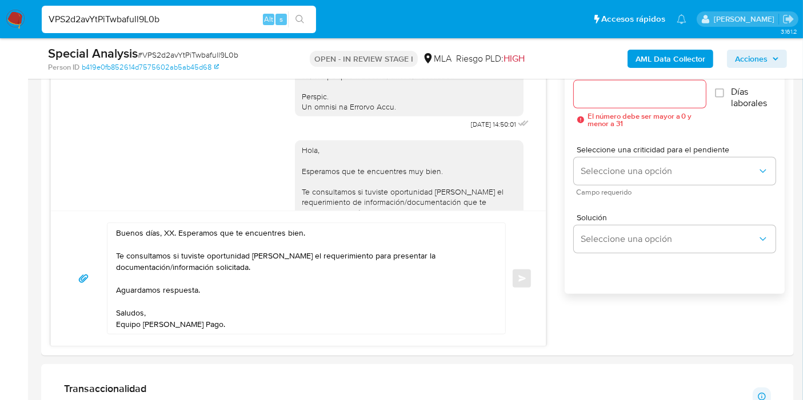
scroll to position [698, 0]
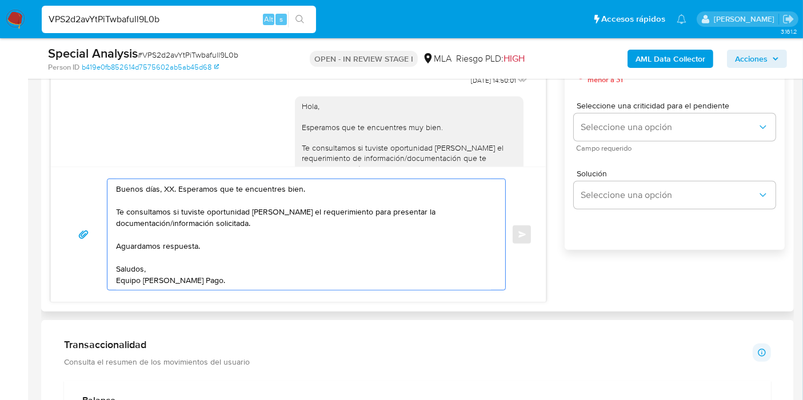
click at [167, 189] on textarea "Buenos días, XX. Esperamos que te encuentres bien. Te consultamos si tuviste op…" at bounding box center [303, 234] width 375 height 111
click at [208, 200] on textarea "Buenos días, Ever. Esperamos que te encuentres bien. Te consultamos si tuviste …" at bounding box center [303, 234] width 375 height 111
click at [311, 231] on textarea "Buenos días, Ever. Esperamos que te encuentres bien. Te consultamos si tuviste …" at bounding box center [303, 234] width 375 height 111
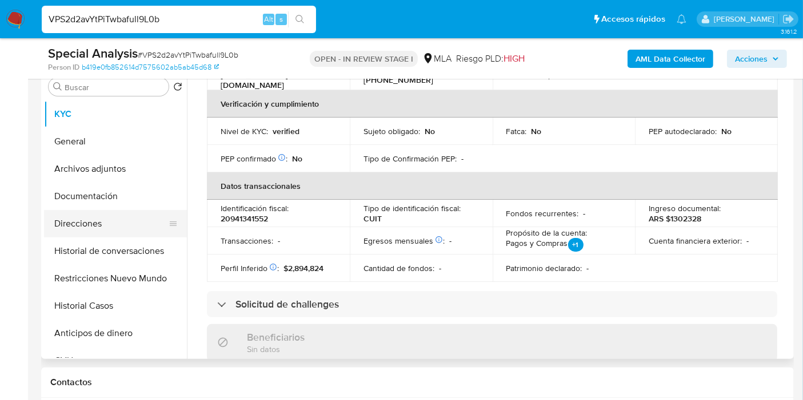
scroll to position [190, 0]
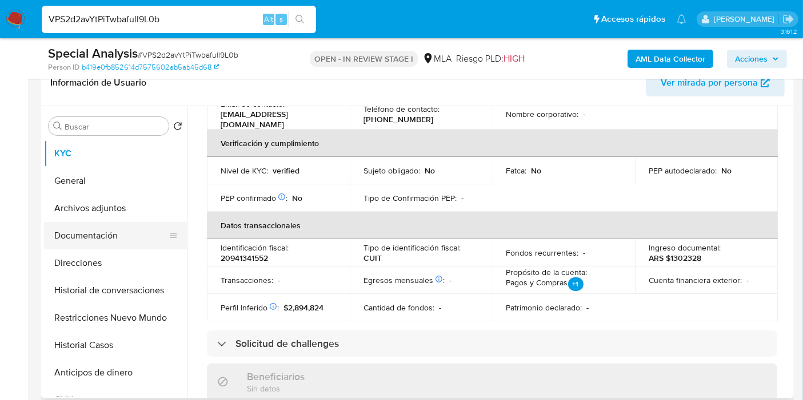
type textarea "Buenos días, Ever. Esperamos que te encuentres bien. Te consultamos si tuviste …"
click at [73, 236] on button "Documentación" at bounding box center [111, 235] width 134 height 27
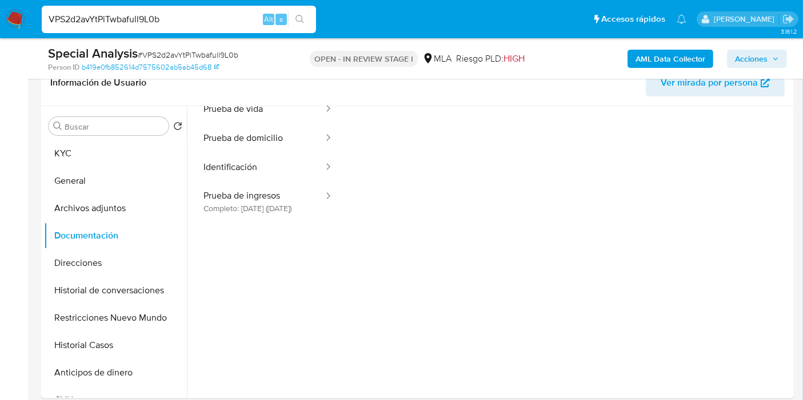
scroll to position [93, 0]
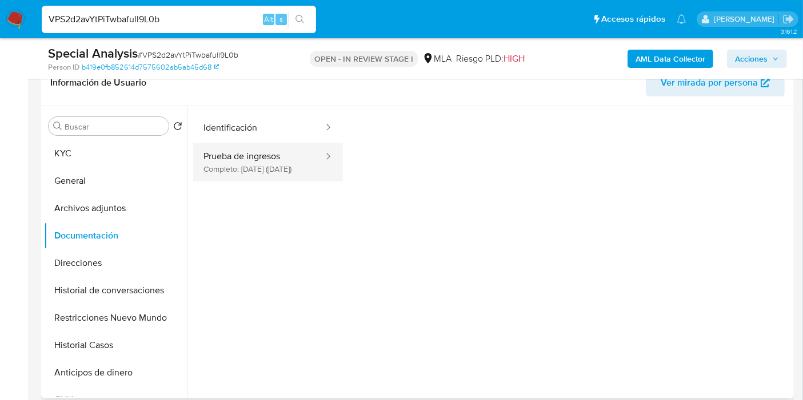
click at [315, 168] on div at bounding box center [324, 162] width 18 height 39
click at [258, 180] on button "Prueba de ingresos Completo: 16/08/2024 (hace un año)" at bounding box center [258, 162] width 131 height 39
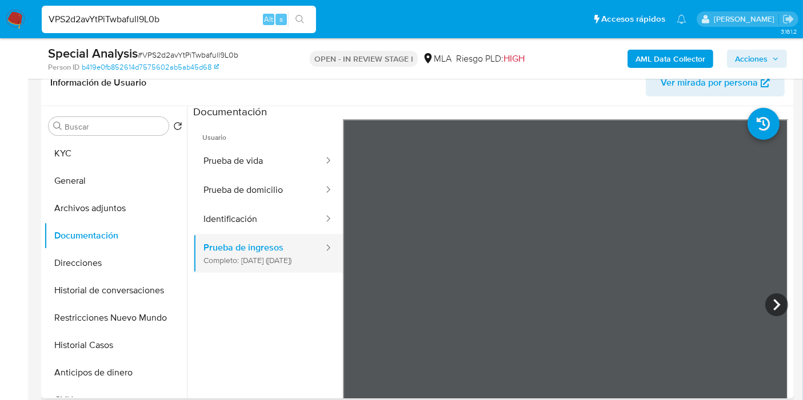
scroll to position [0, 0]
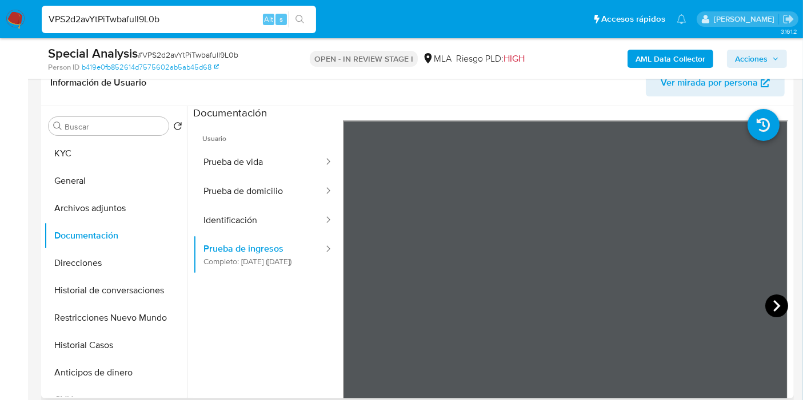
click at [771, 311] on icon at bounding box center [776, 306] width 23 height 23
click at [772, 311] on icon at bounding box center [776, 306] width 23 height 23
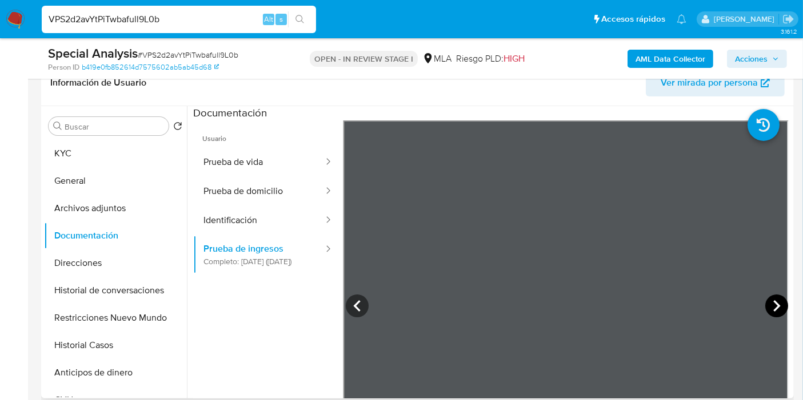
click at [772, 311] on icon at bounding box center [776, 306] width 23 height 23
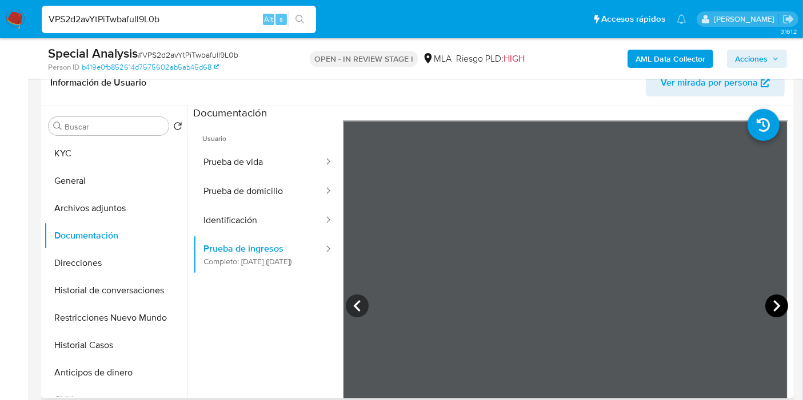
click at [772, 311] on icon at bounding box center [776, 306] width 23 height 23
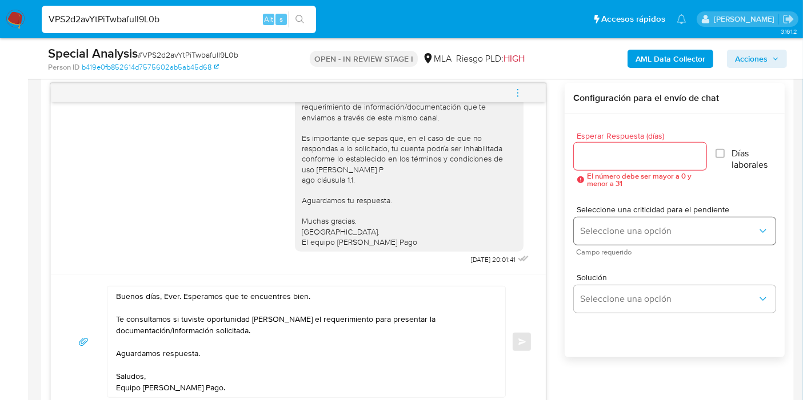
scroll to position [571, 0]
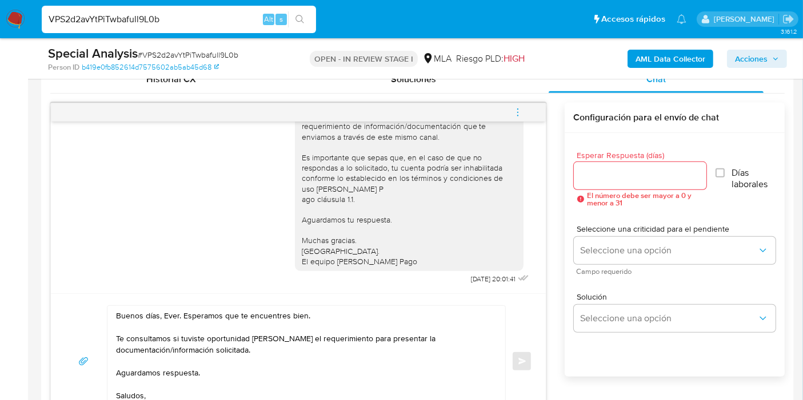
click at [653, 183] on div at bounding box center [639, 175] width 133 height 27
click at [648, 161] on div "Esperar Respuesta (días) El número debe ser mayor a 0 y menor a 31" at bounding box center [639, 178] width 133 height 55
click at [633, 174] on input "Esperar Respuesta (días)" at bounding box center [639, 176] width 133 height 15
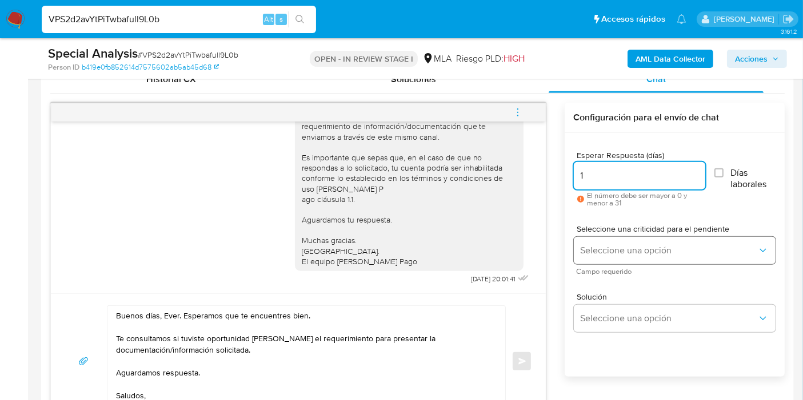
type input "1"
click at [644, 248] on span "Seleccione una opción" at bounding box center [668, 250] width 177 height 11
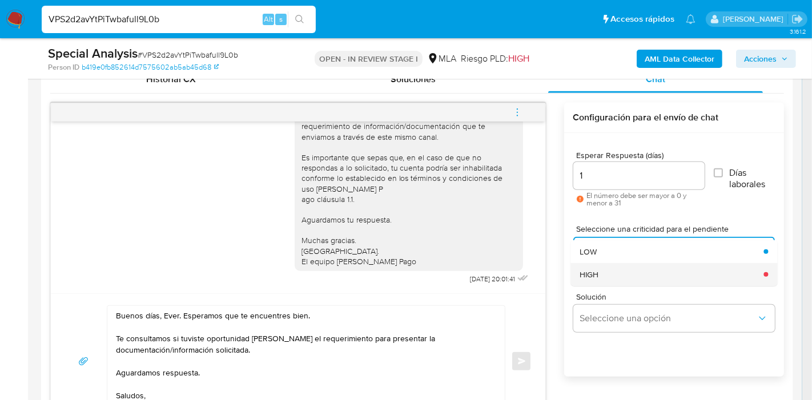
click at [629, 277] on div "HIGH" at bounding box center [668, 274] width 177 height 23
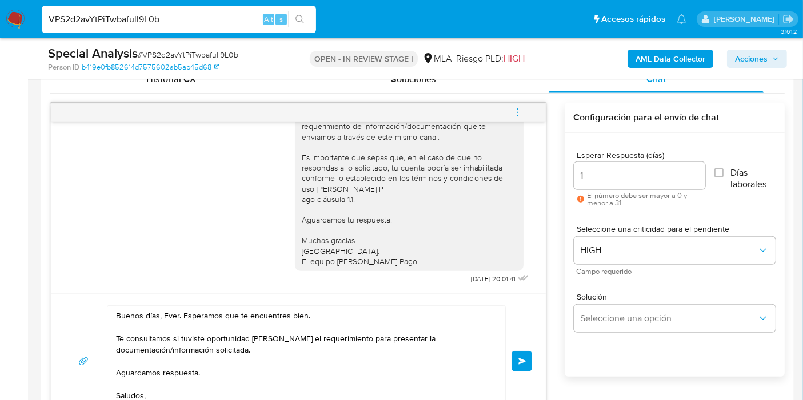
click at [529, 361] on button "Enviar" at bounding box center [521, 361] width 21 height 21
click at [520, 348] on div "Buenos días, Ever. Esperamos que te encuentres bien. Te consultamos si tuviste …" at bounding box center [298, 362] width 467 height 112
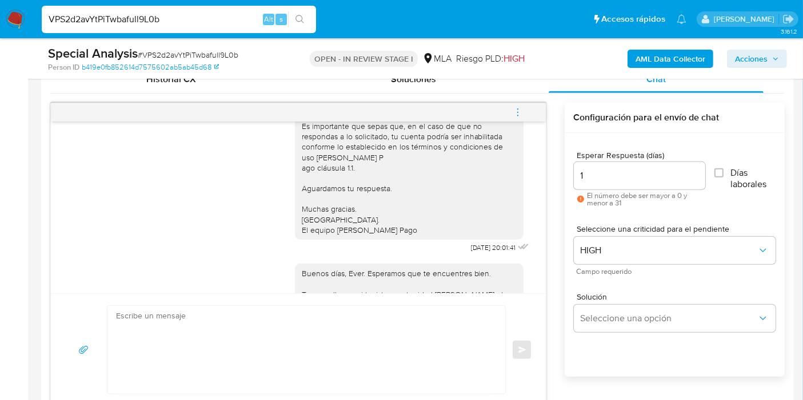
scroll to position [865, 0]
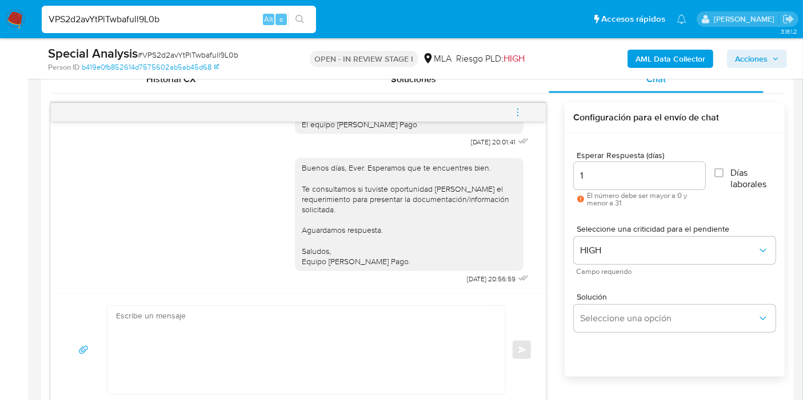
click at [528, 364] on div "Enviar" at bounding box center [298, 350] width 467 height 89
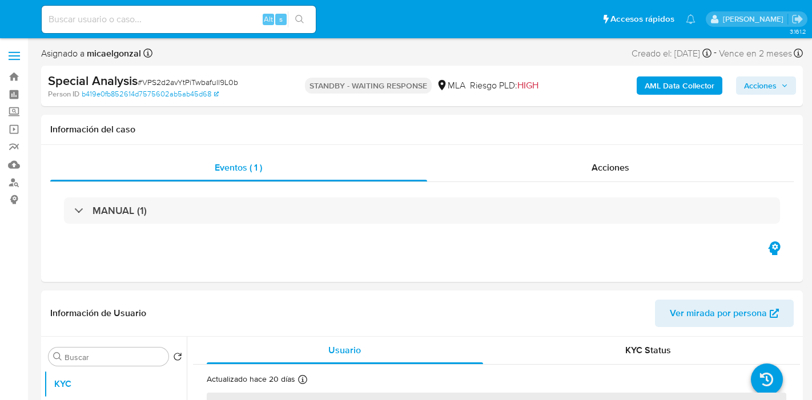
select select "10"
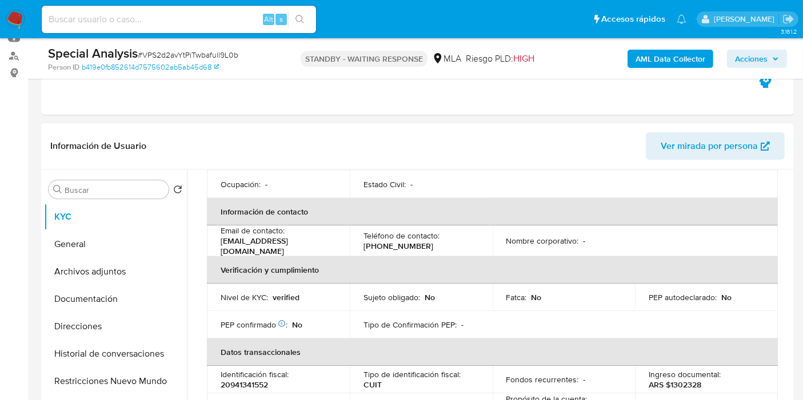
scroll to position [63, 0]
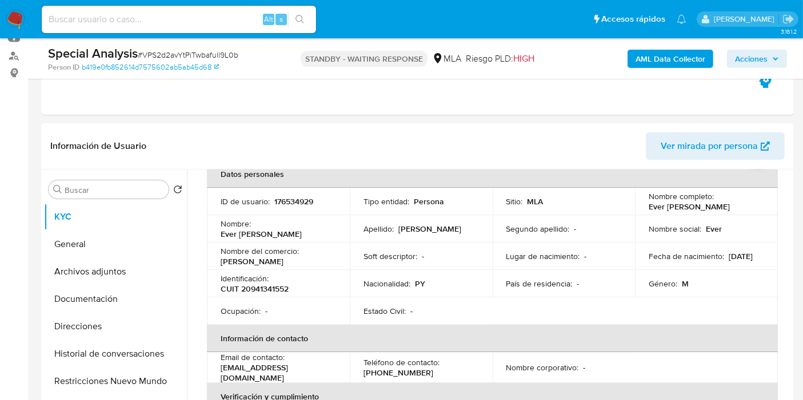
click at [135, 14] on input at bounding box center [179, 19] width 274 height 15
paste input "yzoGTVpdQxX1SQs9XvhnjCGj"
type input "yzoGTVpdQxX1SQs9XvhnjCGj"
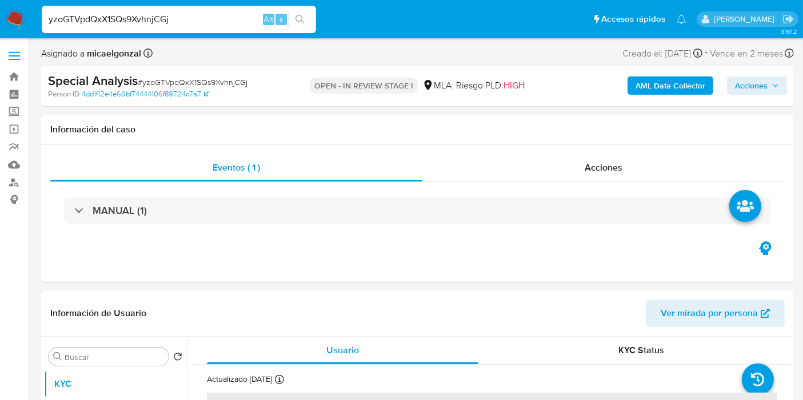
select select "10"
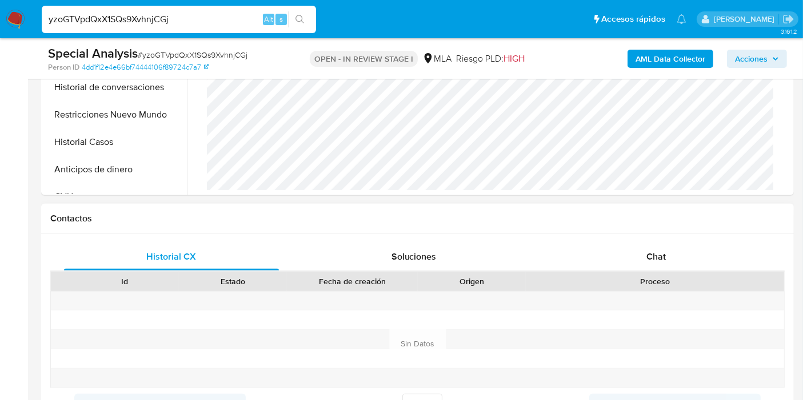
scroll to position [444, 0]
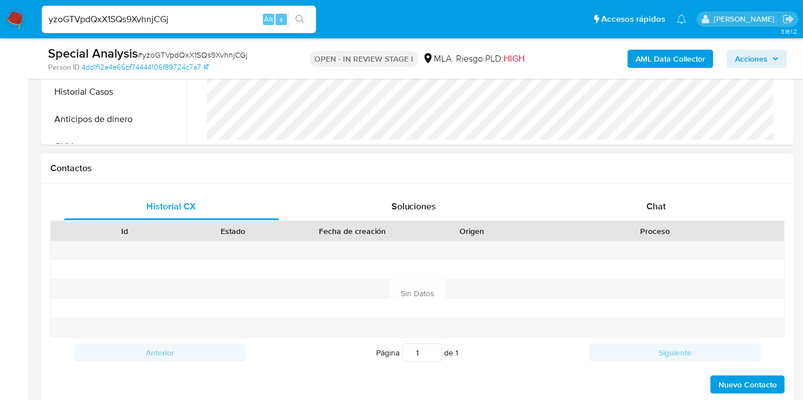
click at [656, 185] on div "Historial CX Soluciones Chat Id Estado Fecha de creación Origen Proceso Anterio…" at bounding box center [417, 294] width 752 height 220
click at [656, 208] on span "Chat" at bounding box center [655, 206] width 19 height 13
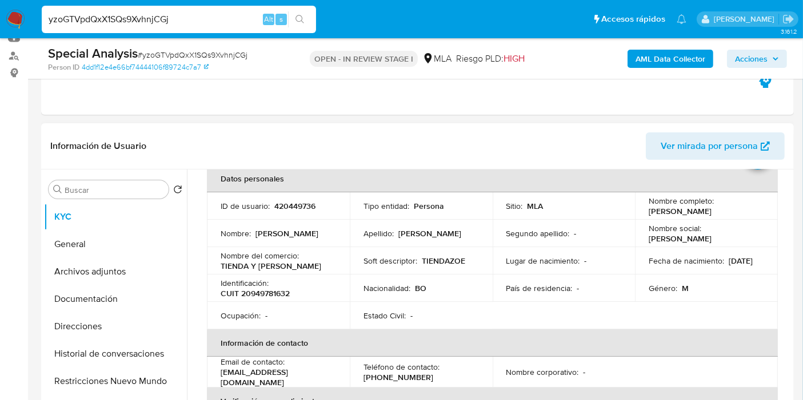
scroll to position [0, 0]
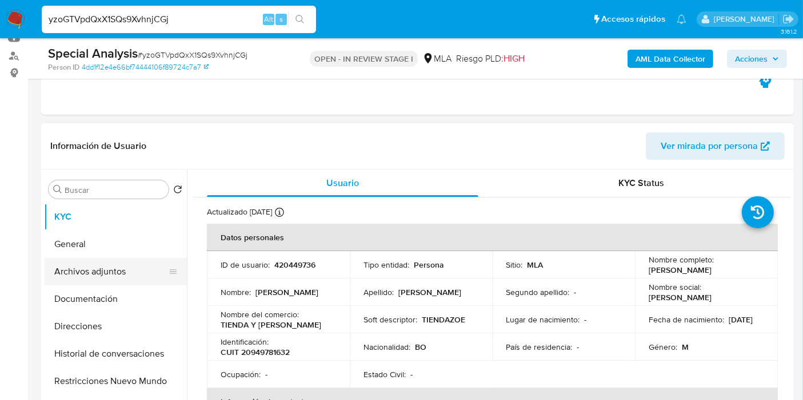
click at [119, 260] on button "Archivos adjuntos" at bounding box center [111, 271] width 134 height 27
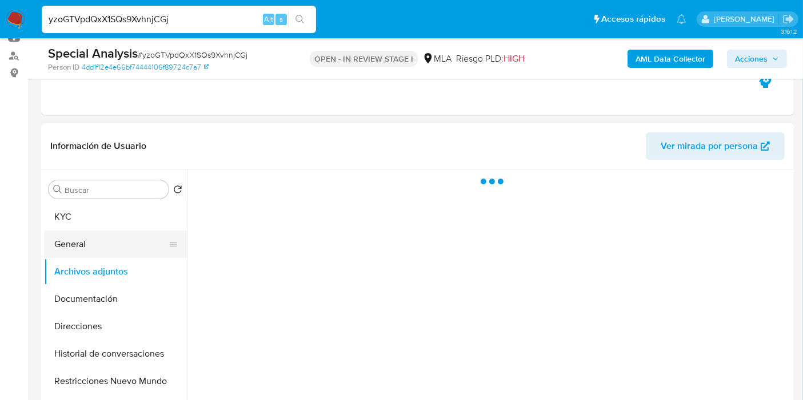
click at [126, 248] on button "General" at bounding box center [111, 244] width 134 height 27
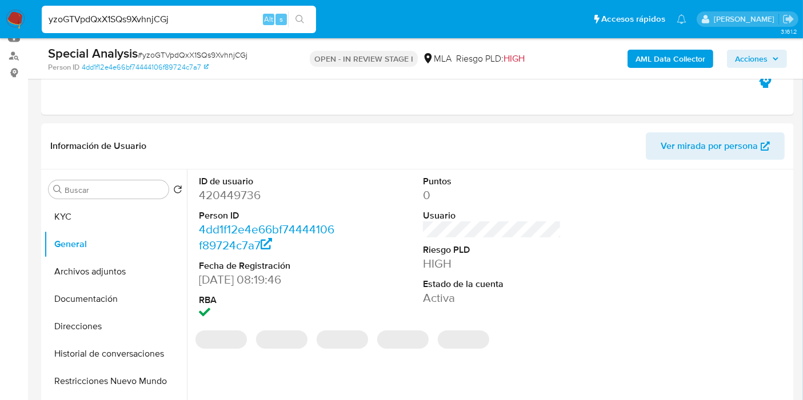
click at [230, 196] on dd "420449736" at bounding box center [268, 195] width 138 height 16
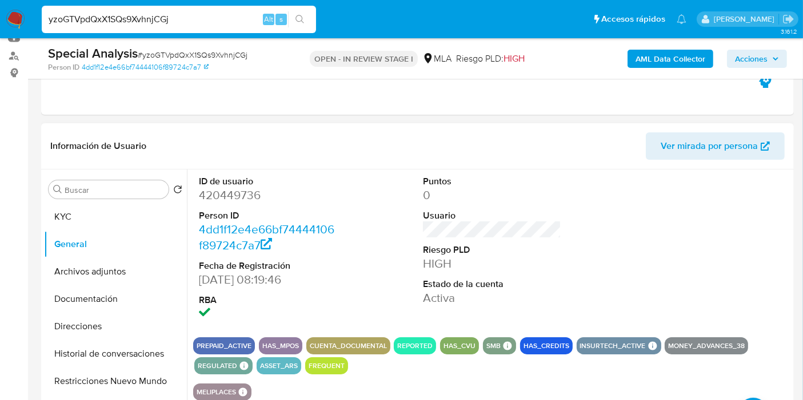
click at [232, 203] on dl "ID de usuario 420449736 Person ID 4dd1f12e4e66bf74444106f89724c7a7 Fecha de Reg…" at bounding box center [268, 248] width 138 height 147
click at [236, 193] on dd "420449736" at bounding box center [268, 195] width 138 height 16
copy dd "420449736"
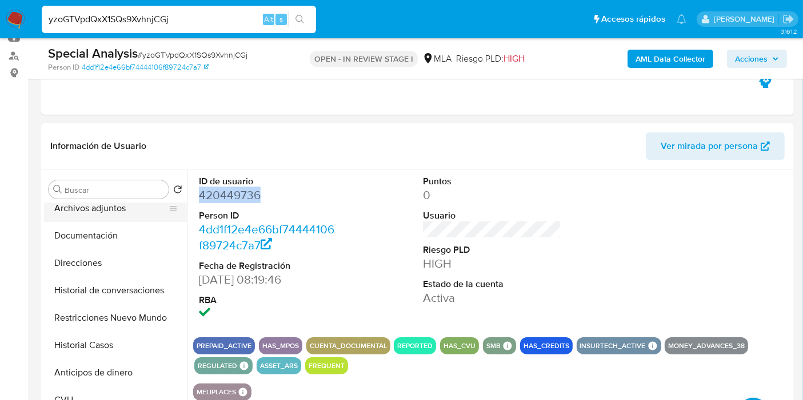
click at [123, 218] on button "Archivos adjuntos" at bounding box center [111, 208] width 134 height 27
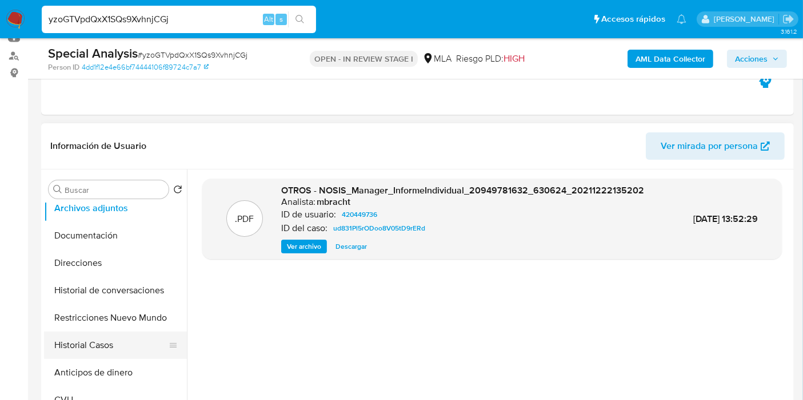
click at [113, 342] on button "Historial Casos" at bounding box center [111, 345] width 134 height 27
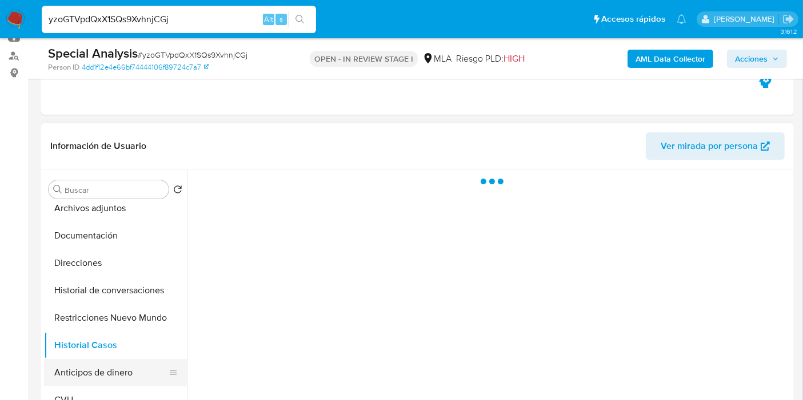
click at [110, 368] on button "Anticipos de dinero" at bounding box center [111, 372] width 134 height 27
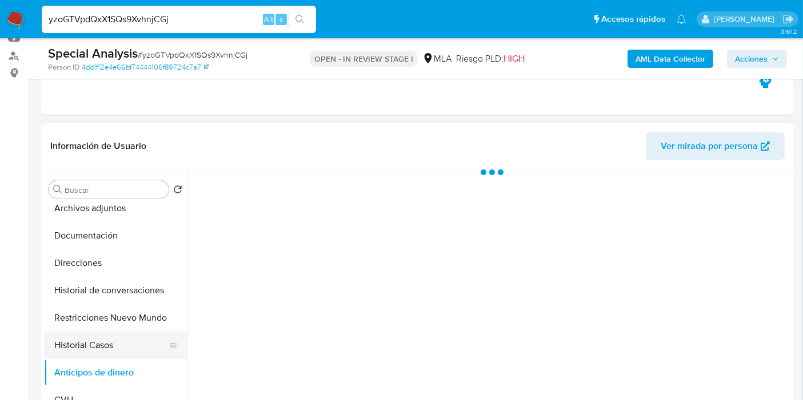
click at [129, 346] on button "Historial Casos" at bounding box center [111, 345] width 134 height 27
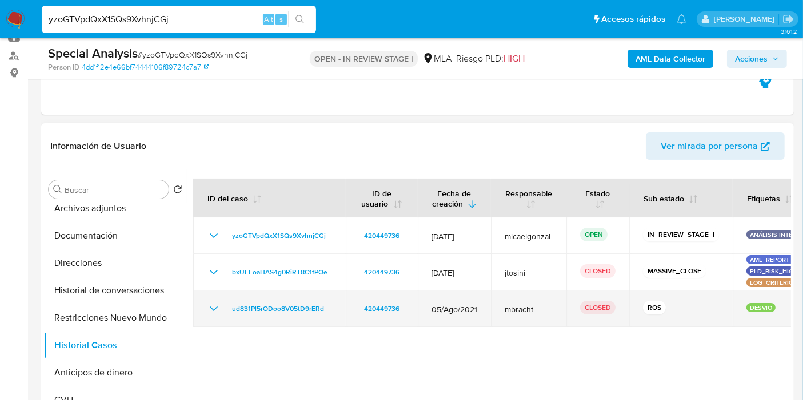
click at [261, 294] on td "ud831Pl5rODoo8V05tD9rERd" at bounding box center [269, 309] width 153 height 37
click at [273, 294] on td "ud831Pl5rODoo8V05tD9rERd" at bounding box center [269, 309] width 153 height 37
click at [270, 314] on span "ud831Pl5rODoo8V05tD9rERd" at bounding box center [278, 309] width 92 height 14
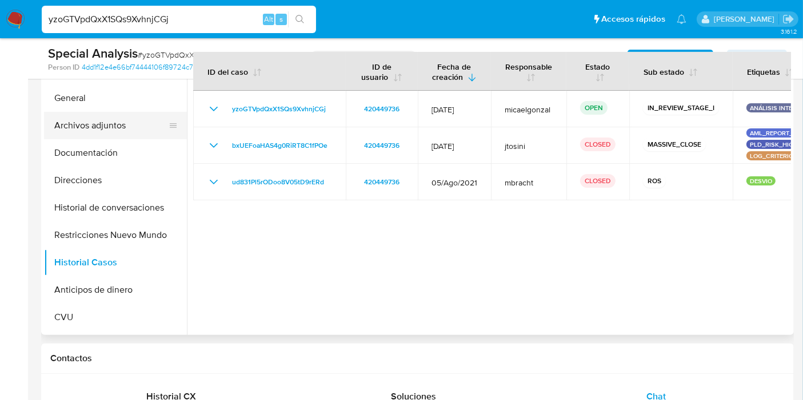
scroll to position [0, 0]
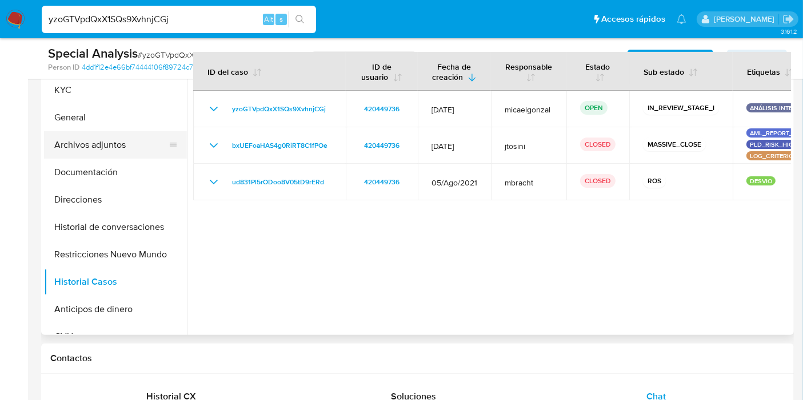
click at [107, 147] on button "Archivos adjuntos" at bounding box center [111, 144] width 134 height 27
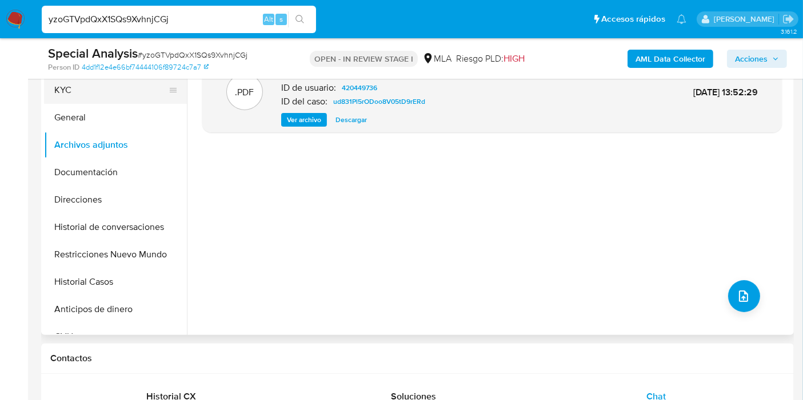
click at [119, 101] on button "KYC" at bounding box center [111, 90] width 134 height 27
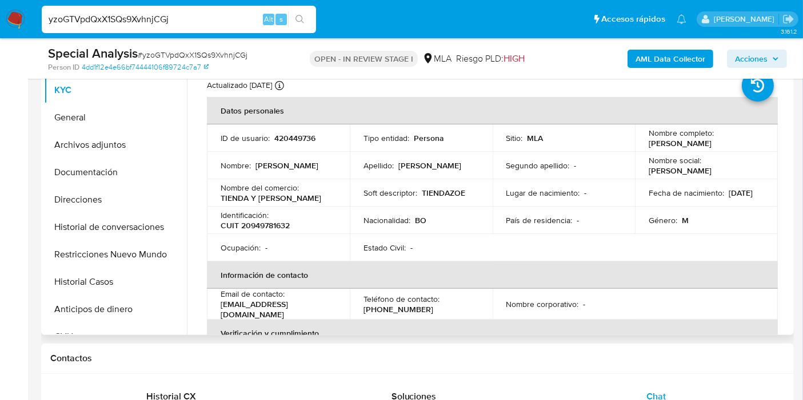
click at [658, 142] on p "[PERSON_NAME]" at bounding box center [679, 143] width 63 height 10
copy p "[PERSON_NAME]"
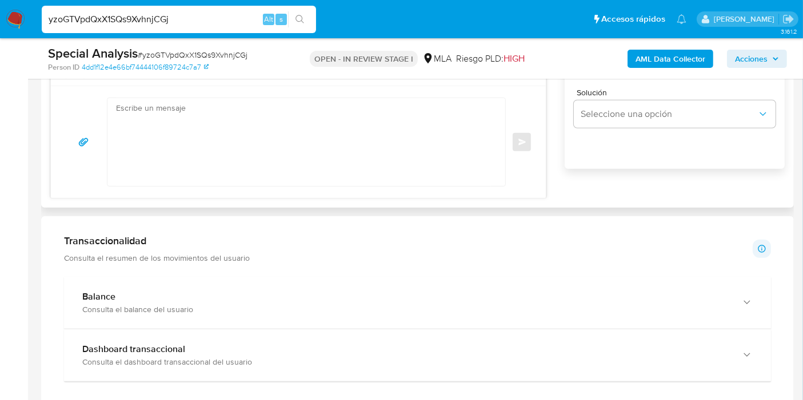
scroll to position [698, 0]
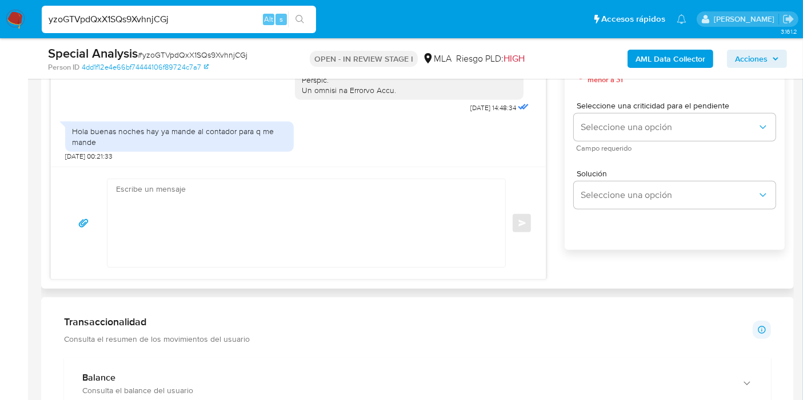
click at [367, 238] on textarea at bounding box center [303, 223] width 375 height 88
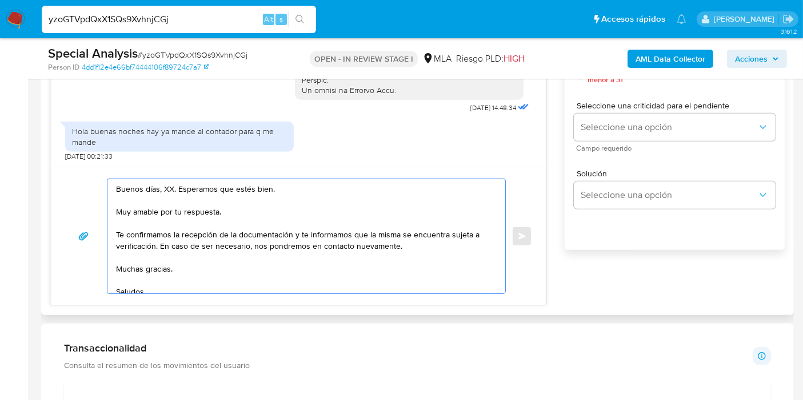
click at [168, 188] on textarea "Buenos días, XX. Esperamos que estés bien. Muy amable por tu respuesta. Te conf…" at bounding box center [303, 236] width 375 height 114
paste textarea "[PERSON_NAME]"
click at [244, 218] on textarea "Buenos [PERSON_NAME]. Esperamos que estés bien. Muy amable por tu respuesta. Te…" at bounding box center [303, 236] width 375 height 114
click at [254, 211] on textarea "Buenos [PERSON_NAME]. Esperamos que estés bien. Muy amable por tu respuesta. Te…" at bounding box center [303, 236] width 375 height 114
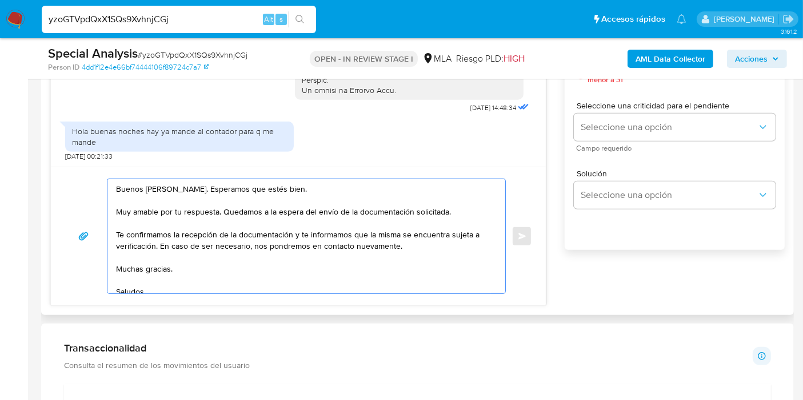
click at [222, 211] on textarea "Buenos [PERSON_NAME]. Esperamos que estés bien. Muy amable por tu respuesta. Qu…" at bounding box center [303, 236] width 375 height 114
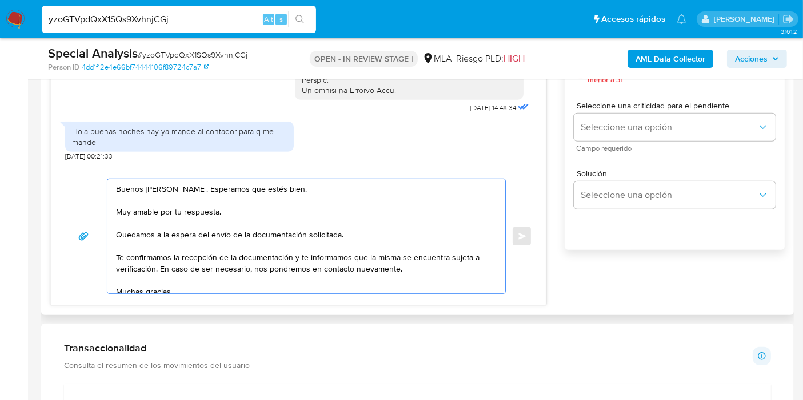
click at [200, 263] on textarea "Buenos [PERSON_NAME]. Esperamos que estés bien. Muy amable por tu respuesta. Qu…" at bounding box center [303, 236] width 375 height 114
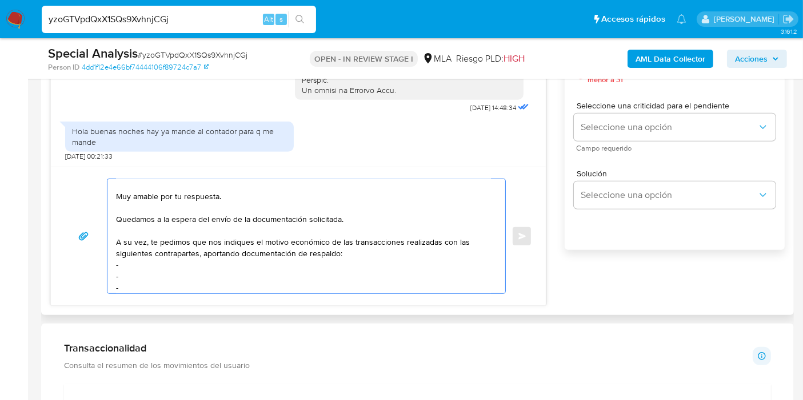
scroll to position [467, 0]
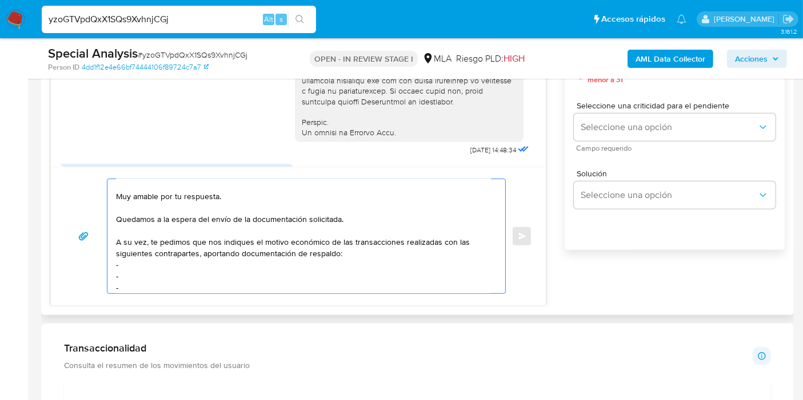
click at [252, 240] on textarea "Buenos [PERSON_NAME]. Esperamos que estés bien. Muy amable por tu respuesta. Qu…" at bounding box center [303, 236] width 375 height 114
click at [260, 264] on textarea "Buenos [PERSON_NAME]. Esperamos que estés bien. Muy amable por tu respuesta. Qu…" at bounding box center [303, 236] width 375 height 114
paste textarea "[PERSON_NAME]"
paste textarea "20952351533"
paste textarea "[PERSON_NAME]"
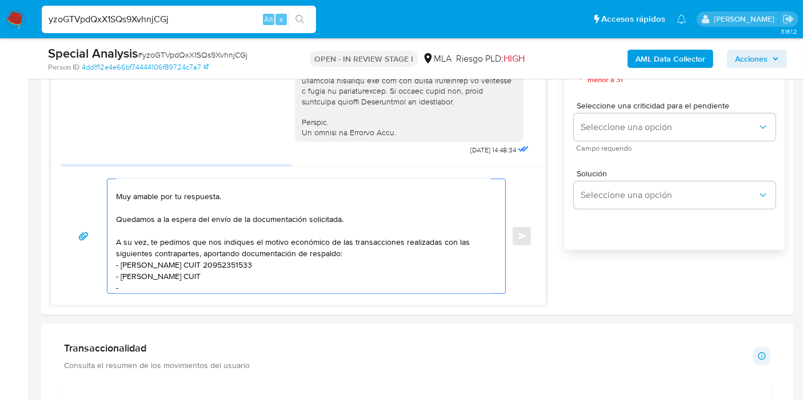
paste textarea "27947550778"
paste textarea "MUNICIPALIDAD [PERSON_NAME] O. P."
paste textarea "30672737970"
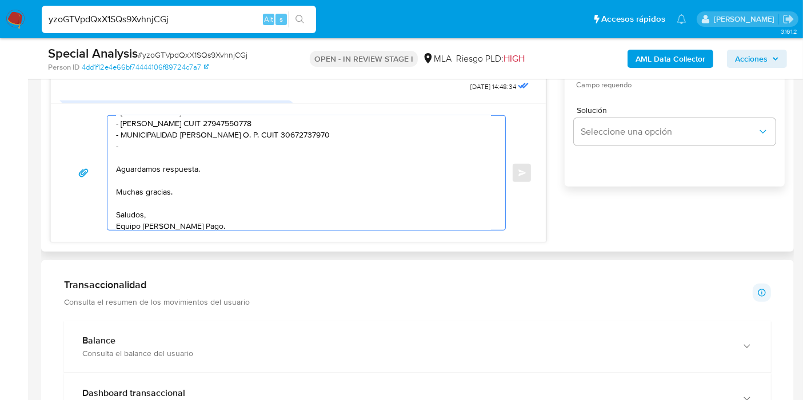
scroll to position [125, 0]
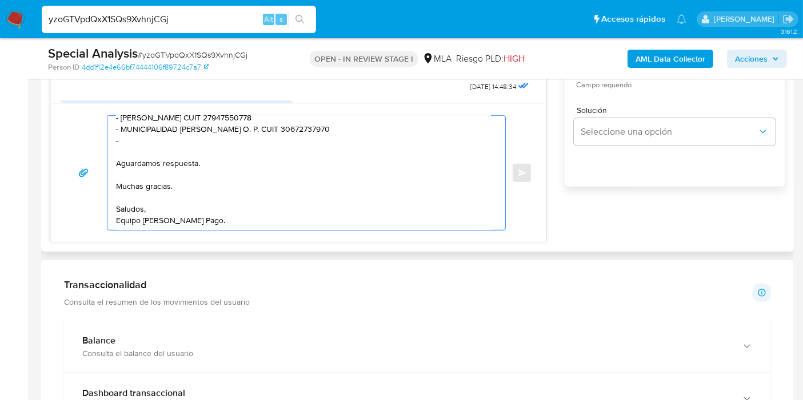
click at [158, 175] on textarea "Buenos días, Doclicio. Esperamos que estés bien. Muy amable por tu respuesta. Q…" at bounding box center [303, 173] width 375 height 114
click at [155, 174] on textarea "Buenos días, Doclicio. Esperamos que estés bien. Muy amable por tu respuesta. Q…" at bounding box center [303, 173] width 375 height 114
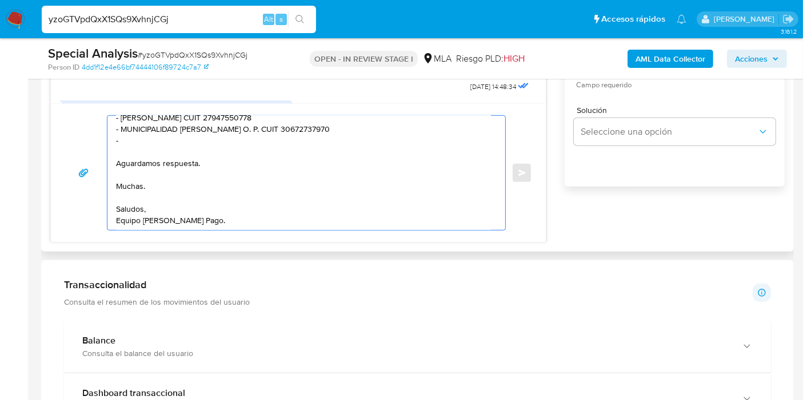
click at [155, 174] on textarea "Buenos días, Doclicio. Esperamos que estés bien. Muy amable por tu respuesta. Q…" at bounding box center [303, 173] width 375 height 114
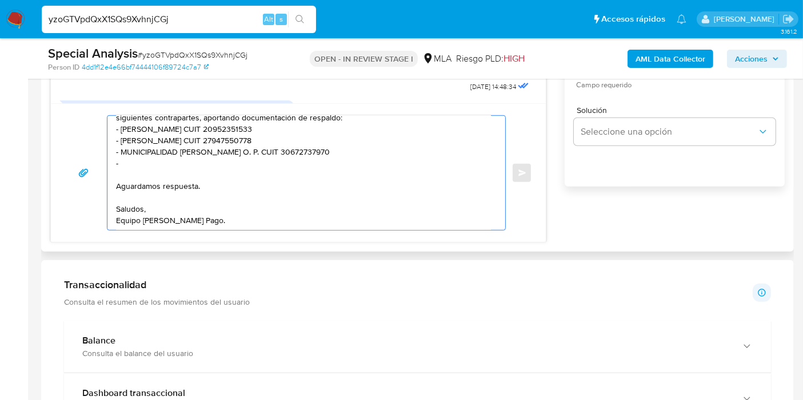
scroll to position [122, 0]
click at [126, 212] on textarea "Buenos días, Doclicio. Esperamos que estés bien. Muy amable por tu respuesta. Q…" at bounding box center [303, 173] width 375 height 114
click at [124, 219] on textarea "Buenos días, Doclicio. Esperamos que estés bien. Muy amable por tu respuesta. Q…" at bounding box center [303, 173] width 375 height 114
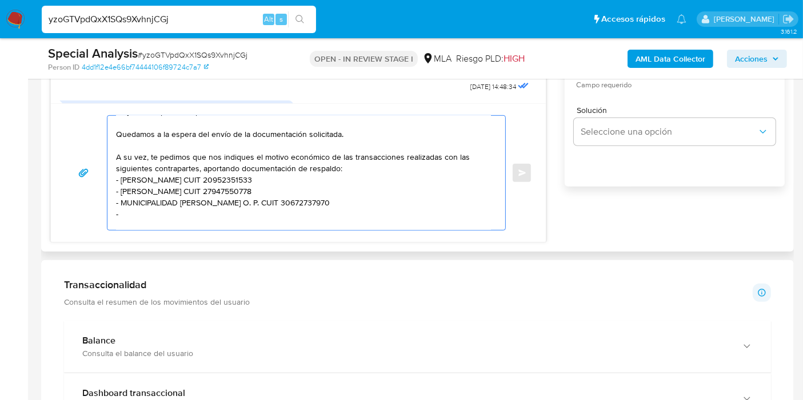
scroll to position [63, 0]
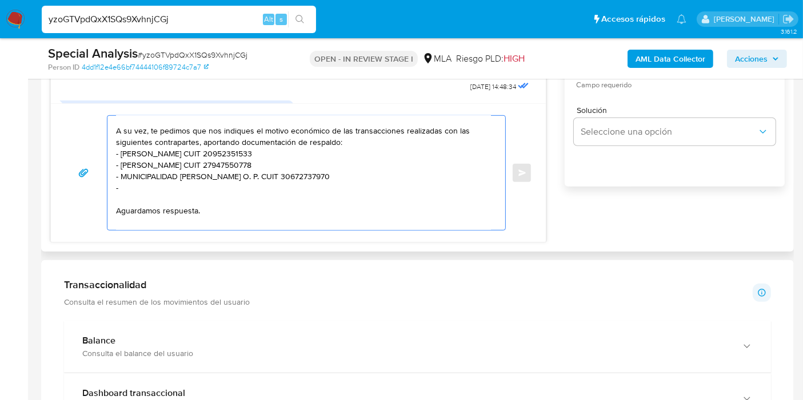
click at [228, 191] on textarea "Buenos días, Doclicio. Esperamos que estés bien. Muy amable por tu respuesta. Q…" at bounding box center [303, 173] width 375 height 114
paste textarea "Mariela Soledad Puig"
paste textarea "27235186301"
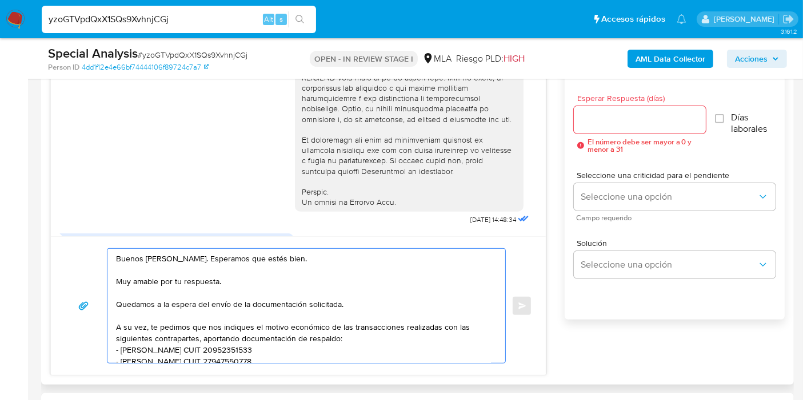
scroll to position [571, 0]
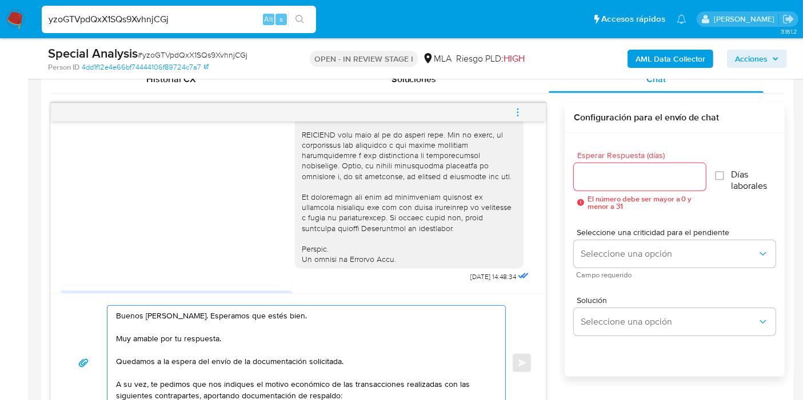
type textarea "Buenos días, Doclicio. Esperamos que estés bien. Muy amable por tu respuesta. Q…"
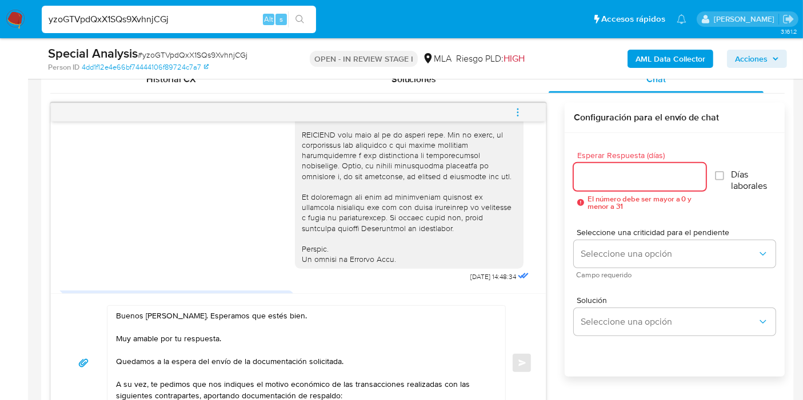
click at [632, 177] on input "Esperar Respuesta (días)" at bounding box center [639, 177] width 132 height 15
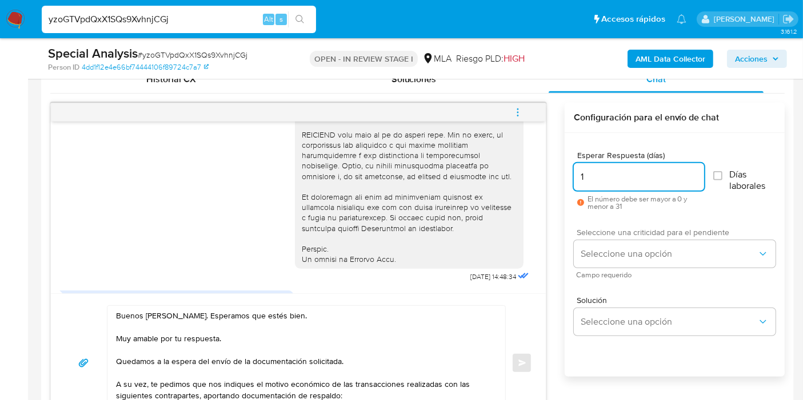
type input "1"
click at [638, 235] on span "Seleccione una criticidad para el pendiente" at bounding box center [677, 232] width 202 height 8
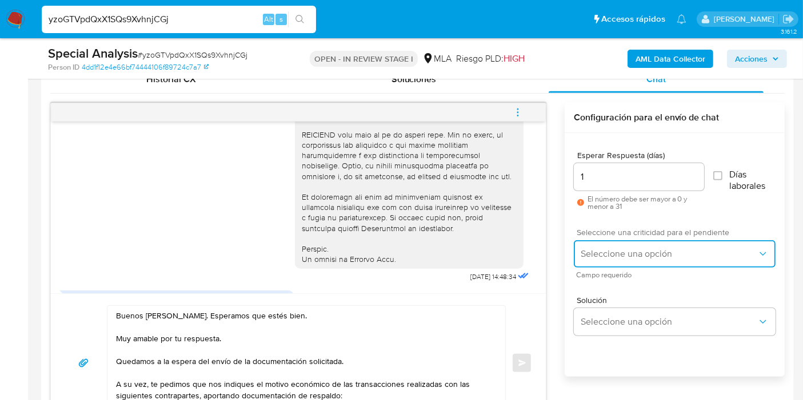
click at [632, 243] on button "Seleccione una opción" at bounding box center [674, 253] width 202 height 27
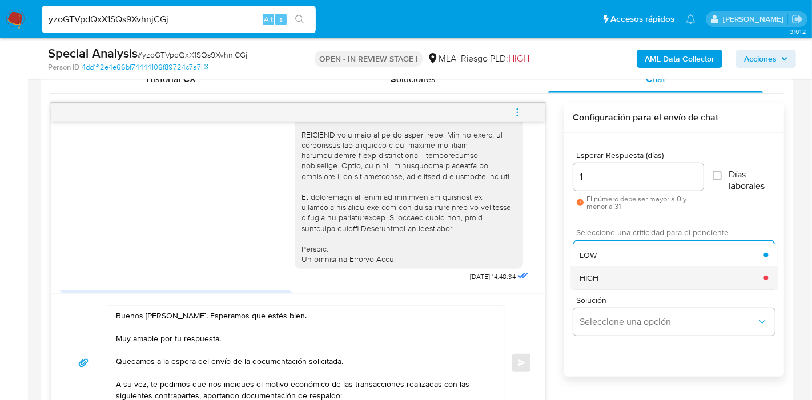
click at [646, 278] on div "HIGH" at bounding box center [672, 278] width 184 height 23
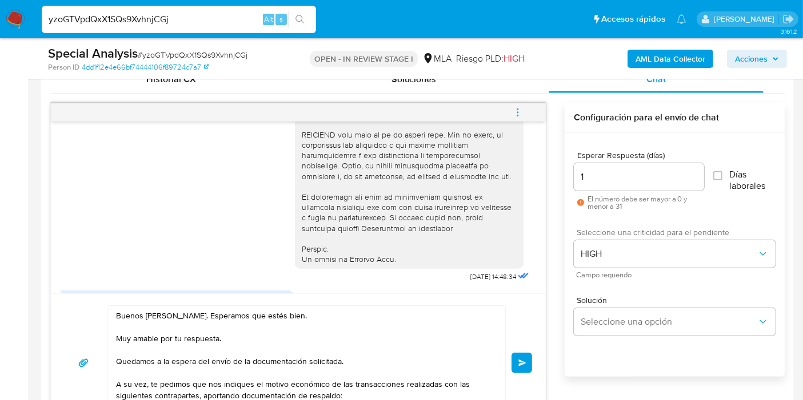
click at [524, 360] on span "Enviar" at bounding box center [522, 363] width 8 height 7
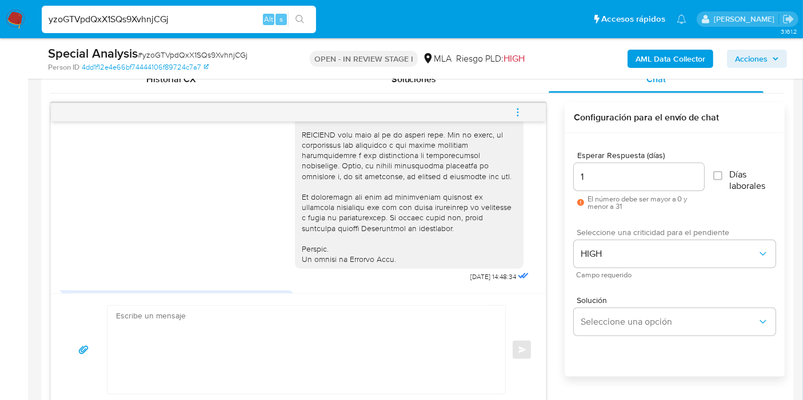
scroll to position [762, 0]
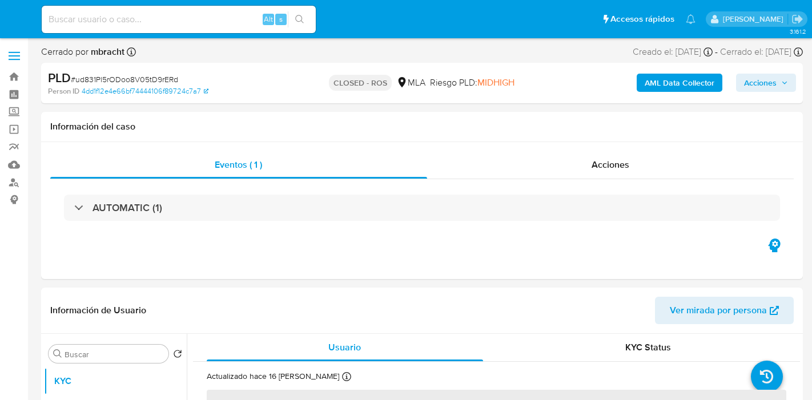
select select "10"
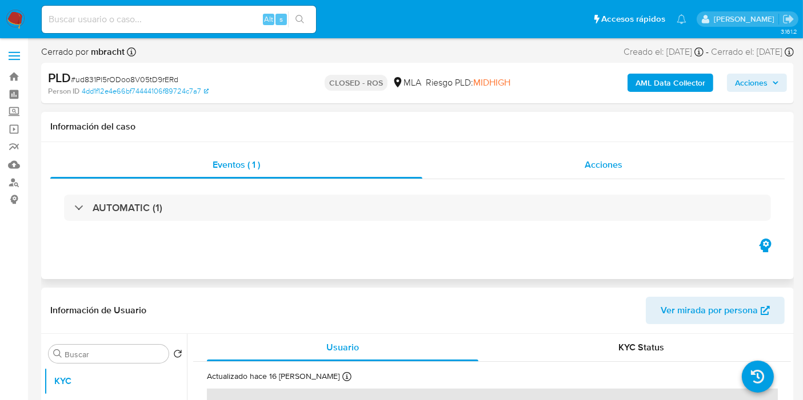
click at [680, 177] on div "Acciones" at bounding box center [603, 164] width 362 height 27
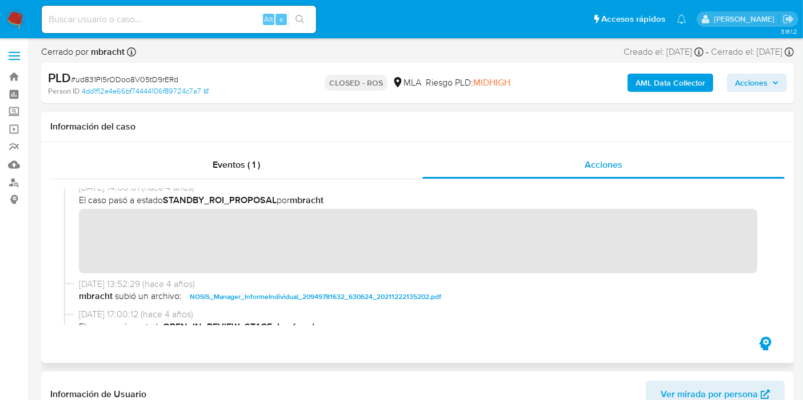
scroll to position [380, 0]
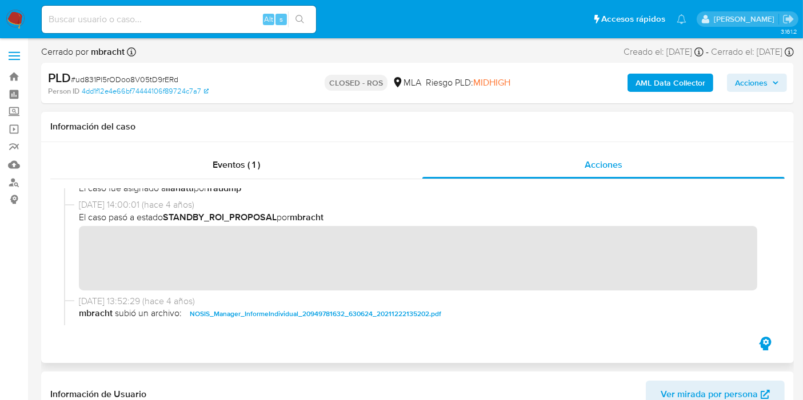
click at [422, 298] on div "27/12/2021 19:36:54 (hace 4 años) El caso pasó a estado CLOSED_ROS por fraudmp …" at bounding box center [417, 256] width 707 height 137
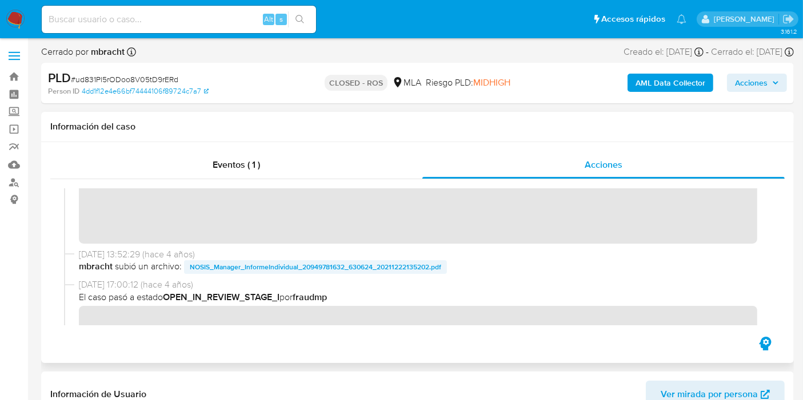
scroll to position [444, 0]
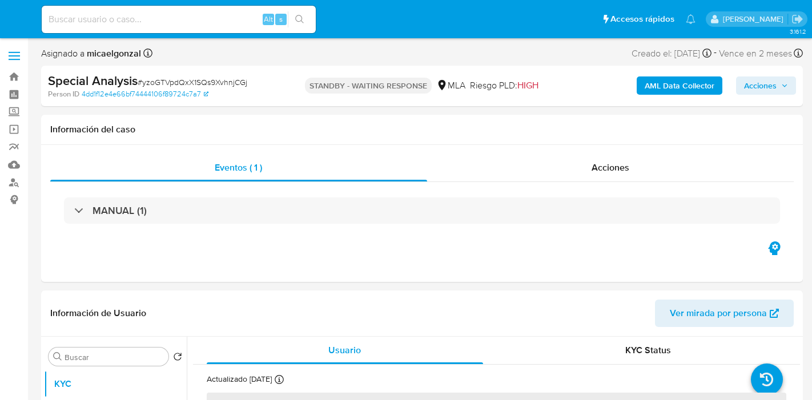
select select "10"
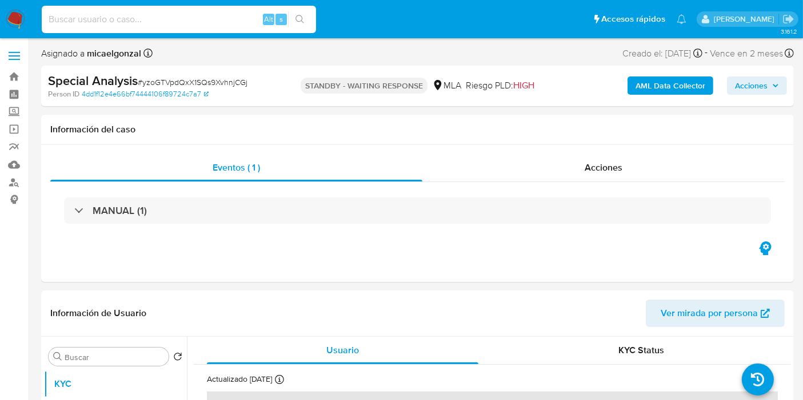
click at [195, 18] on input at bounding box center [179, 19] width 274 height 15
paste input "3Sulm3R8Vzta10lsoLYM5Str"
type input "3Sulm3R8Vzta10lsoLYM5Str"
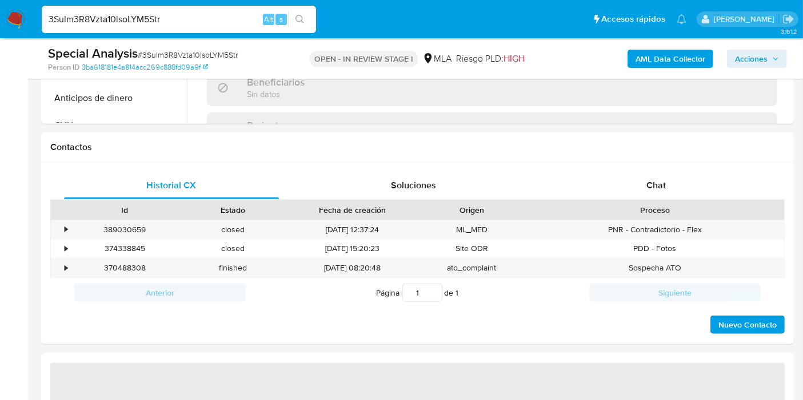
select select "10"
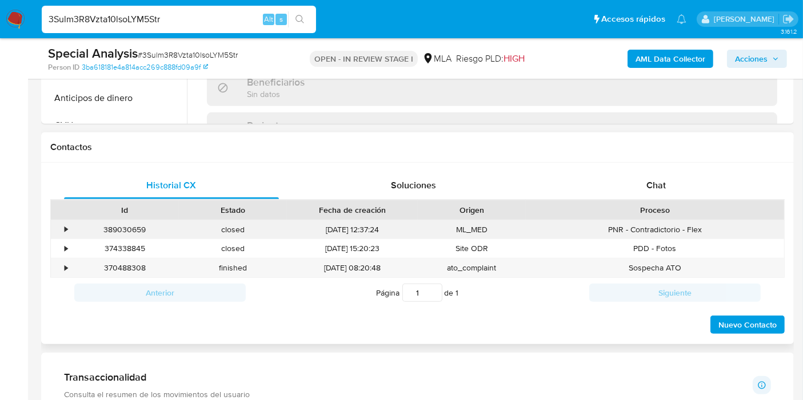
scroll to position [507, 0]
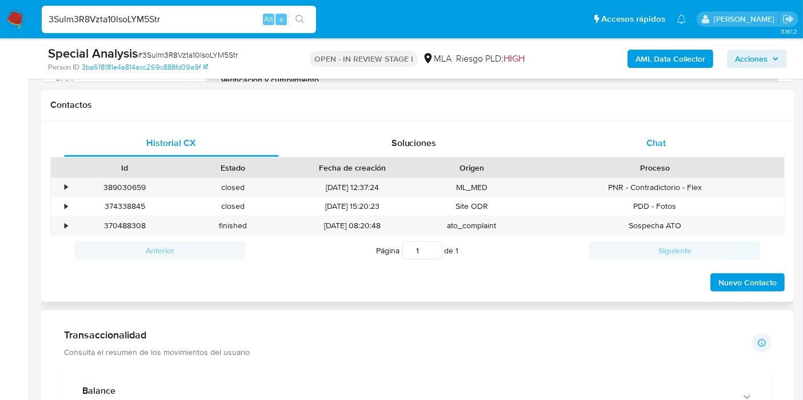
click at [700, 138] on div "Chat" at bounding box center [655, 143] width 215 height 27
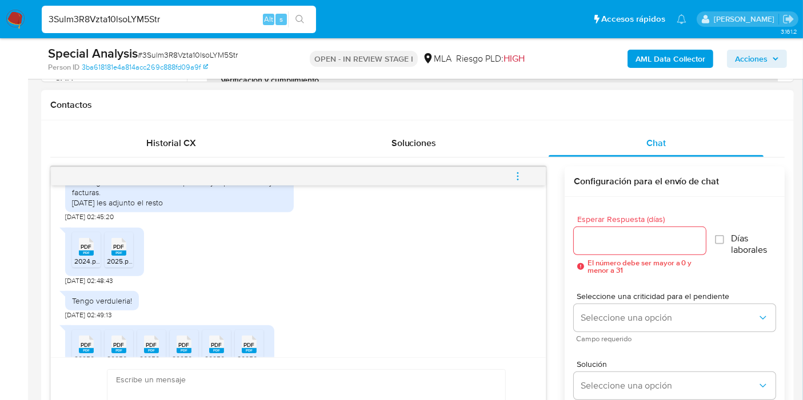
click at [79, 256] on rect at bounding box center [86, 253] width 15 height 5
click at [117, 256] on rect at bounding box center [118, 253] width 15 height 5
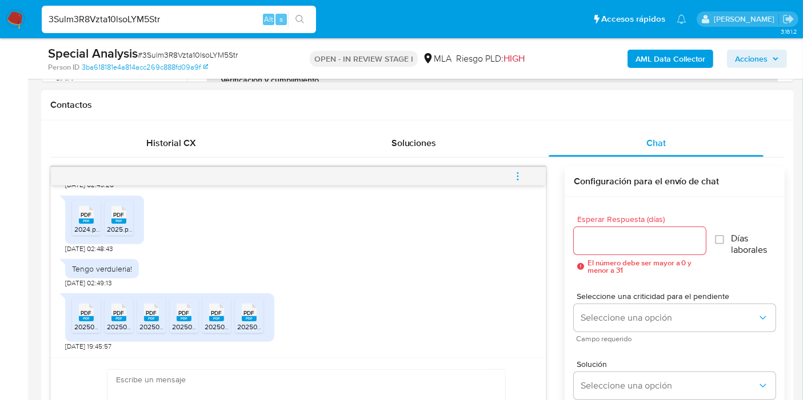
drag, startPoint x: 93, startPoint y: 316, endPoint x: 122, endPoint y: 316, distance: 28.6
click at [93, 316] on div "PDF PDF" at bounding box center [86, 311] width 24 height 22
click at [122, 316] on rect at bounding box center [118, 318] width 15 height 5
drag, startPoint x: 155, startPoint y: 322, endPoint x: 207, endPoint y: 323, distance: 52.6
click at [155, 322] on span "202505.pdf" at bounding box center [156, 327] width 35 height 10
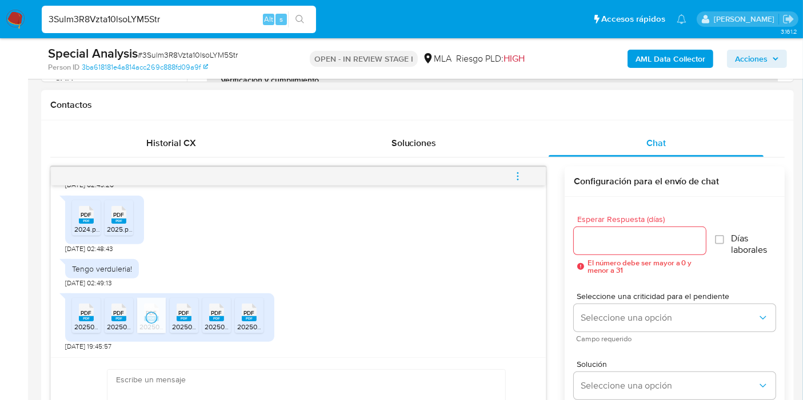
click at [191, 314] on div "PDF PDF" at bounding box center [184, 311] width 24 height 22
drag, startPoint x: 210, startPoint y: 317, endPoint x: 251, endPoint y: 322, distance: 41.4
click at [210, 317] on rect at bounding box center [216, 318] width 15 height 5
click at [254, 320] on rect at bounding box center [249, 318] width 15 height 5
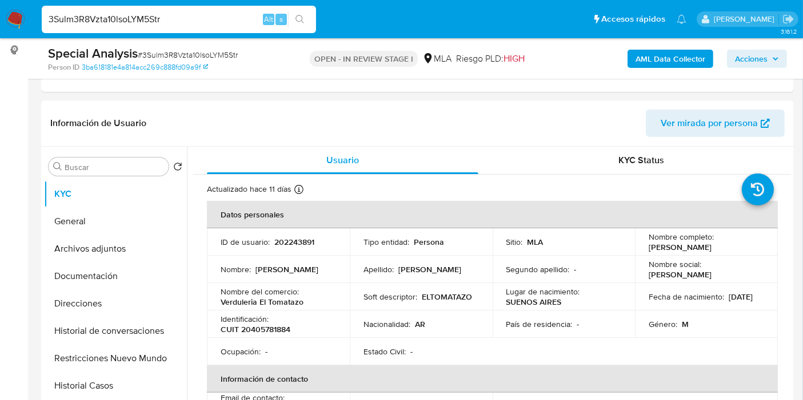
scroll to position [127, 0]
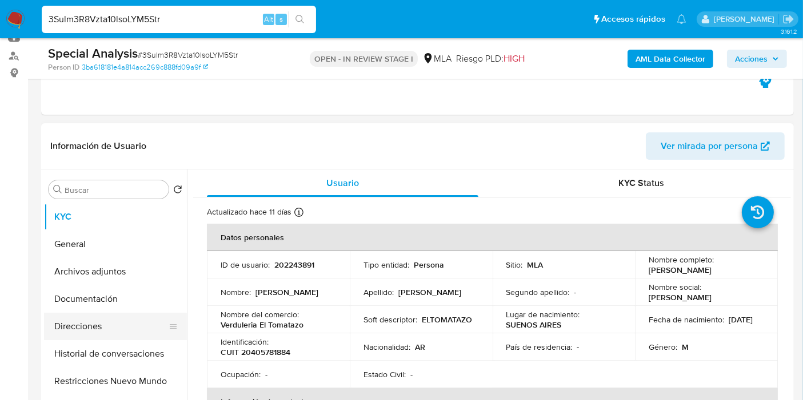
click at [98, 332] on button "Direcciones" at bounding box center [111, 326] width 134 height 27
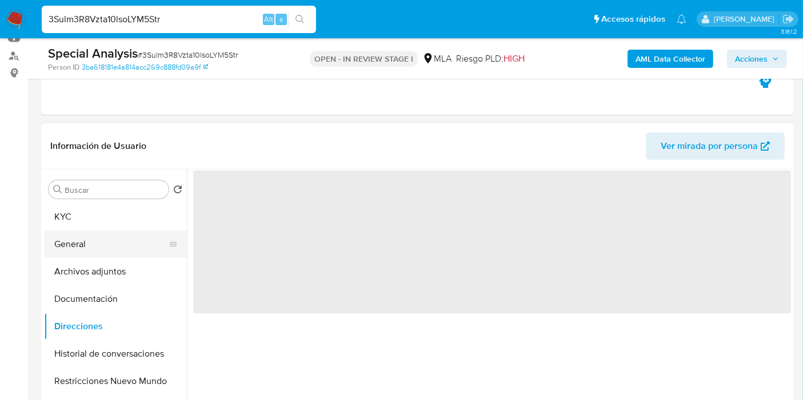
click at [122, 255] on button "General" at bounding box center [111, 244] width 134 height 27
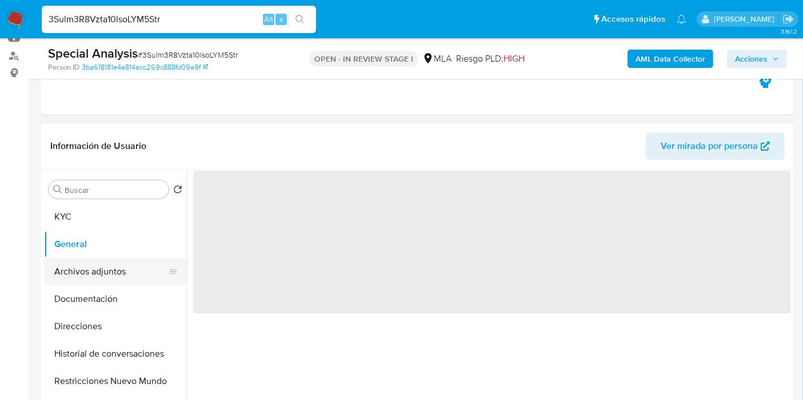
click at [119, 268] on button "Archivos adjuntos" at bounding box center [111, 271] width 134 height 27
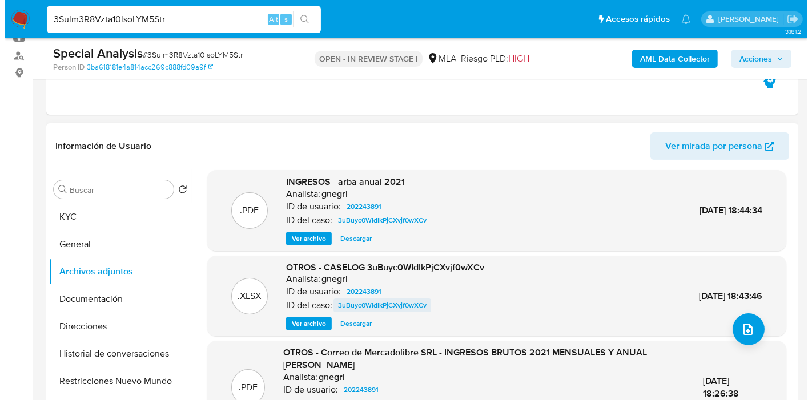
scroll to position [108, 0]
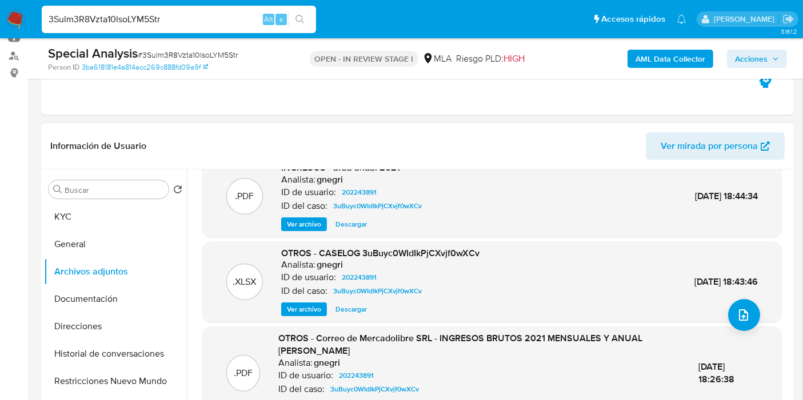
click at [292, 315] on span "Ver archivo" at bounding box center [304, 309] width 34 height 11
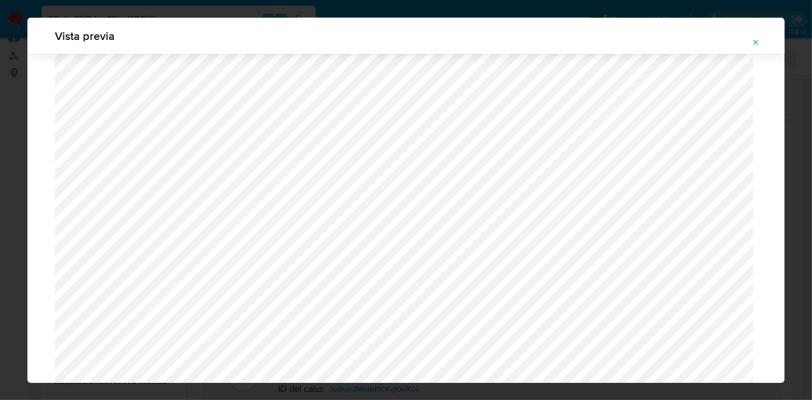
scroll to position [1183, 0]
click at [0, 280] on div "Vista previa" at bounding box center [406, 200] width 812 height 400
click at [752, 38] on icon "Attachment preview" at bounding box center [756, 42] width 9 height 9
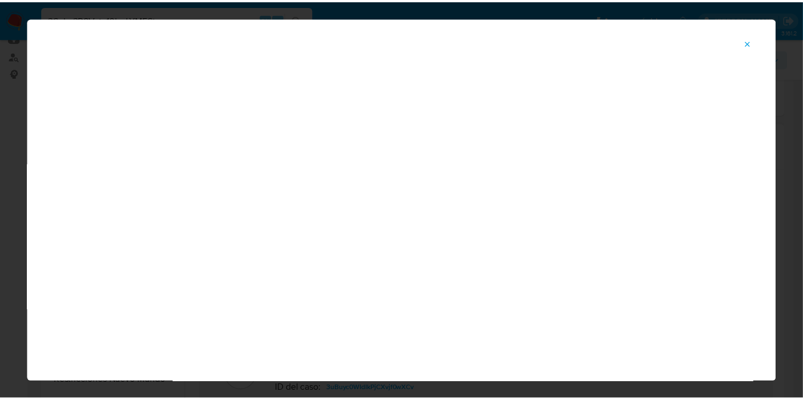
scroll to position [59, 0]
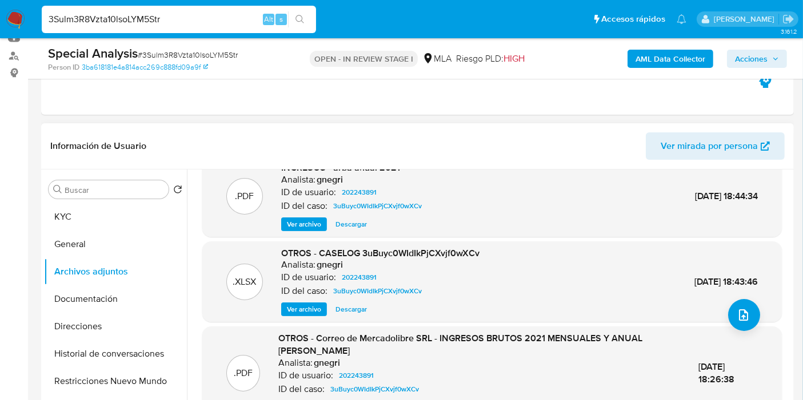
click at [4, 19] on nav "Pausado Ver notificaciones 3Sulm3R8Vzta10lsoLYM5Str Alt s Accesos rápidos Presi…" at bounding box center [401, 19] width 803 height 38
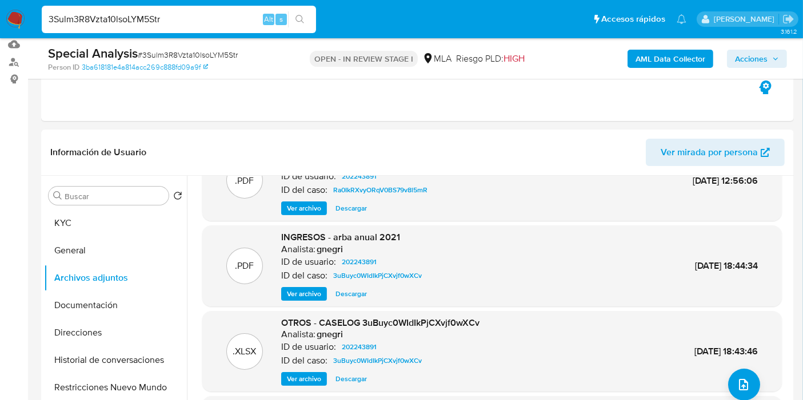
scroll to position [63, 0]
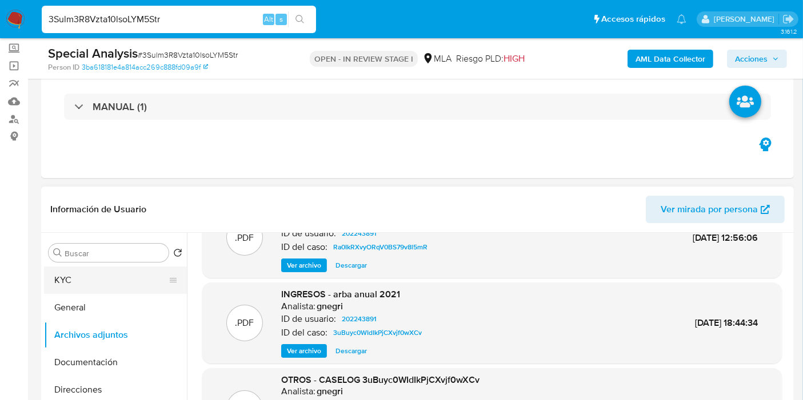
click at [91, 277] on button "KYC" at bounding box center [111, 280] width 134 height 27
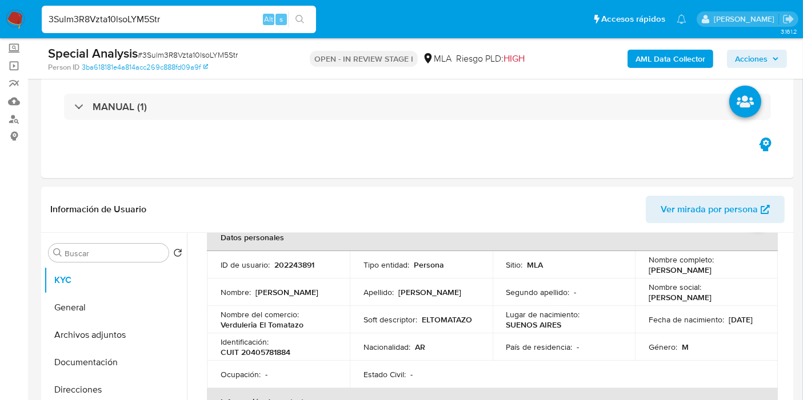
click at [109, 10] on div "3Sulm3R8Vzta10lsoLYM5Str Alt s" at bounding box center [179, 19] width 274 height 27
click at [109, 16] on input "3Sulm3R8Vzta10lsoLYM5Str" at bounding box center [179, 19] width 274 height 15
paste input "tLWdl23B0bnHav7s7AeQi2F7"
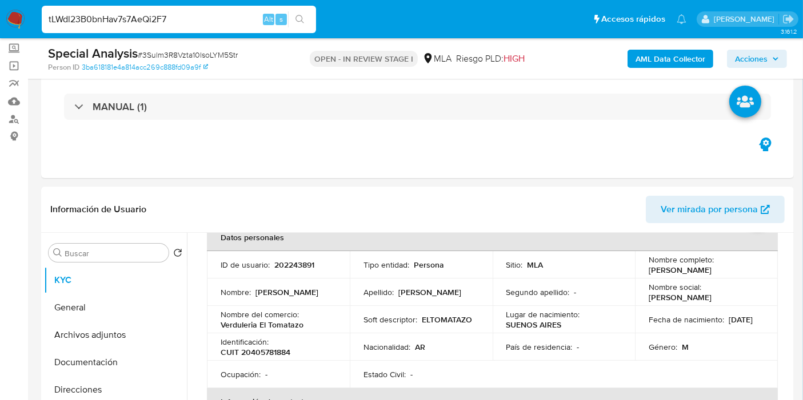
type input "tLWdl23B0bnHav7s7AeQi2F7"
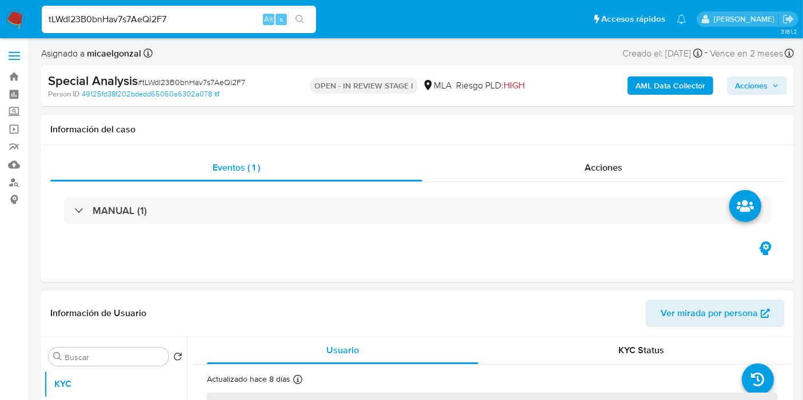
select select "10"
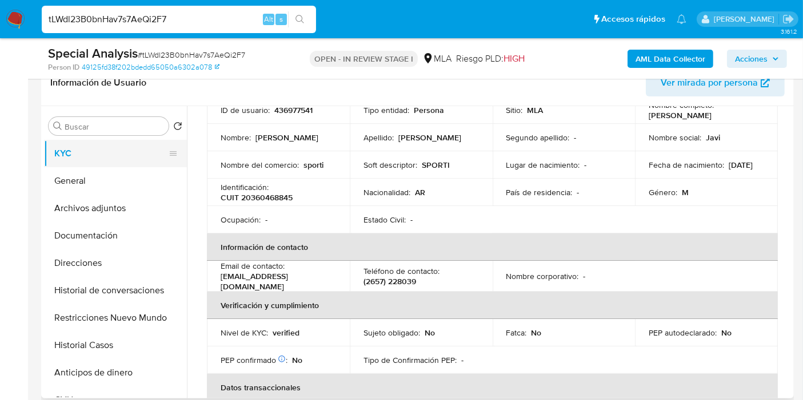
scroll to position [63, 0]
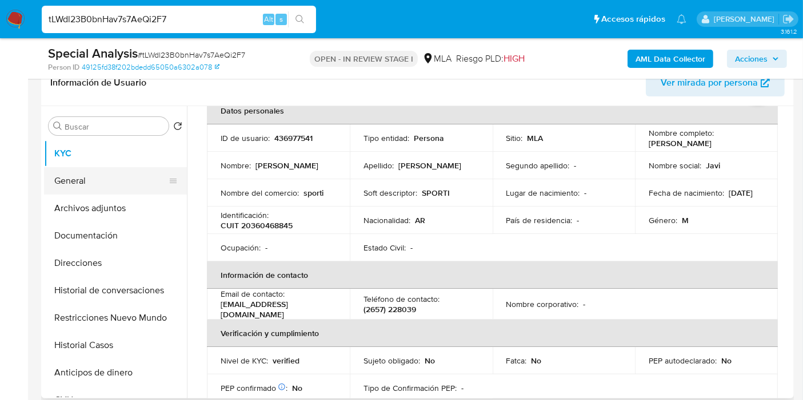
click at [124, 171] on button "General" at bounding box center [111, 180] width 134 height 27
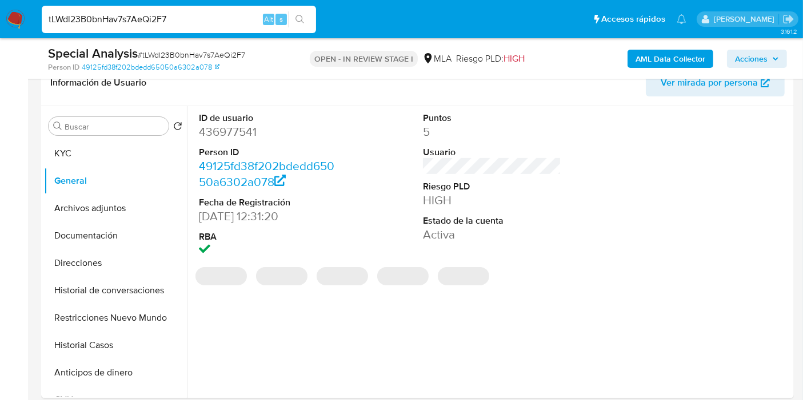
click at [241, 138] on dd "436977541" at bounding box center [268, 132] width 138 height 16
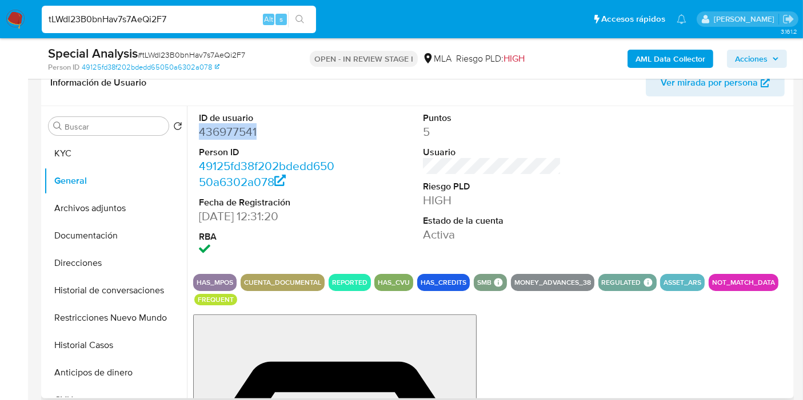
copy dd "436977541"
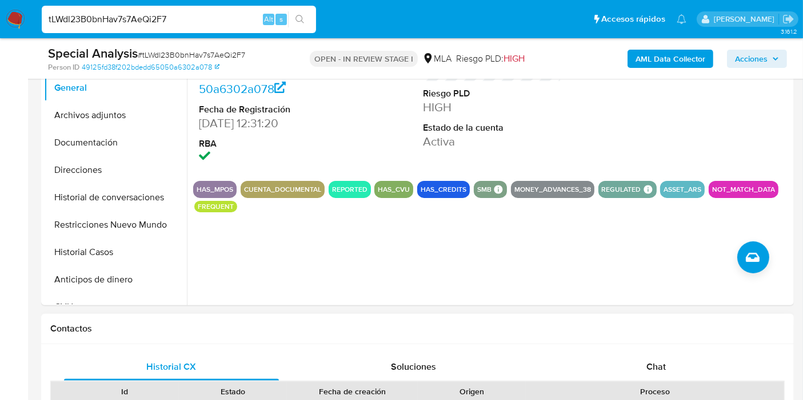
scroll to position [380, 0]
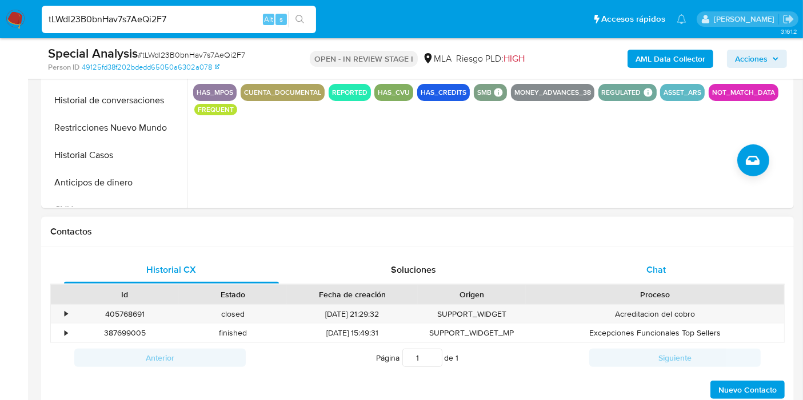
click at [653, 273] on span "Chat" at bounding box center [655, 269] width 19 height 13
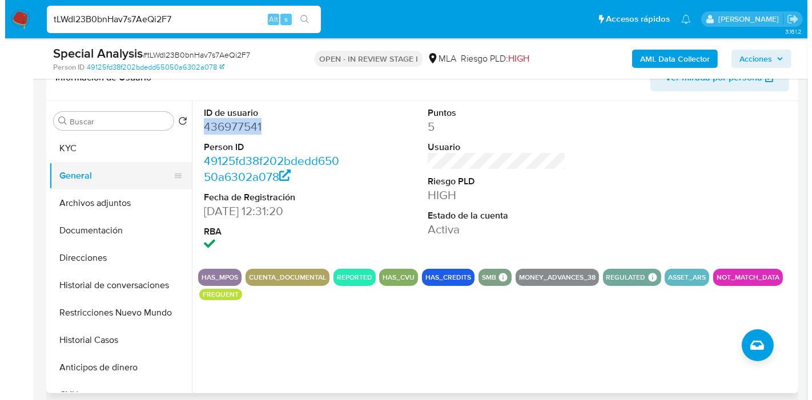
scroll to position [190, 0]
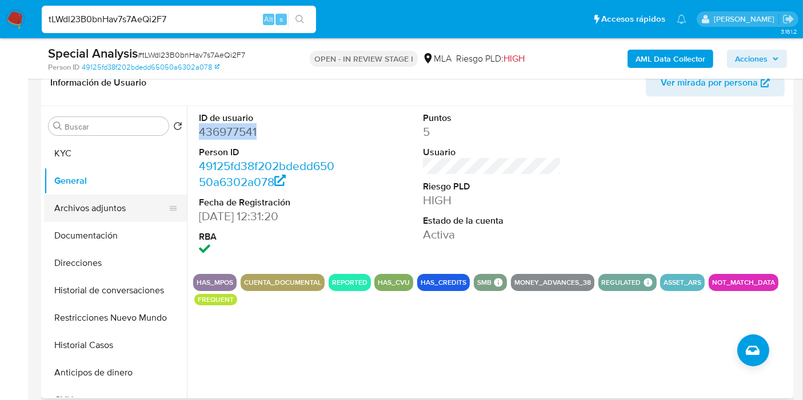
click at [116, 201] on button "Archivos adjuntos" at bounding box center [111, 208] width 134 height 27
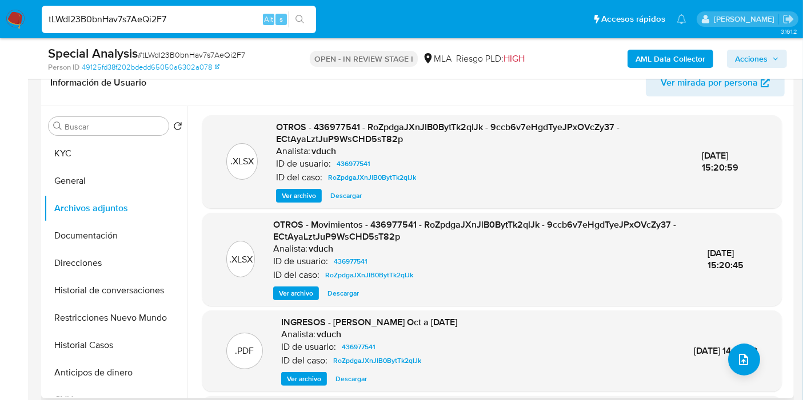
click at [302, 193] on span "Ver archivo" at bounding box center [299, 195] width 34 height 11
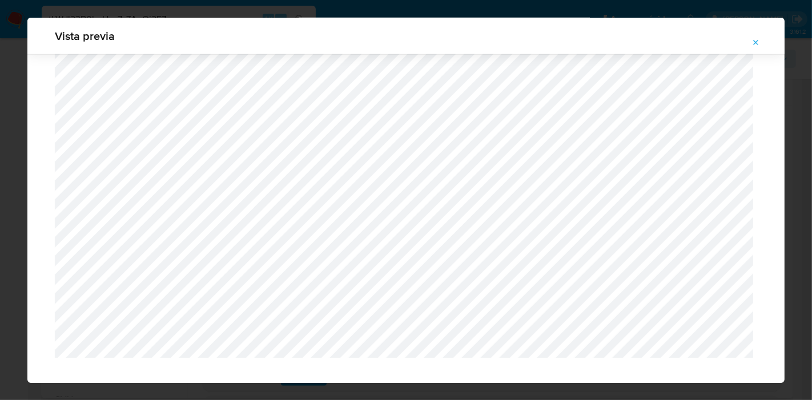
scroll to position [1082, 0]
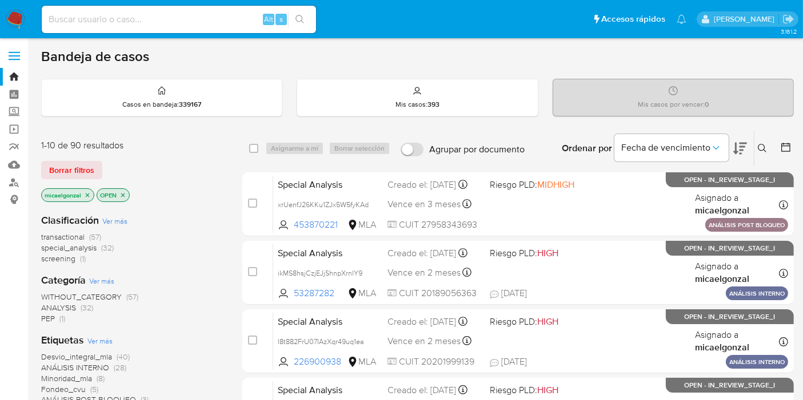
click at [133, 17] on input at bounding box center [179, 19] width 274 height 15
paste input "tLWdl23B0bnHav7s7AeQi2F7"
type input "tLWdl23B0bnHav7s7AeQi2F7"
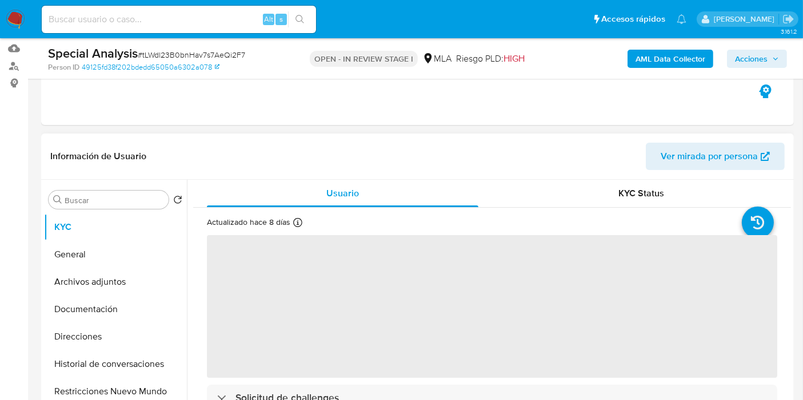
scroll to position [317, 0]
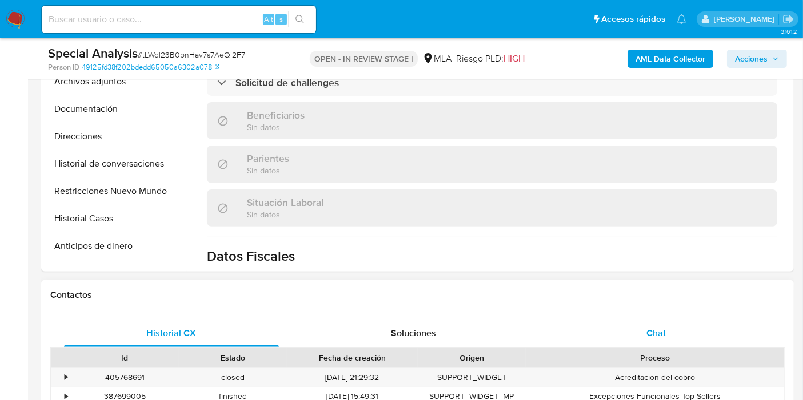
select select "10"
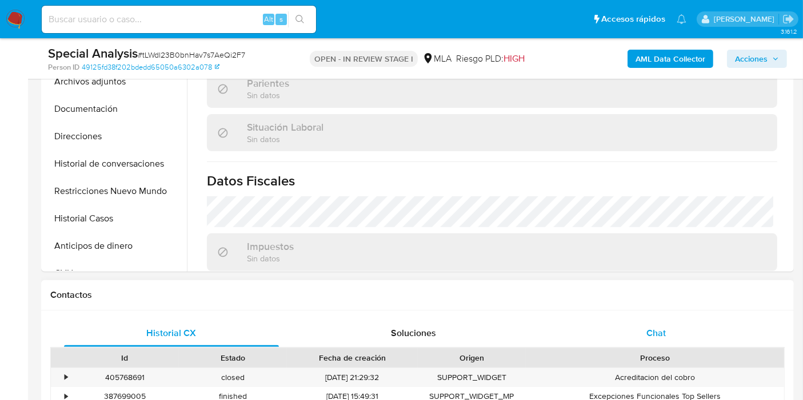
click at [644, 323] on div "Chat" at bounding box center [655, 333] width 215 height 27
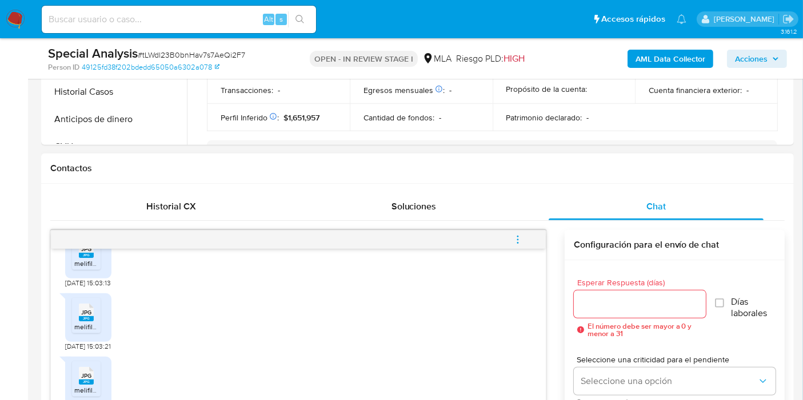
scroll to position [635, 0]
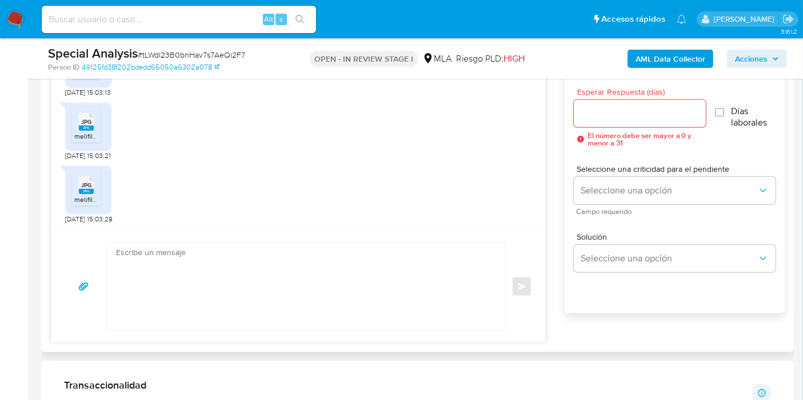
click at [276, 295] on textarea at bounding box center [303, 287] width 375 height 88
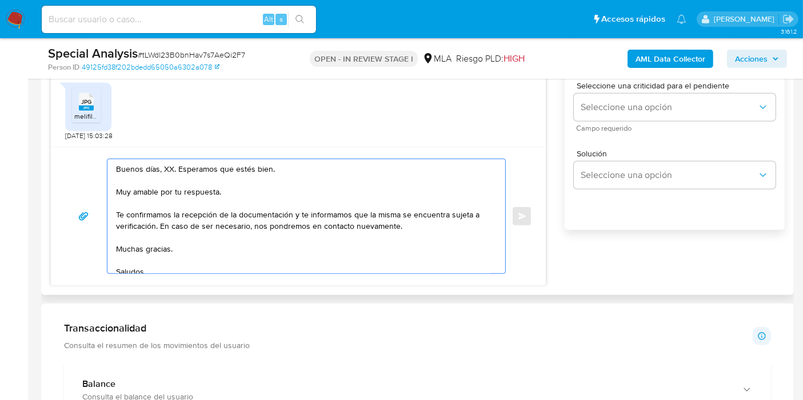
scroll to position [698, 0]
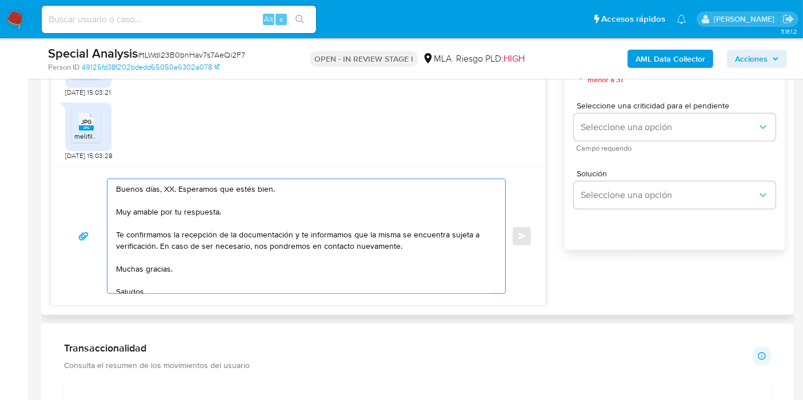
click at [167, 188] on textarea "Buenos días, XX. Esperamos que estés bien. Muy amable por tu respuesta. Te conf…" at bounding box center [303, 236] width 375 height 114
click at [165, 206] on textarea "Buenos días, Santiago. Esperamos que estés bien. Muy amable por tu respuesta. T…" at bounding box center [303, 236] width 375 height 114
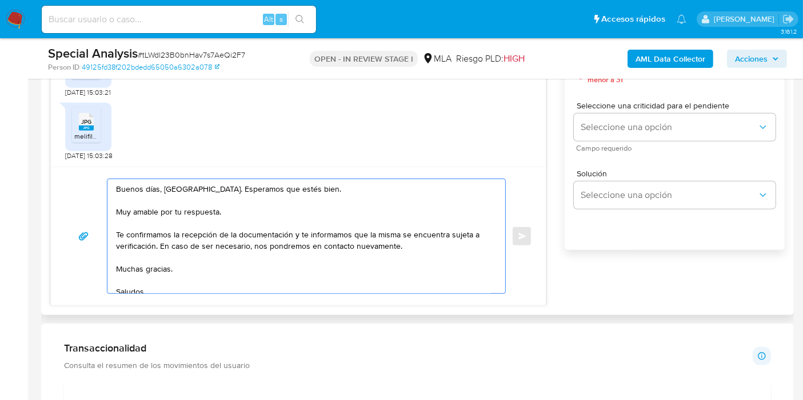
click at [165, 206] on textarea "Buenos días, Santiago. Esperamos que estés bien. Muy amable por tu respuesta. T…" at bounding box center [303, 236] width 375 height 114
click at [114, 231] on div "Buenos días, Santiago. Esperamos que estés bien. Muchas gracias por tu respuest…" at bounding box center [303, 236] width 392 height 114
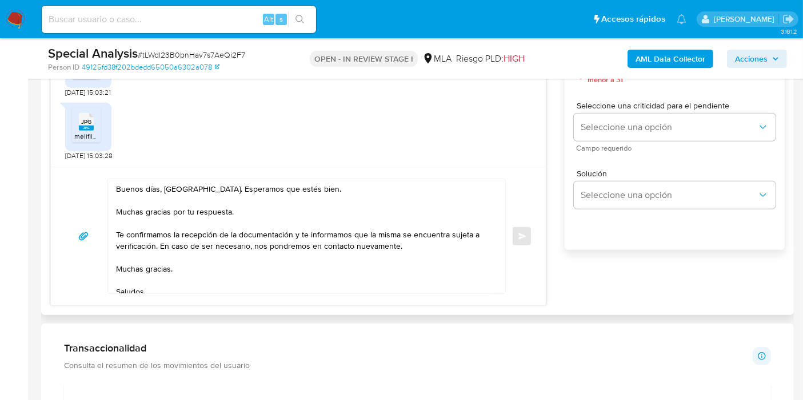
click at [119, 233] on textarea "Buenos días, Santiago. Esperamos que estés bien. Muchas gracias por tu respuest…" at bounding box center [303, 236] width 375 height 114
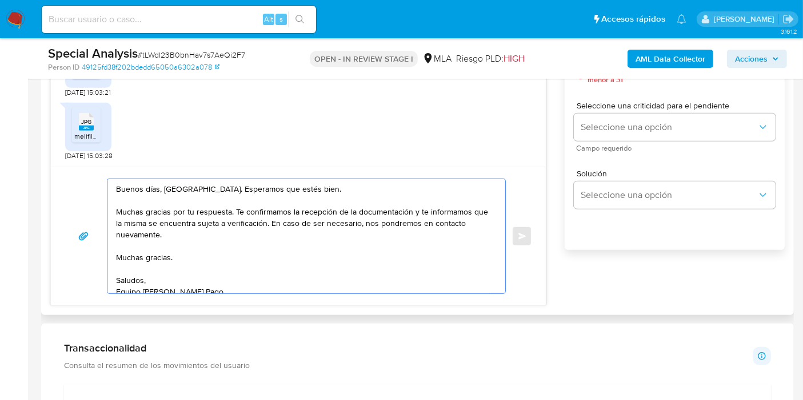
drag, startPoint x: 411, startPoint y: 210, endPoint x: 432, endPoint y: 244, distance: 39.8
click at [432, 244] on textarea "Buenos días, Santiago. Esperamos que estés bien. Muchas gracias por tu respuest…" at bounding box center [303, 236] width 375 height 114
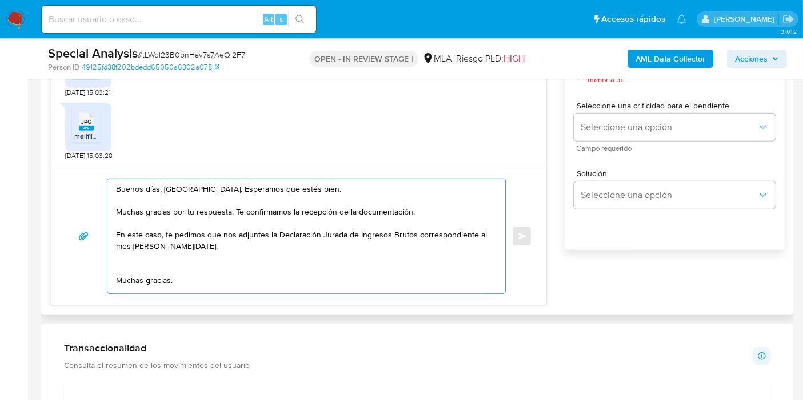
click at [173, 278] on textarea "Buenos días, Santiago. Esperamos que estés bien. Muchas gracias por tu respuest…" at bounding box center [303, 236] width 375 height 114
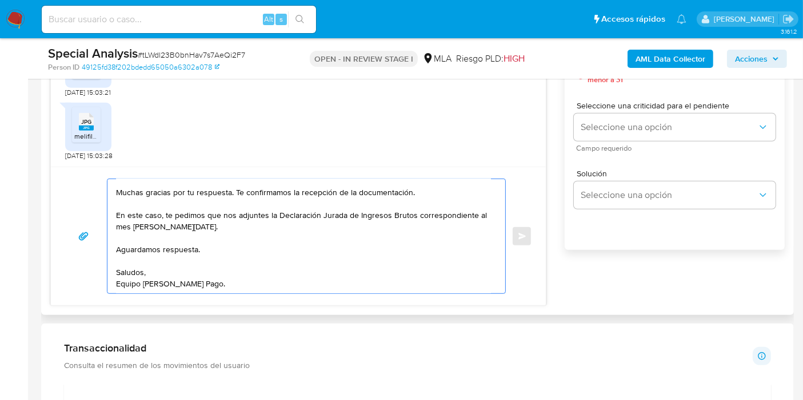
click at [159, 281] on textarea "Buenos días, Santiago. Esperamos que estés bien. Muchas gracias por tu respuest…" at bounding box center [303, 236] width 375 height 114
click at [234, 235] on textarea "Buenos días, Santiago. Esperamos que estés bien. Muchas gracias por tu respuest…" at bounding box center [303, 236] width 375 height 114
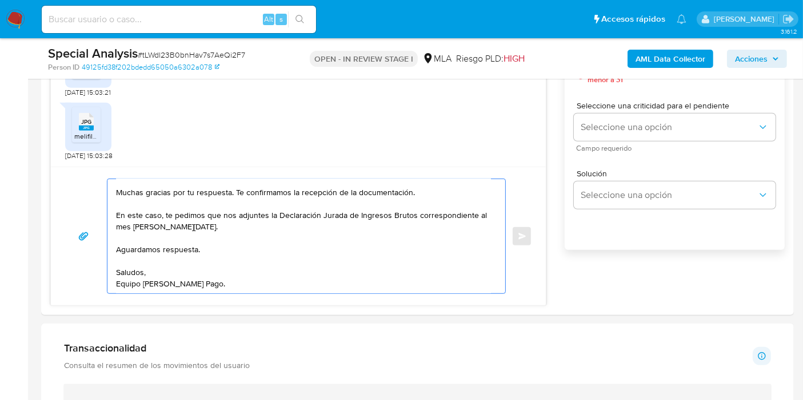
type textarea "Buenos días, Santiago. Esperamos que estés bien. Muchas gracias por tu respuest…"
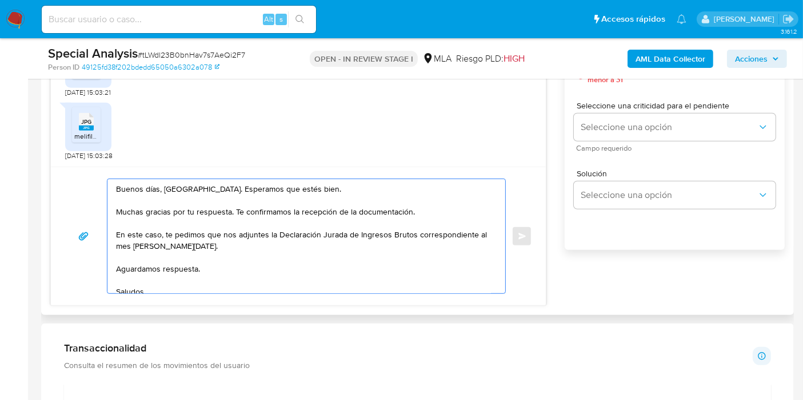
scroll to position [635, 0]
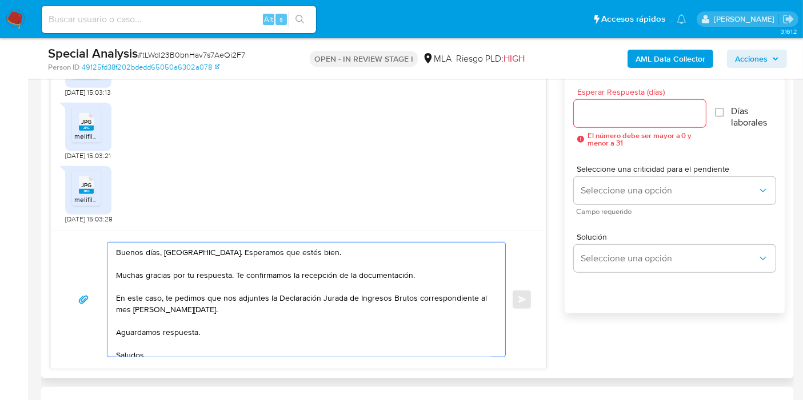
click at [631, 118] on input "Esperar Respuesta (días)" at bounding box center [639, 113] width 132 height 15
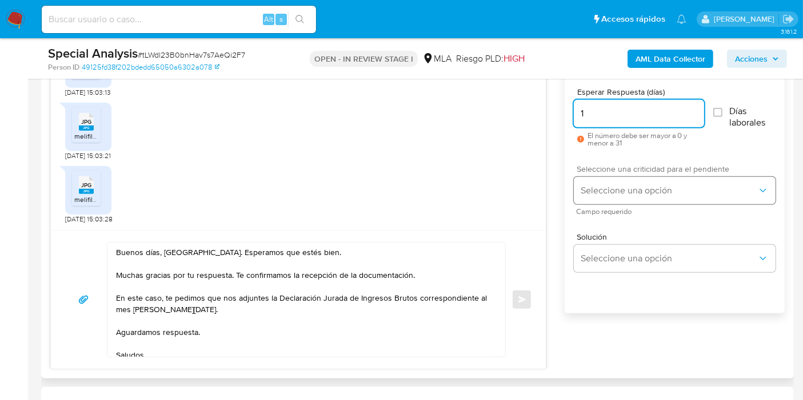
type input "1"
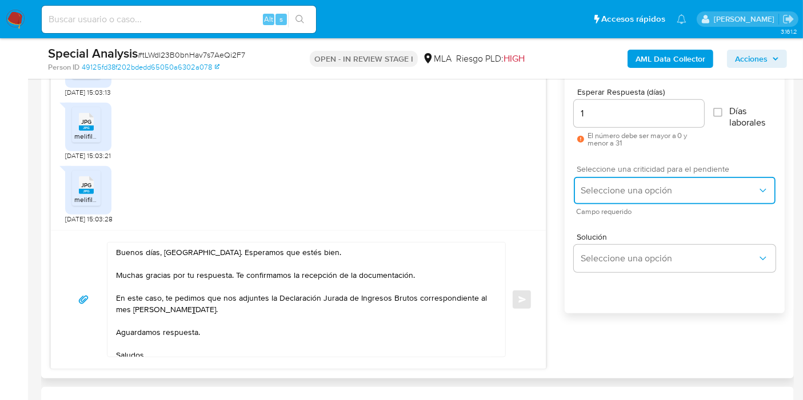
click at [637, 187] on span "Seleccione una opción" at bounding box center [668, 190] width 177 height 11
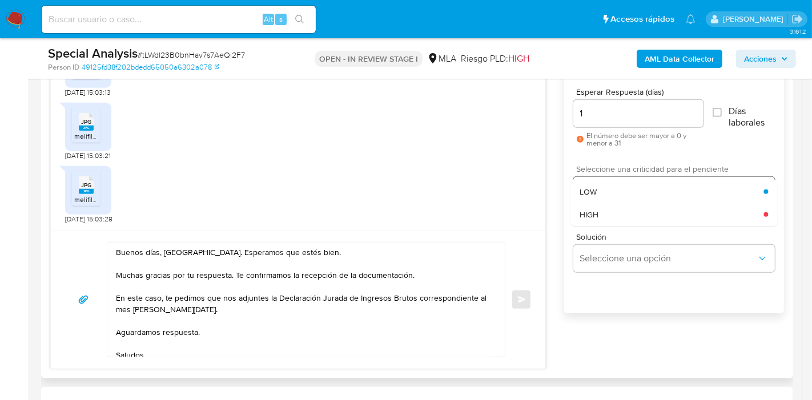
click at [621, 223] on div "HIGH" at bounding box center [672, 214] width 184 height 23
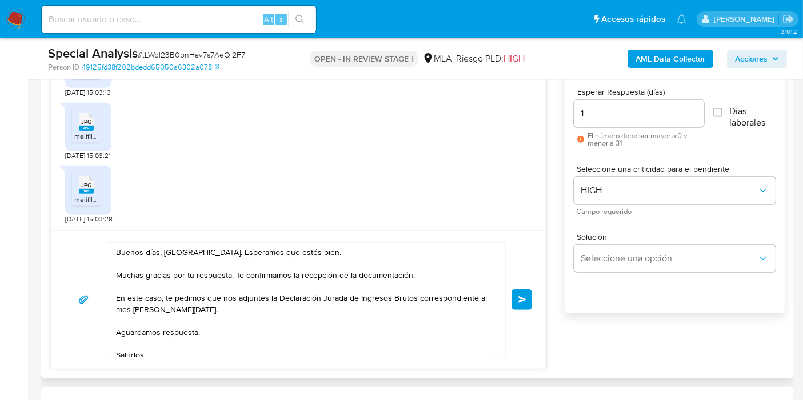
click at [518, 303] on button "Enviar" at bounding box center [521, 300] width 21 height 21
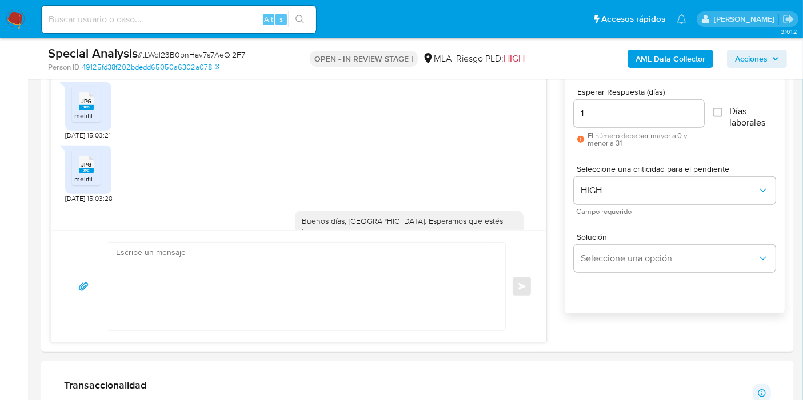
scroll to position [1080, 0]
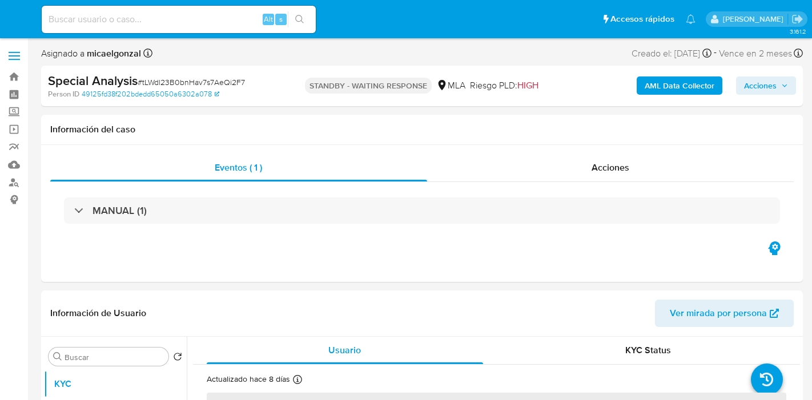
select select "10"
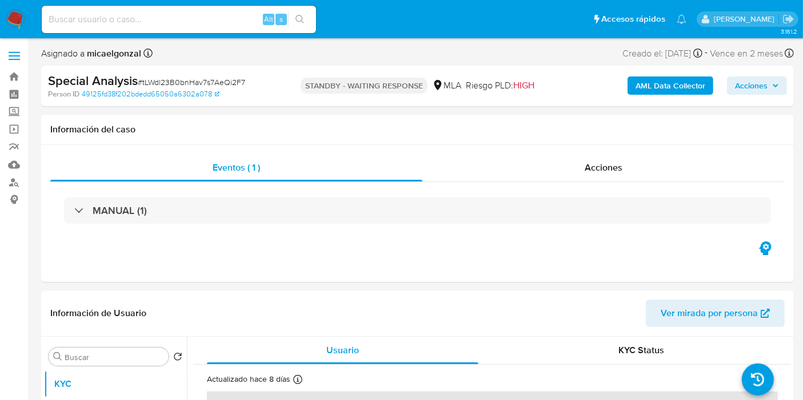
click at [193, 12] on input at bounding box center [179, 19] width 274 height 15
paste input "lgujxAy6Lz951txu2WTNQsz7"
type input "lgujxAy6Lz951txu2WTNQsz7"
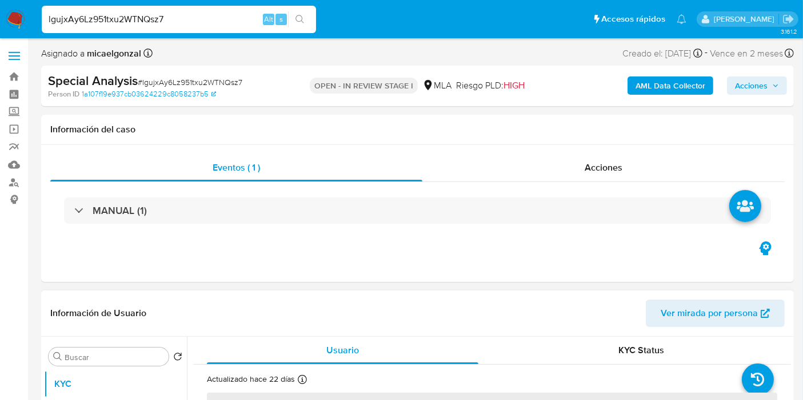
select select "10"
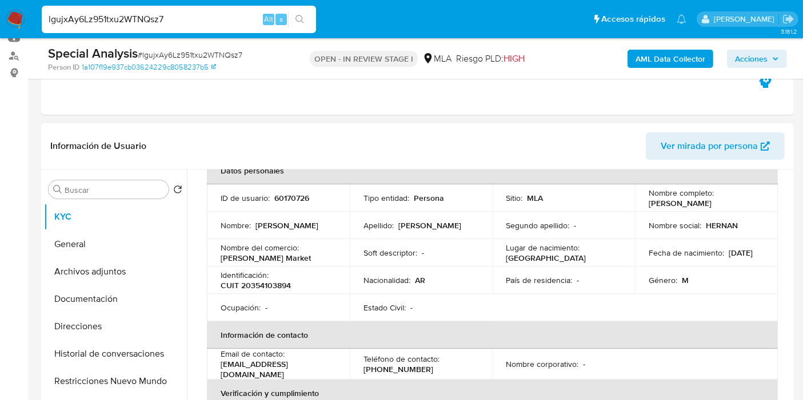
scroll to position [127, 0]
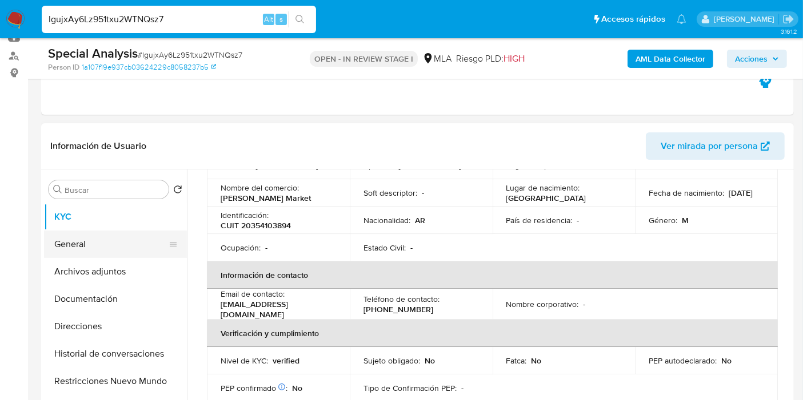
click at [103, 238] on button "General" at bounding box center [111, 244] width 134 height 27
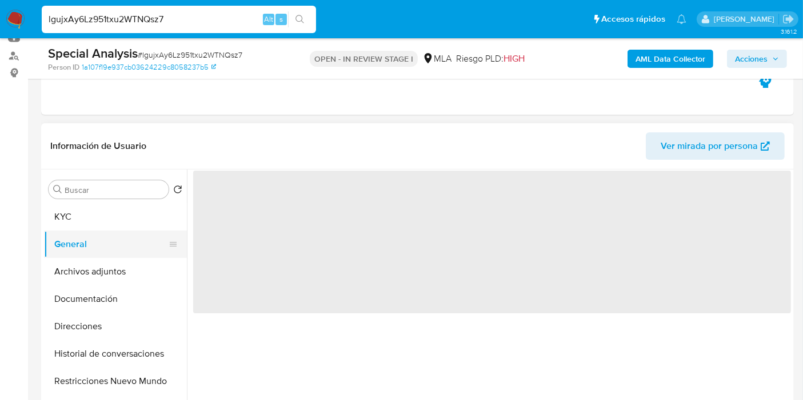
scroll to position [0, 0]
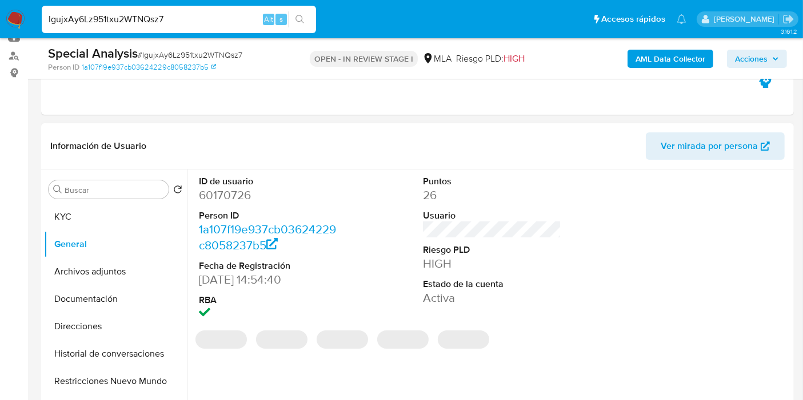
click at [239, 199] on dd "60170726" at bounding box center [268, 195] width 138 height 16
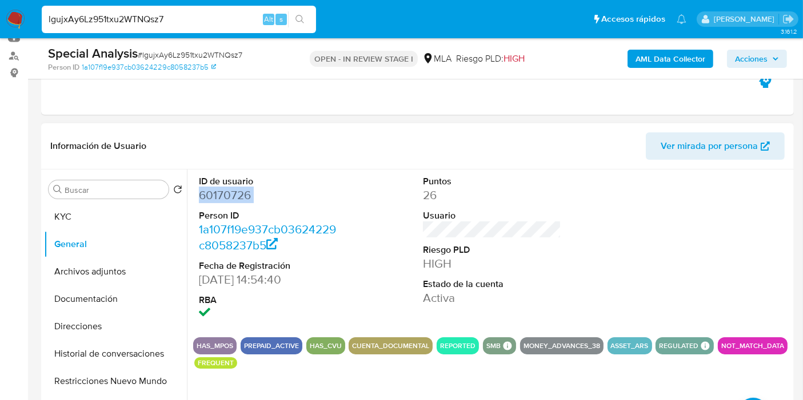
copy dd "60170726"
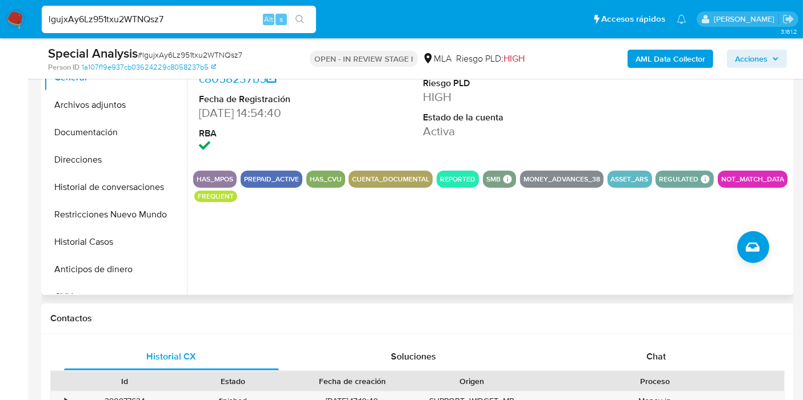
scroll to position [380, 0]
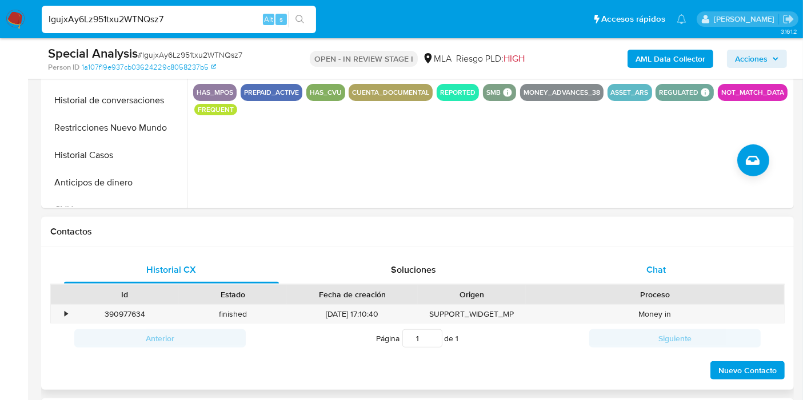
click at [649, 263] on span "Chat" at bounding box center [655, 269] width 19 height 13
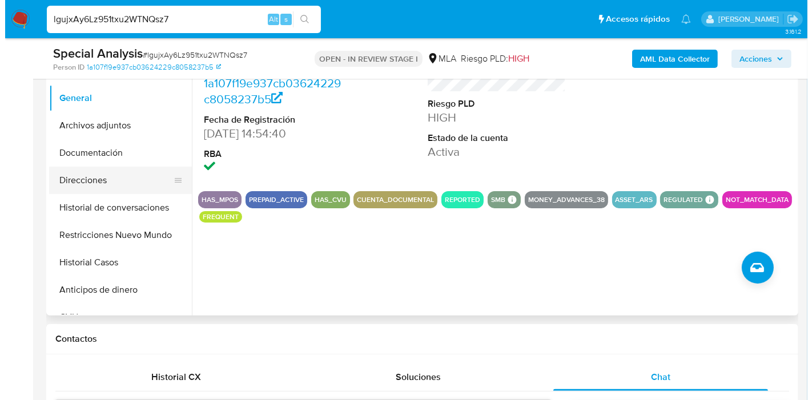
scroll to position [190, 0]
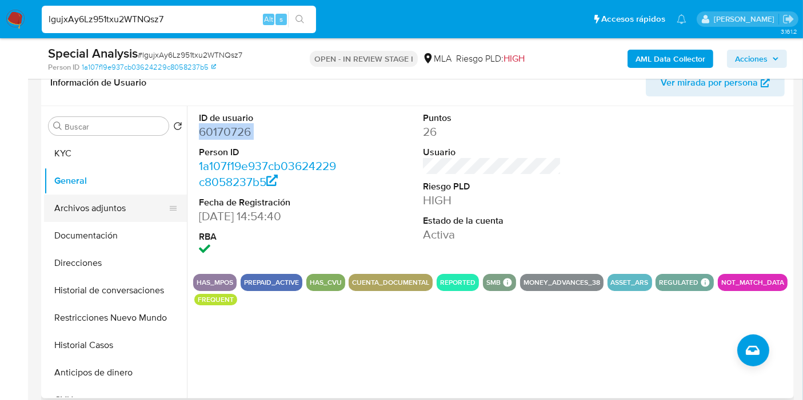
click at [138, 210] on button "Archivos adjuntos" at bounding box center [111, 208] width 134 height 27
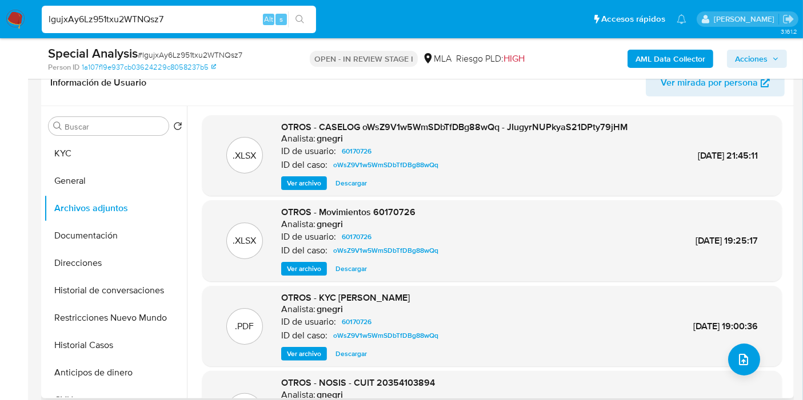
click at [315, 185] on span "Ver archivo" at bounding box center [304, 183] width 34 height 11
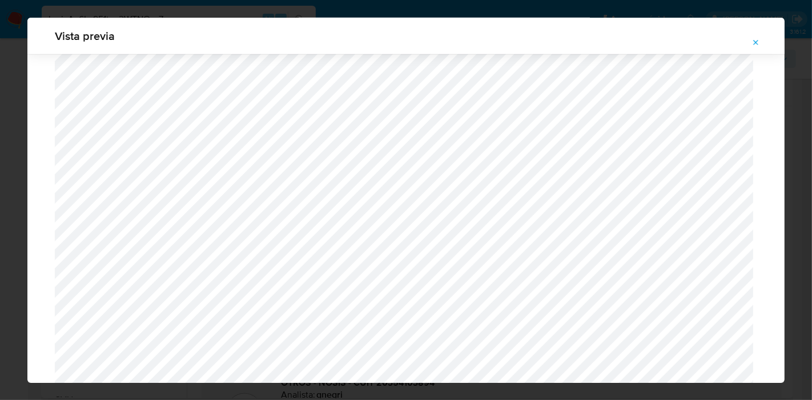
scroll to position [1246, 0]
click at [760, 46] on icon "Attachment preview" at bounding box center [756, 42] width 9 height 9
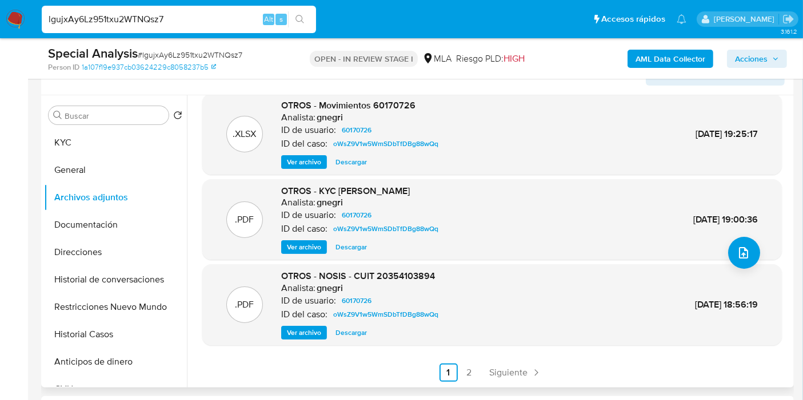
scroll to position [127, 0]
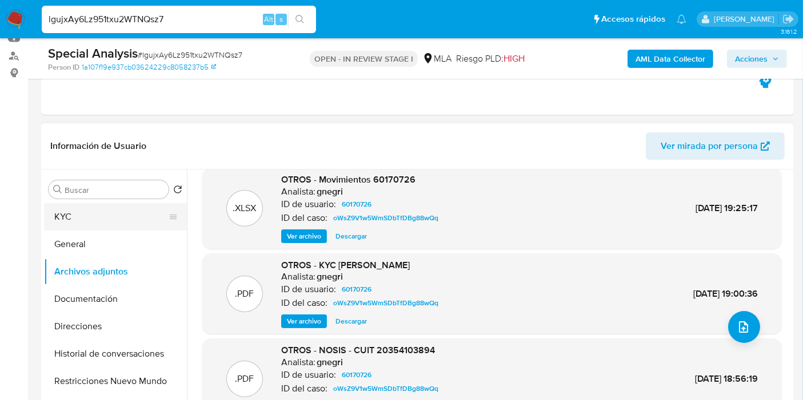
click at [109, 220] on button "KYC" at bounding box center [111, 216] width 134 height 27
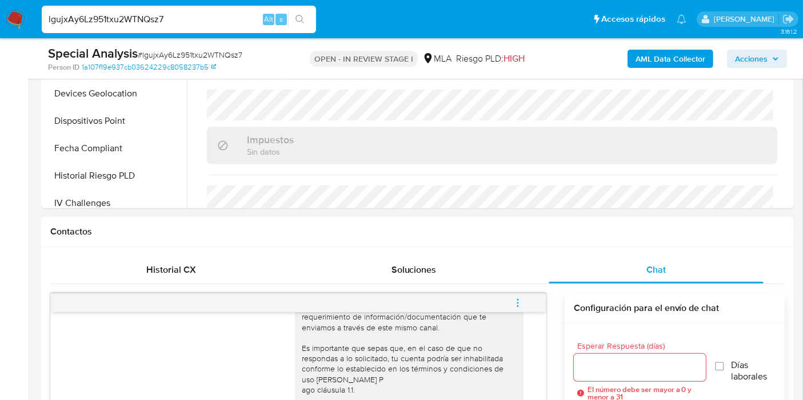
scroll to position [635, 0]
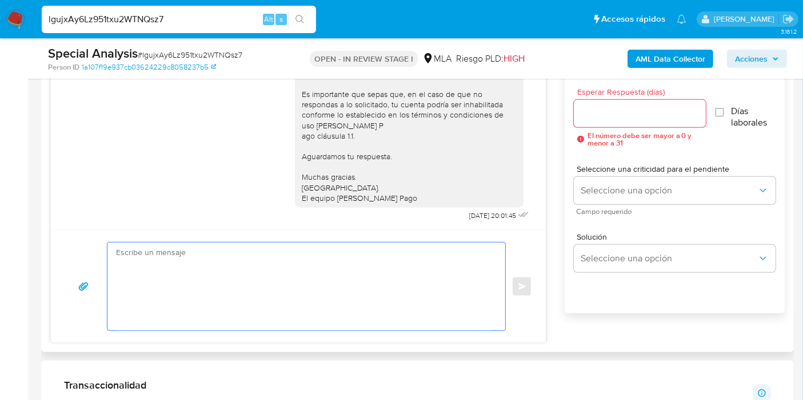
click at [170, 301] on textarea at bounding box center [303, 287] width 375 height 88
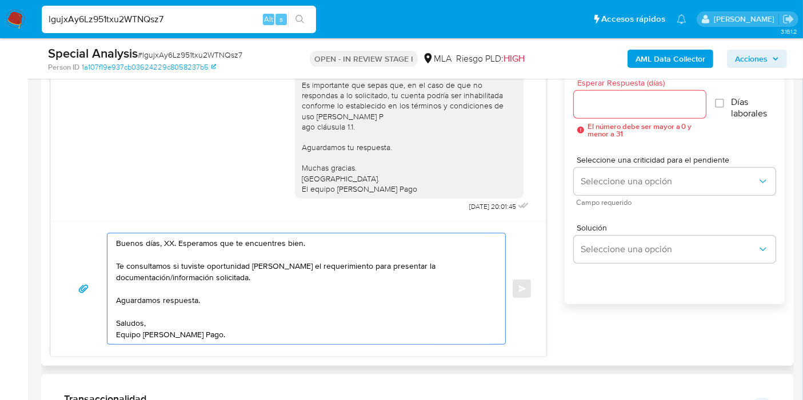
scroll to position [698, 0]
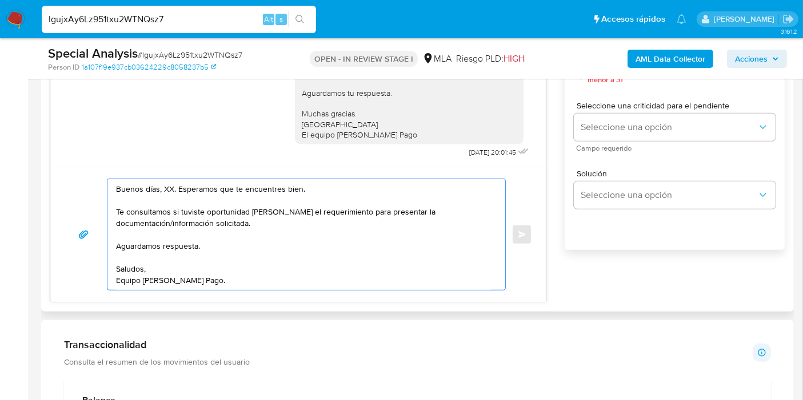
click at [161, 190] on textarea "Buenos días, XX. Esperamos que te encuentres bien. Te consultamos si tuviste op…" at bounding box center [303, 234] width 375 height 111
click at [172, 187] on textarea "Buenos días, XX. Esperamos que te encuentres bien. Te consultamos si tuviste op…" at bounding box center [303, 234] width 375 height 111
click at [170, 187] on textarea "Buenos días, XX. Esperamos que te encuentres bien. Te consultamos si tuviste op…" at bounding box center [303, 234] width 375 height 111
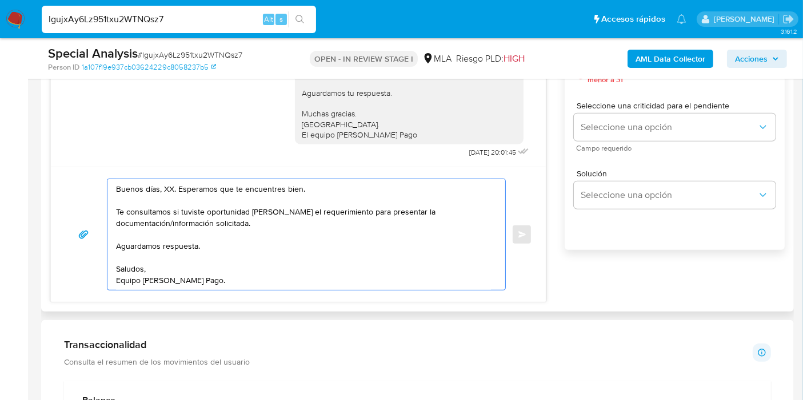
click at [165, 186] on textarea "Buenos días, XX. Esperamos que te encuentres bien. Te consultamos si tuviste op…" at bounding box center [303, 234] width 375 height 111
click at [416, 231] on textarea "Buenos días, Hernan. Esperamos que te encuentres bien. Te consultamos si tuvist…" at bounding box center [303, 234] width 375 height 111
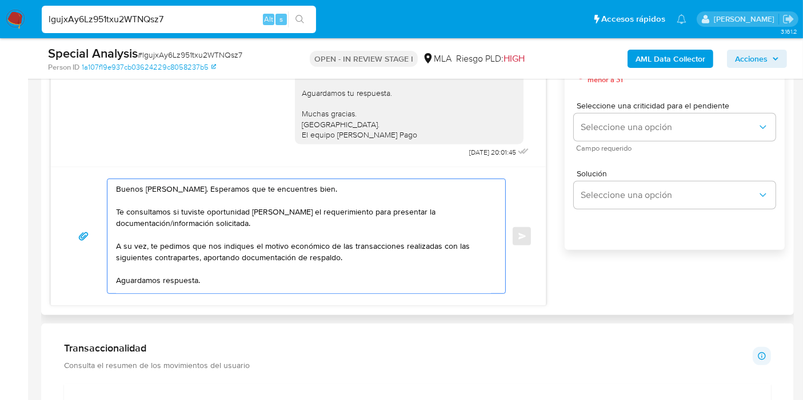
click at [167, 185] on textarea "Buenos días, Hernan. Esperamos que te encuentres bien. Te consultamos si tuvist…" at bounding box center [303, 236] width 375 height 114
click at [184, 188] on textarea "Buenos días, Hernan. Esperamos que te encuentres bien. Te consultamos si tuvist…" at bounding box center [303, 236] width 375 height 114
click at [0, 0] on lt-span "Hernán" at bounding box center [0, 0] width 0 height 0
click at [347, 259] on textarea "Buenos días, Hernán. Esperamos que te encuentres bien. Te consultamos si tuvist…" at bounding box center [303, 236] width 375 height 114
click at [252, 232] on textarea "Buenos días, Hernán. Esperamos que te encuentres bien. Te consultamos si tuvist…" at bounding box center [303, 236] width 375 height 114
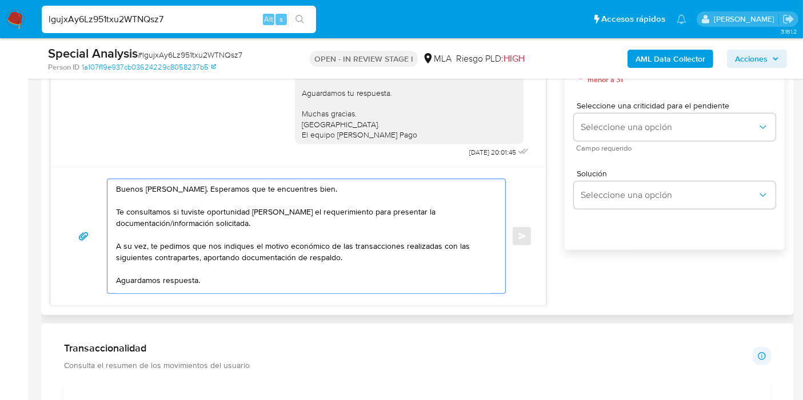
click at [236, 257] on textarea "Buenos días, Hernán. Esperamos que te encuentres bien. Te consultamos si tuvist…" at bounding box center [303, 236] width 375 height 114
click at [310, 241] on textarea "Buenos días, Hernán. Esperamos que te encuentres bien. Te consultamos si tuvist…" at bounding box center [303, 236] width 375 height 114
click at [448, 247] on textarea "Buenos días, Hernán. Esperamos que te encuentres bien. Te consultamos si tuvist…" at bounding box center [303, 236] width 375 height 114
drag, startPoint x: 451, startPoint y: 248, endPoint x: 196, endPoint y: 257, distance: 254.3
click at [196, 257] on textarea "Buenos días, Hernán. Esperamos que te encuentres bien. Te consultamos si tuvist…" at bounding box center [303, 236] width 375 height 114
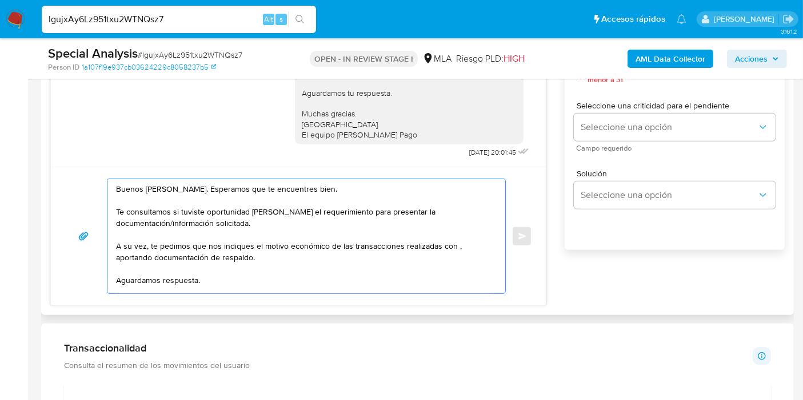
paste textarea "Marcela Alejandra Mennitto"
paste textarea "27222864106"
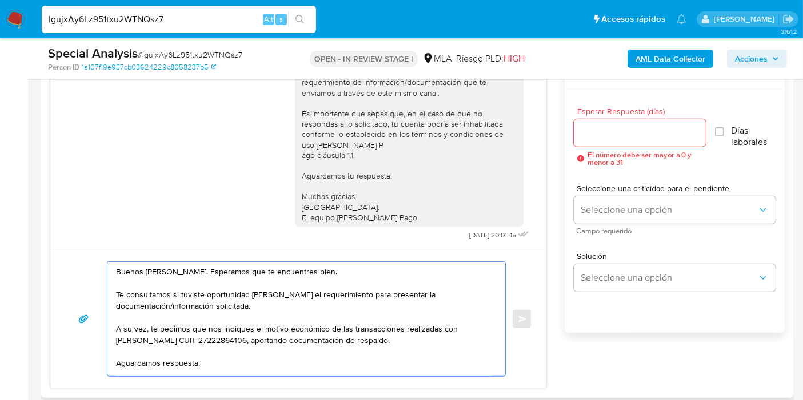
scroll to position [571, 0]
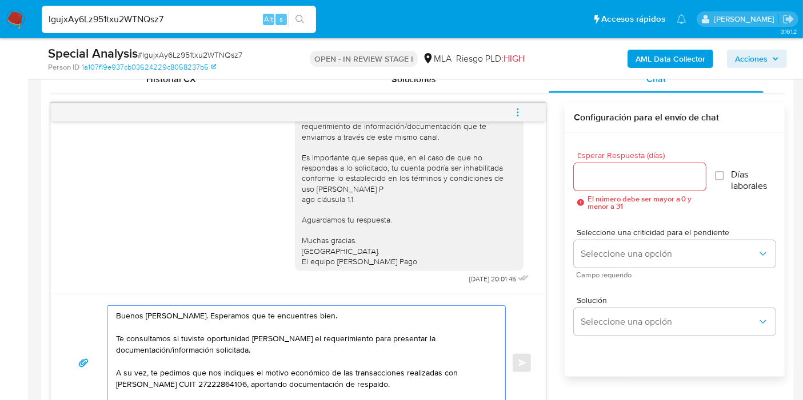
type textarea "Buenos días, Hernán. Esperamos que te encuentres bien. Te consultamos si tuvist…"
click at [661, 185] on div at bounding box center [639, 176] width 132 height 27
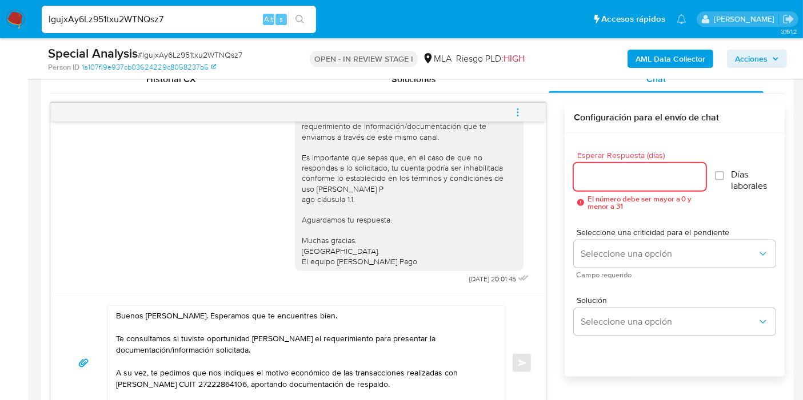
click at [654, 180] on input "Esperar Respuesta (días)" at bounding box center [639, 177] width 132 height 15
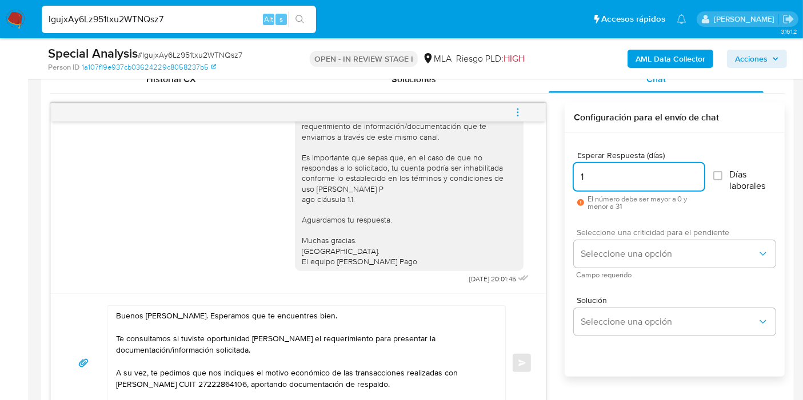
type input "1"
click at [643, 238] on div "Seleccione una criticidad para el pendiente Seleccione una opción Campo requeri…" at bounding box center [674, 253] width 202 height 50
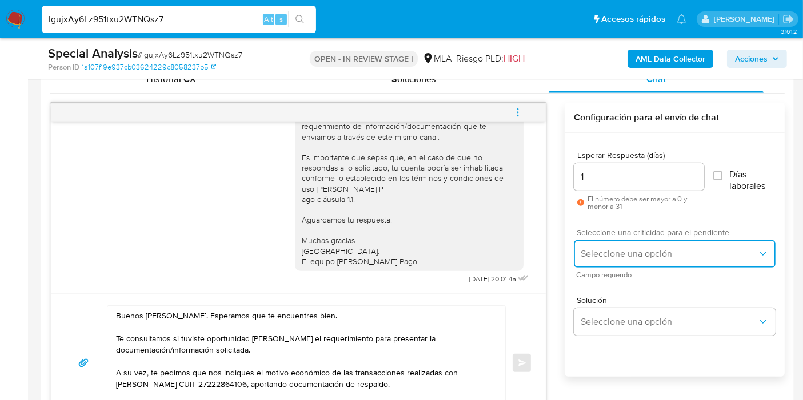
click at [631, 248] on span "Seleccione una opción" at bounding box center [668, 253] width 177 height 11
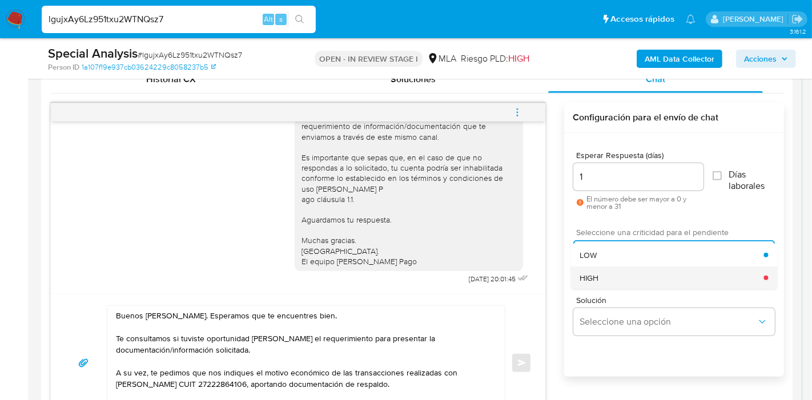
click at [622, 283] on div "HIGH" at bounding box center [672, 278] width 184 height 23
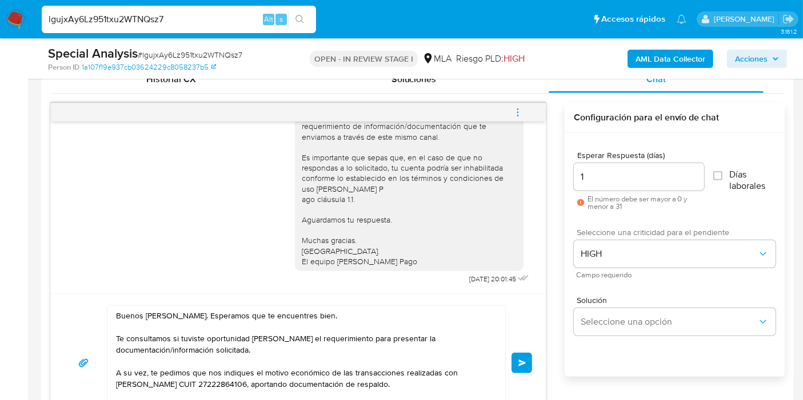
click at [524, 355] on button "Enviar" at bounding box center [521, 363] width 21 height 21
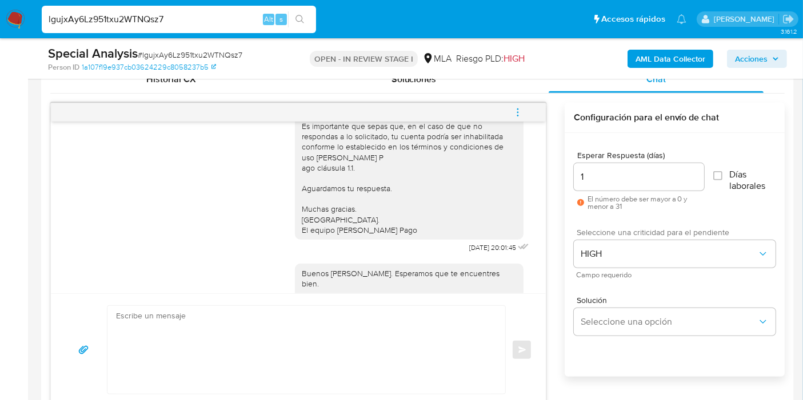
scroll to position [917, 0]
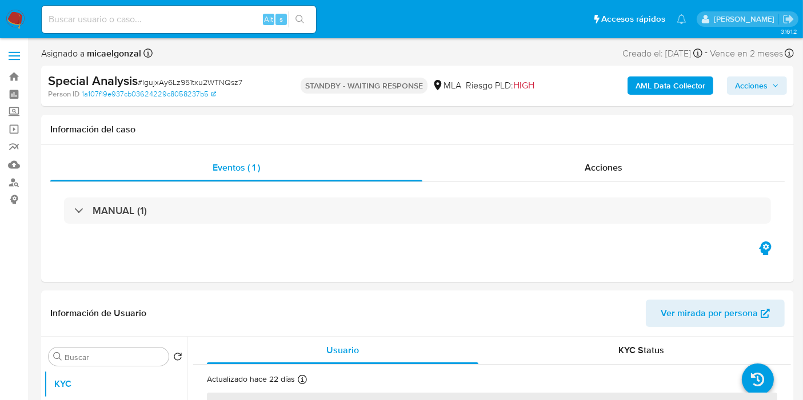
select select "10"
click at [127, 15] on input at bounding box center [179, 19] width 274 height 15
paste input "TcXjr4NXg7szyUPZ87VuD5Ro"
type input "TcXjr4NXg7szyUPZ87VuD5Ro"
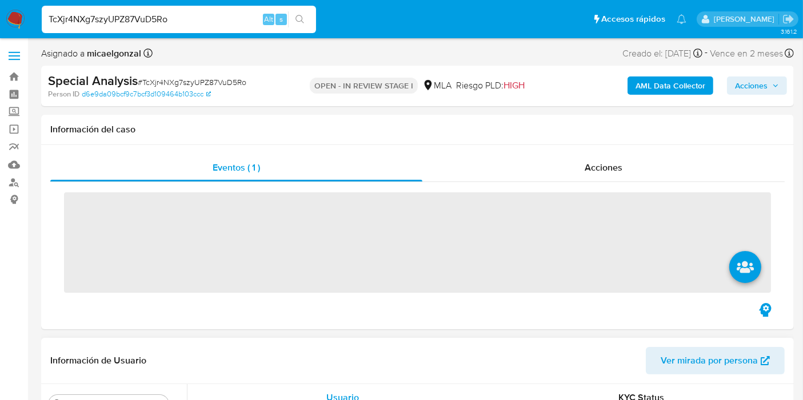
scroll to position [254, 0]
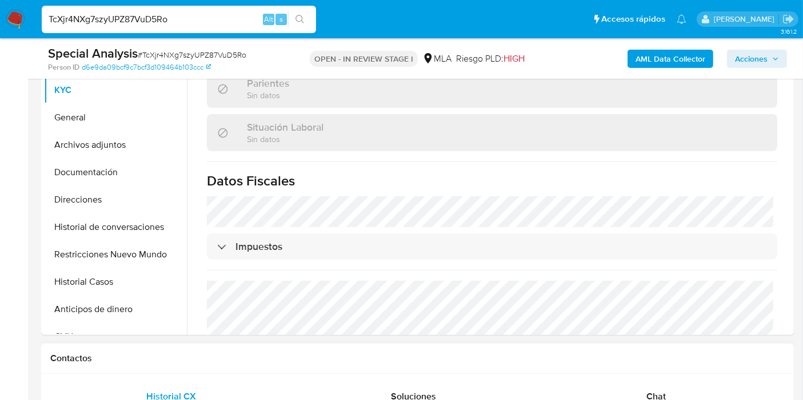
select select "10"
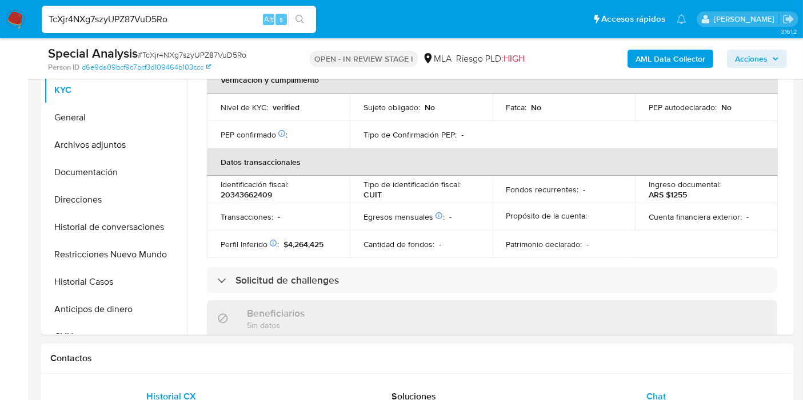
scroll to position [523, 0]
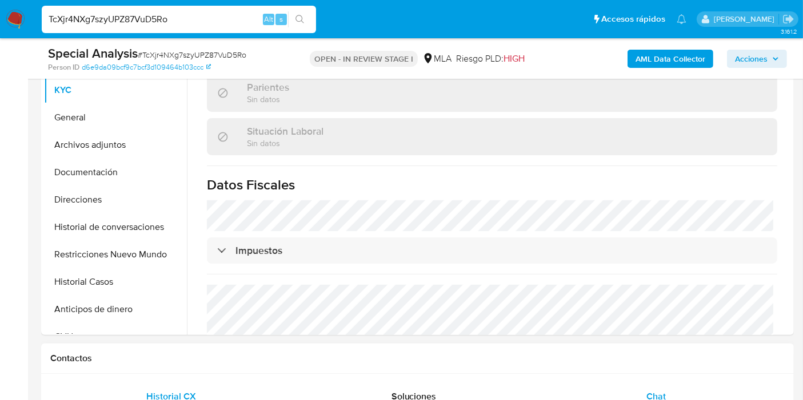
click at [644, 384] on div "Chat" at bounding box center [655, 396] width 215 height 27
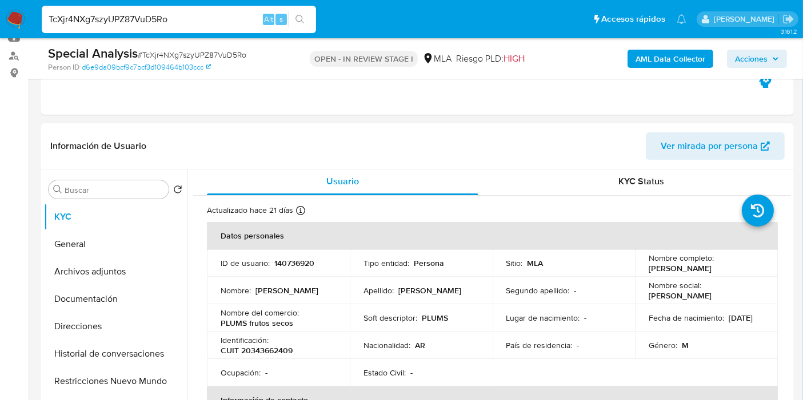
scroll to position [0, 0]
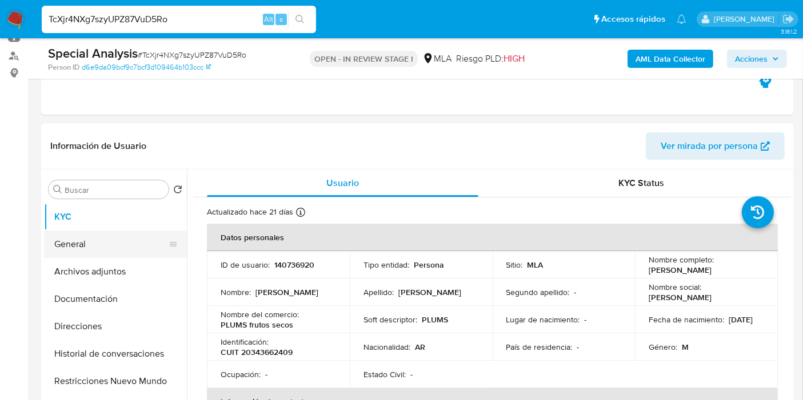
click at [119, 231] on button "General" at bounding box center [111, 244] width 134 height 27
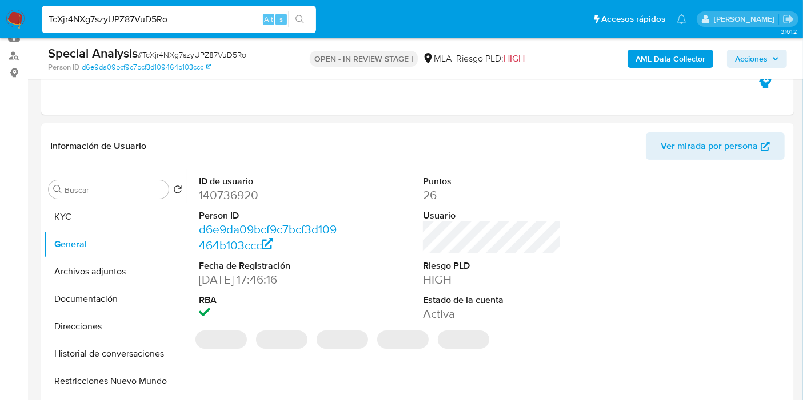
click at [218, 193] on dd "140736920" at bounding box center [268, 195] width 138 height 16
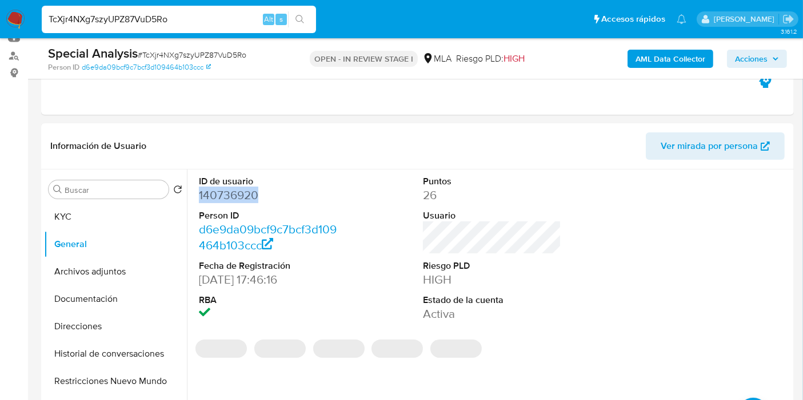
copy dd "140736920"
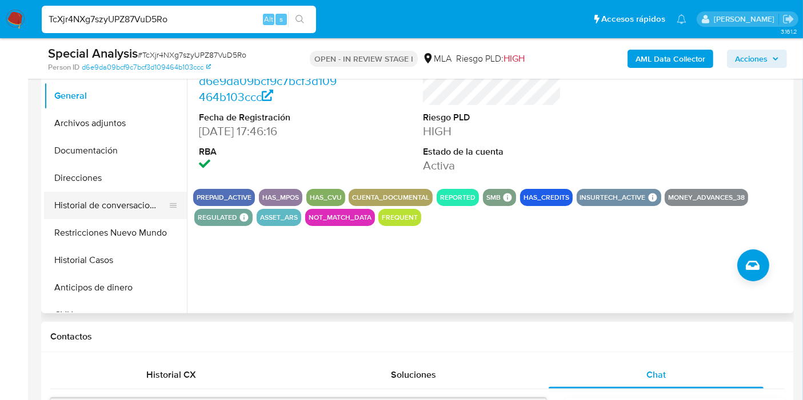
scroll to position [254, 0]
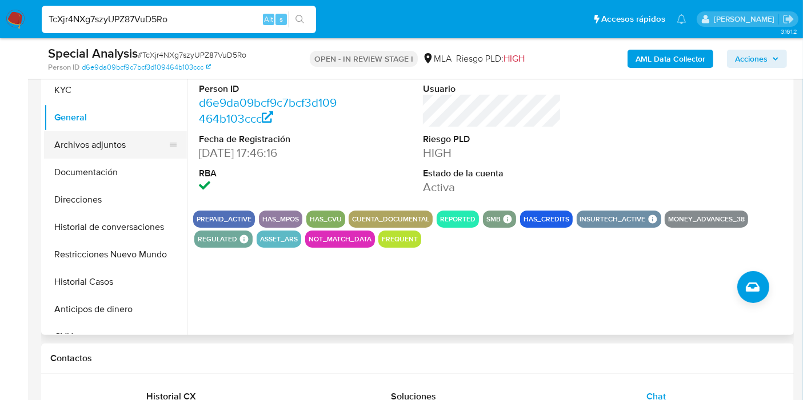
click at [119, 147] on button "Archivos adjuntos" at bounding box center [111, 144] width 134 height 27
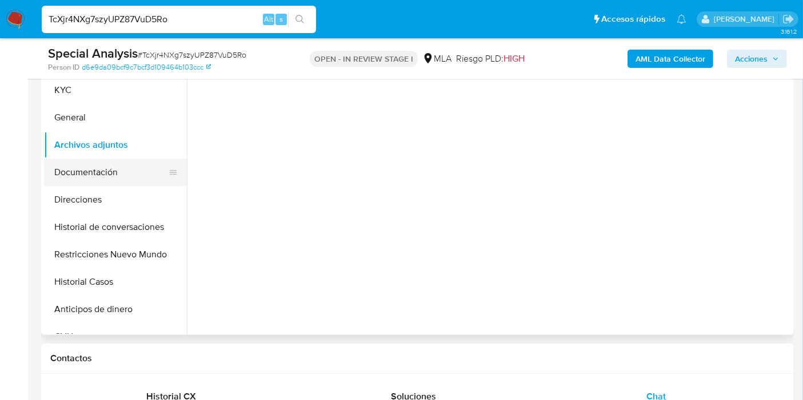
click at [95, 166] on button "Documentación" at bounding box center [111, 172] width 134 height 27
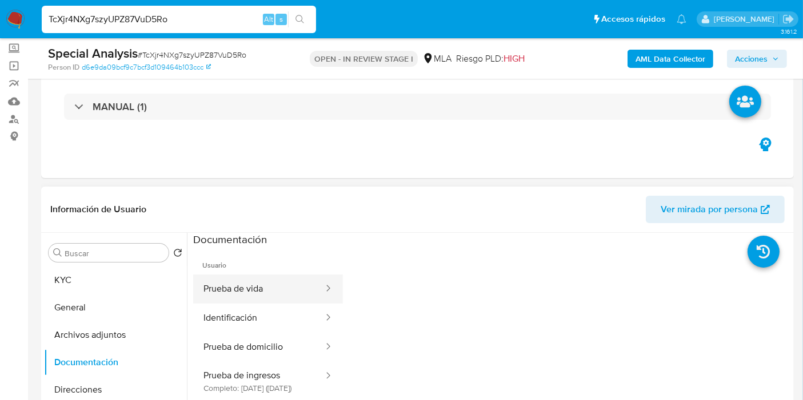
scroll to position [63, 0]
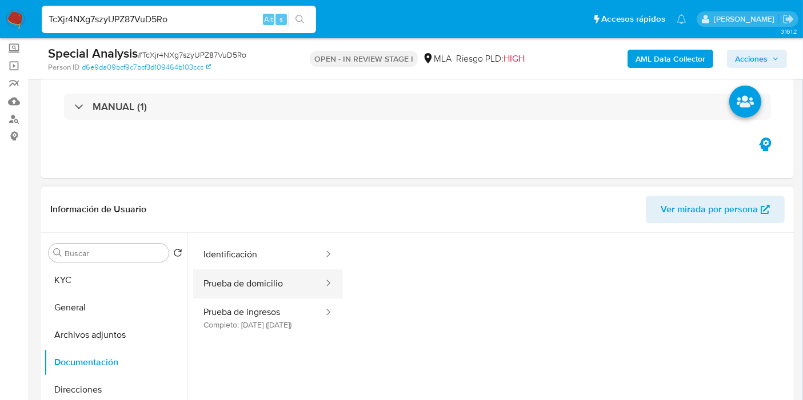
click at [241, 293] on button "Prueba de domicilio" at bounding box center [258, 284] width 131 height 29
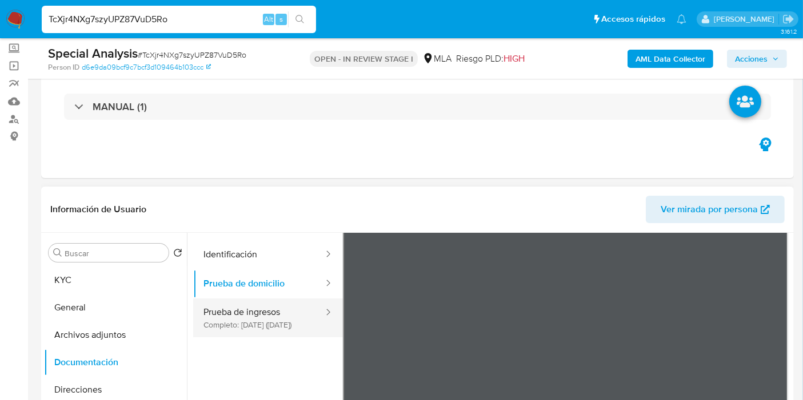
click at [247, 310] on button "Prueba de ingresos Completo: [DATE] ([DATE])" at bounding box center [258, 318] width 131 height 39
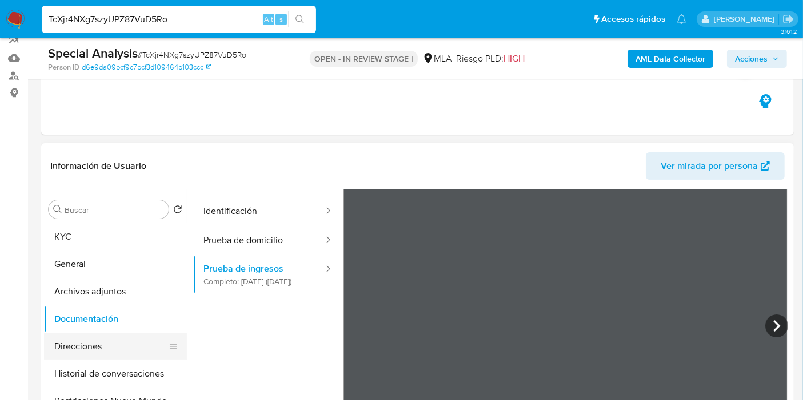
scroll to position [127, 0]
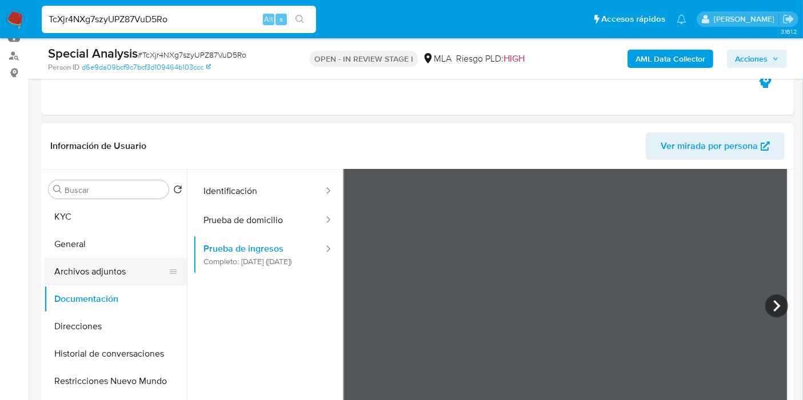
click at [109, 280] on button "Archivos adjuntos" at bounding box center [111, 271] width 134 height 27
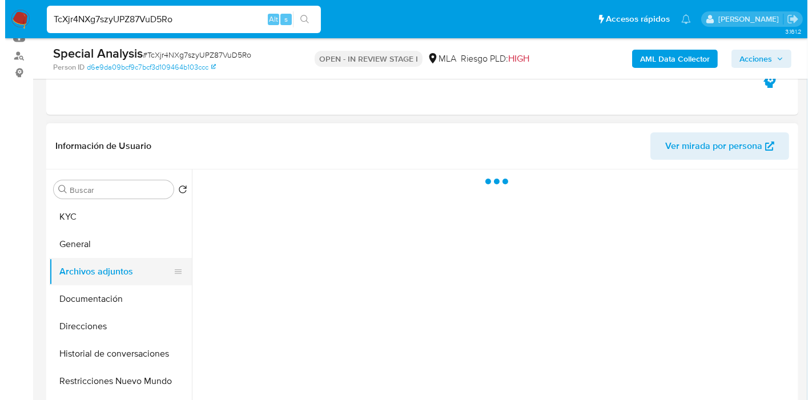
scroll to position [0, 0]
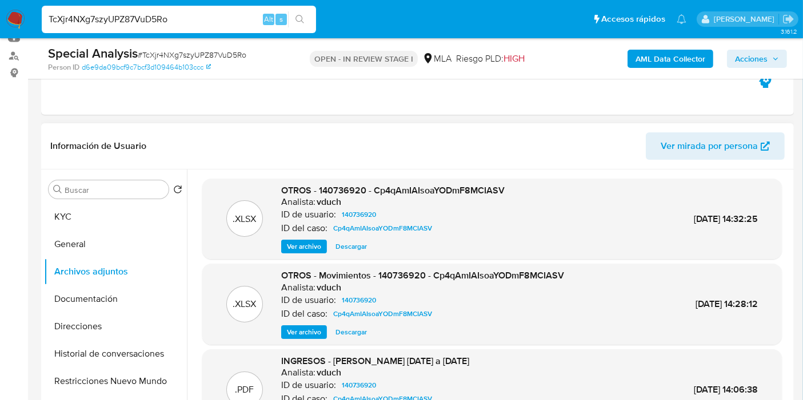
click at [316, 242] on span "Ver archivo" at bounding box center [304, 246] width 34 height 11
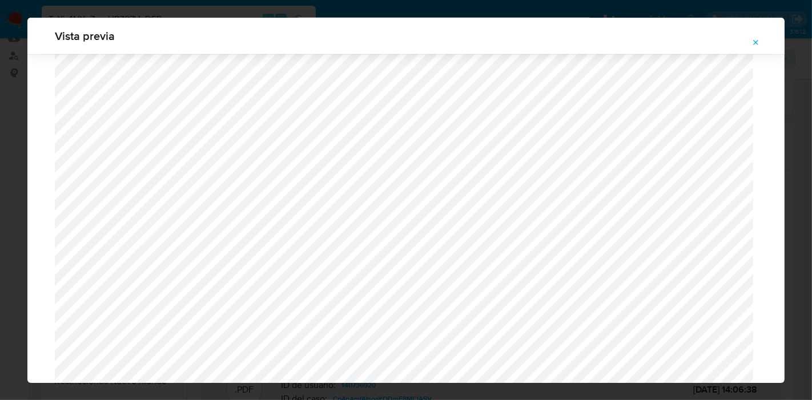
scroll to position [1070, 0]
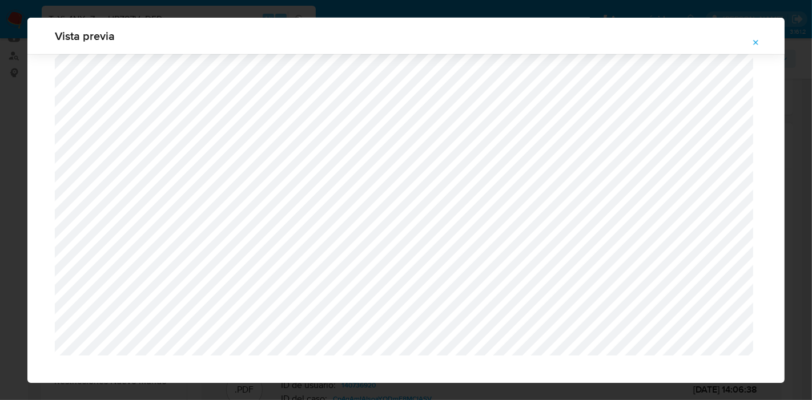
click at [0, 166] on div "Vista previa" at bounding box center [406, 200] width 812 height 400
click at [760, 41] on icon "Attachment preview" at bounding box center [756, 42] width 9 height 9
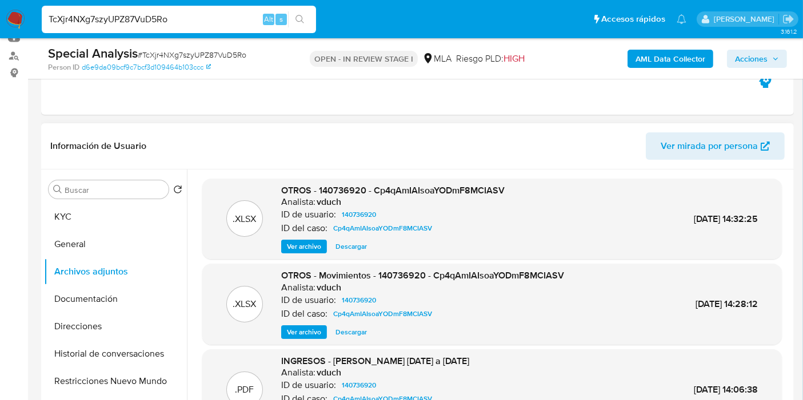
scroll to position [0, 0]
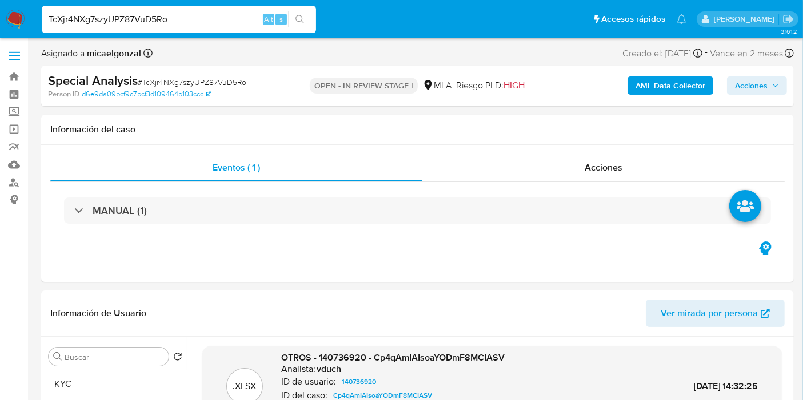
click at [45, 379] on button "KYC" at bounding box center [111, 384] width 134 height 27
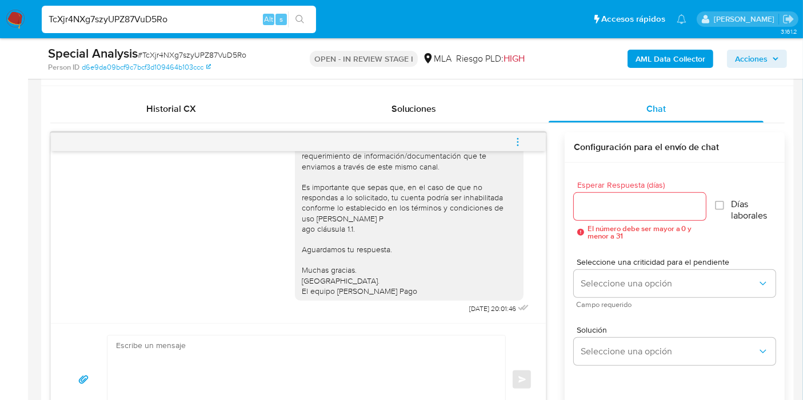
scroll to position [635, 0]
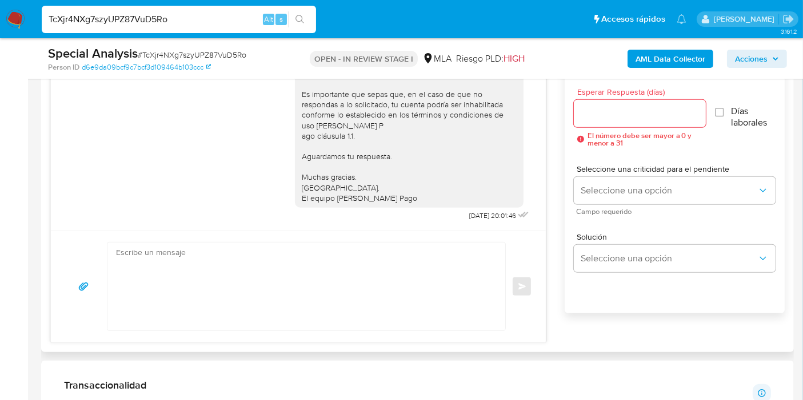
click at [307, 280] on textarea at bounding box center [303, 287] width 375 height 88
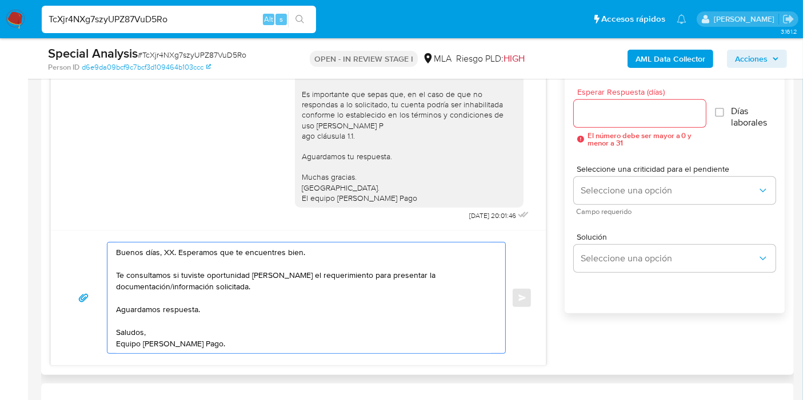
click at [163, 254] on textarea "Buenos días, XX. Esperamos que te encuentres bien. Te consultamos si tuviste op…" at bounding box center [303, 298] width 375 height 111
click at [318, 270] on textarea "Buenos [PERSON_NAME]. Esperamos que te encuentres bien. Te consultamos si tuvis…" at bounding box center [303, 298] width 375 height 111
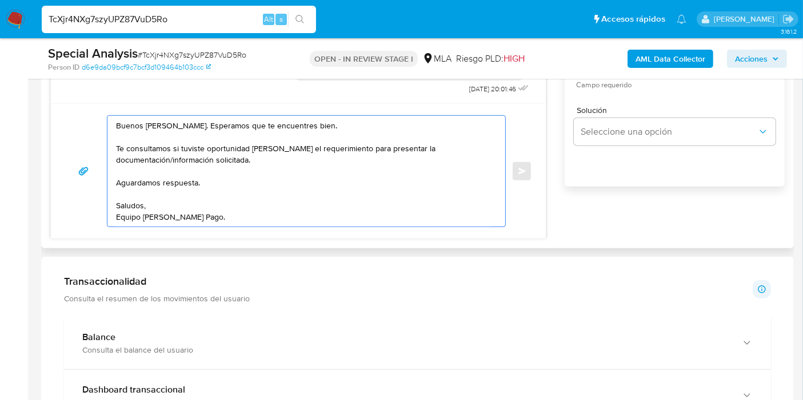
scroll to position [571, 0]
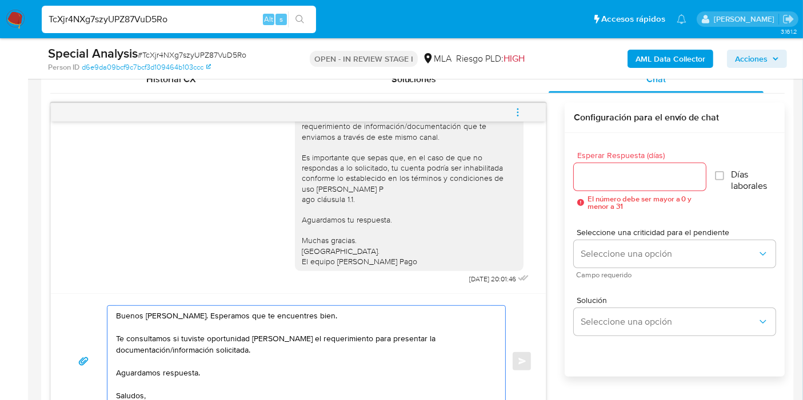
type textarea "Buenos [PERSON_NAME]. Esperamos que te encuentres bien. Te consultamos si tuvis…"
click at [635, 195] on span "El número debe ser mayor a 0 y menor a 31" at bounding box center [646, 202] width 118 height 15
click at [643, 183] on input "Esperar Respuesta (días)" at bounding box center [639, 177] width 132 height 15
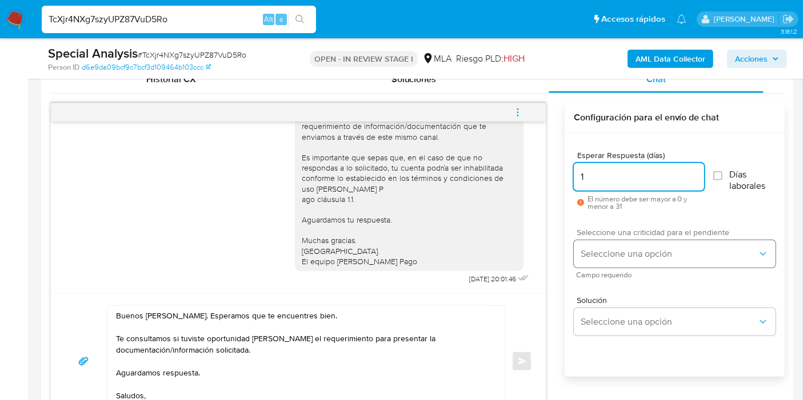
type input "1"
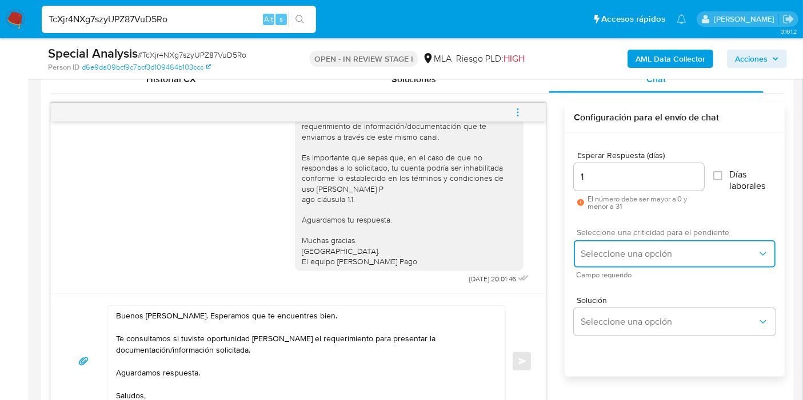
click at [610, 247] on button "Seleccione una opción" at bounding box center [674, 253] width 202 height 27
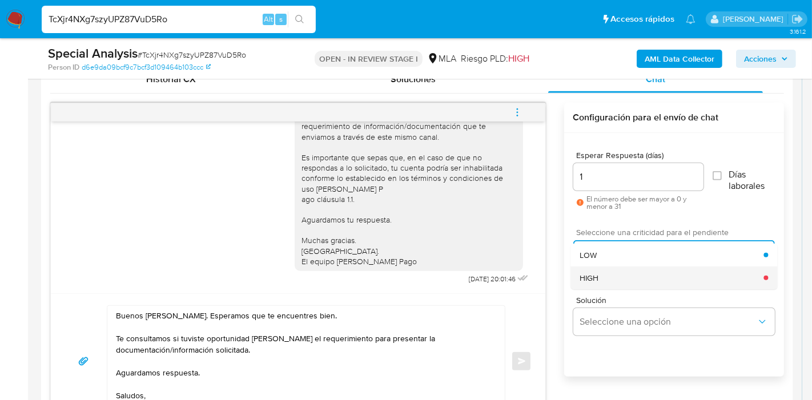
click at [608, 270] on div "HIGH" at bounding box center [672, 278] width 184 height 23
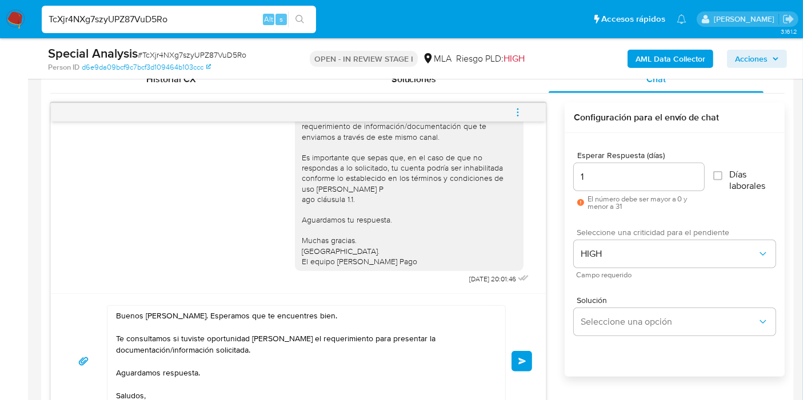
click at [528, 352] on button "Enviar" at bounding box center [521, 361] width 21 height 21
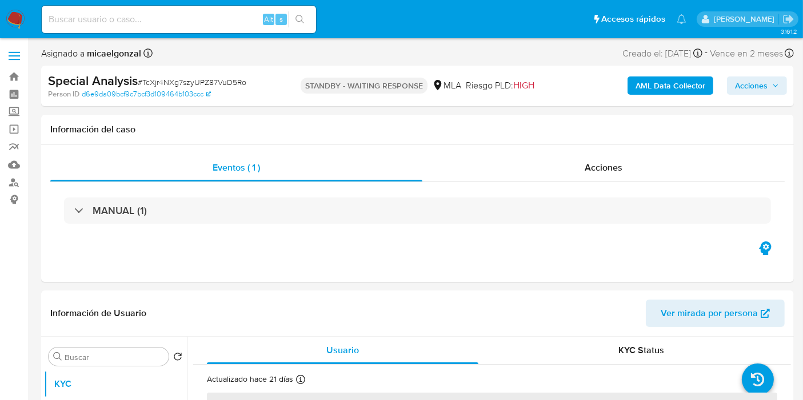
select select "10"
click at [99, 22] on input at bounding box center [179, 19] width 274 height 15
paste input "E09AUvIP97dcPMwhrTKqKv0W"
type input "E09AUvIP97dcPMwhrTKqKv0W"
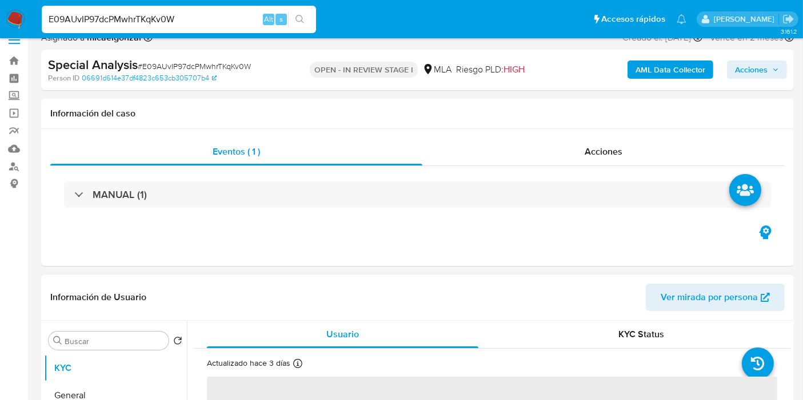
scroll to position [317, 0]
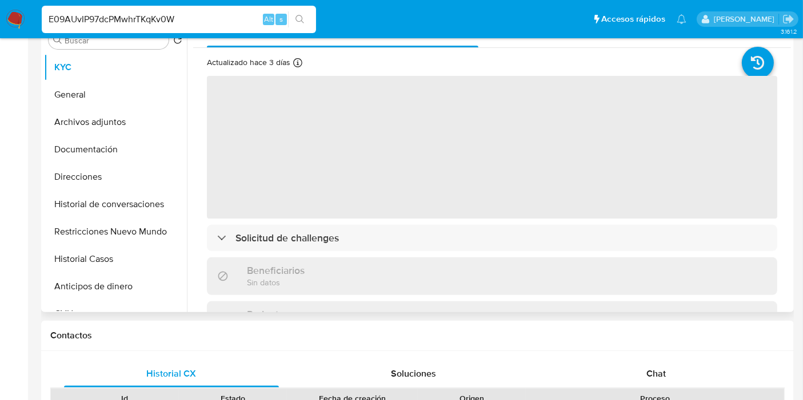
select select "10"
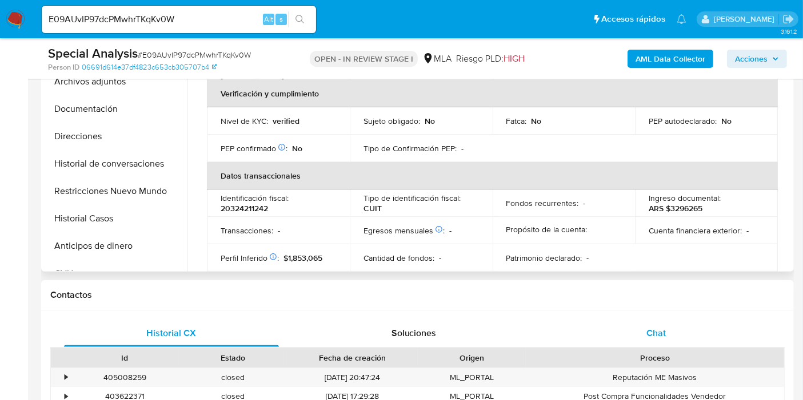
click at [690, 330] on div "Chat" at bounding box center [655, 333] width 215 height 27
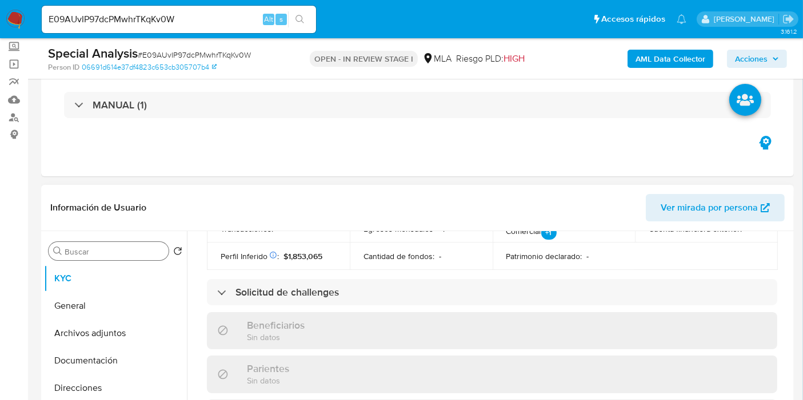
scroll to position [63, 0]
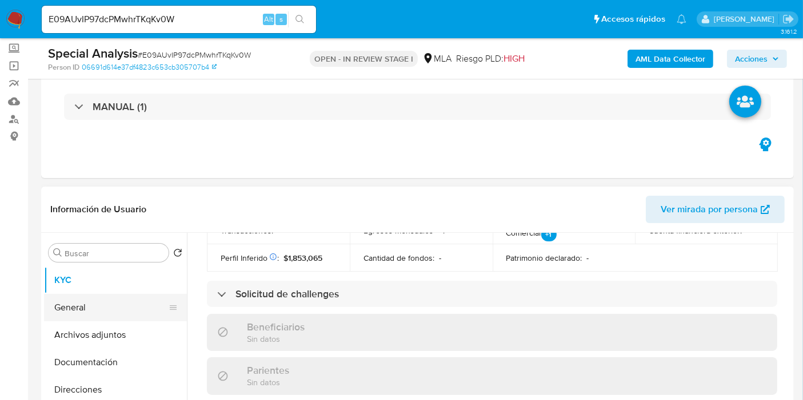
click at [81, 297] on button "General" at bounding box center [111, 307] width 134 height 27
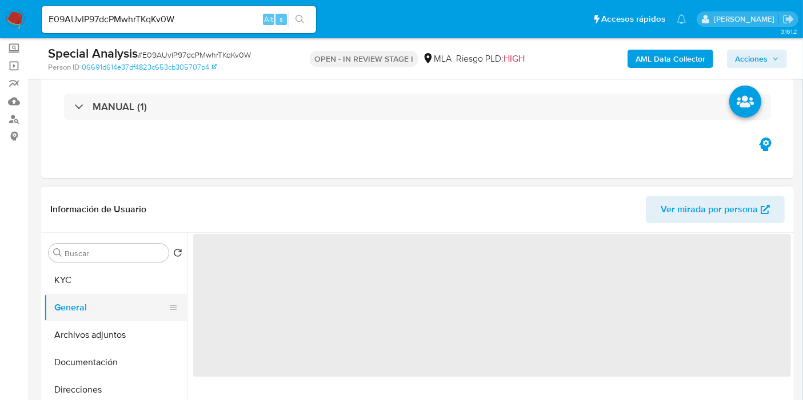
scroll to position [0, 0]
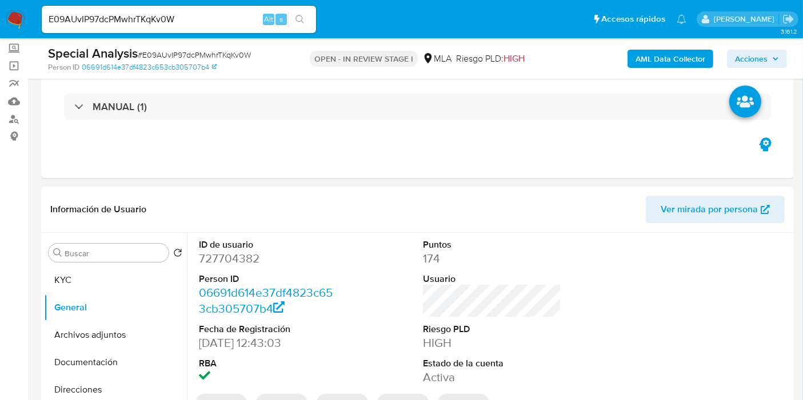
click at [242, 257] on dd "727704382" at bounding box center [268, 259] width 138 height 16
copy dd "727704382"
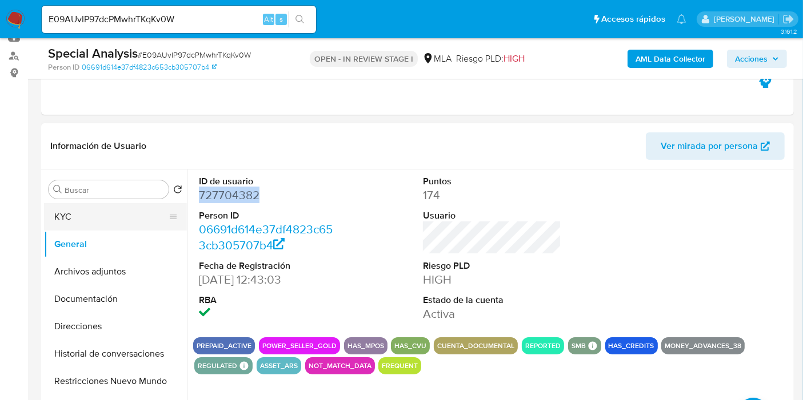
click at [129, 216] on button "KYC" at bounding box center [111, 216] width 134 height 27
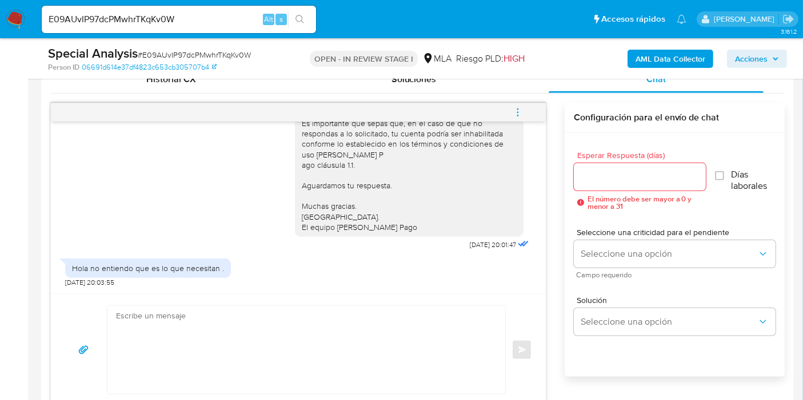
scroll to position [635, 0]
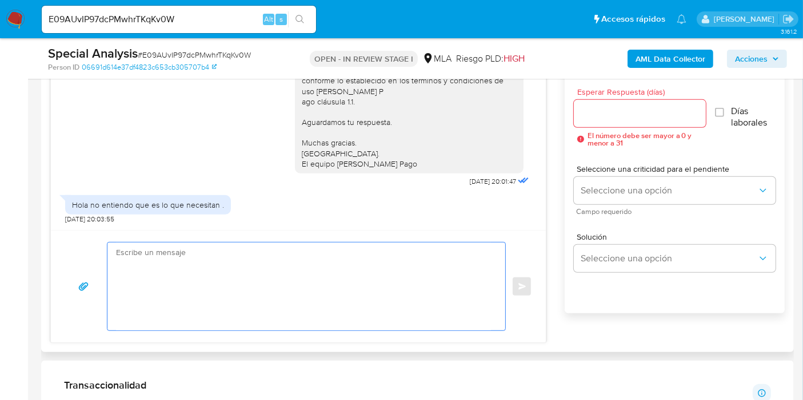
click at [331, 281] on textarea at bounding box center [303, 287] width 375 height 88
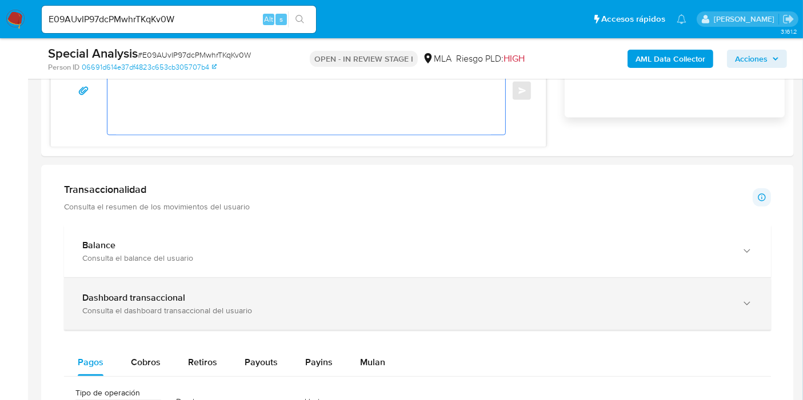
scroll to position [761, 0]
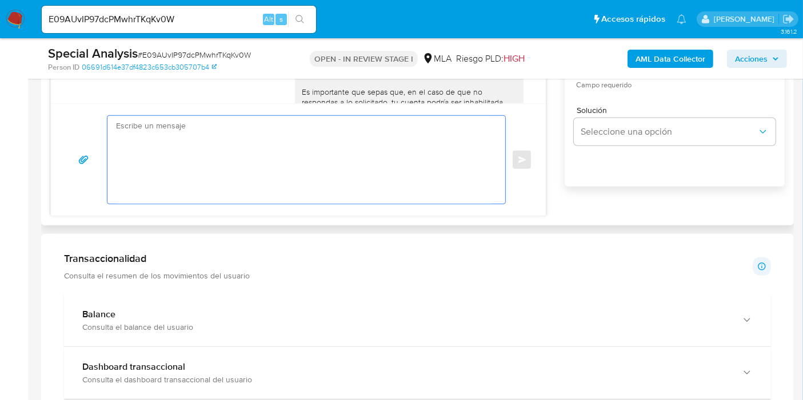
click at [244, 185] on textarea at bounding box center [303, 160] width 375 height 88
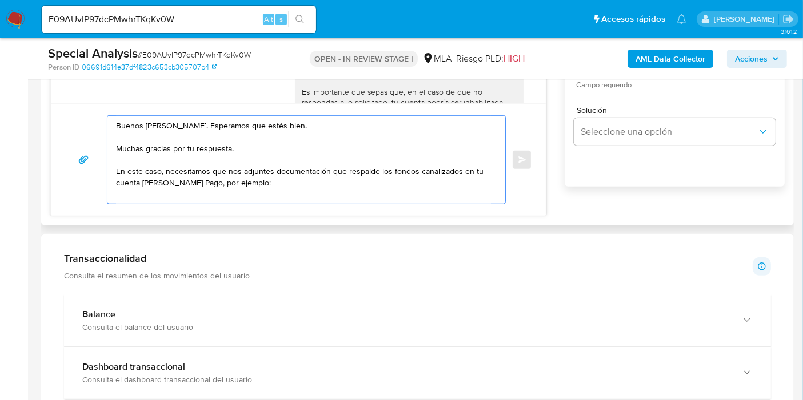
paste textarea "- Últimas 6 Declaraciones Juradas de Ingresos Brutos (donde se visualice la bas…"
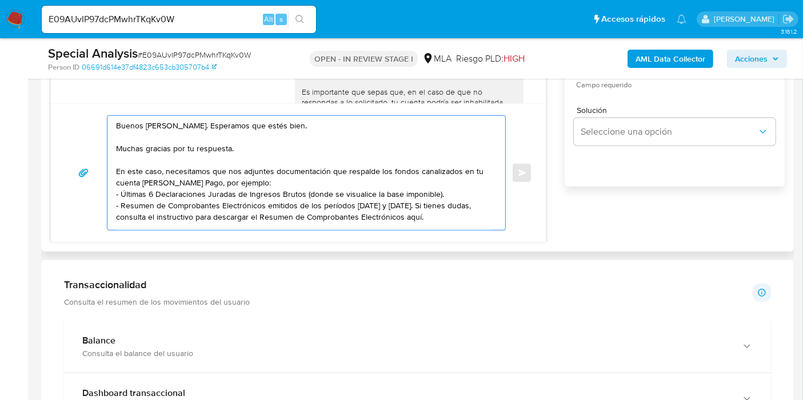
scroll to position [4, 0]
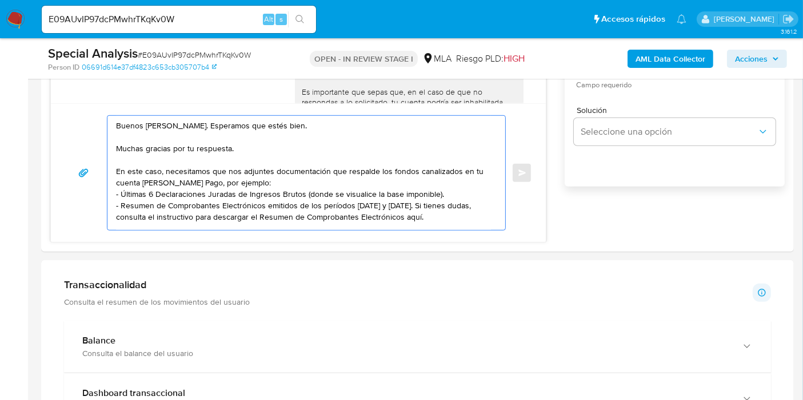
paste textarea "Tené en cuenta que, además de los ejemplos mencionados, podés adjuntar voluntar…"
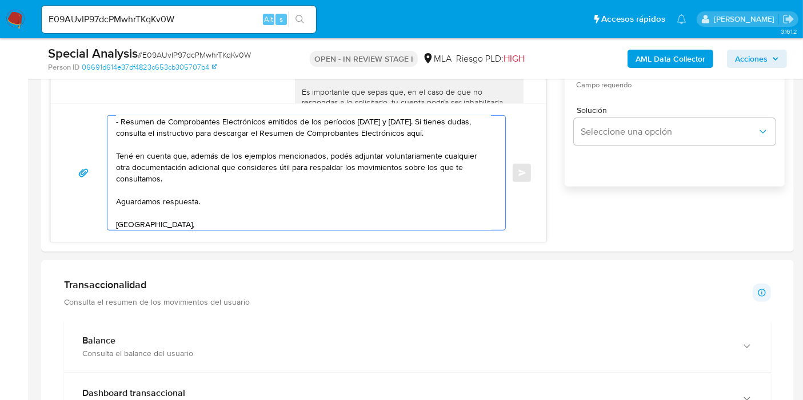
scroll to position [95, 0]
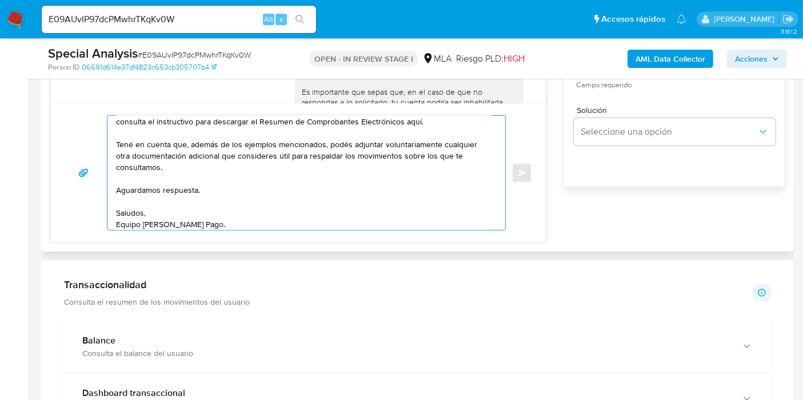
click at [241, 169] on textarea "Buenos días, Federico. Esperamos que estés bien. Muchas gracias por tu respuest…" at bounding box center [303, 173] width 375 height 114
click at [438, 128] on textarea "Buenos días, Federico. Esperamos que estés bien. Muchas gracias por tu respuest…" at bounding box center [303, 173] width 375 height 114
click at [439, 121] on textarea "Buenos días, Federico. Esperamos que estés bien. Muchas gracias por tu respuest…" at bounding box center [303, 173] width 375 height 114
paste textarea "https://www.mercadopago.com.ar/ayuda/30181"
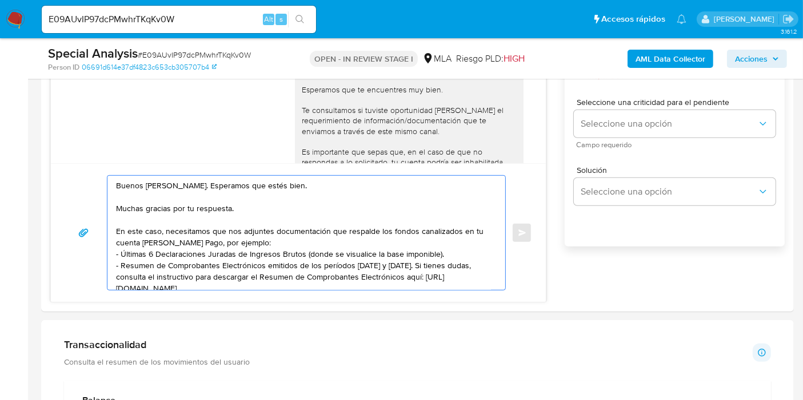
scroll to position [635, 0]
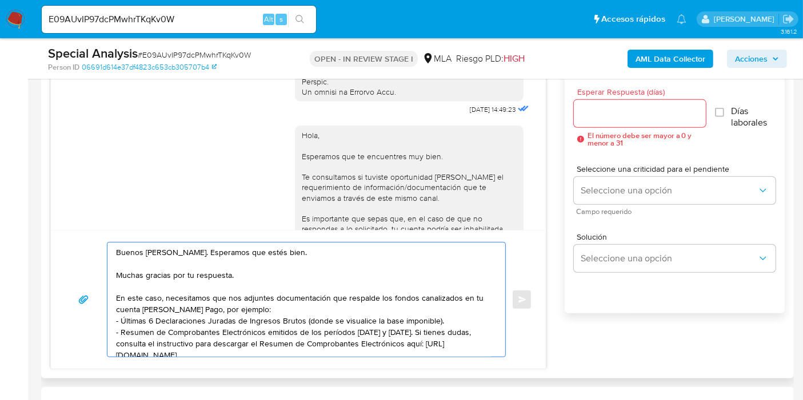
type textarea "Buenos días, Federico. Esperamos que estés bien. Muchas gracias por tu respuest…"
click at [603, 128] on div "Esperar Respuesta (días) El número debe ser mayor a 0 y menor a 31" at bounding box center [639, 117] width 132 height 59
click at [610, 117] on input "Esperar Respuesta (días)" at bounding box center [639, 113] width 132 height 15
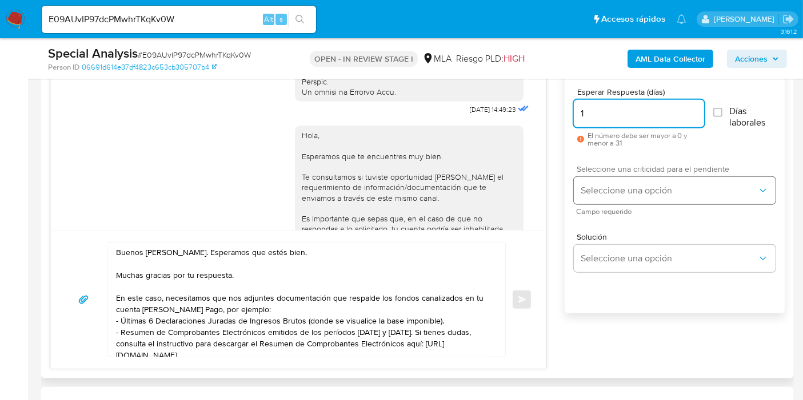
type input "1"
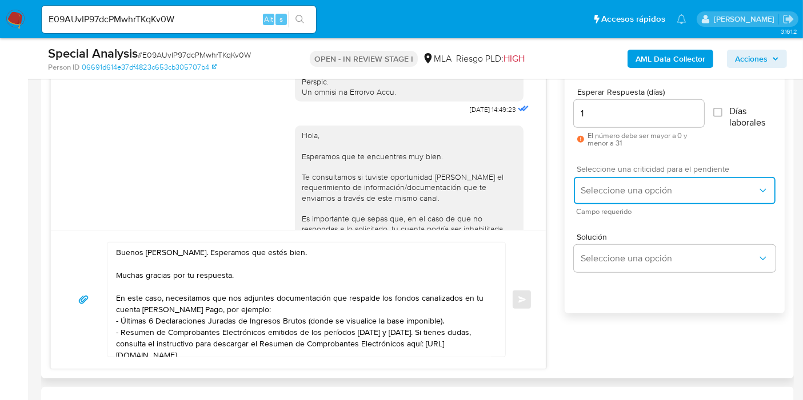
click at [627, 187] on span "Seleccione una opción" at bounding box center [668, 190] width 177 height 11
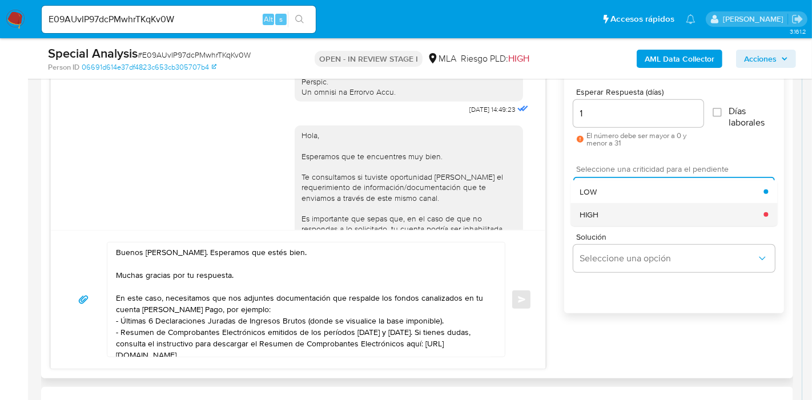
click at [627, 214] on div "HIGH" at bounding box center [672, 214] width 184 height 23
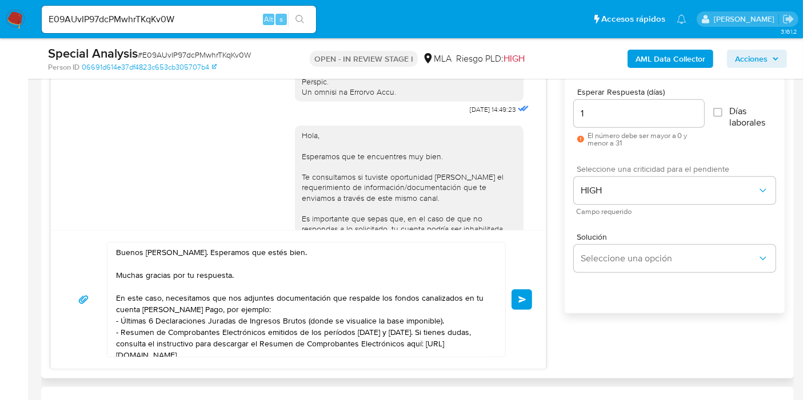
click at [517, 297] on button "Enviar" at bounding box center [521, 300] width 21 height 21
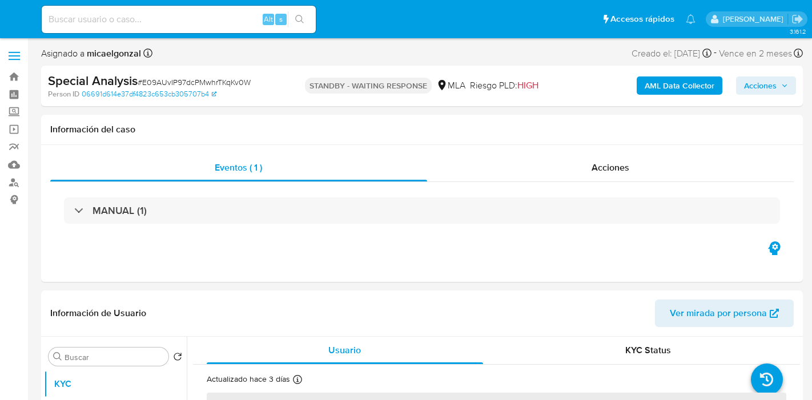
select select "10"
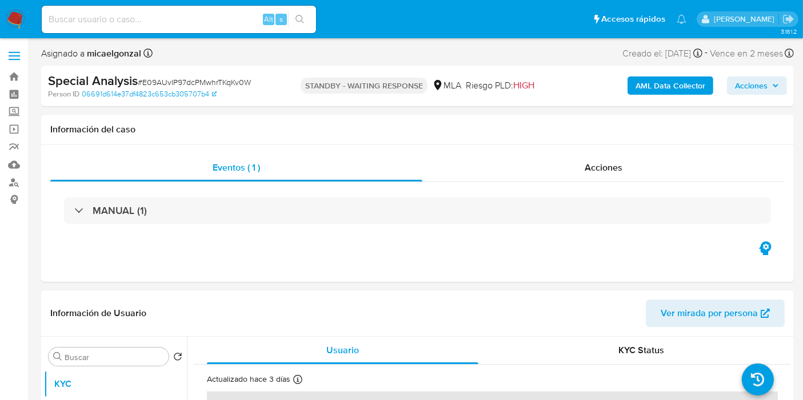
click at [184, 27] on div "Alt s" at bounding box center [179, 19] width 274 height 27
click at [186, 22] on input at bounding box center [179, 19] width 274 height 15
paste input "euygQ1ep7Z35PWoMGHA2TsJo"
type input "euygQ1ep7Z35PWoMGHA2TsJo"
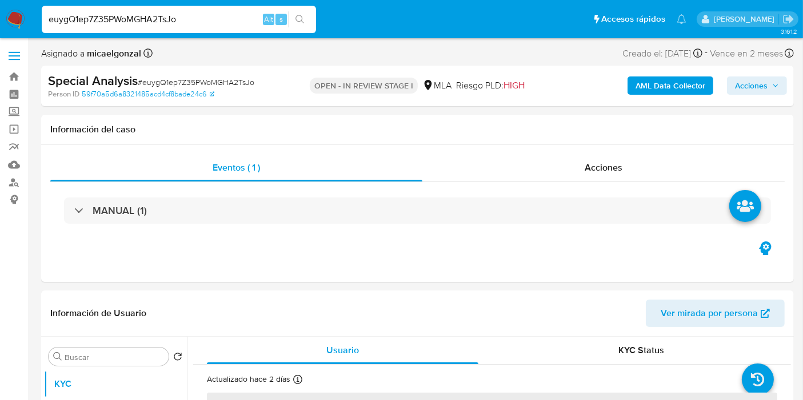
select select "10"
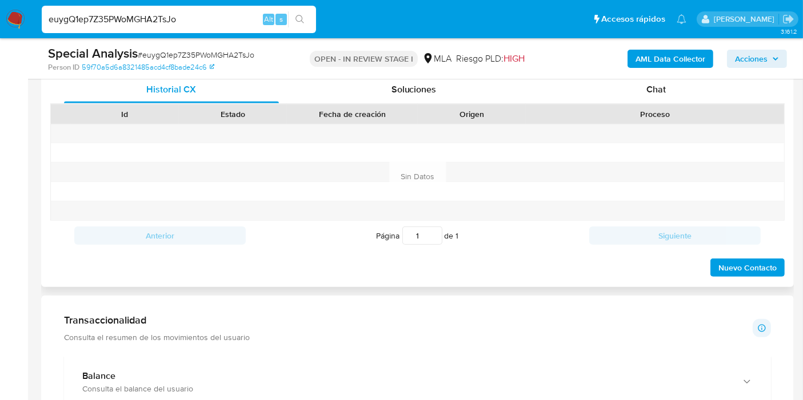
scroll to position [507, 0]
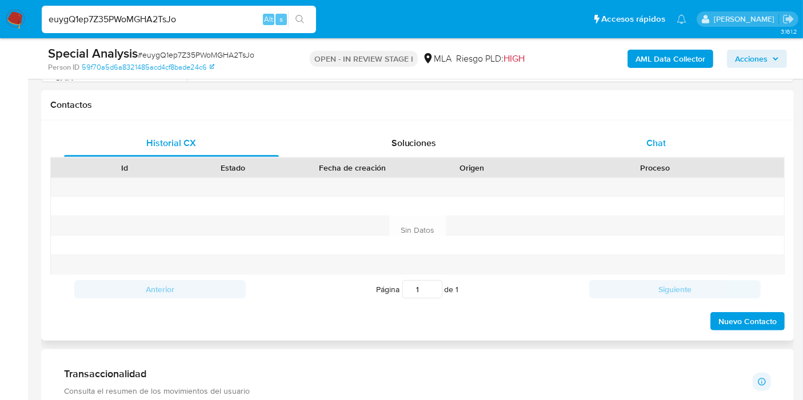
click at [674, 146] on div "Chat" at bounding box center [655, 143] width 215 height 27
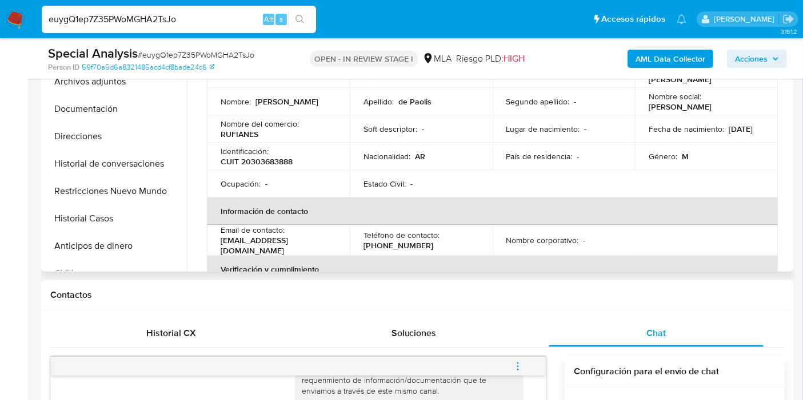
scroll to position [0, 0]
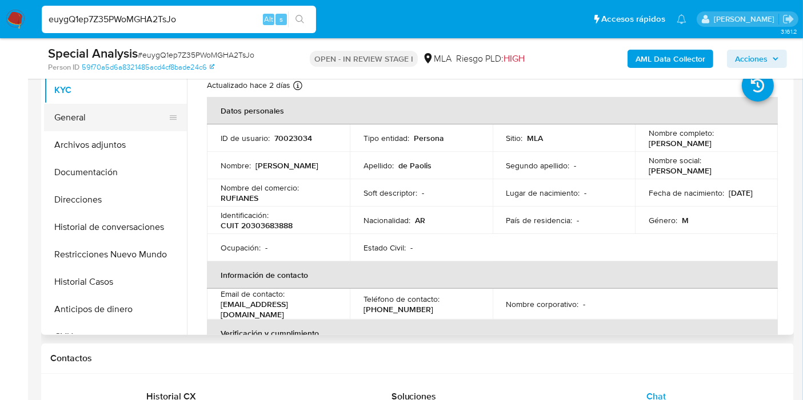
click at [122, 125] on button "General" at bounding box center [111, 117] width 134 height 27
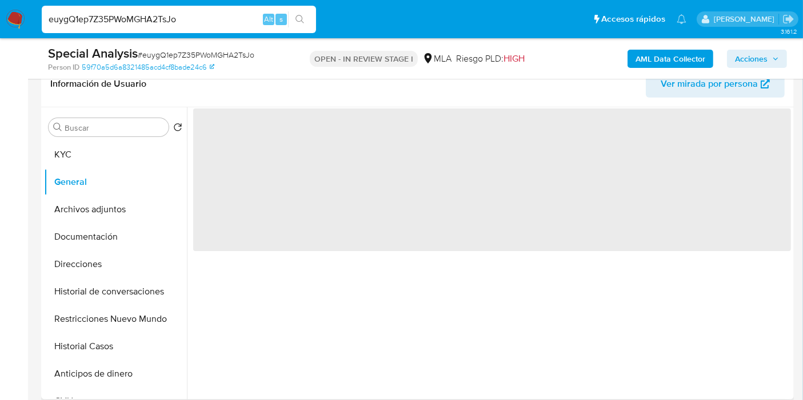
scroll to position [127, 0]
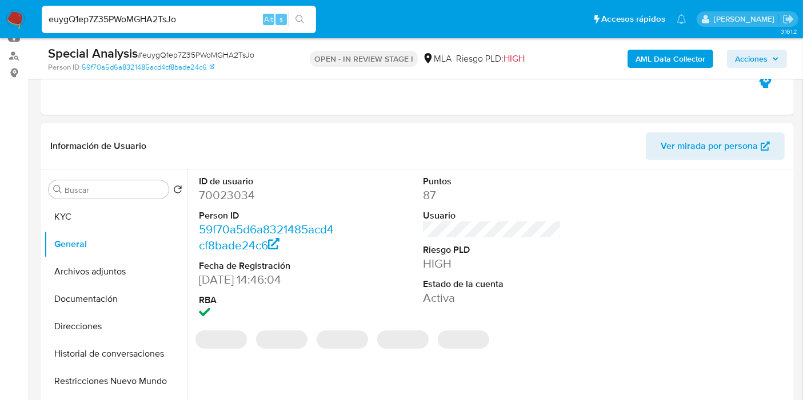
click at [230, 199] on dd "70023034" at bounding box center [268, 195] width 138 height 16
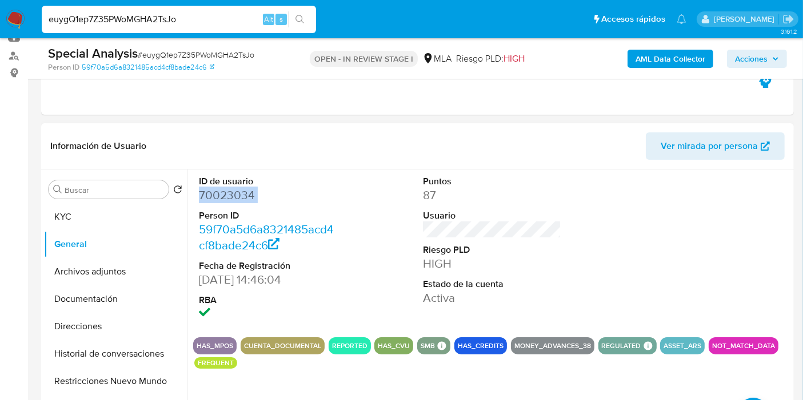
copy dd "70023034"
click at [82, 298] on button "Documentación" at bounding box center [111, 299] width 134 height 27
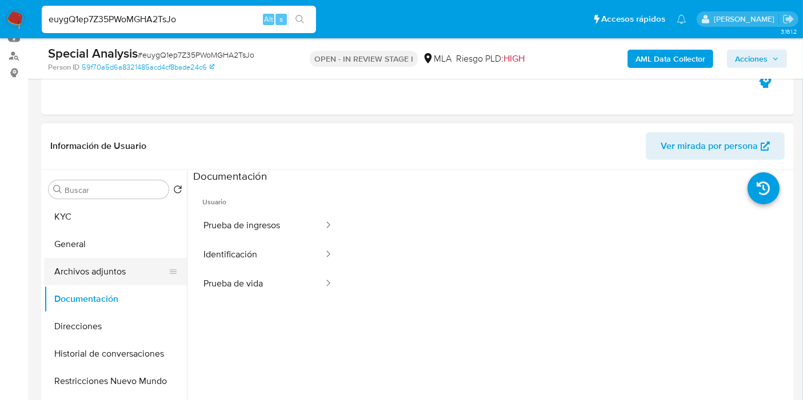
click at [111, 271] on button "Archivos adjuntos" at bounding box center [111, 271] width 134 height 27
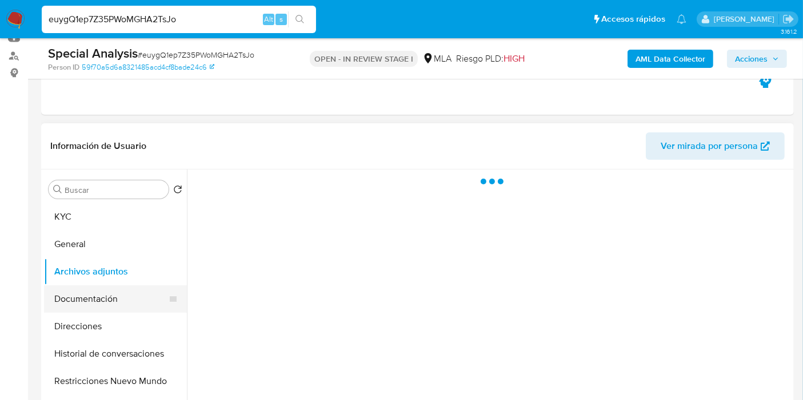
click at [84, 294] on button "Documentación" at bounding box center [111, 299] width 134 height 27
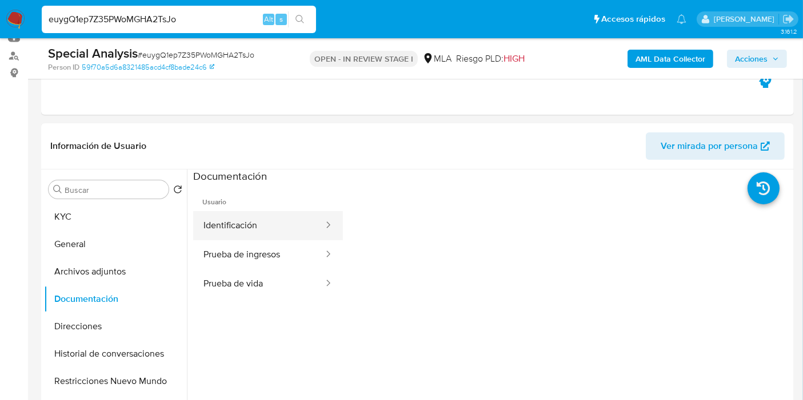
click at [243, 213] on button "Identificación" at bounding box center [258, 225] width 131 height 29
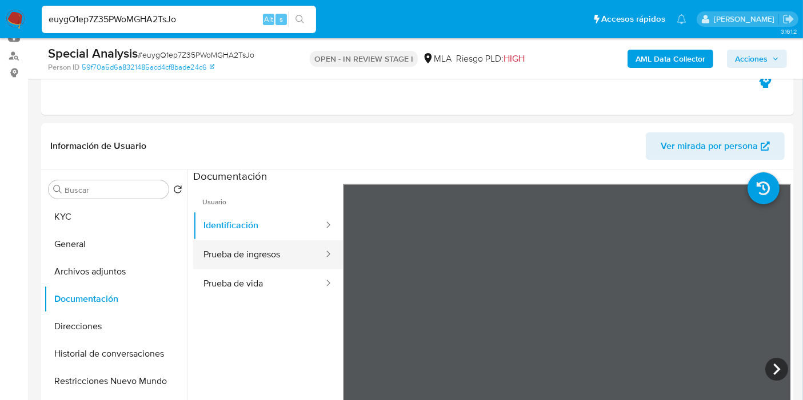
click at [277, 250] on button "Prueba de ingresos" at bounding box center [258, 254] width 131 height 29
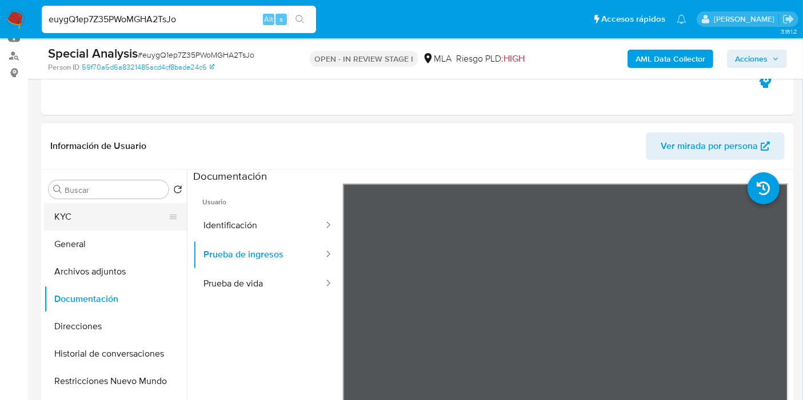
click at [138, 211] on button "KYC" at bounding box center [111, 216] width 134 height 27
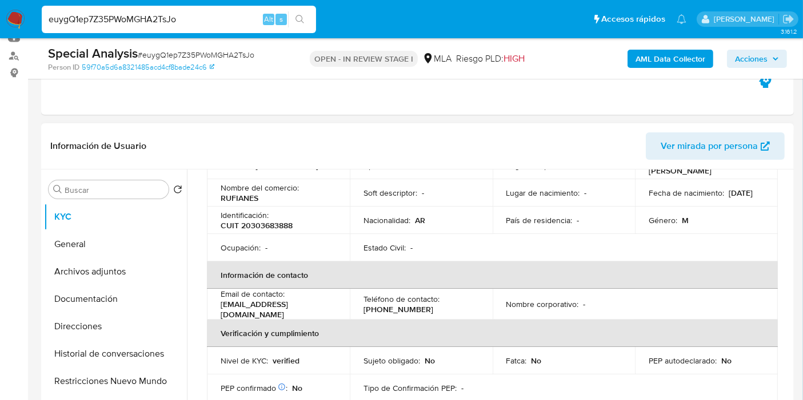
scroll to position [63, 0]
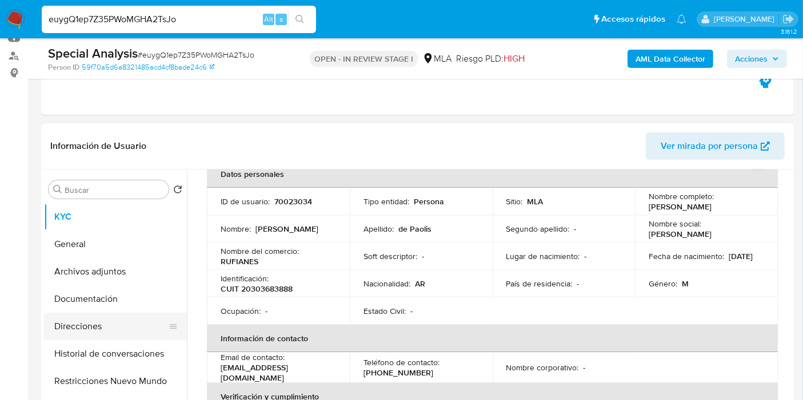
click at [125, 326] on button "Direcciones" at bounding box center [111, 326] width 134 height 27
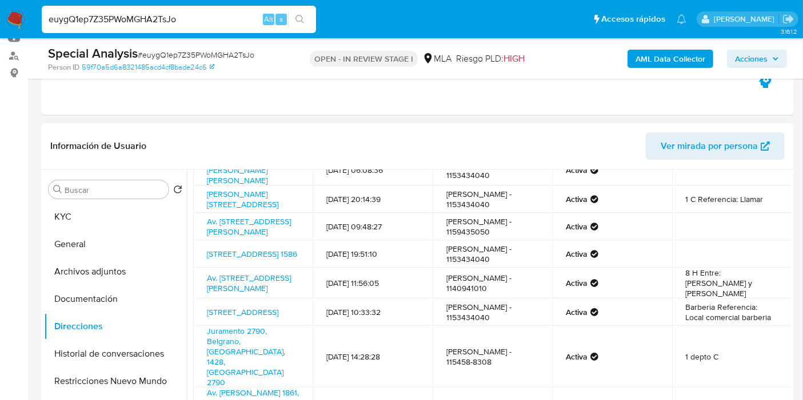
scroll to position [124, 0]
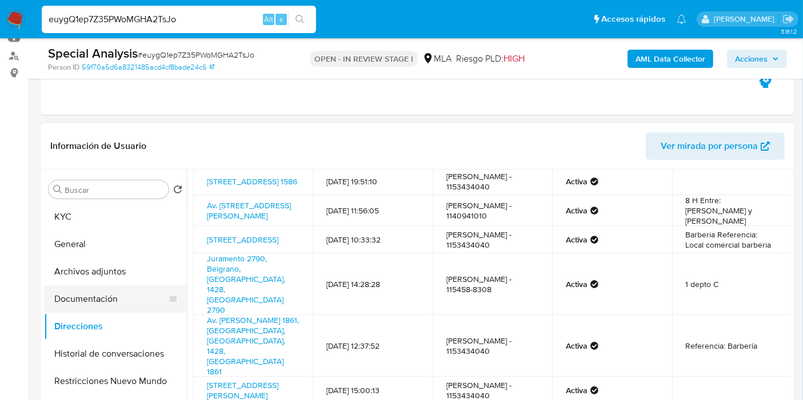
click at [134, 289] on button "Documentación" at bounding box center [111, 299] width 134 height 27
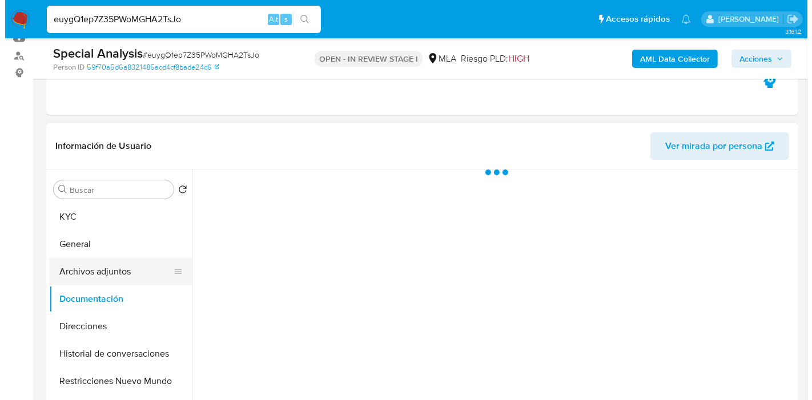
scroll to position [0, 0]
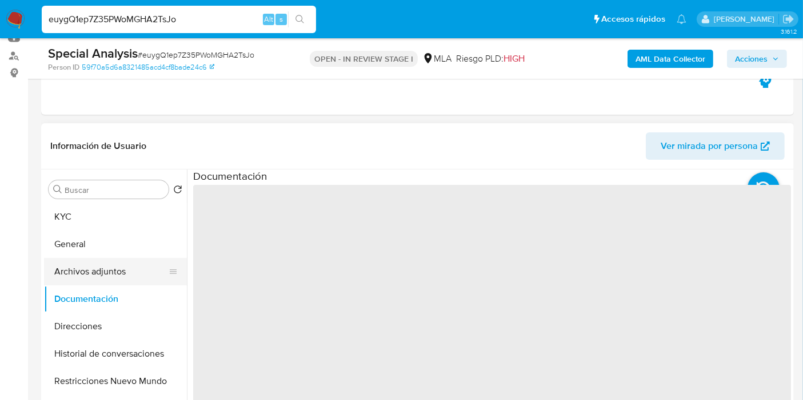
click at [129, 278] on button "Archivos adjuntos" at bounding box center [111, 271] width 134 height 27
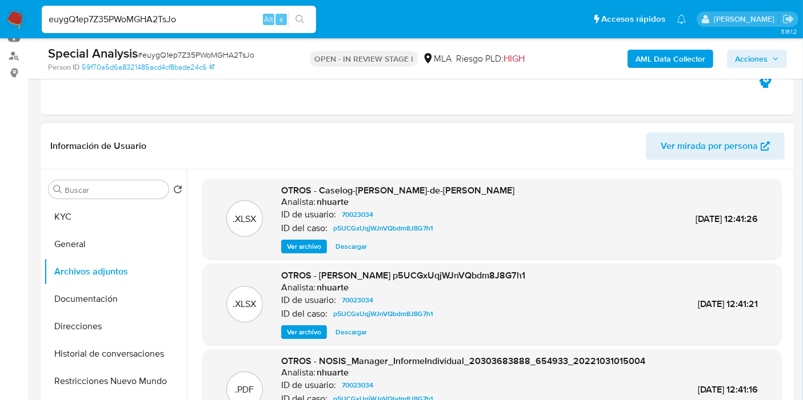
click at [311, 244] on span "Ver archivo" at bounding box center [304, 246] width 34 height 11
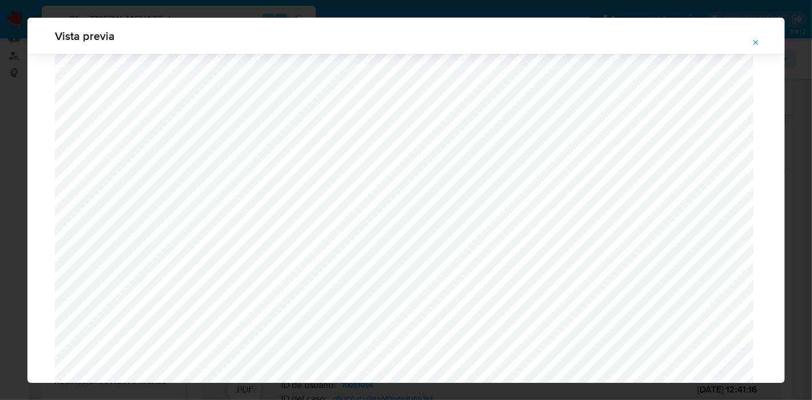
scroll to position [739, 0]
click at [0, 223] on div "Vista previa" at bounding box center [406, 200] width 812 height 400
click at [745, 45] on button "Attachment preview" at bounding box center [756, 43] width 25 height 18
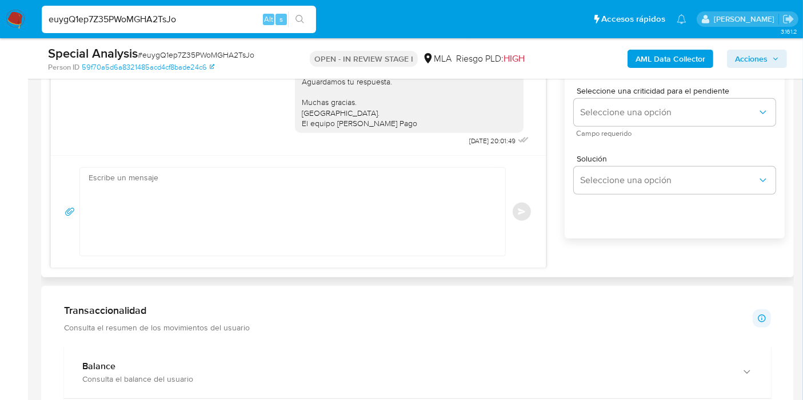
scroll to position [698, 0]
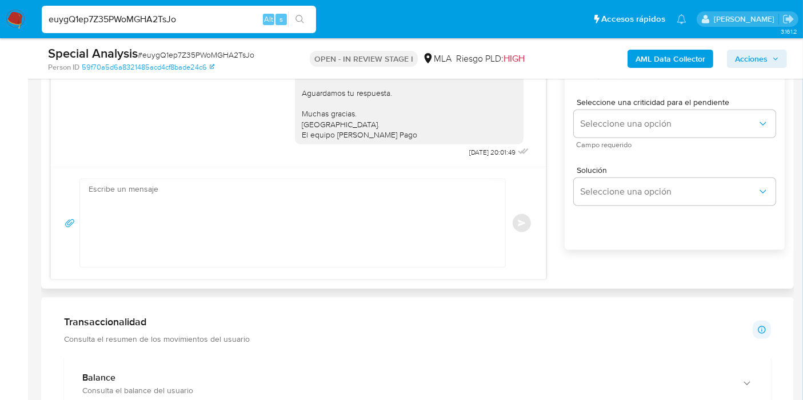
click at [211, 255] on textarea at bounding box center [290, 223] width 402 height 88
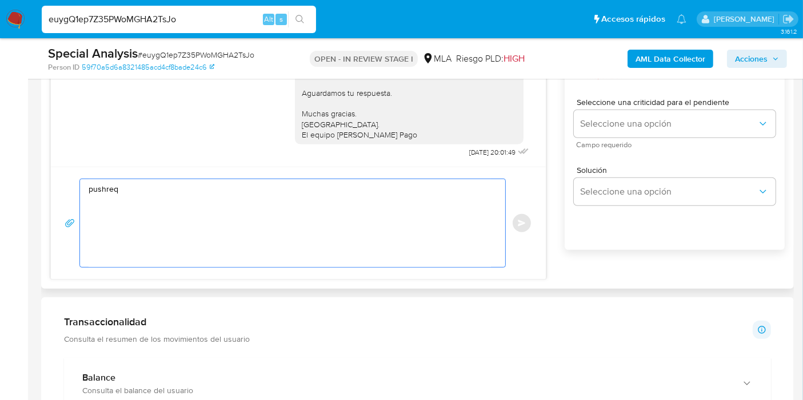
click at [277, 203] on textarea "pushreq" at bounding box center [290, 223] width 402 height 88
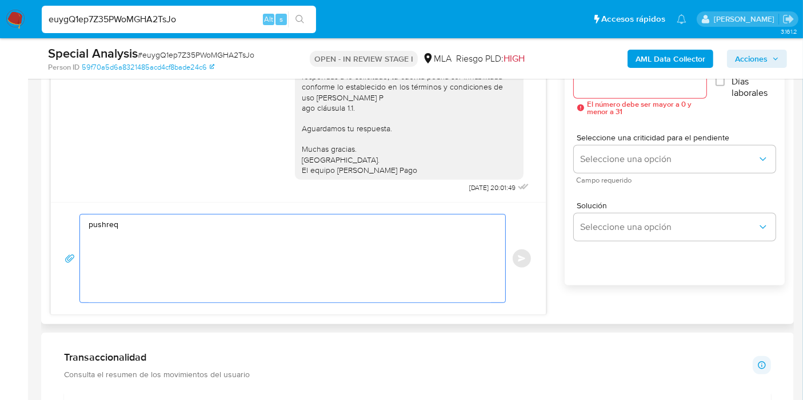
scroll to position [635, 0]
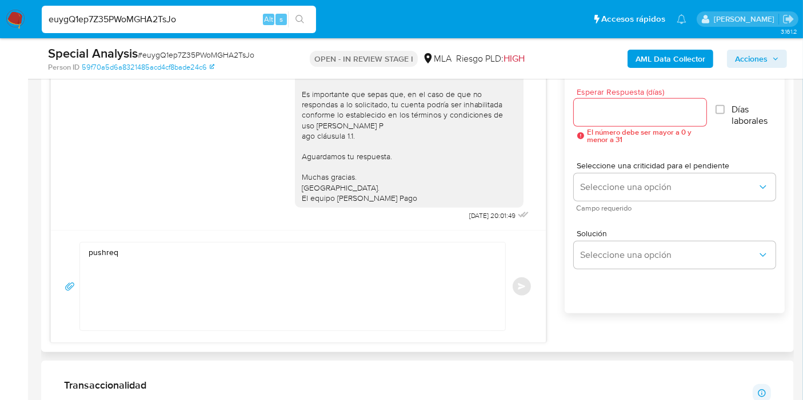
click at [277, 203] on div "Hola, Esperamos que te encuentres muy bien. Te consultamos si tuviste oportunid…" at bounding box center [298, 108] width 466 height 231
click at [259, 235] on div "pushreq Enviar" at bounding box center [298, 286] width 495 height 113
click at [211, 255] on textarea "pushreq" at bounding box center [290, 287] width 402 height 88
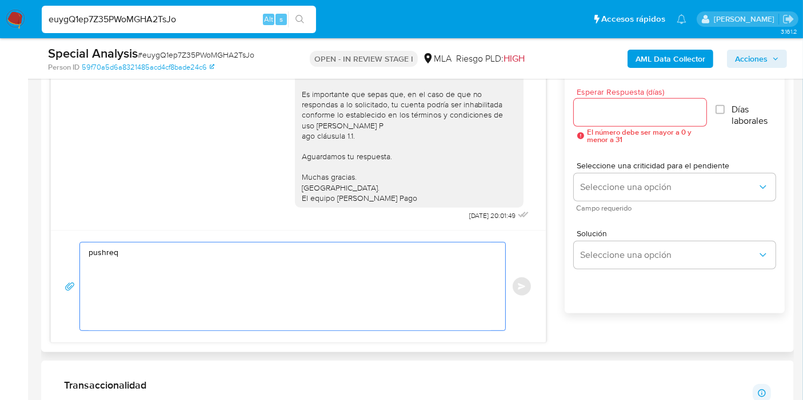
click at [211, 255] on textarea "pushreq" at bounding box center [290, 287] width 402 height 88
click at [214, 254] on textarea "pushreq" at bounding box center [290, 287] width 402 height 88
click at [214, 254] on textarea "pushreqpushre" at bounding box center [290, 287] width 402 height 88
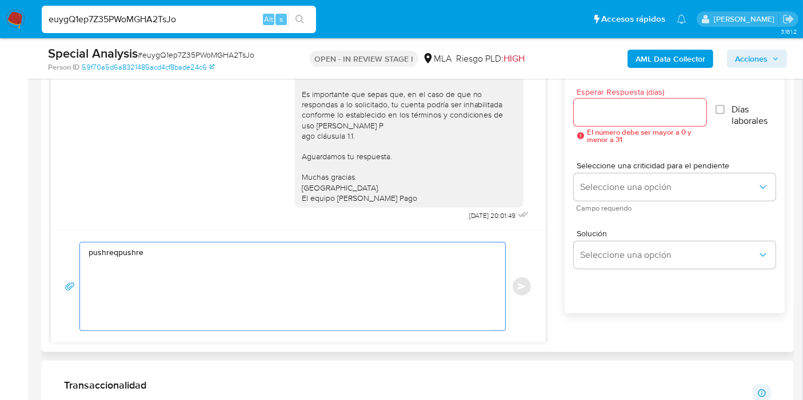
click at [214, 254] on textarea "pushreqpushre" at bounding box center [290, 287] width 402 height 88
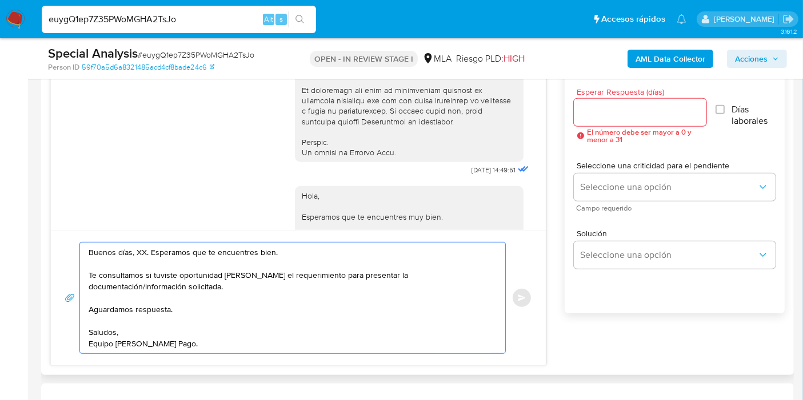
scroll to position [473, 0]
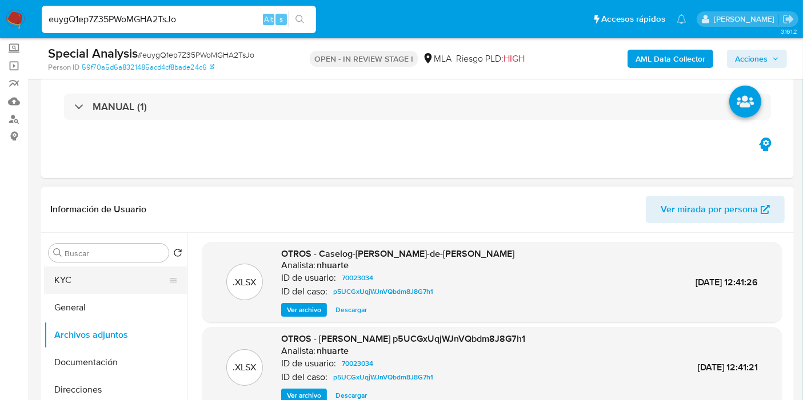
click at [111, 271] on button "KYC" at bounding box center [111, 280] width 134 height 27
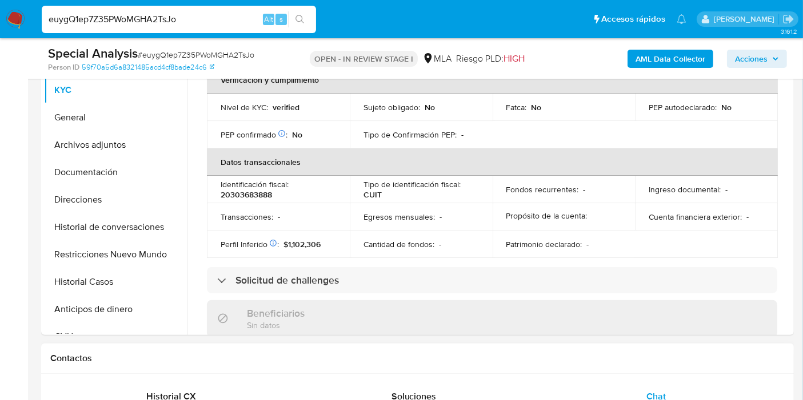
scroll to position [444, 0]
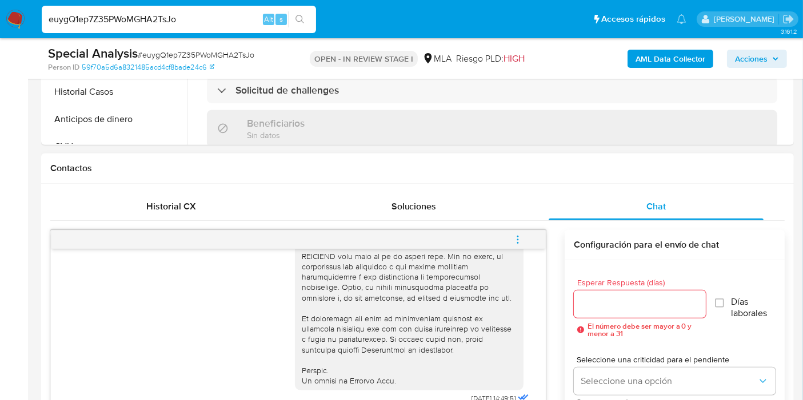
click at [224, 180] on div "Contactos" at bounding box center [417, 169] width 752 height 30
click at [200, 198] on div "Historial CX" at bounding box center [171, 206] width 215 height 27
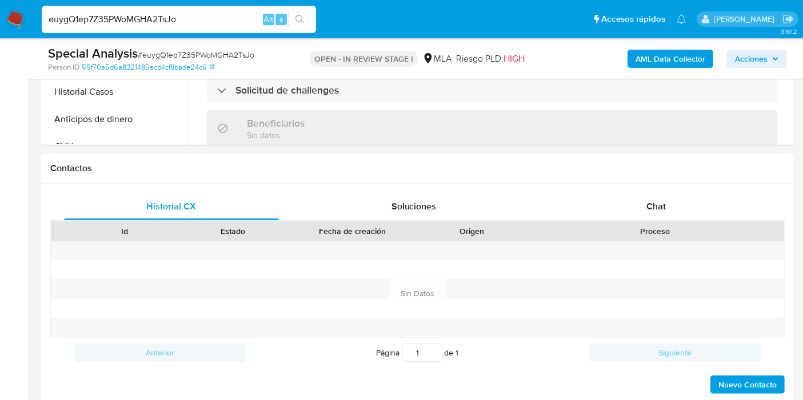
scroll to position [571, 0]
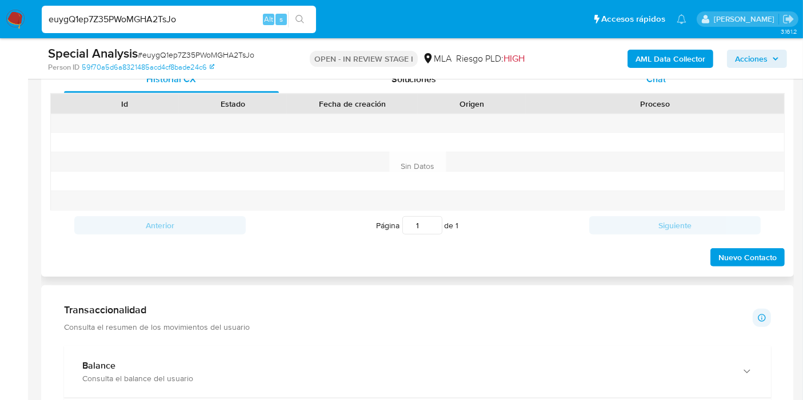
click at [664, 87] on div "Chat" at bounding box center [655, 79] width 215 height 27
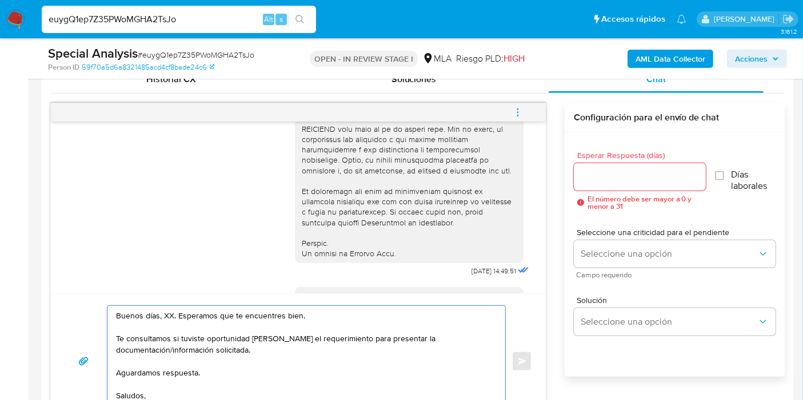
click at [168, 315] on textarea "Buenos días, XX. Esperamos que te encuentres bien. Te consultamos si tuviste op…" at bounding box center [303, 361] width 375 height 111
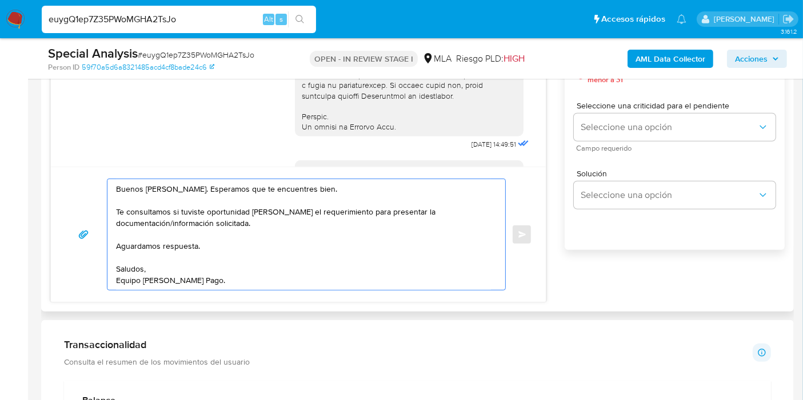
scroll to position [507, 0]
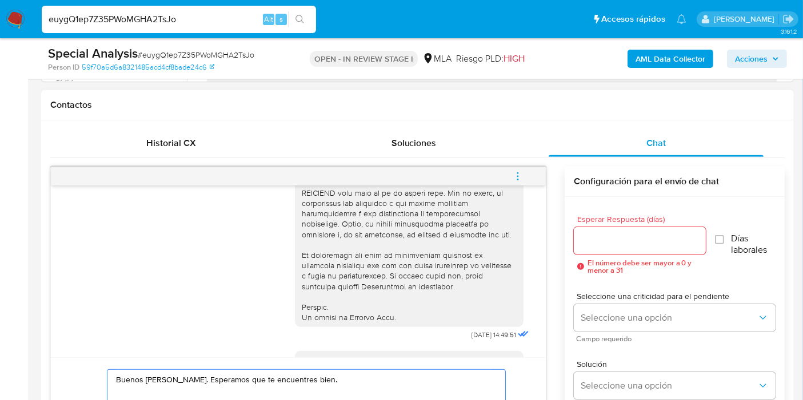
type textarea "Buenos días, Mariano. Esperamos que te encuentres bien. Te consultamos si tuvis…"
drag, startPoint x: 620, startPoint y: 255, endPoint x: 628, endPoint y: 251, distance: 8.9
click at [625, 254] on div "Esperar Respuesta (días) El número debe ser mayor a 0 y menor a 31" at bounding box center [639, 244] width 132 height 59
click at [640, 244] on input "Esperar Respuesta (días)" at bounding box center [639, 241] width 132 height 15
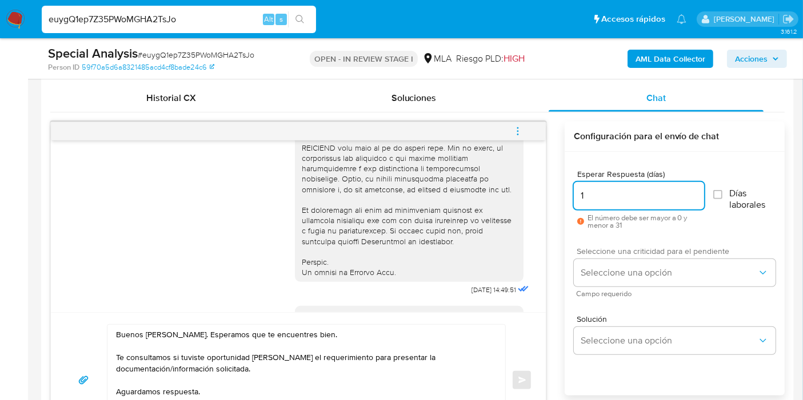
scroll to position [571, 0]
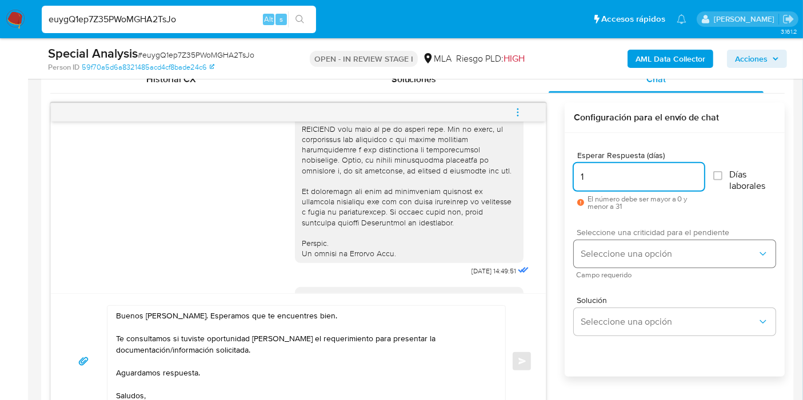
type input "1"
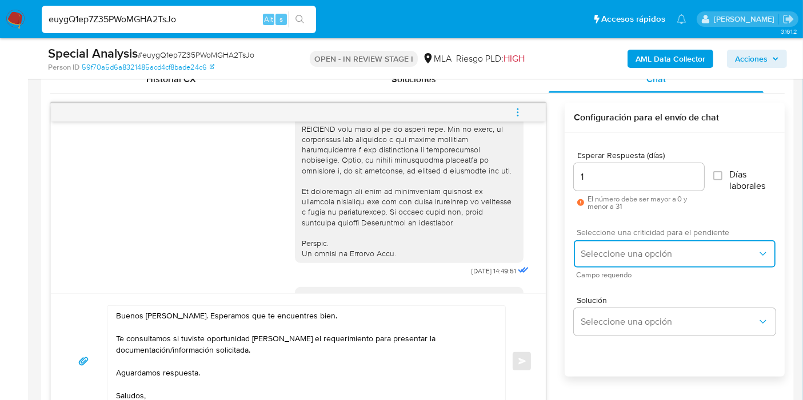
click at [611, 257] on span "Seleccione una opción" at bounding box center [668, 253] width 177 height 11
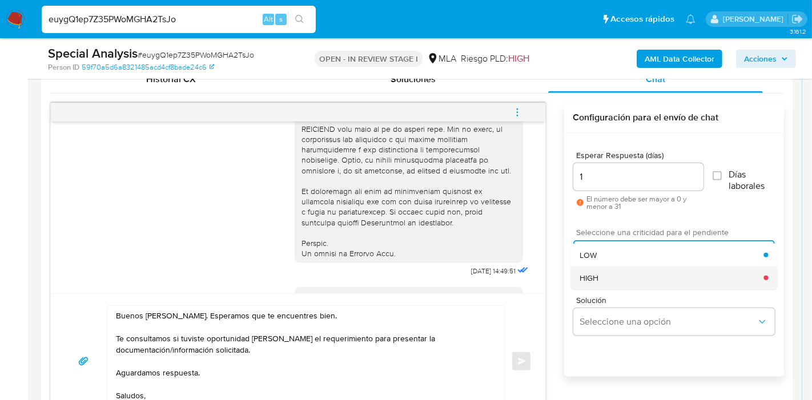
drag, startPoint x: 621, startPoint y: 254, endPoint x: 621, endPoint y: 275, distance: 20.6
click at [621, 275] on ul "LOW HIGH" at bounding box center [674, 267] width 207 height 46
click at [604, 284] on div "HIGH" at bounding box center [672, 278] width 184 height 23
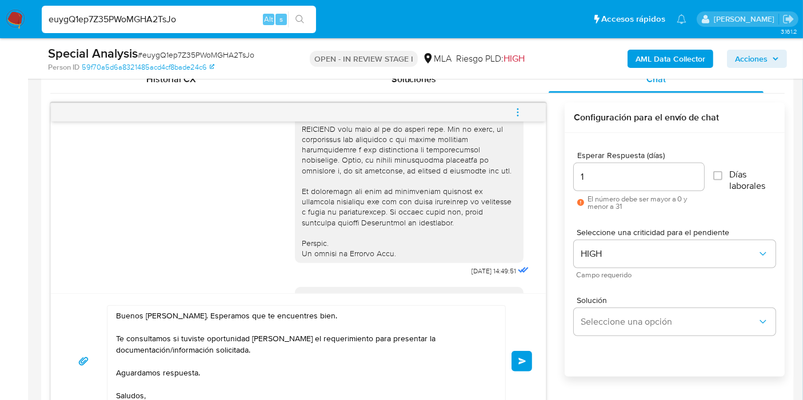
click at [520, 358] on span "Enviar" at bounding box center [522, 361] width 8 height 7
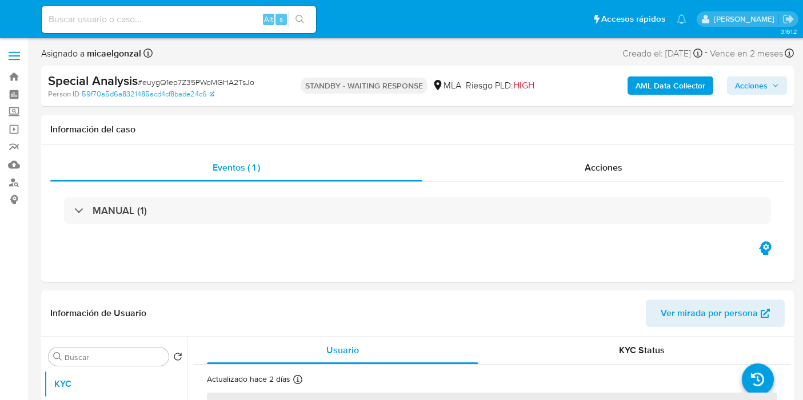
select select "10"
click at [18, 46] on label at bounding box center [14, 56] width 29 height 24
click at [0, 0] on input "checkbox" at bounding box center [0, 0] width 0 height 0
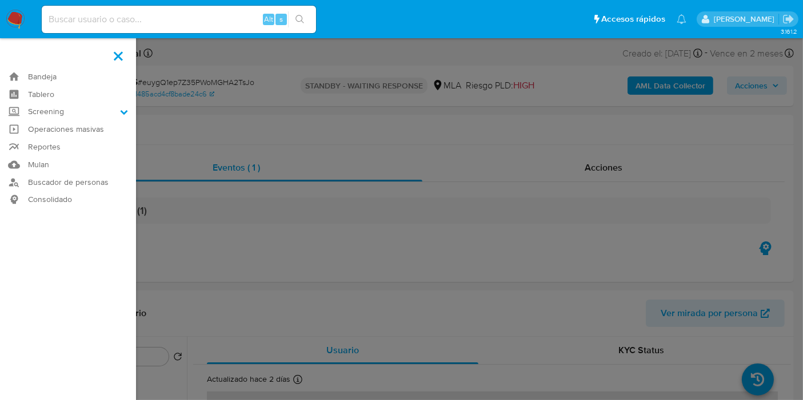
click at [16, 19] on img at bounding box center [15, 19] width 19 height 19
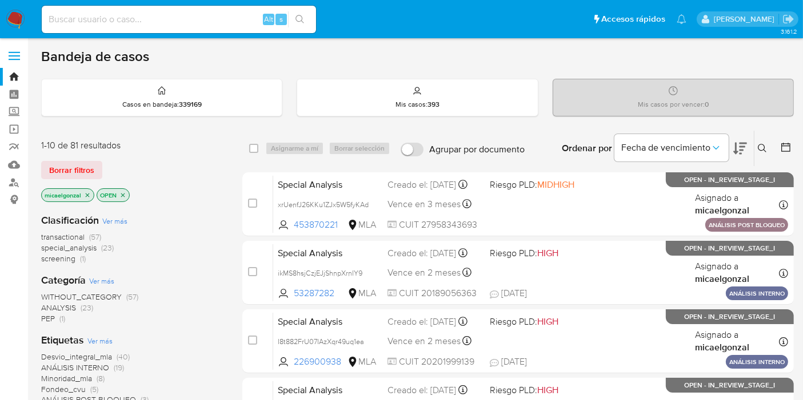
click at [86, 193] on icon "close-filter" at bounding box center [88, 195] width 4 height 4
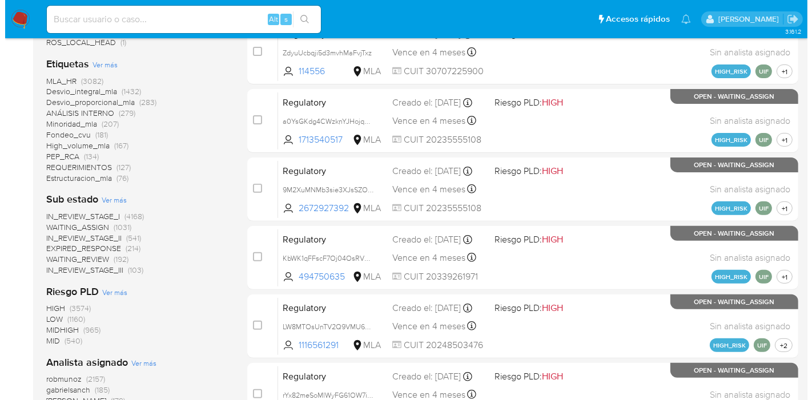
scroll to position [444, 0]
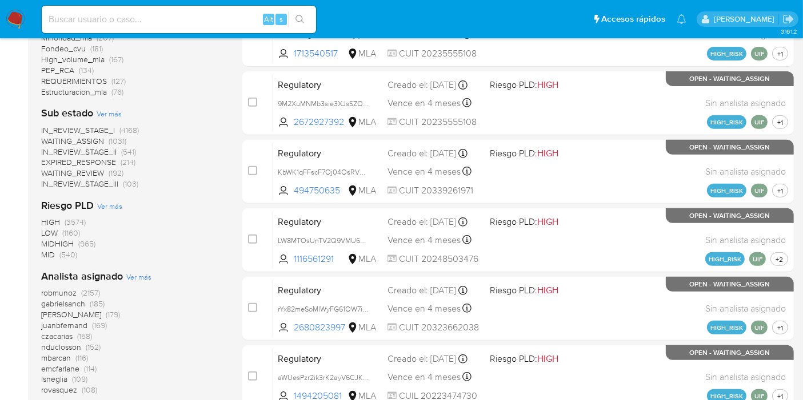
click at [147, 272] on span "Ver más" at bounding box center [138, 277] width 25 height 10
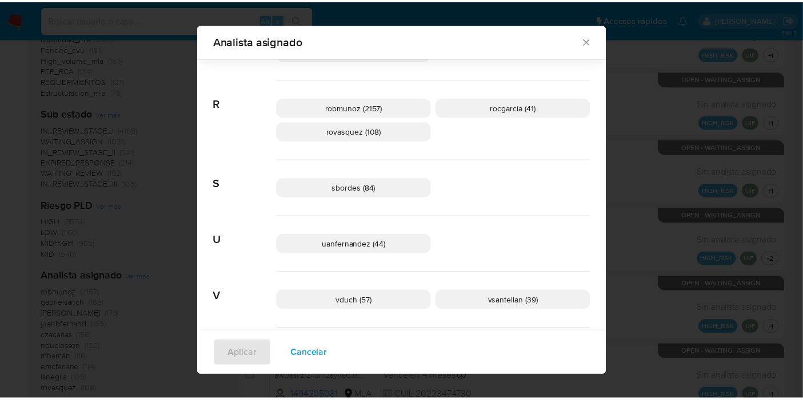
scroll to position [880, 0]
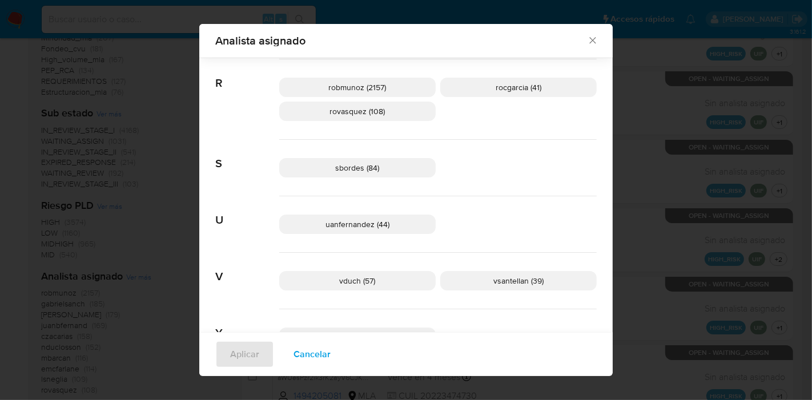
click at [587, 46] on icon "Cerrar" at bounding box center [592, 40] width 11 height 11
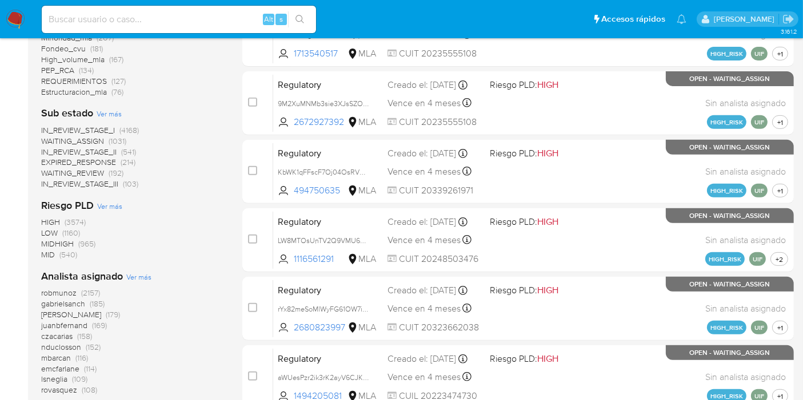
click at [13, 30] on nav "Pausado Ver notificaciones Alt s Accesos rápidos Presiona las siguientes teclas…" at bounding box center [401, 19] width 803 height 38
click at [17, 23] on img at bounding box center [15, 19] width 19 height 19
